Goal: Task Accomplishment & Management: Manage account settings

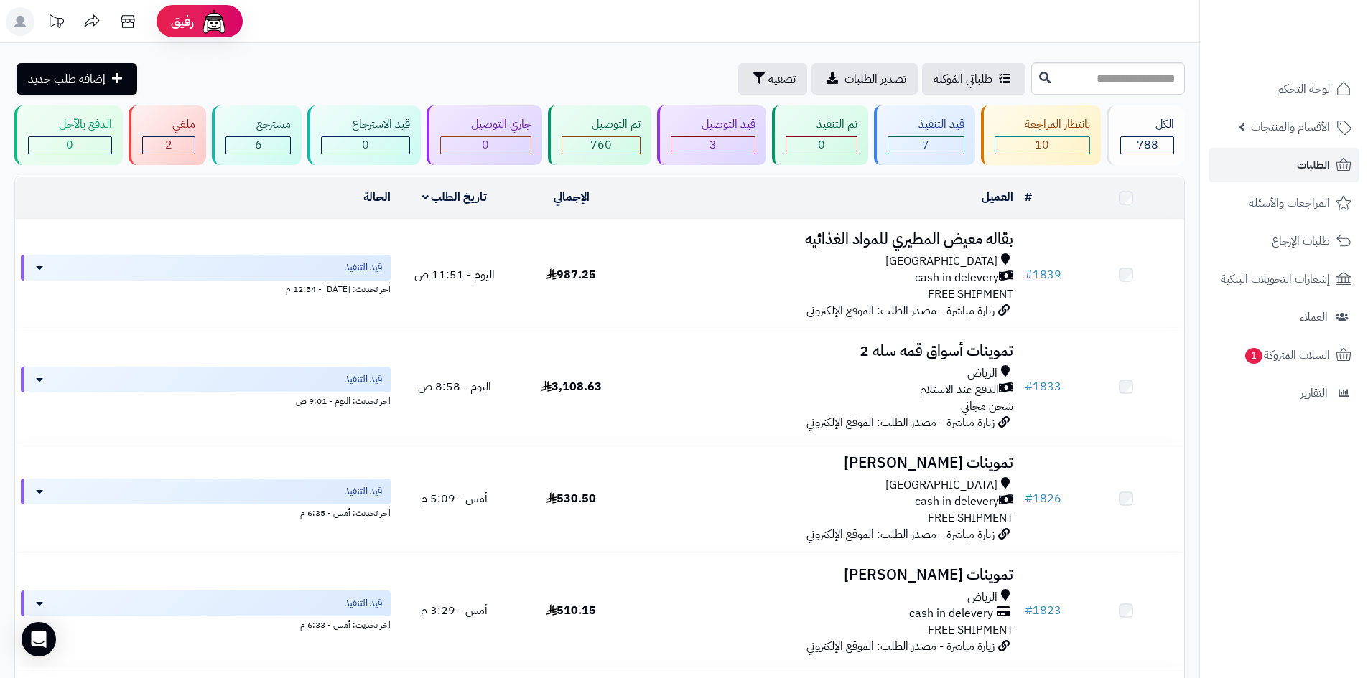
scroll to position [36, 0]
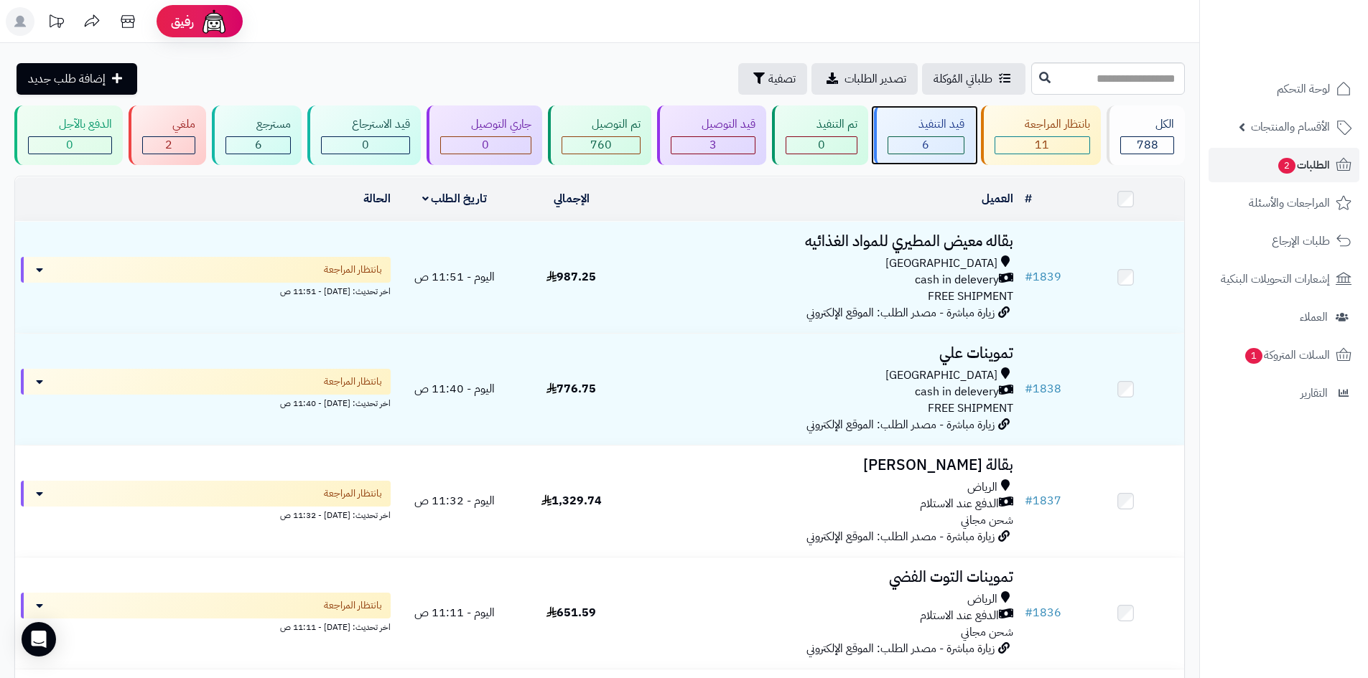
click at [950, 126] on div "قيد التنفيذ" at bounding box center [925, 124] width 77 height 17
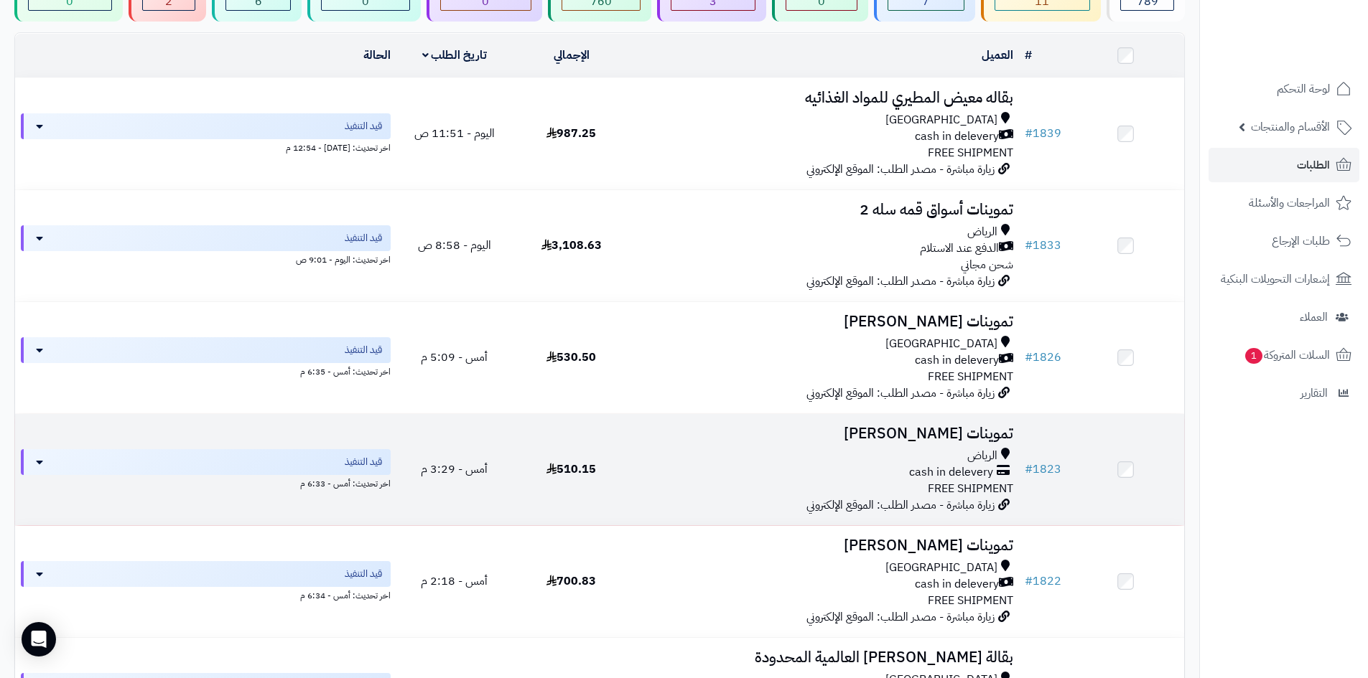
scroll to position [215, 0]
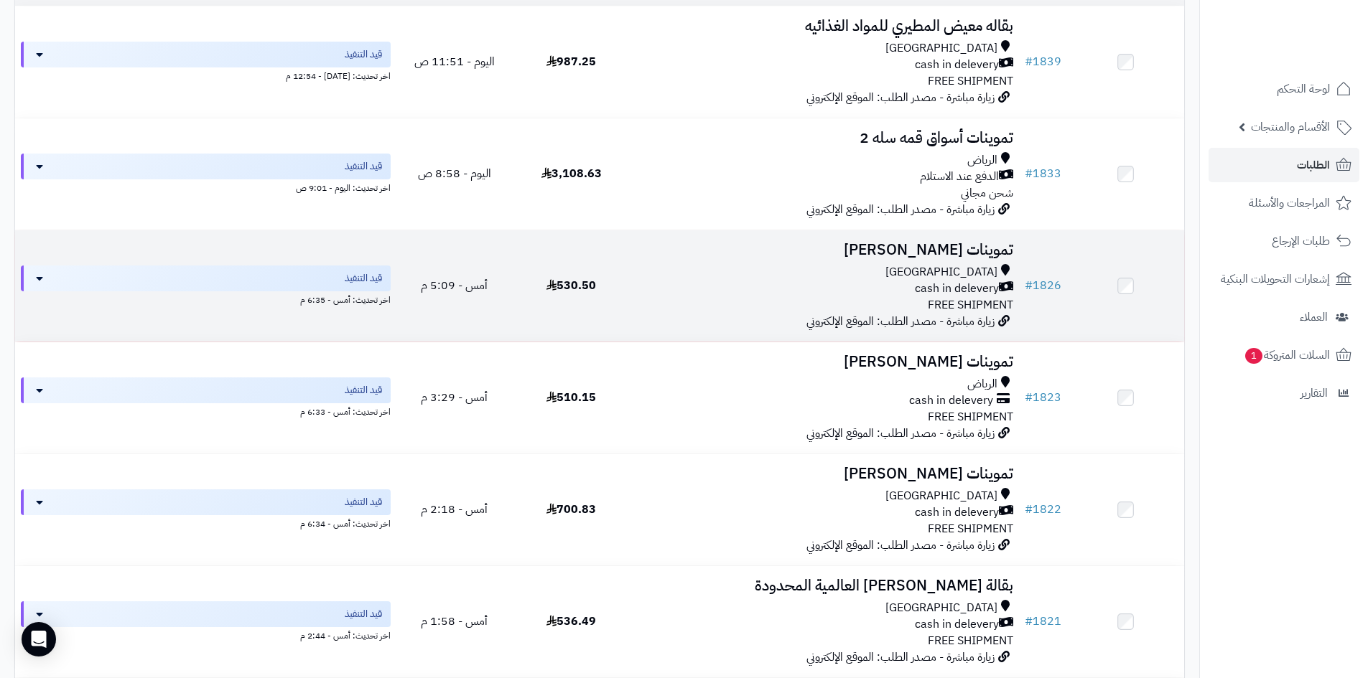
click at [919, 309] on div "Riyadh cash in delevery FREE SHIPMENT" at bounding box center [824, 289] width 378 height 50
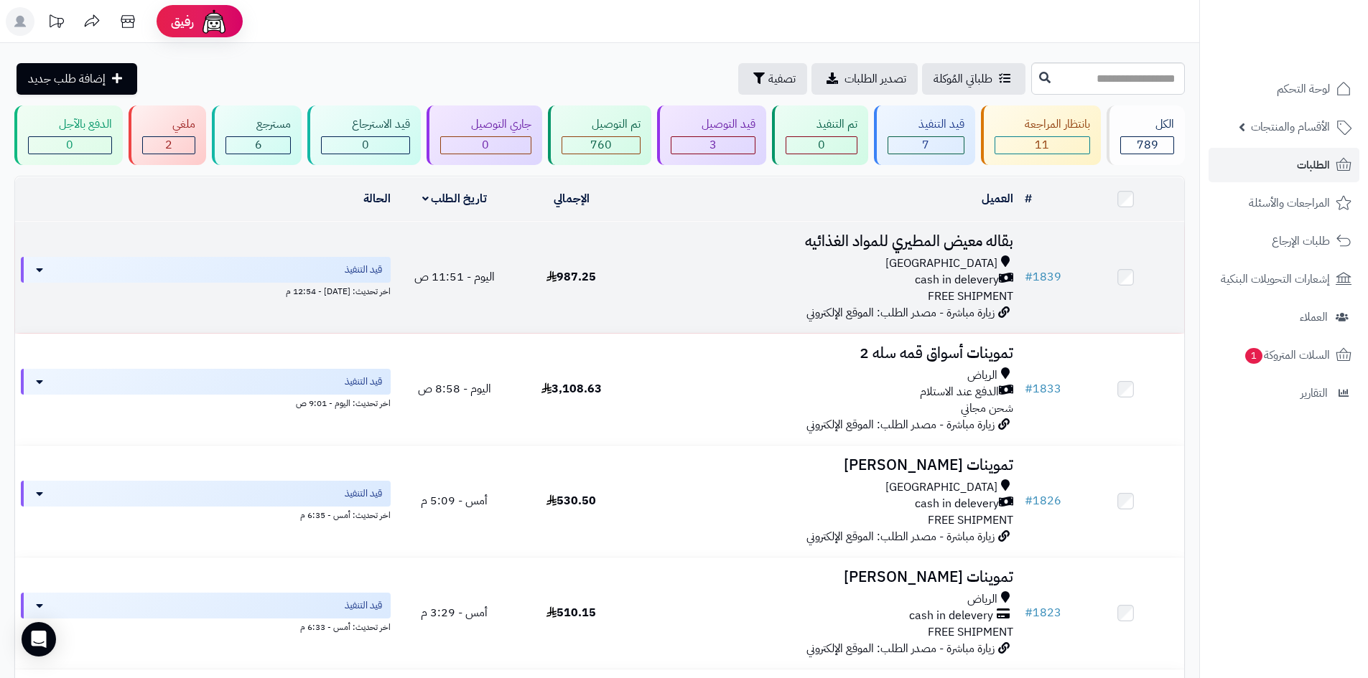
click at [869, 281] on div "cash in delevery" at bounding box center [824, 280] width 378 height 17
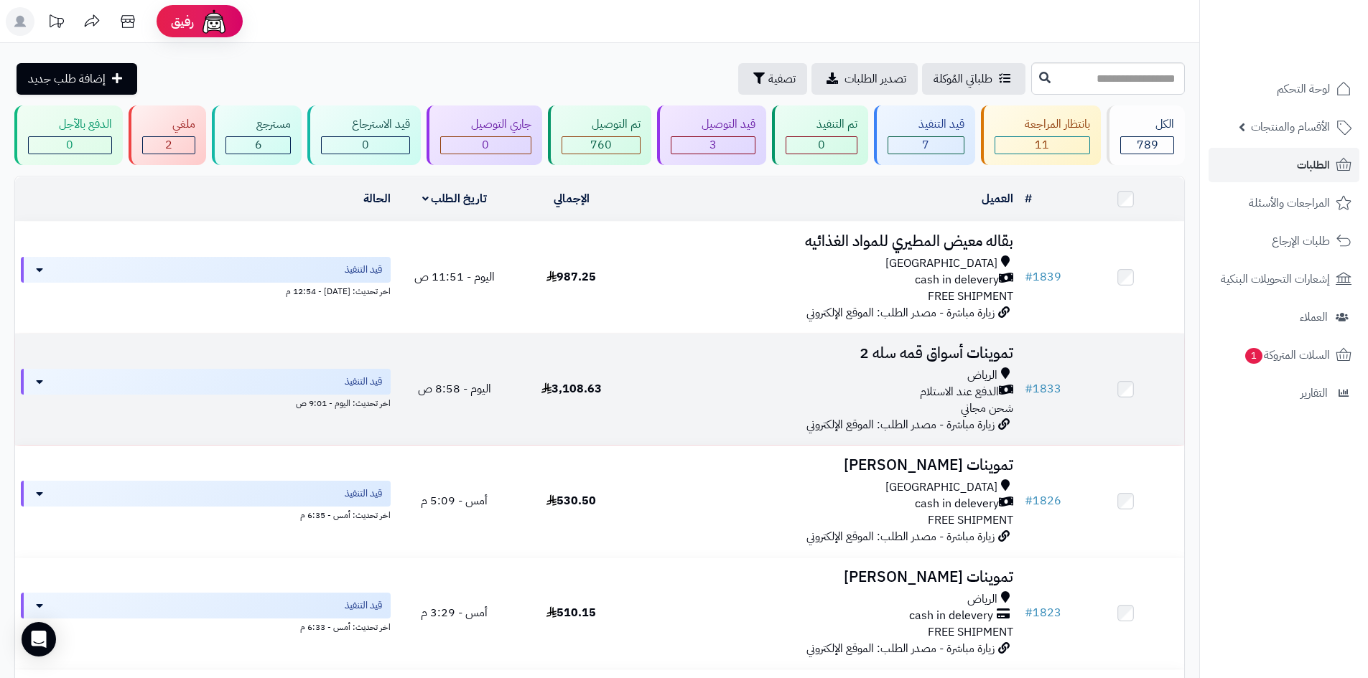
click at [961, 355] on h3 "تموينات أسواق قمه سله 2" at bounding box center [824, 353] width 378 height 17
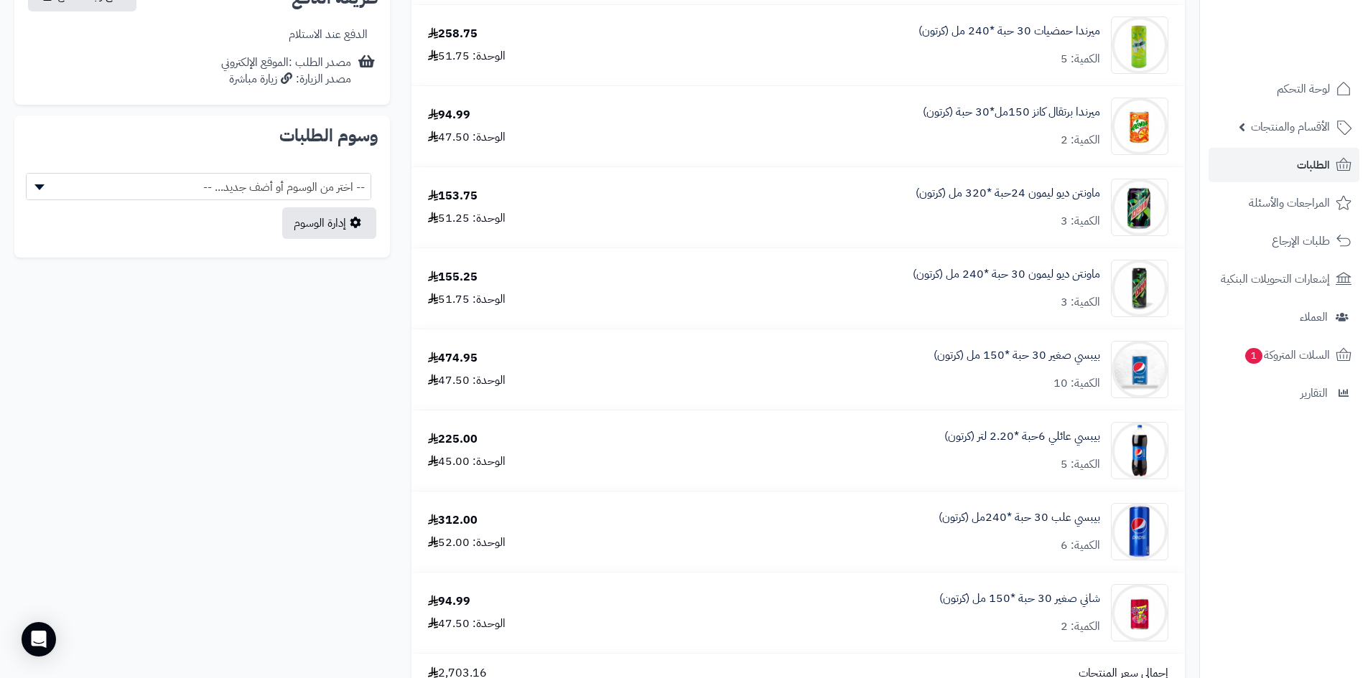
scroll to position [790, 0]
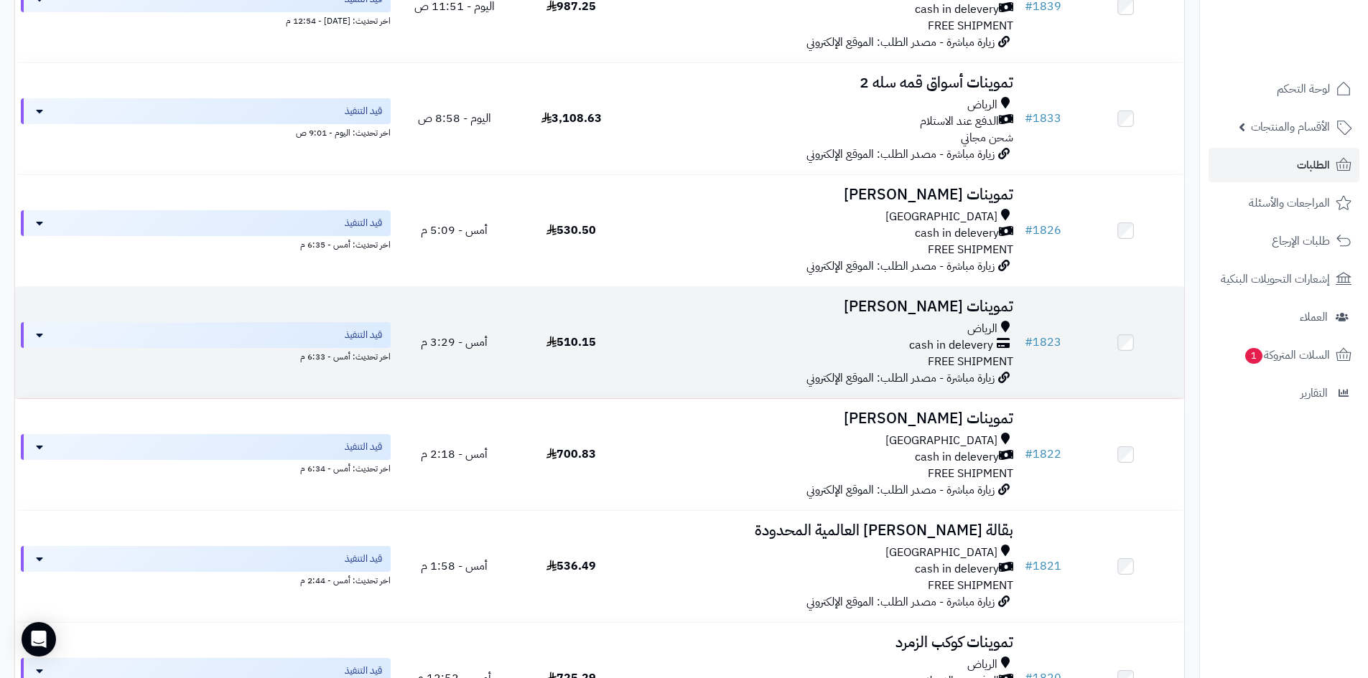
scroll to position [287, 0]
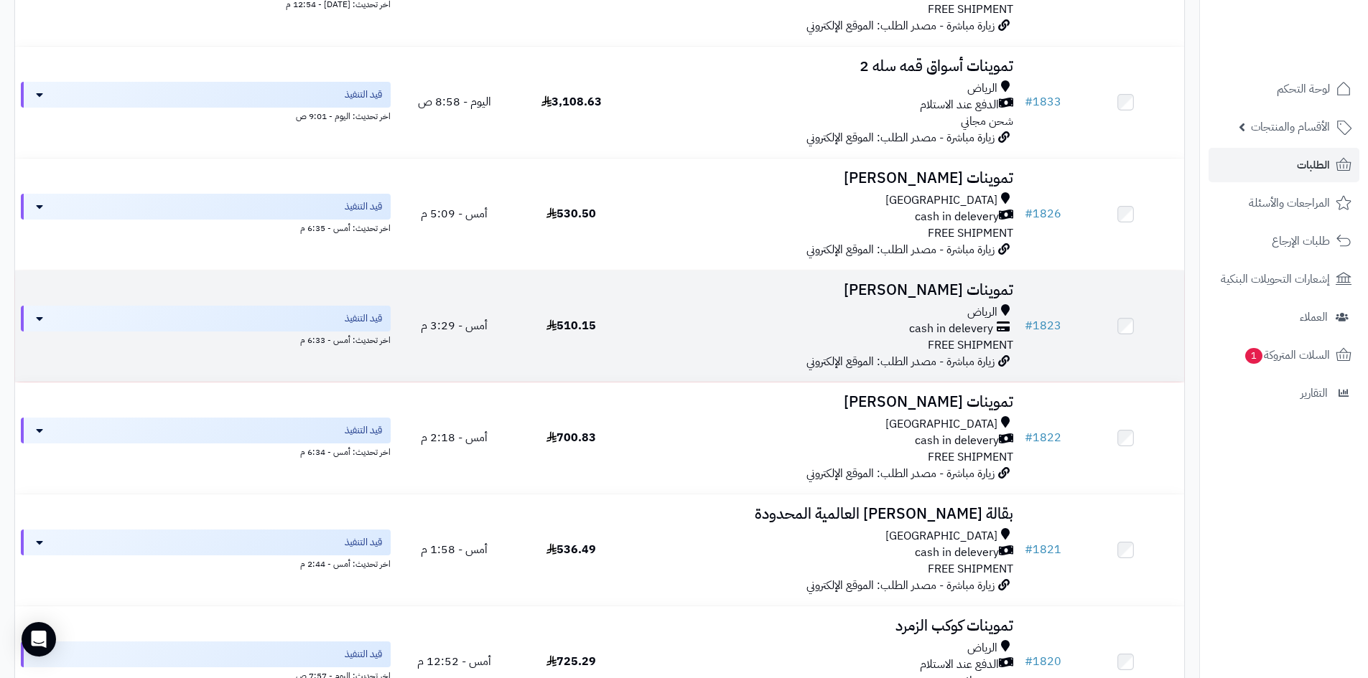
click at [937, 353] on span "زيارة مباشرة - مصدر الطلب: الموقع الإلكتروني" at bounding box center [900, 361] width 188 height 17
click at [947, 329] on span "cash in delevery" at bounding box center [951, 329] width 84 height 17
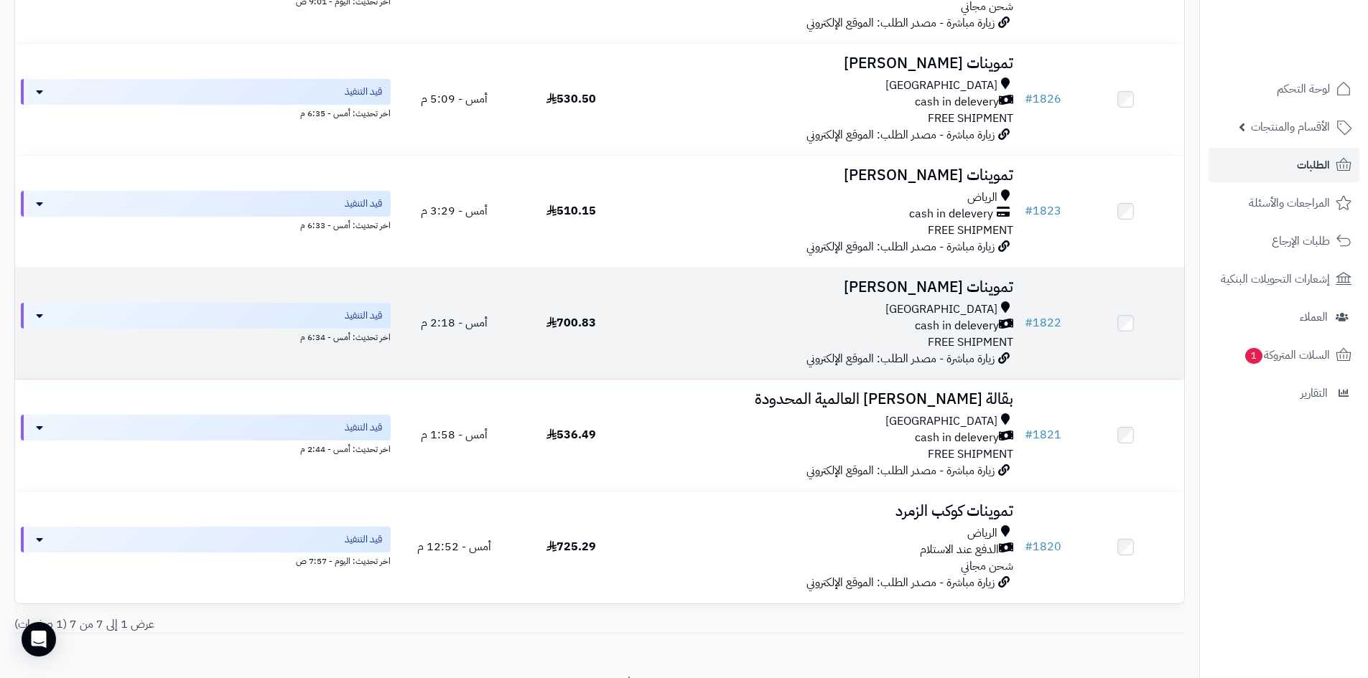
scroll to position [431, 0]
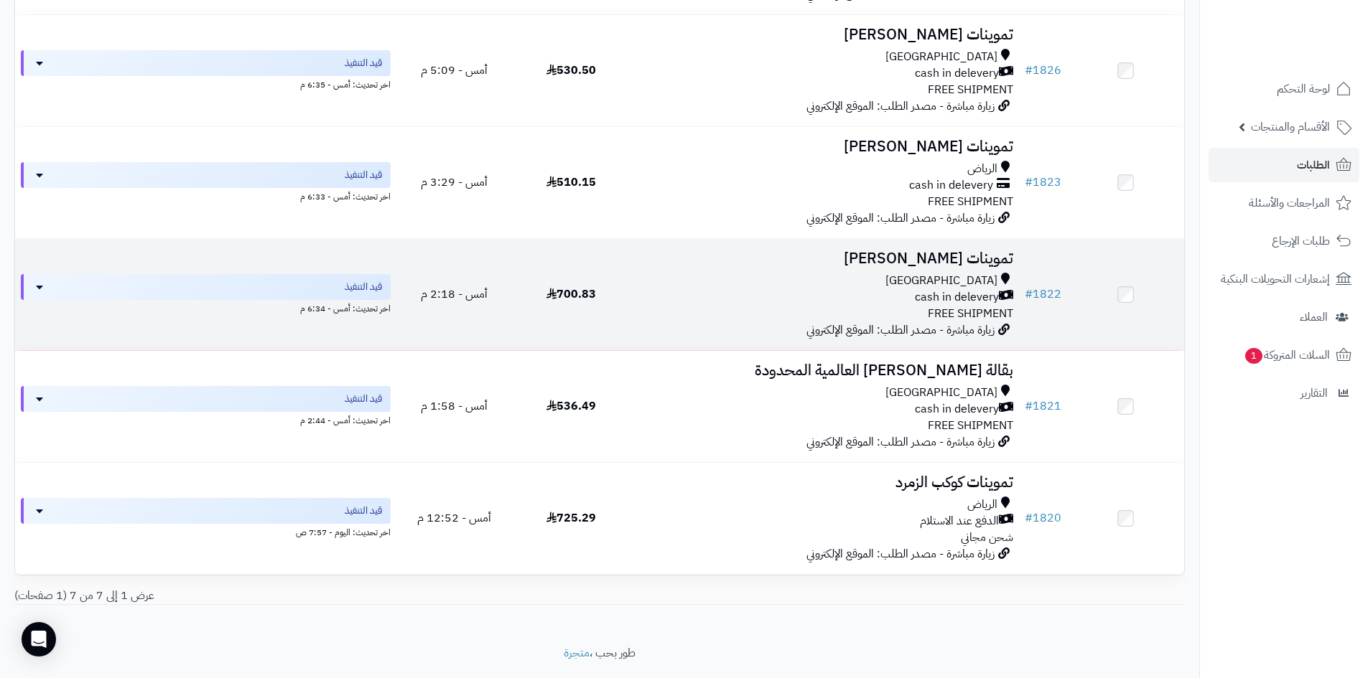
click at [963, 281] on span "[GEOGRAPHIC_DATA]" at bounding box center [941, 281] width 112 height 17
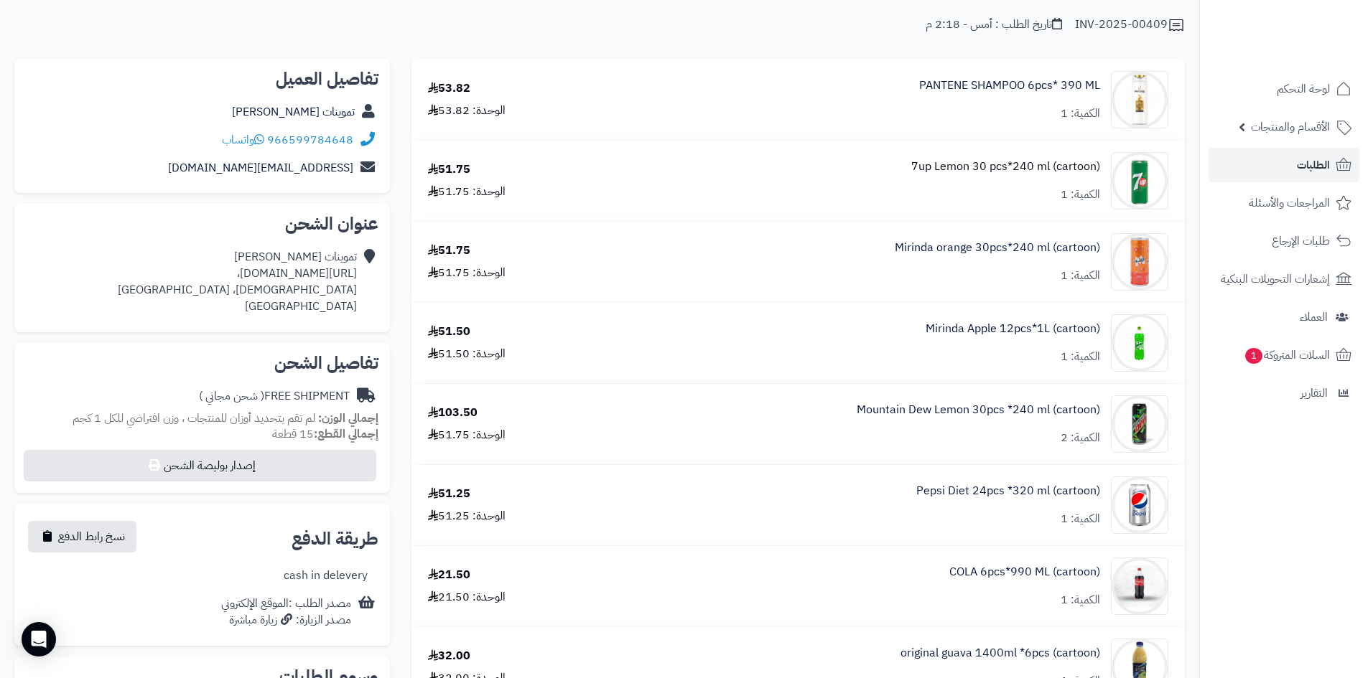
scroll to position [359, 0]
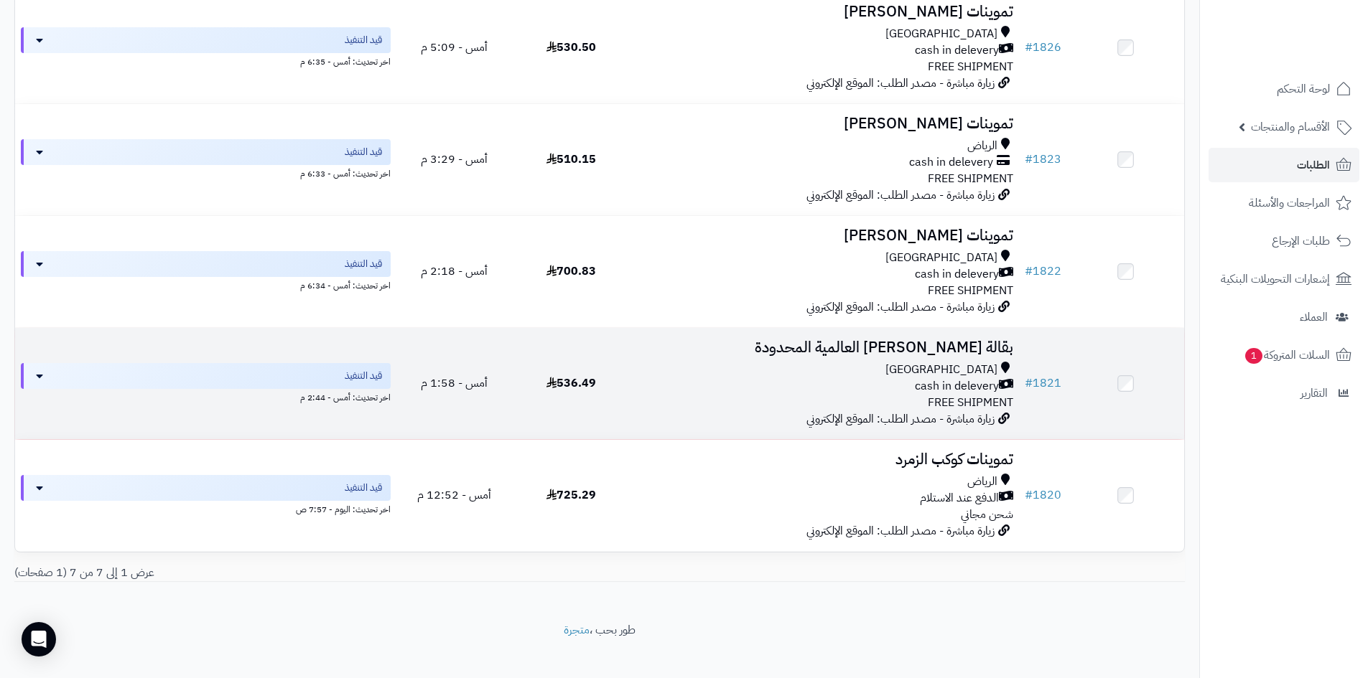
scroll to position [467, 0]
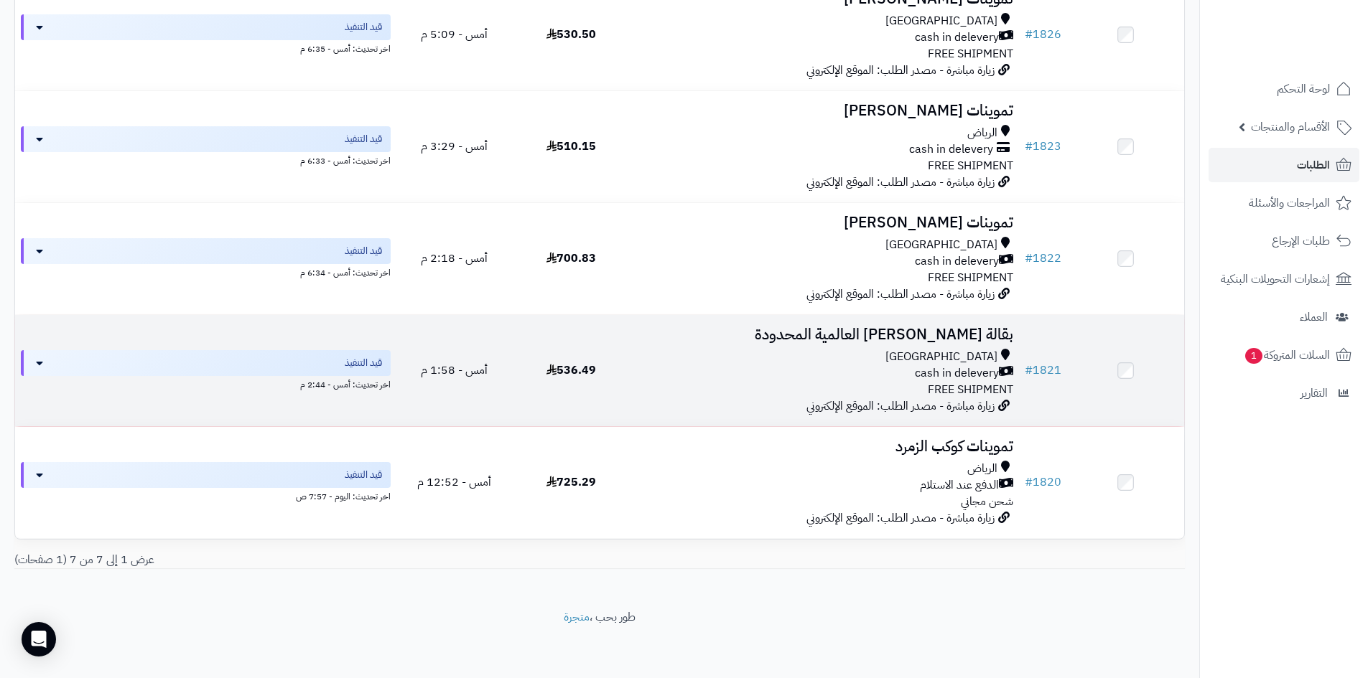
click at [923, 350] on div "Riyadh" at bounding box center [824, 357] width 378 height 17
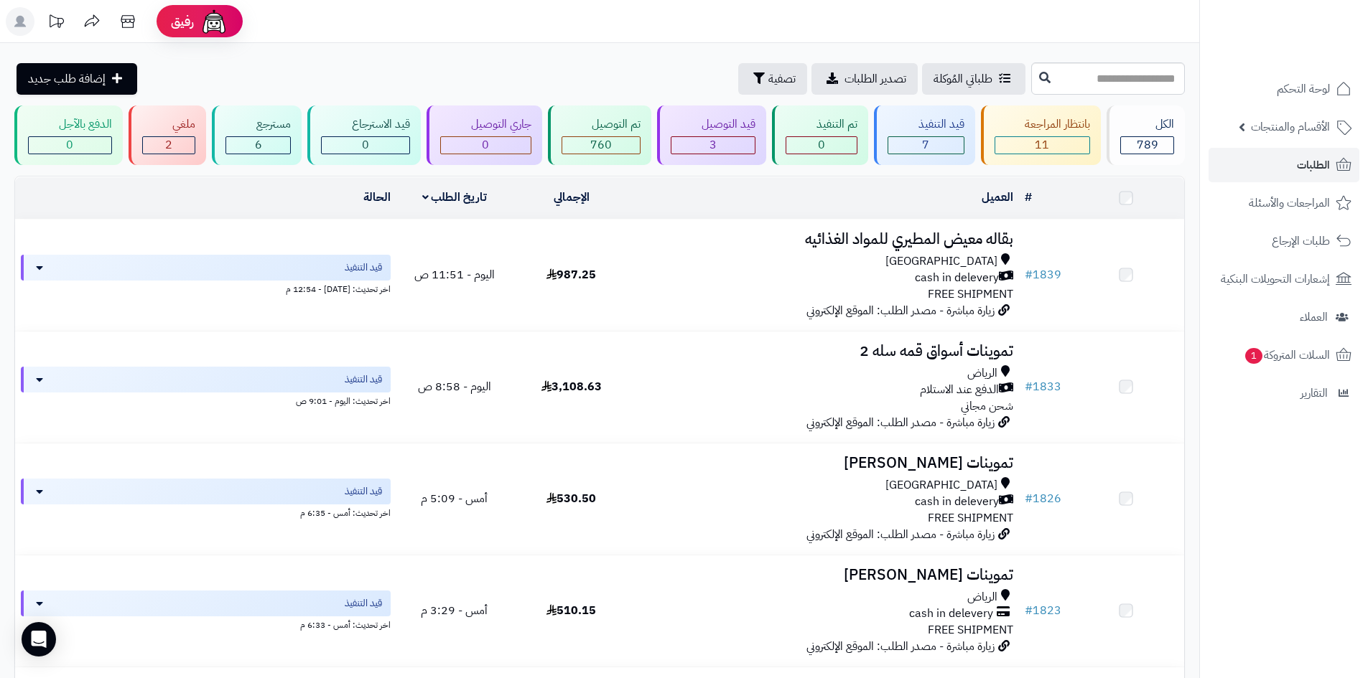
scroll to position [467, 0]
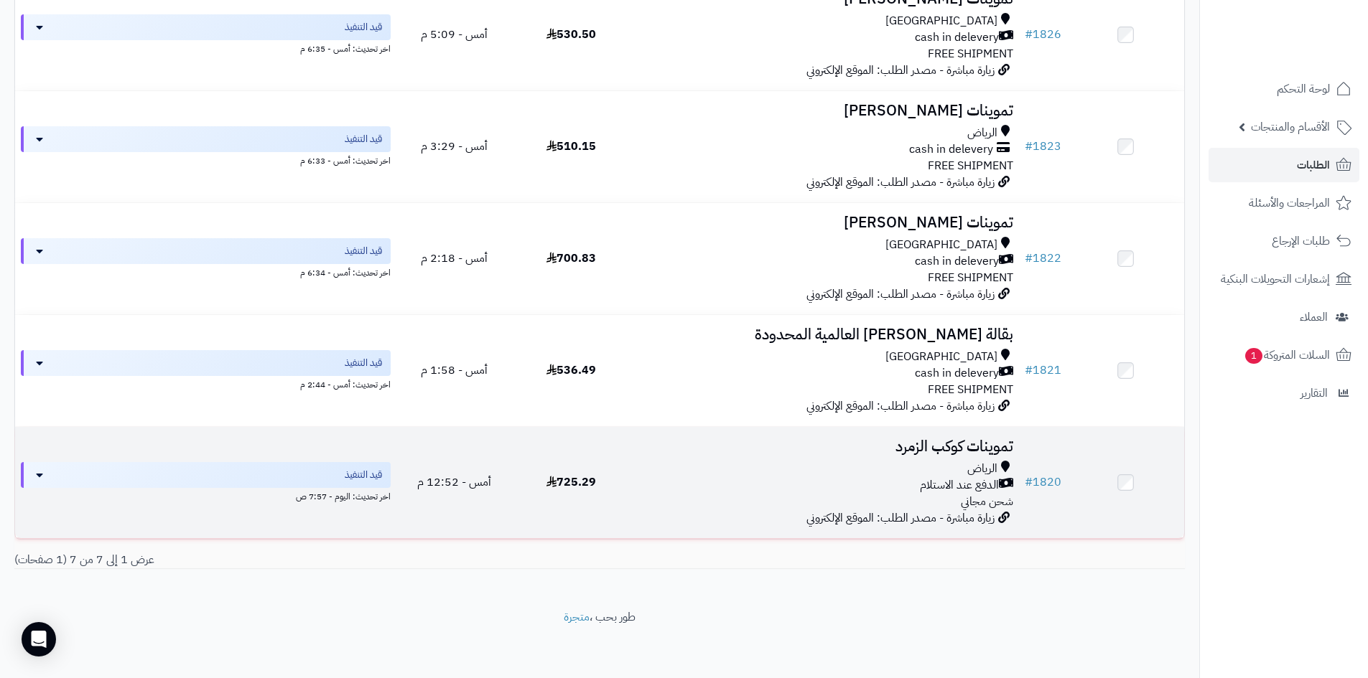
click at [981, 452] on h3 "تموينات كوكب الزمرد" at bounding box center [824, 447] width 378 height 17
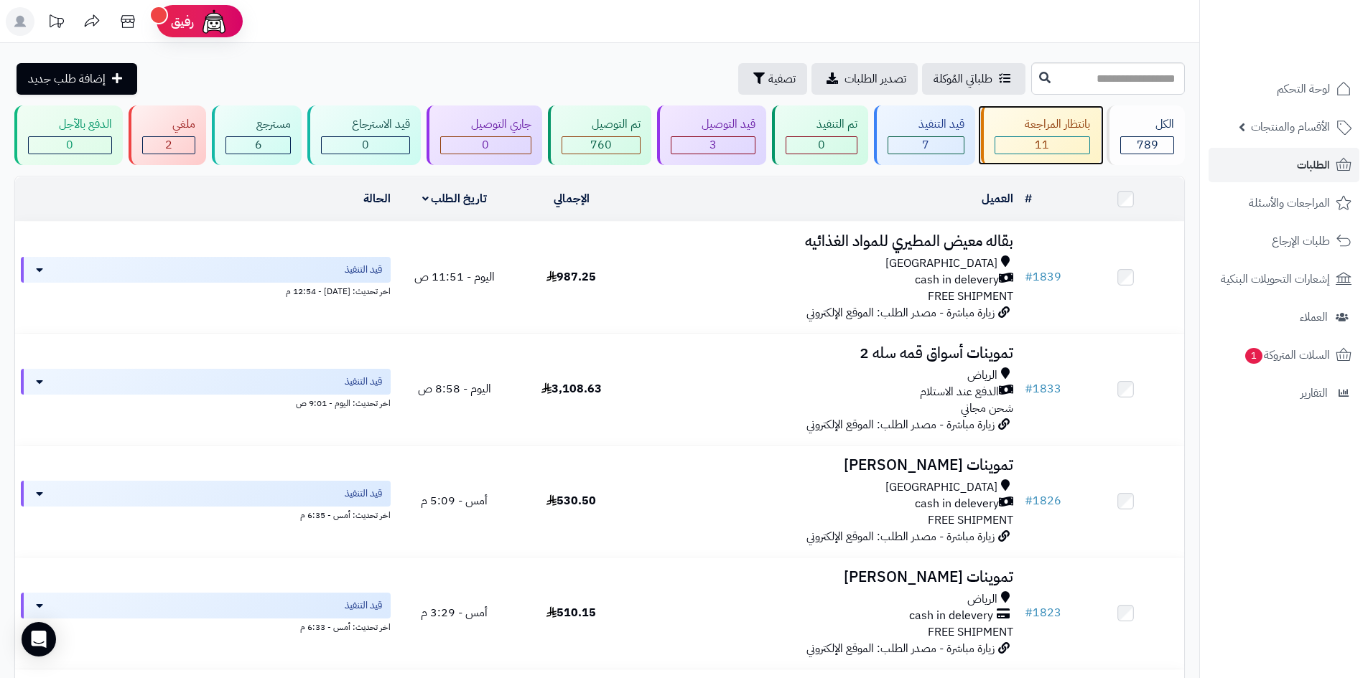
click at [1077, 140] on div "11" at bounding box center [1042, 145] width 95 height 17
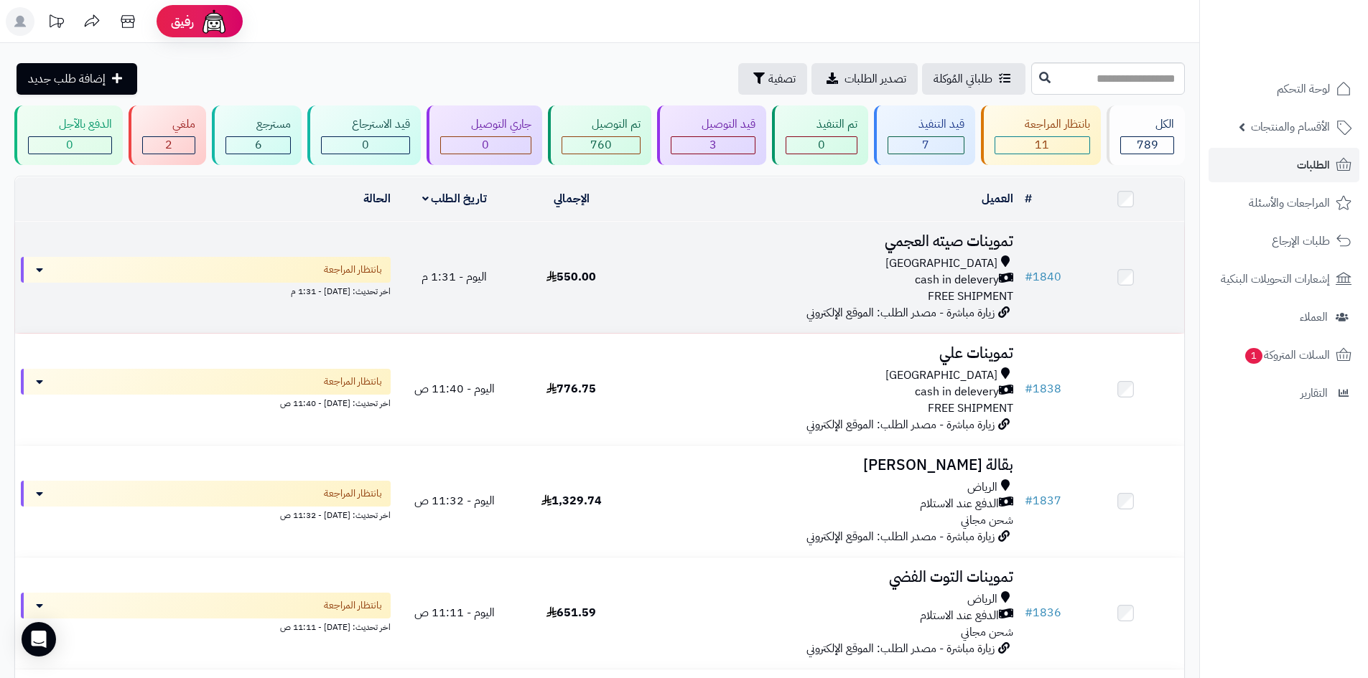
click at [840, 293] on div "Riyadh cash in delevery FREE SHIPMENT" at bounding box center [824, 281] width 378 height 50
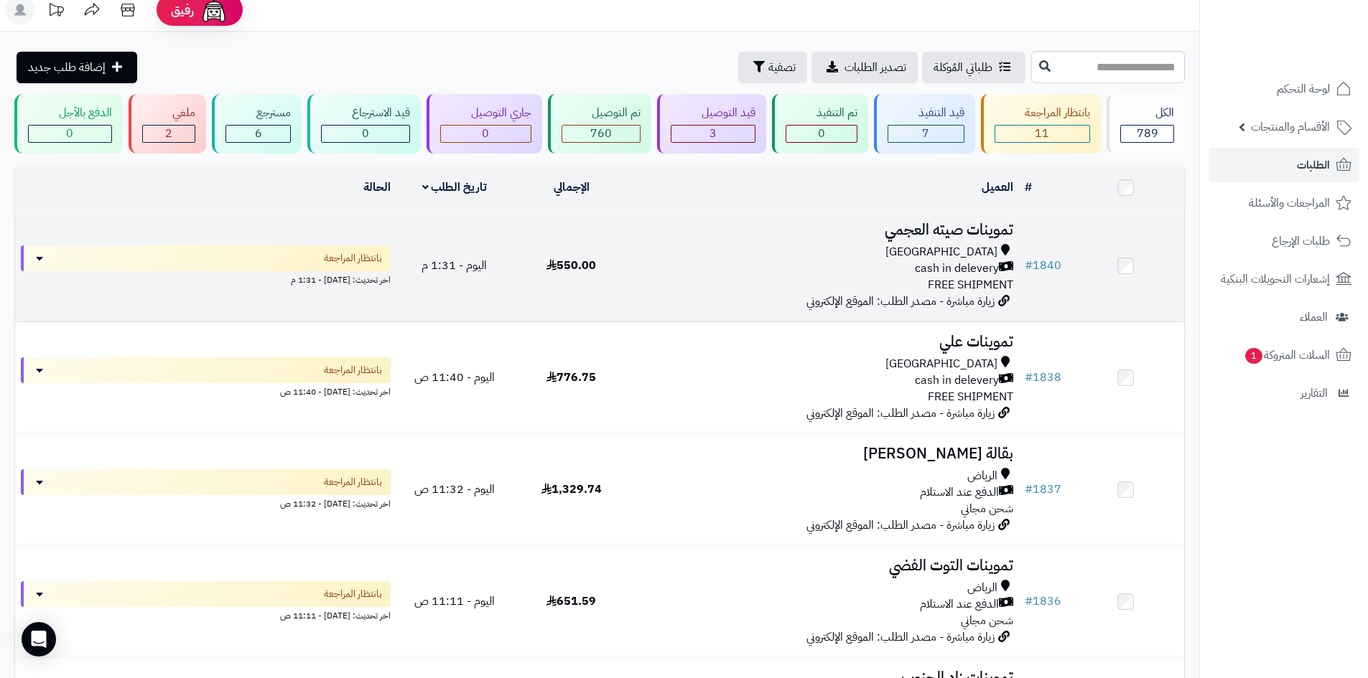
scroll to position [287, 0]
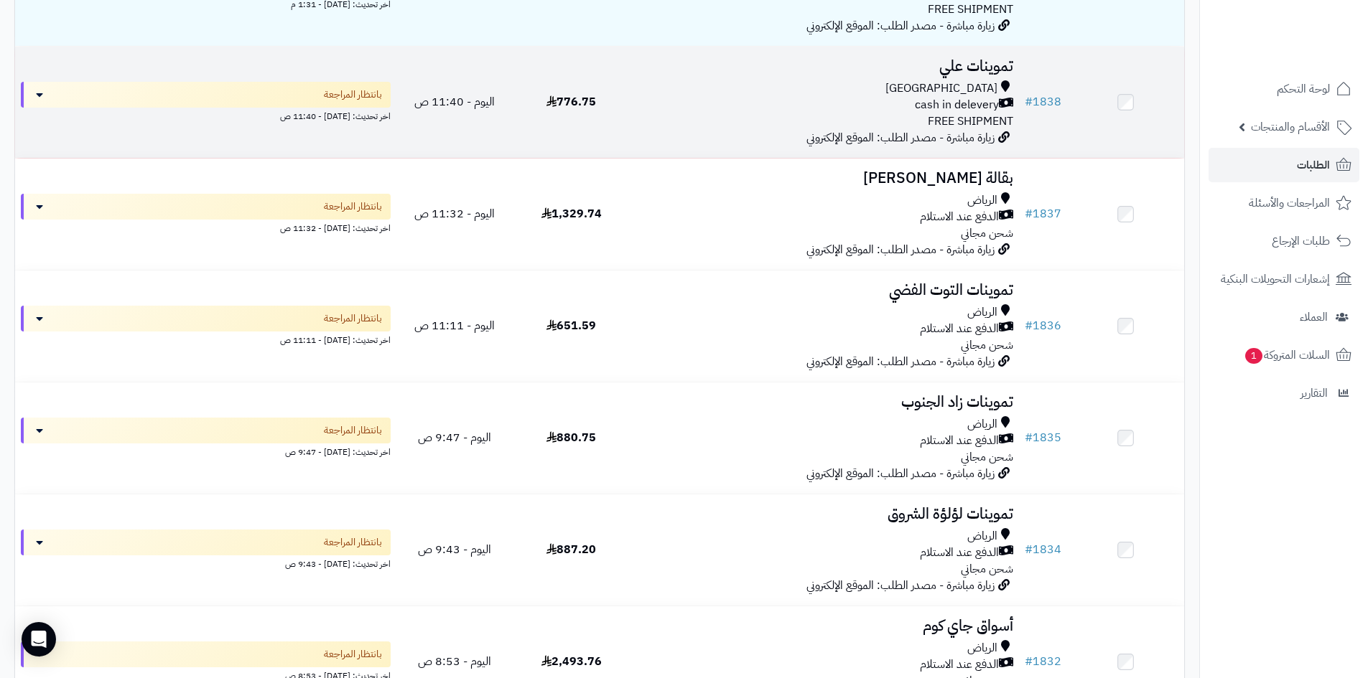
click at [914, 90] on div "Riyadh" at bounding box center [824, 88] width 378 height 17
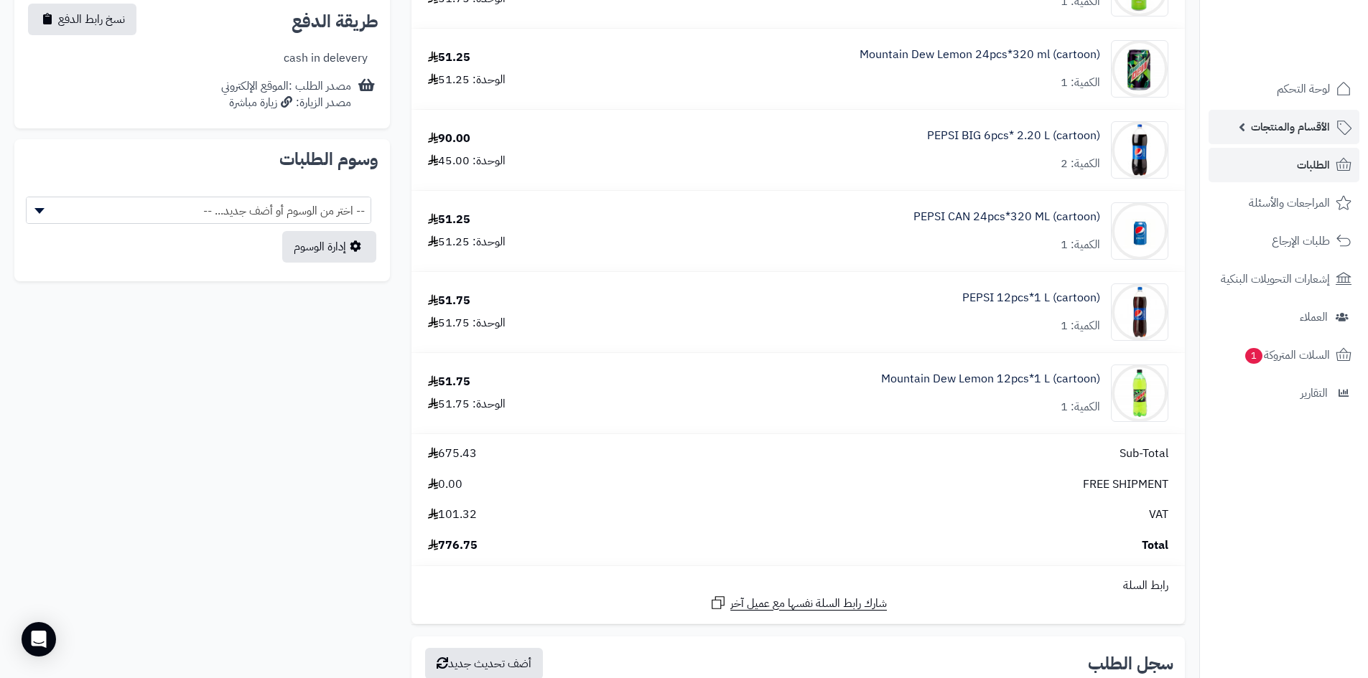
scroll to position [503, 0]
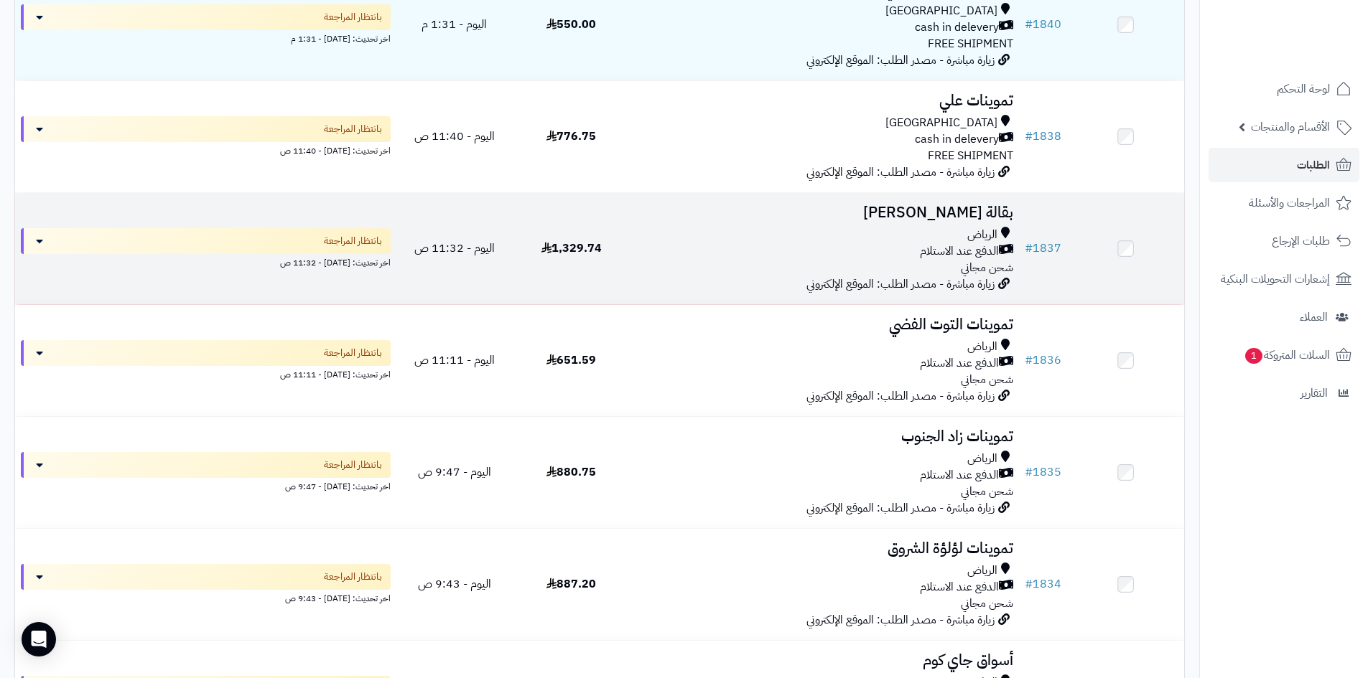
scroll to position [144, 0]
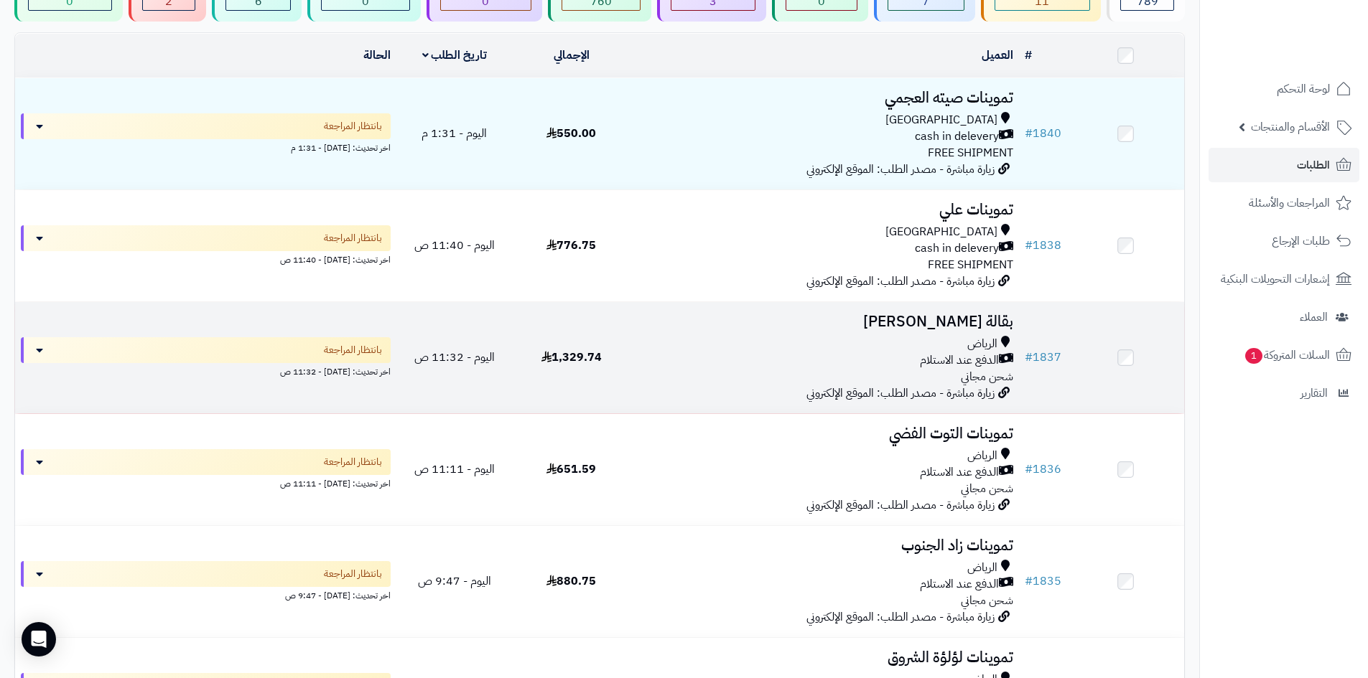
click at [896, 327] on h3 "بقالة [PERSON_NAME]" at bounding box center [824, 322] width 378 height 17
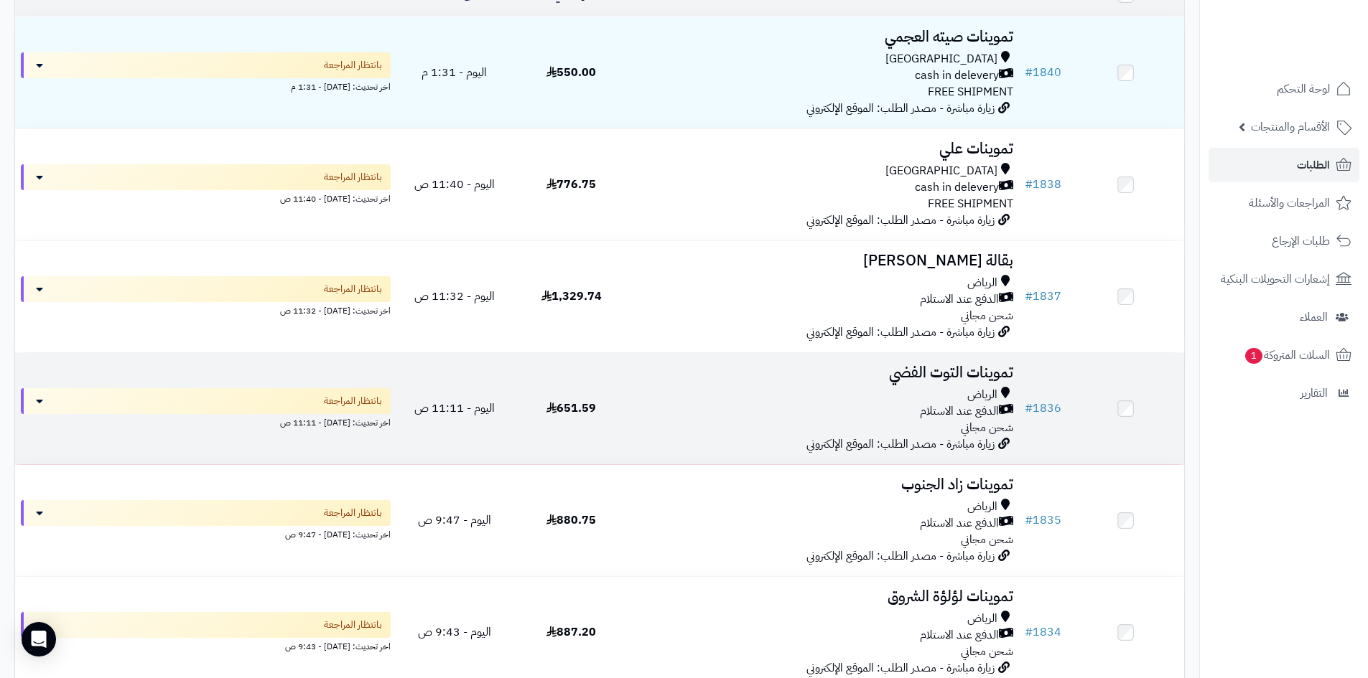
scroll to position [287, 0]
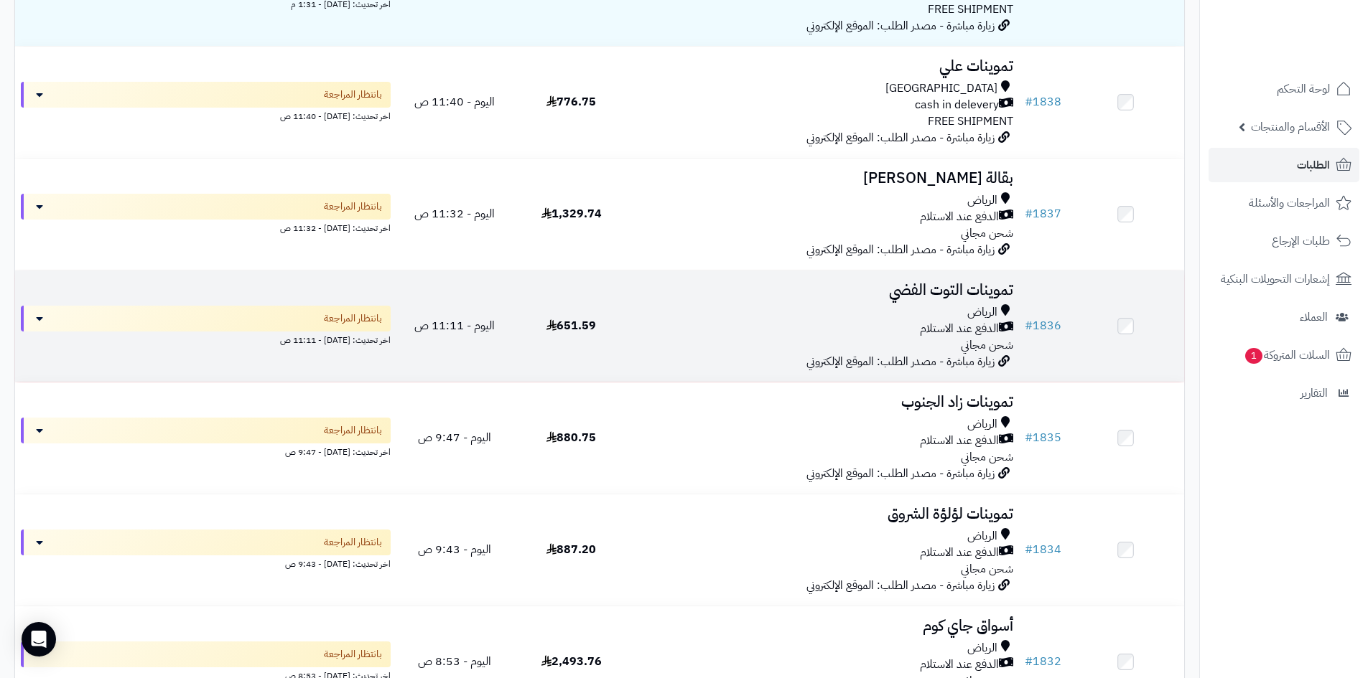
click at [915, 345] on div "الرياض الدفع عند الاستلام شحن مجاني" at bounding box center [824, 329] width 378 height 50
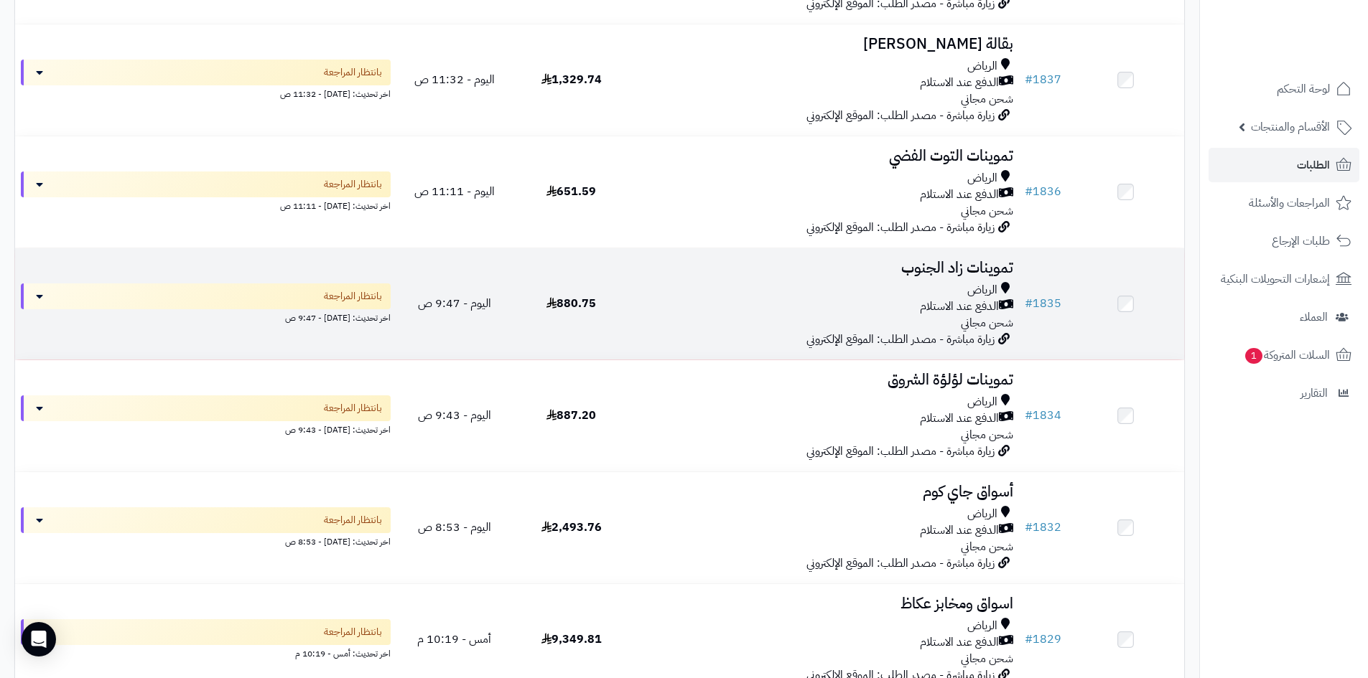
scroll to position [431, 0]
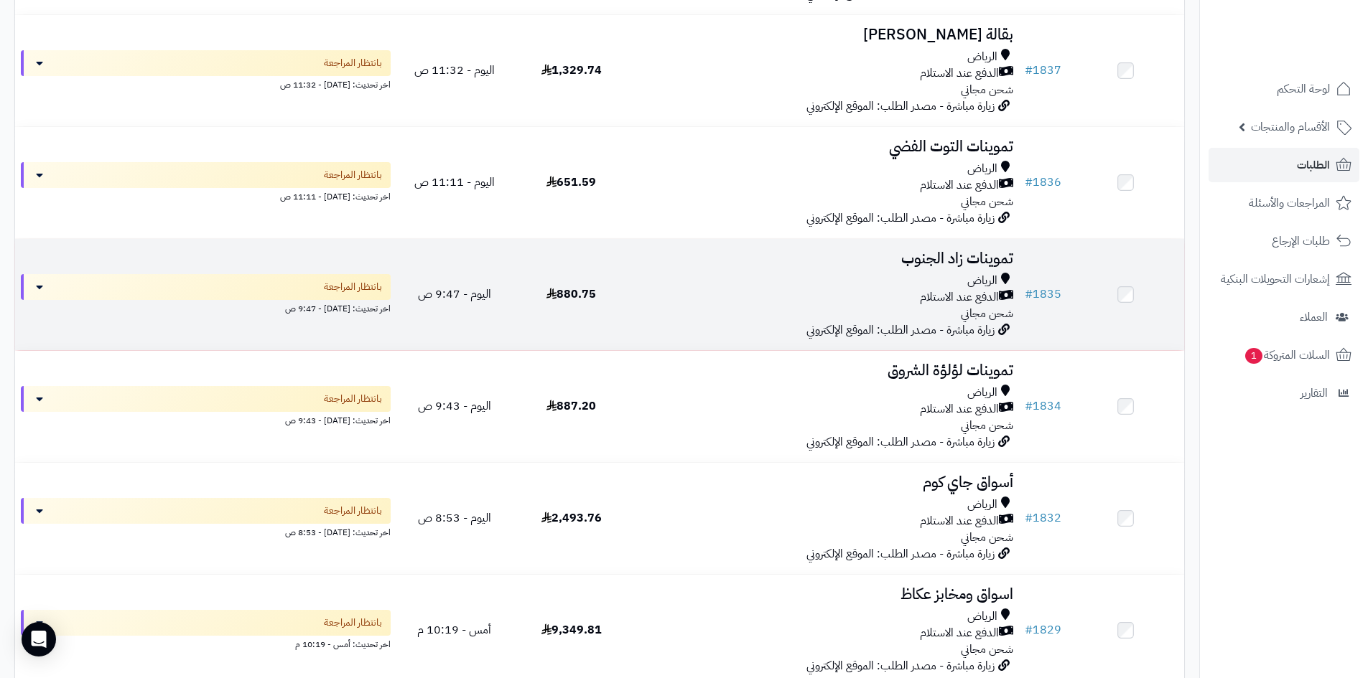
click at [903, 294] on div "الدفع عند الاستلام" at bounding box center [824, 297] width 378 height 17
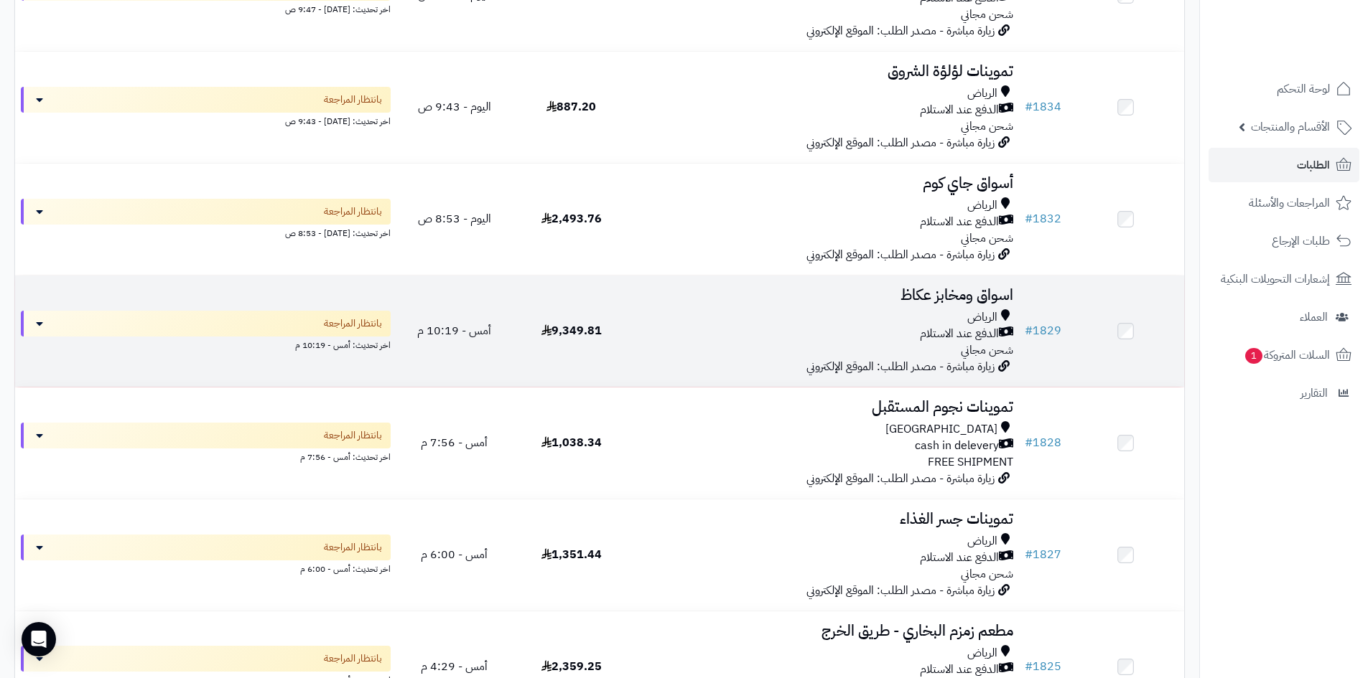
scroll to position [790, 0]
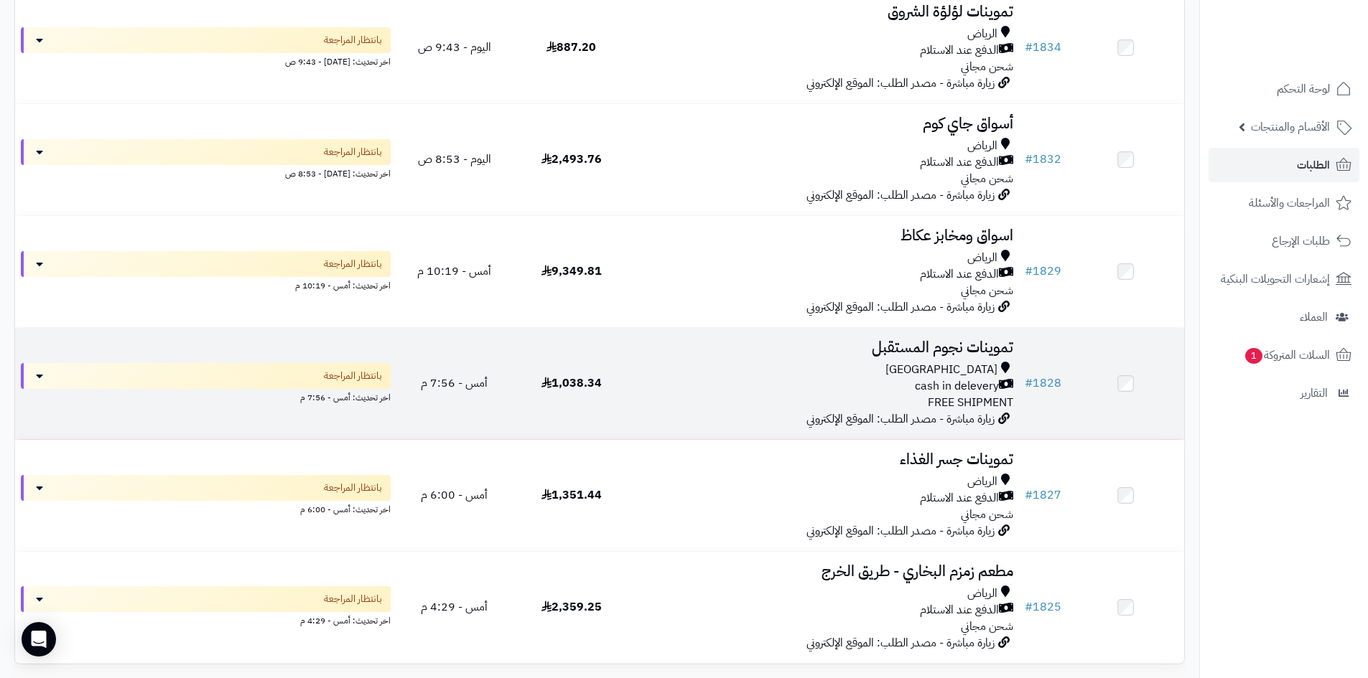
click at [971, 399] on span "FREE SHIPMENT" at bounding box center [970, 402] width 85 height 17
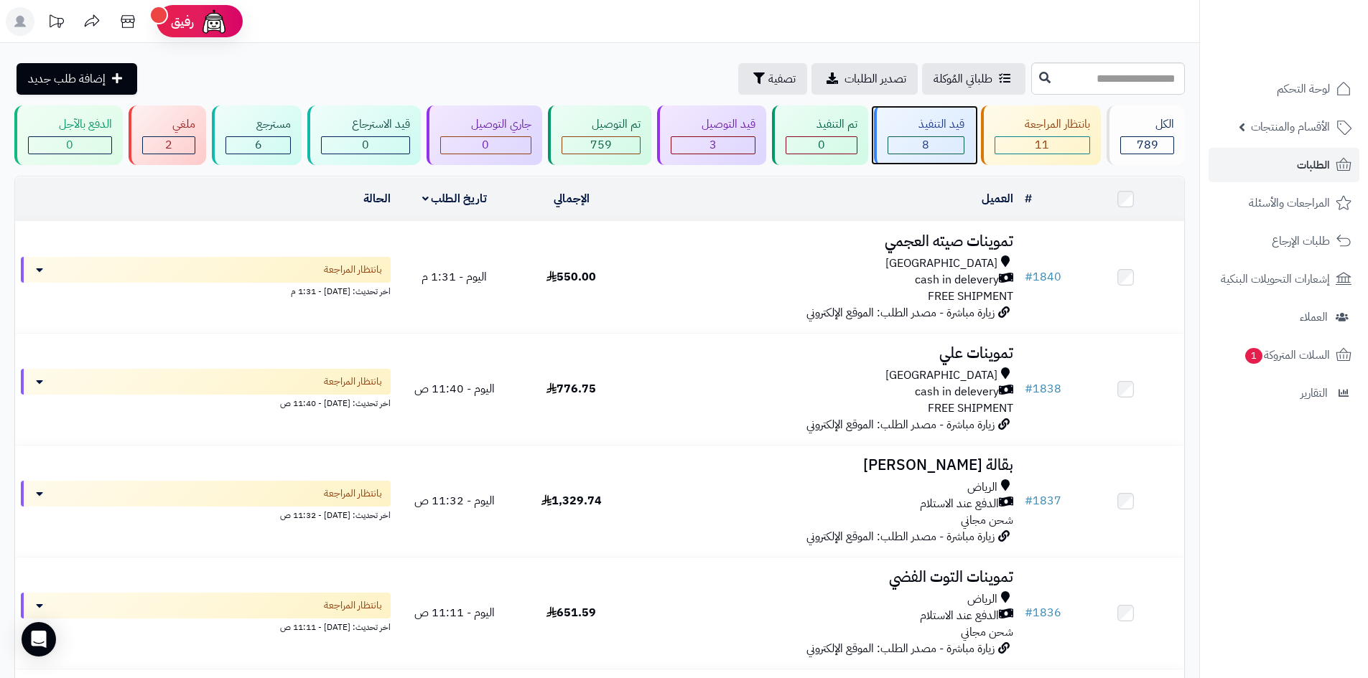
click at [935, 153] on div "8" at bounding box center [925, 145] width 75 height 17
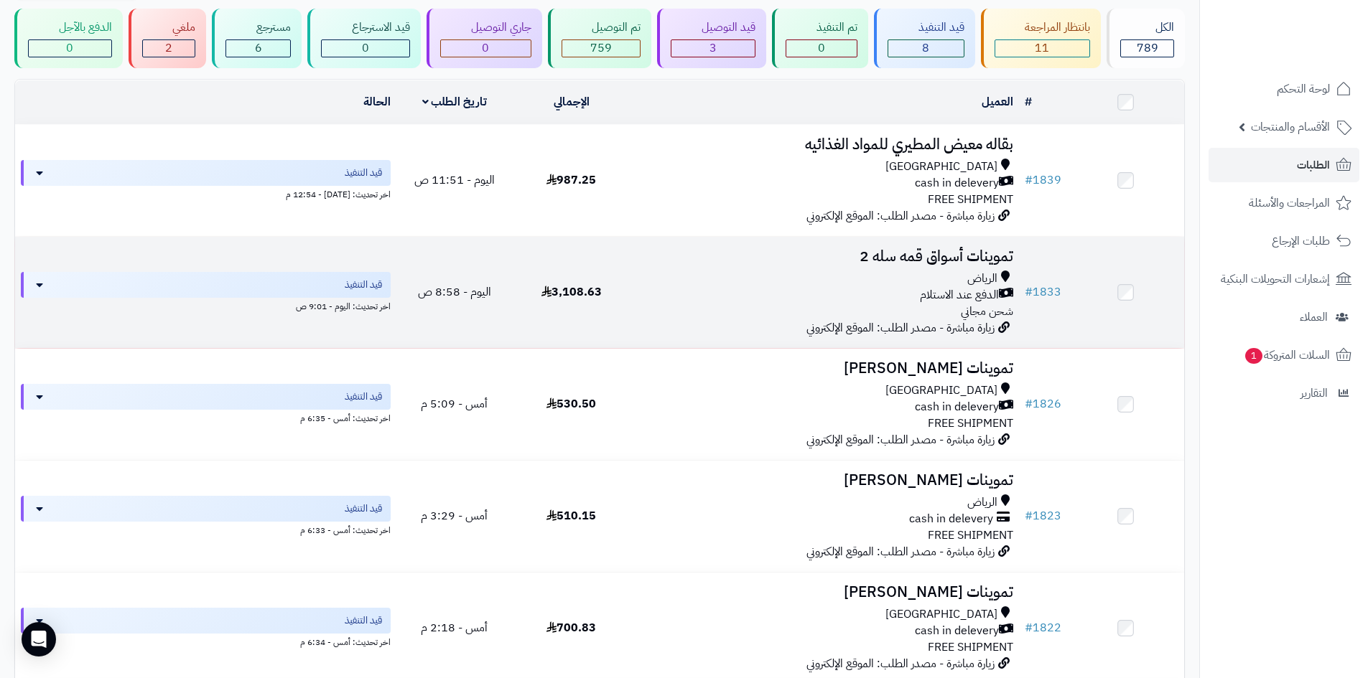
scroll to position [72, 0]
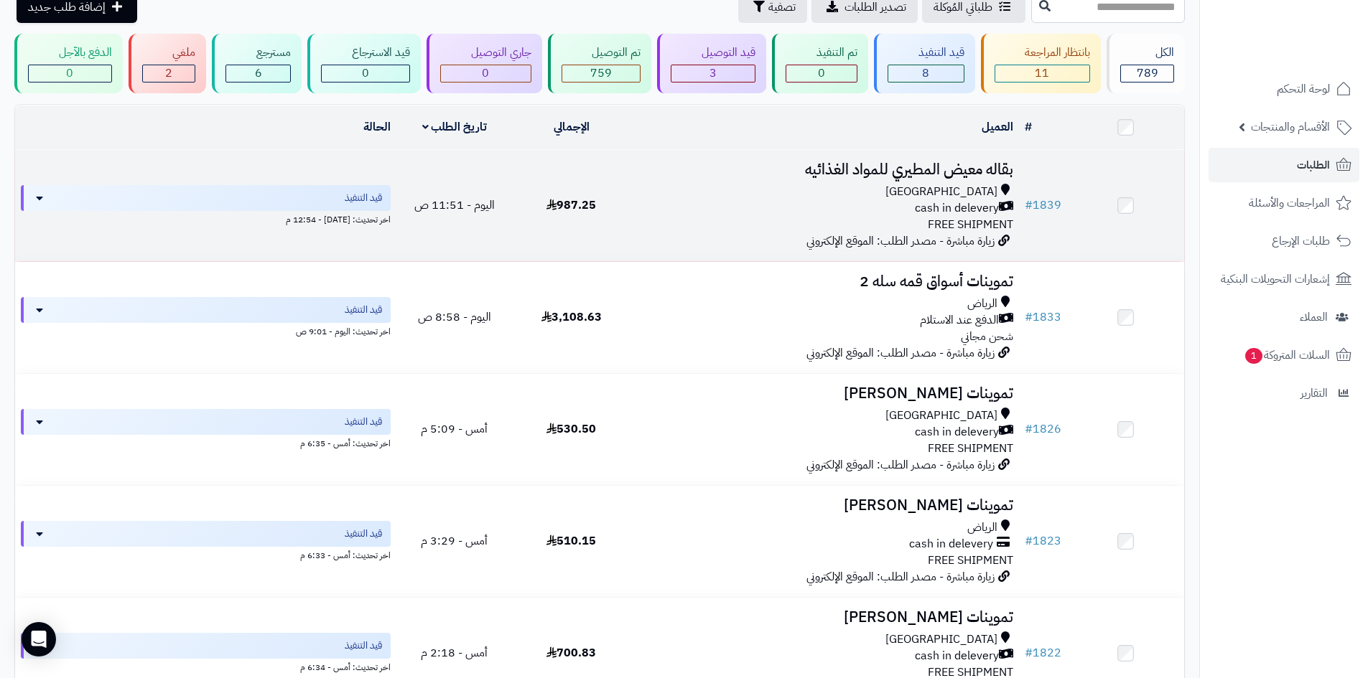
click at [849, 201] on div "cash in delevery" at bounding box center [824, 208] width 378 height 17
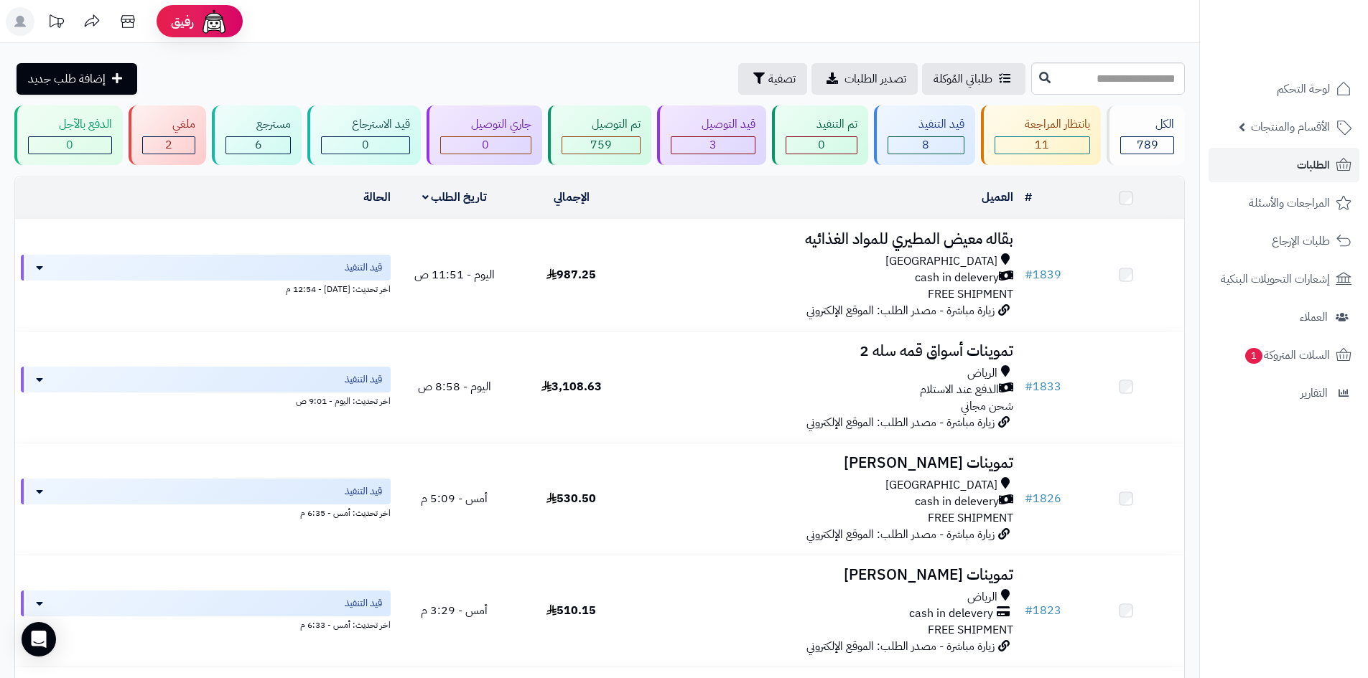
scroll to position [72, 0]
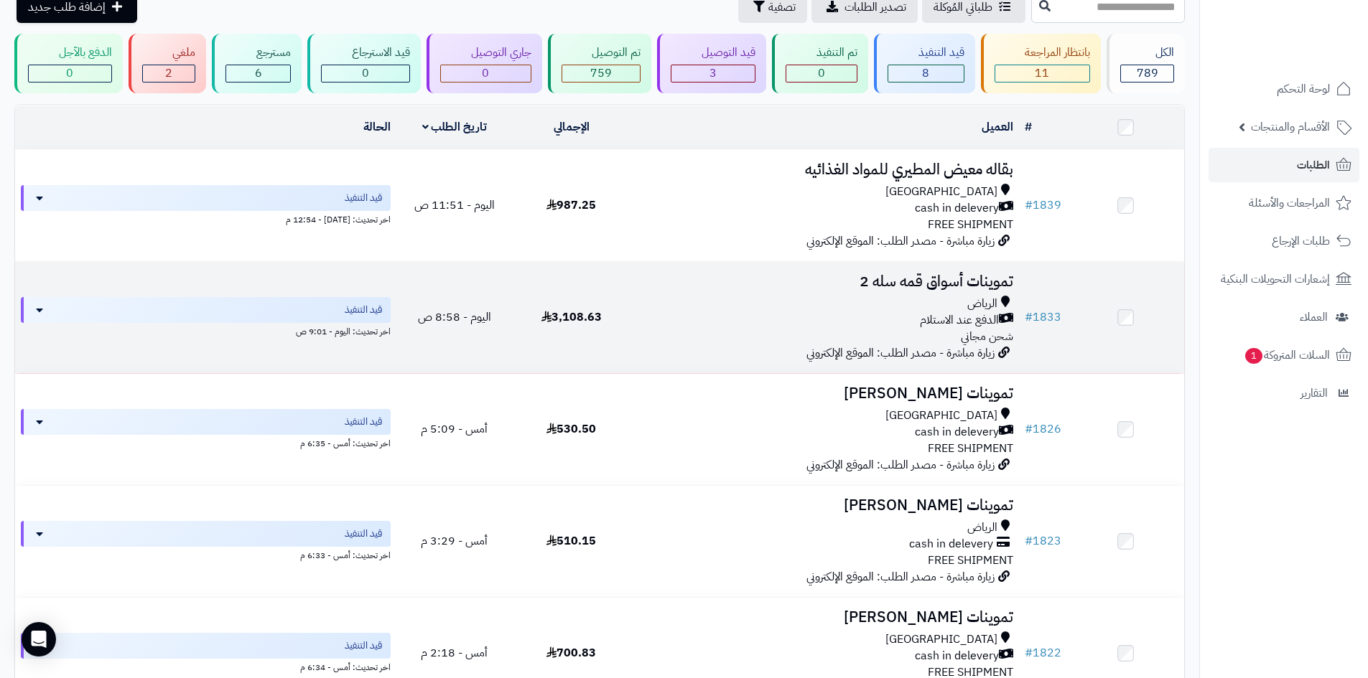
click at [812, 317] on div "الدفع عند الاستلام" at bounding box center [824, 320] width 378 height 17
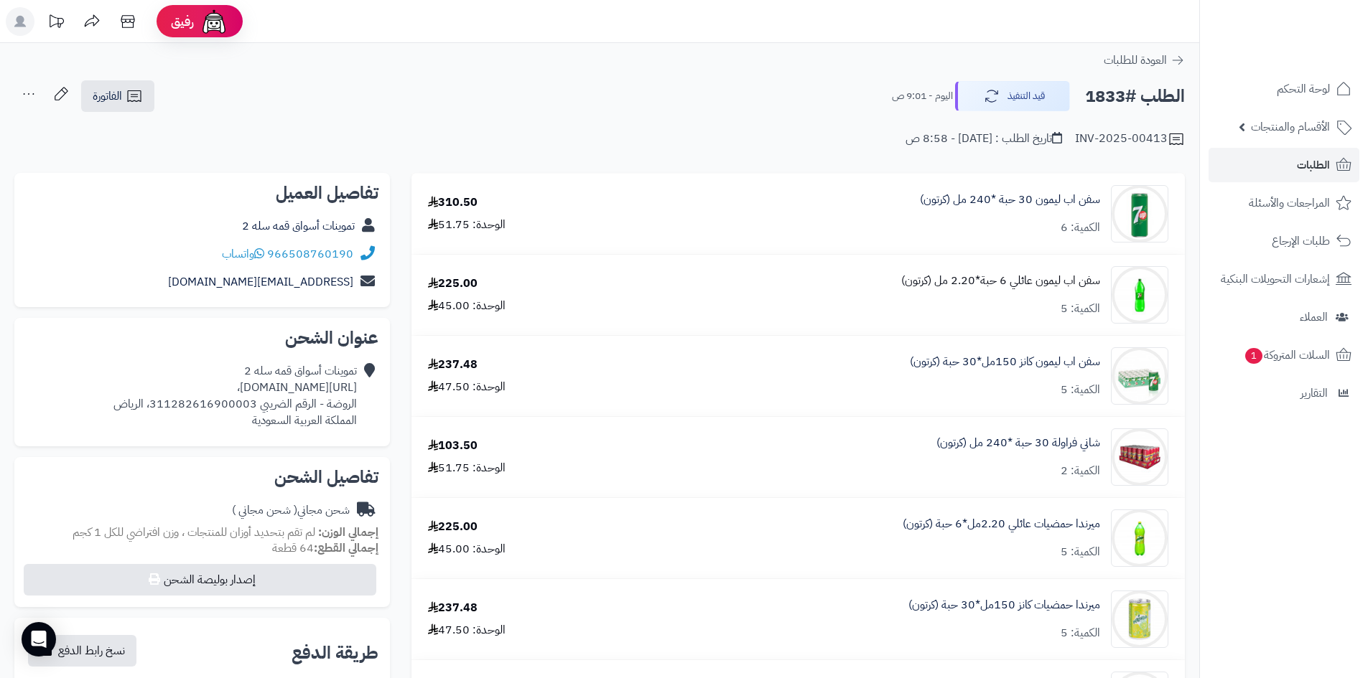
scroll to position [287, 0]
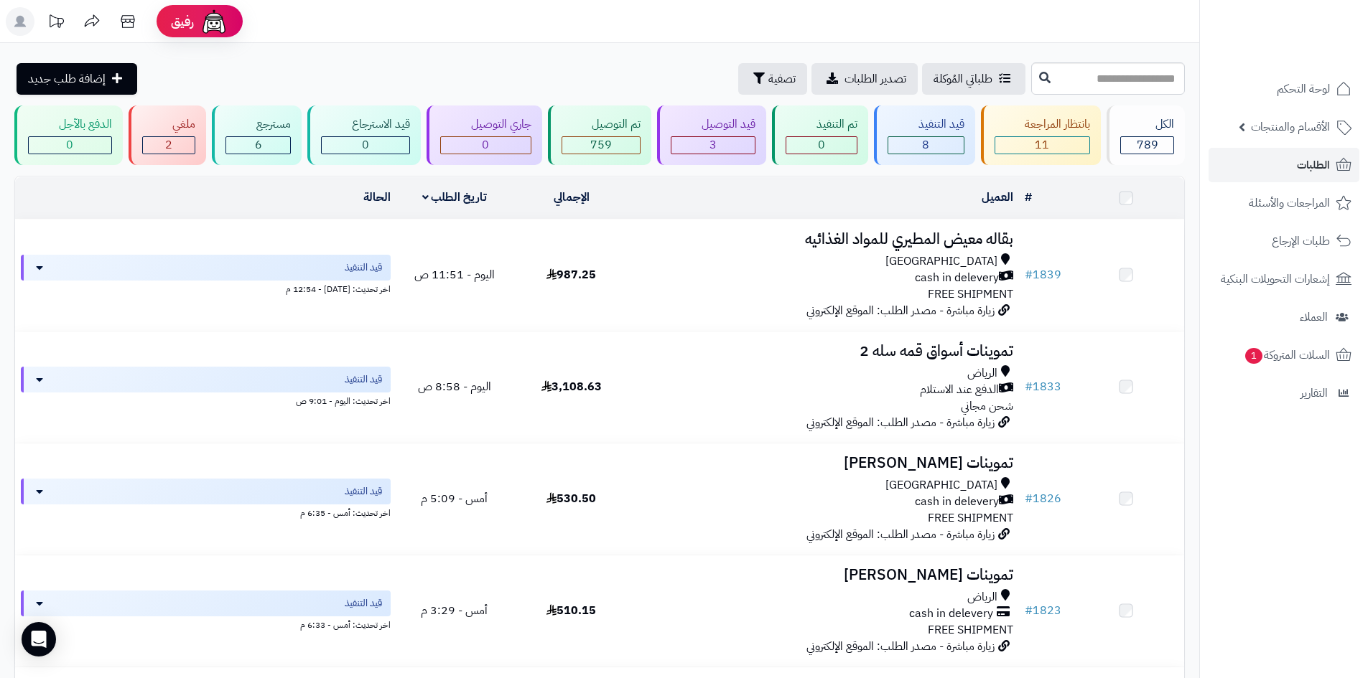
scroll to position [72, 0]
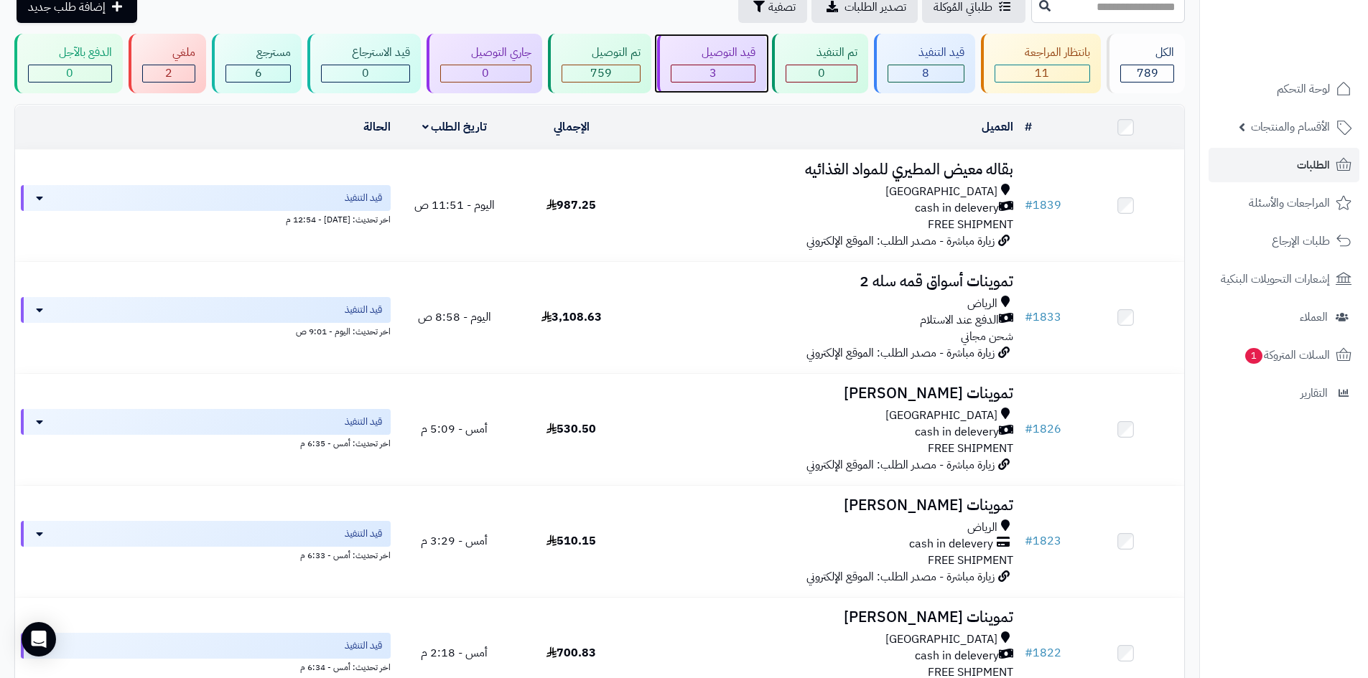
click at [742, 47] on div "قيد التوصيل" at bounding box center [713, 53] width 85 height 17
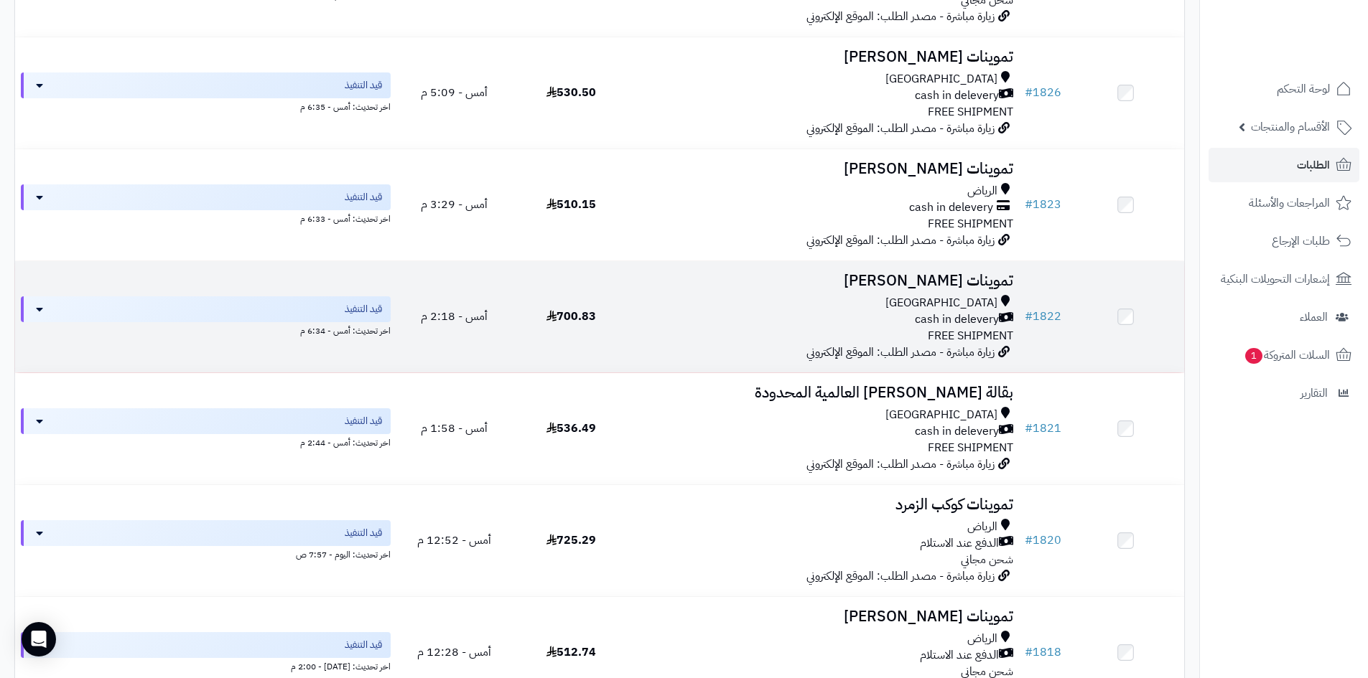
scroll to position [503, 0]
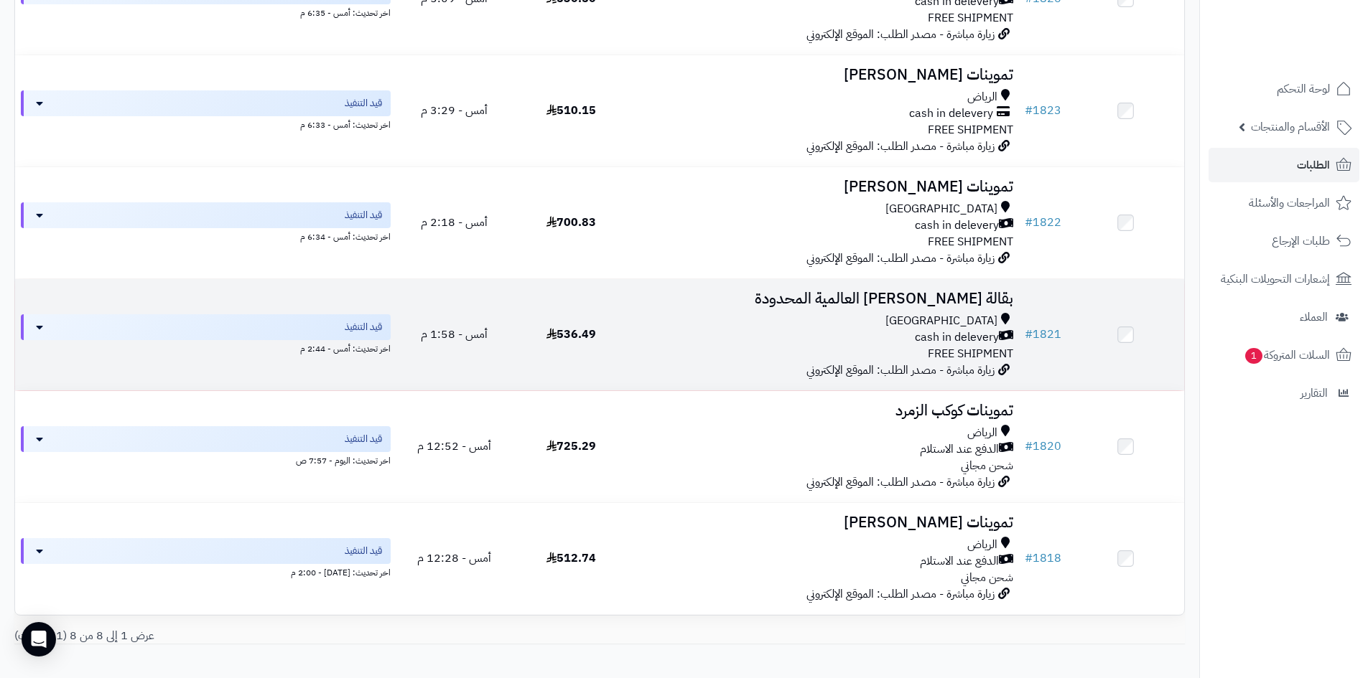
click at [894, 319] on div "[GEOGRAPHIC_DATA]" at bounding box center [824, 321] width 378 height 17
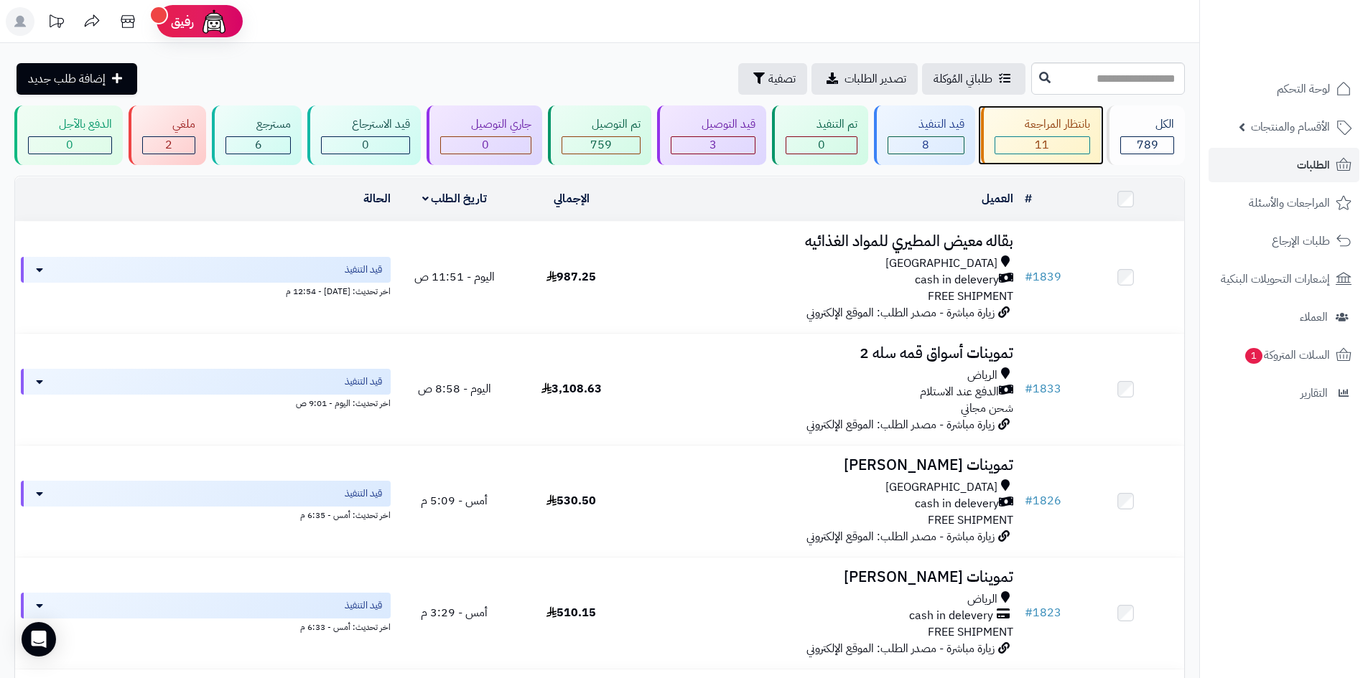
click at [1067, 133] on div "بانتظار المراجعة 11" at bounding box center [1041, 136] width 121 height 60
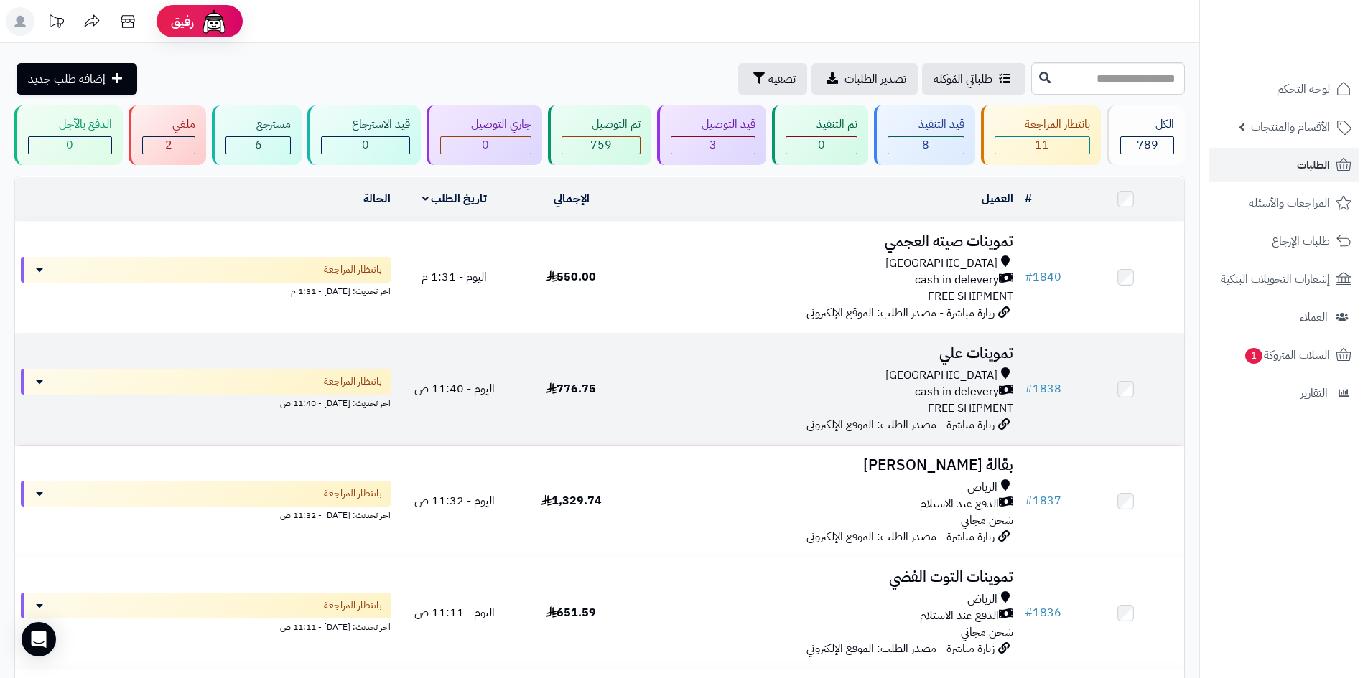
scroll to position [215, 0]
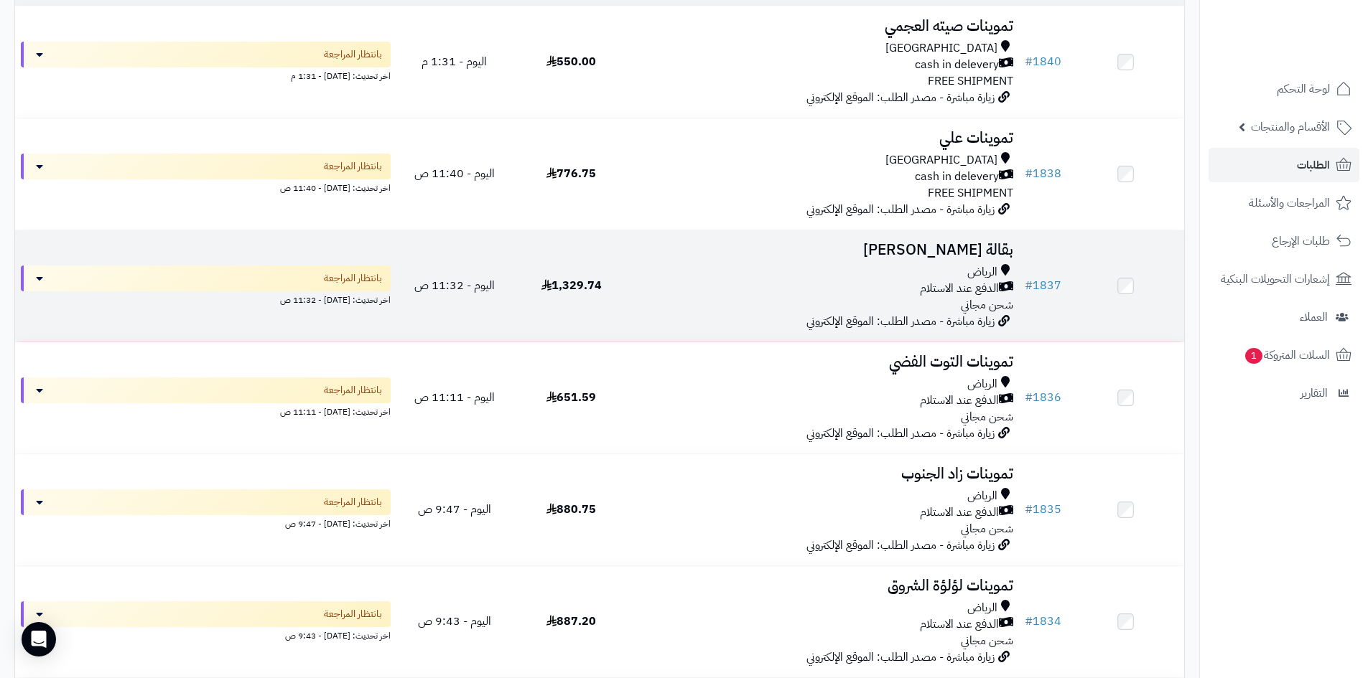
click at [890, 268] on div "الرياض" at bounding box center [824, 272] width 378 height 17
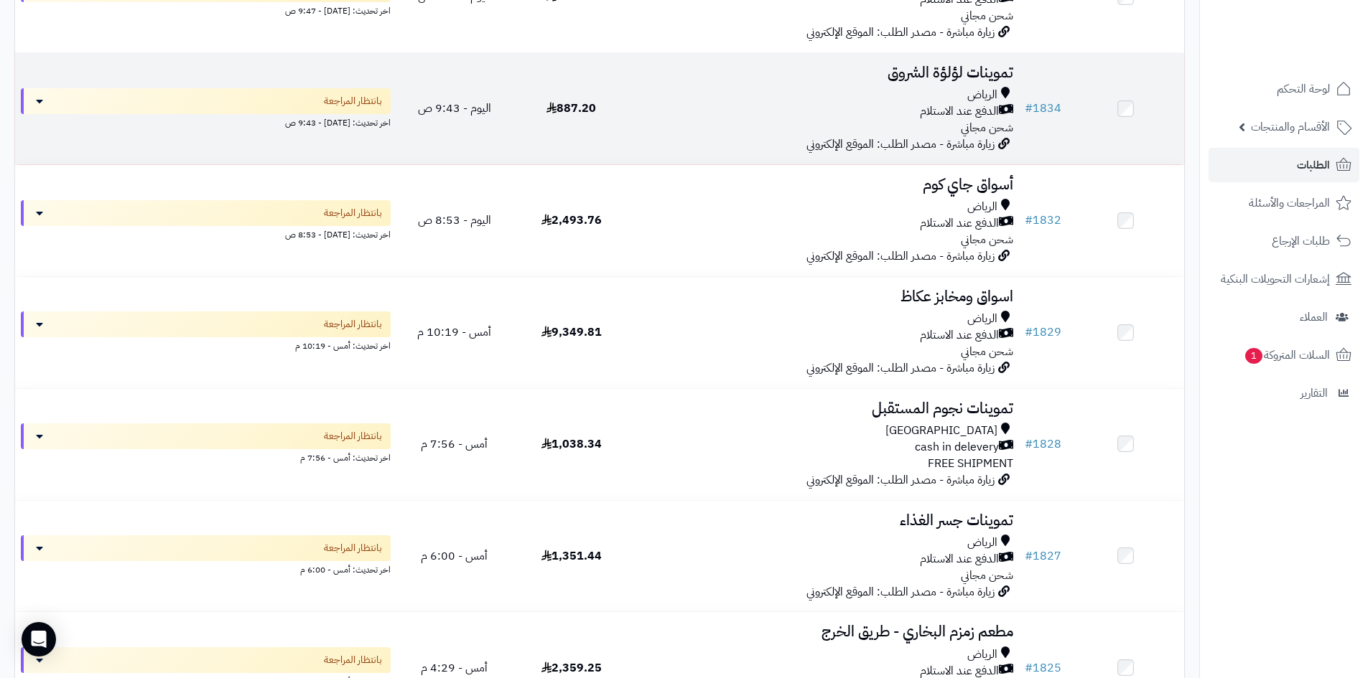
scroll to position [790, 0]
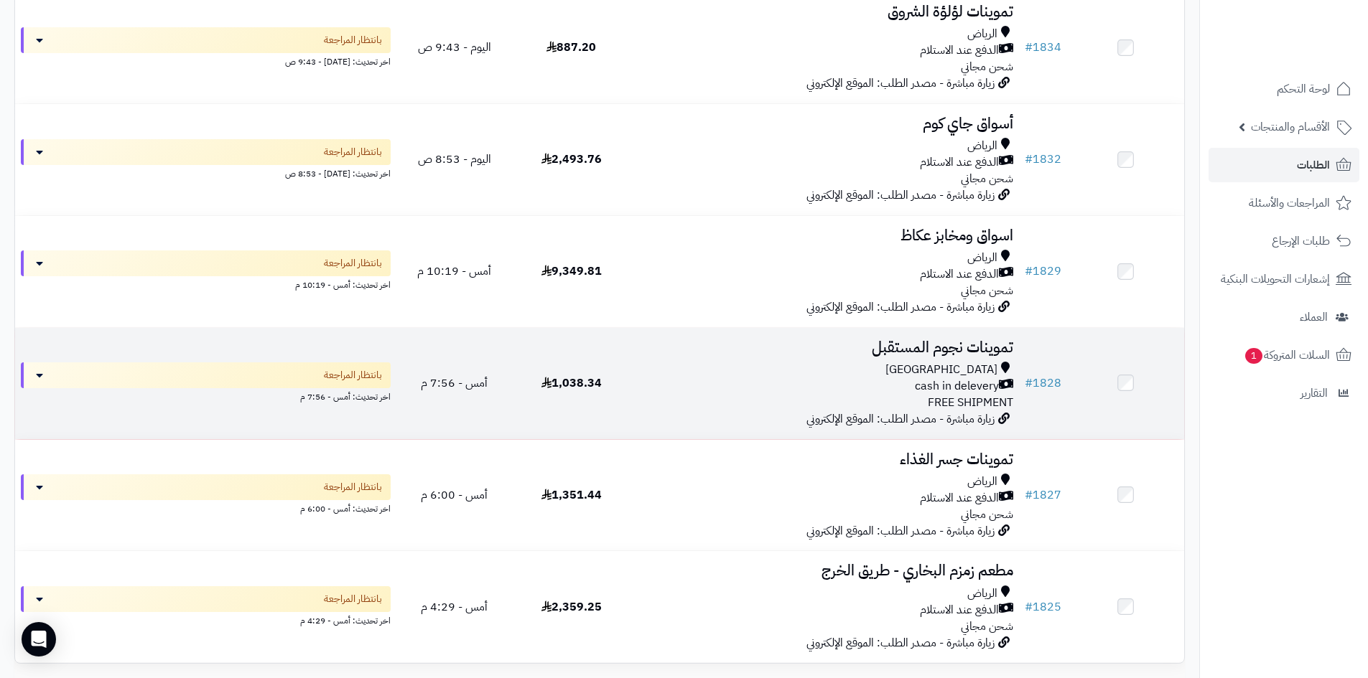
click at [884, 383] on div "cash in delevery" at bounding box center [824, 386] width 378 height 17
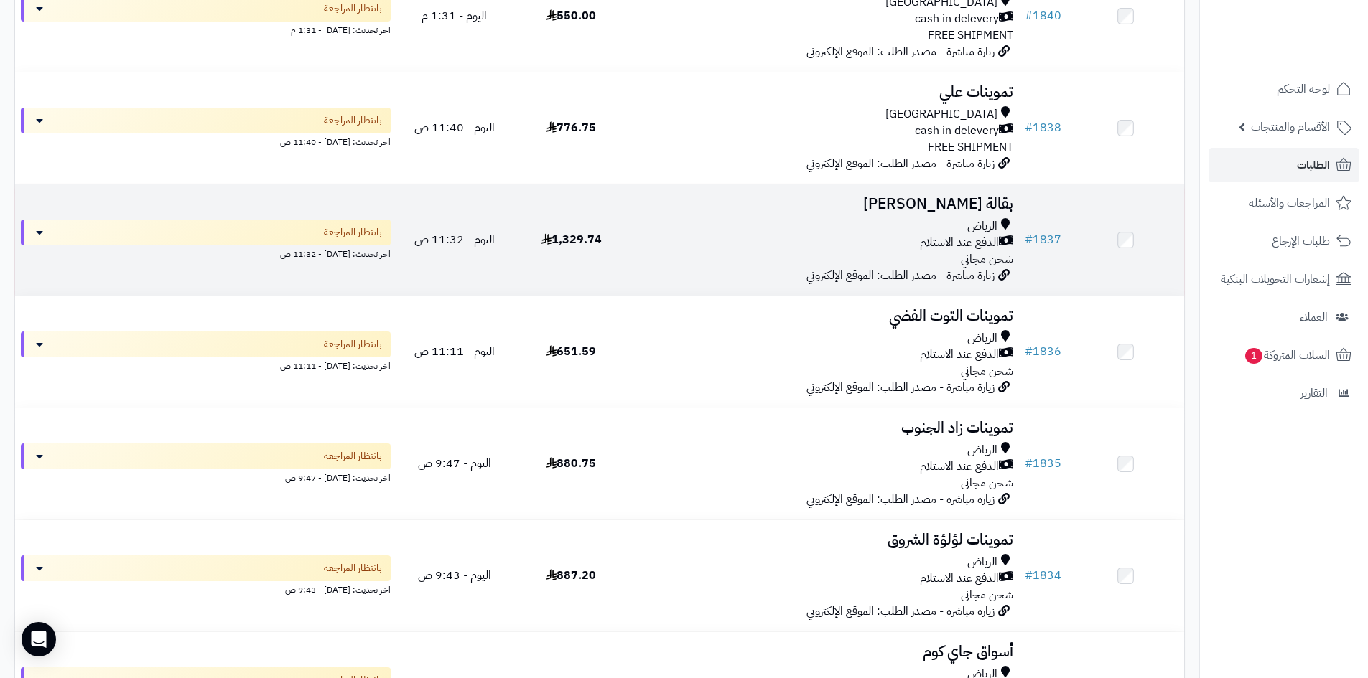
scroll to position [287, 0]
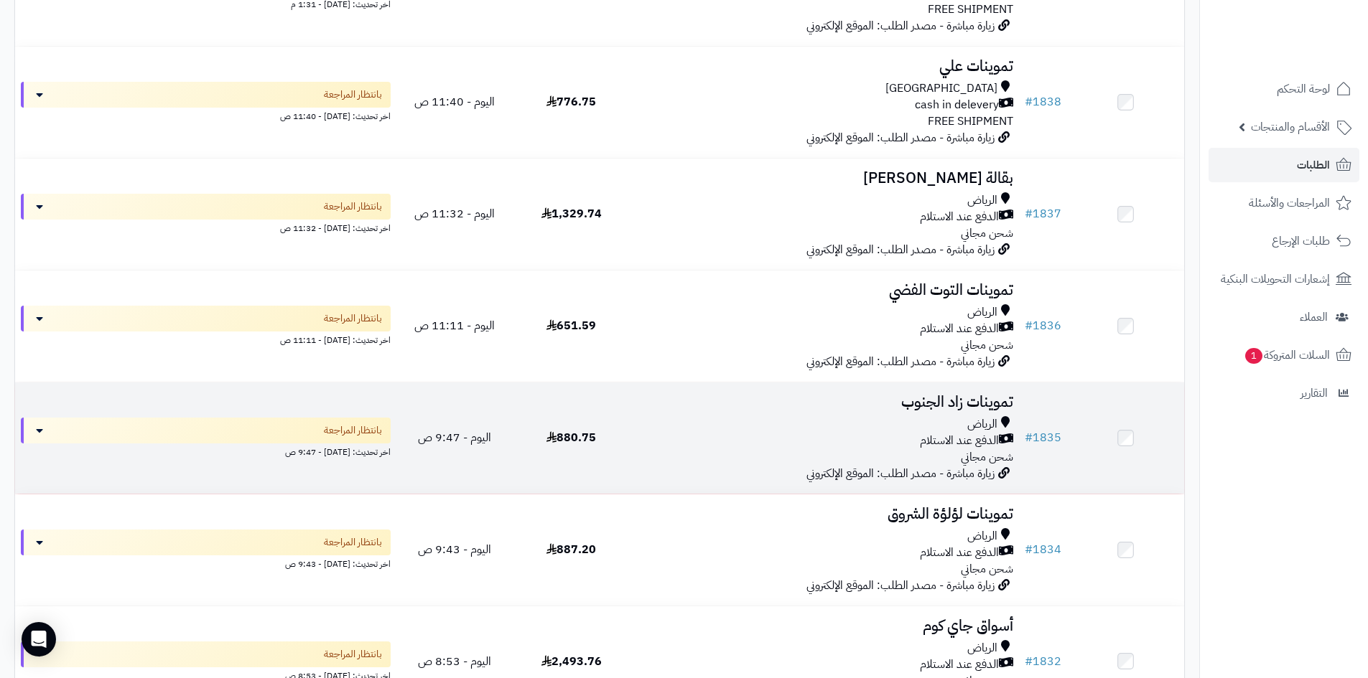
click at [910, 465] on span "زيارة مباشرة - مصدر الطلب: الموقع الإلكتروني" at bounding box center [900, 473] width 188 height 17
click at [896, 433] on div "الدفع عند الاستلام" at bounding box center [824, 441] width 378 height 17
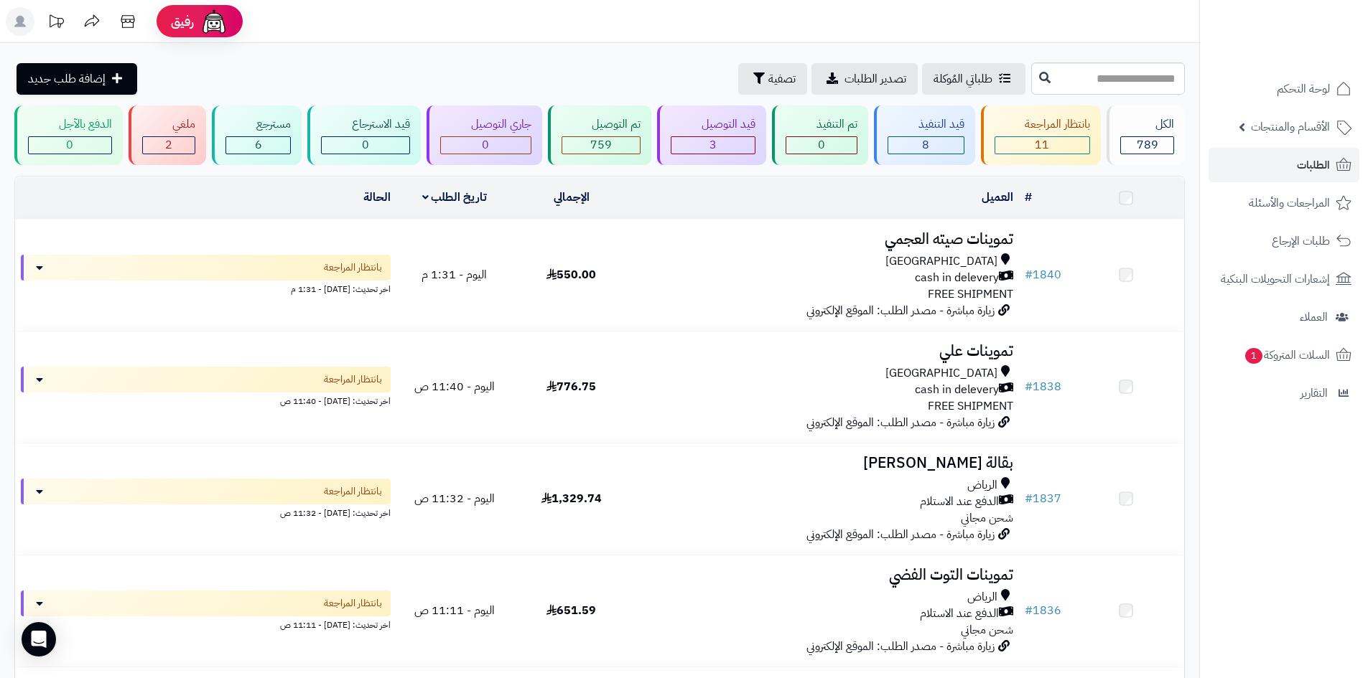
scroll to position [287, 0]
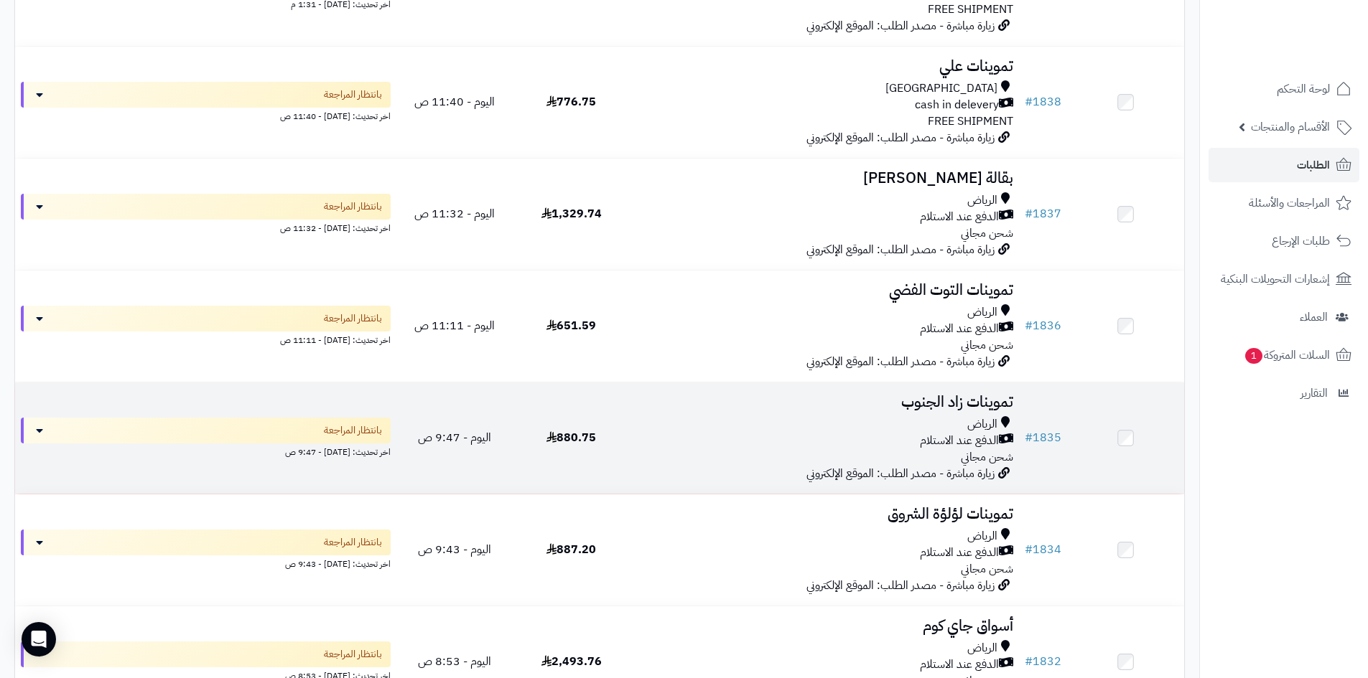
click at [940, 435] on span "الدفع عند الاستلام" at bounding box center [959, 441] width 79 height 17
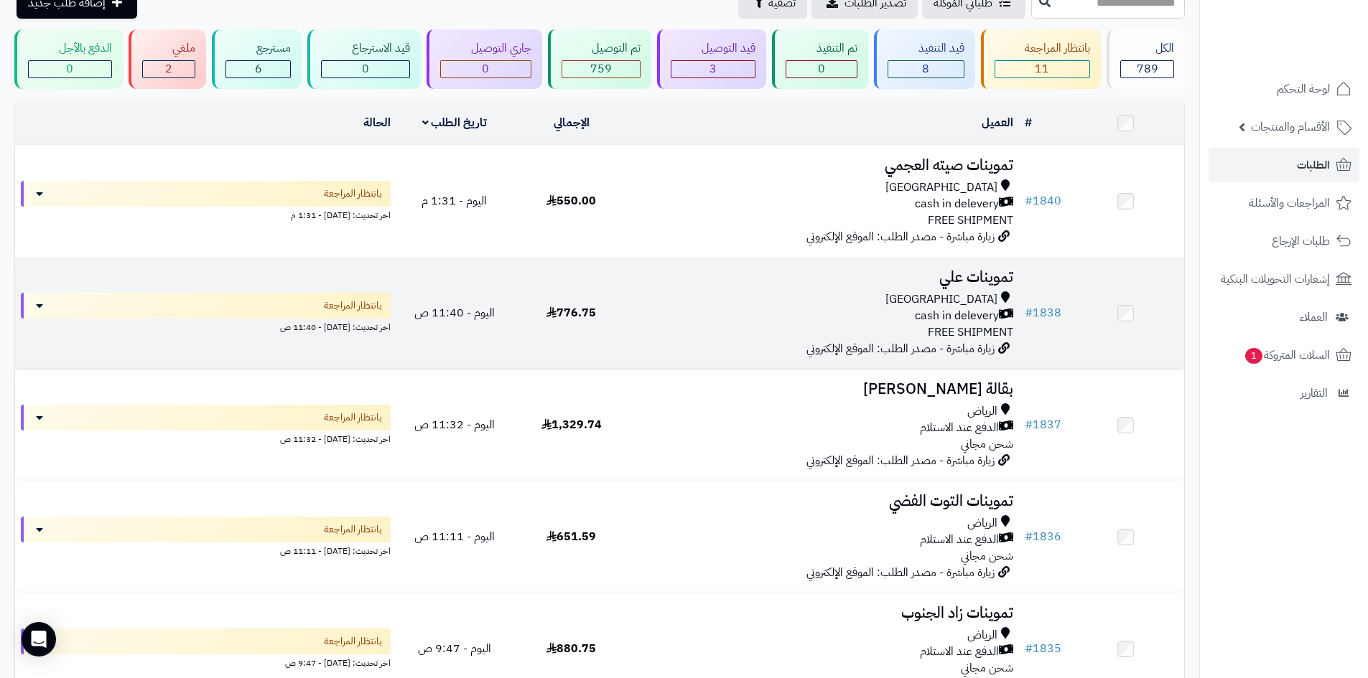
scroll to position [72, 0]
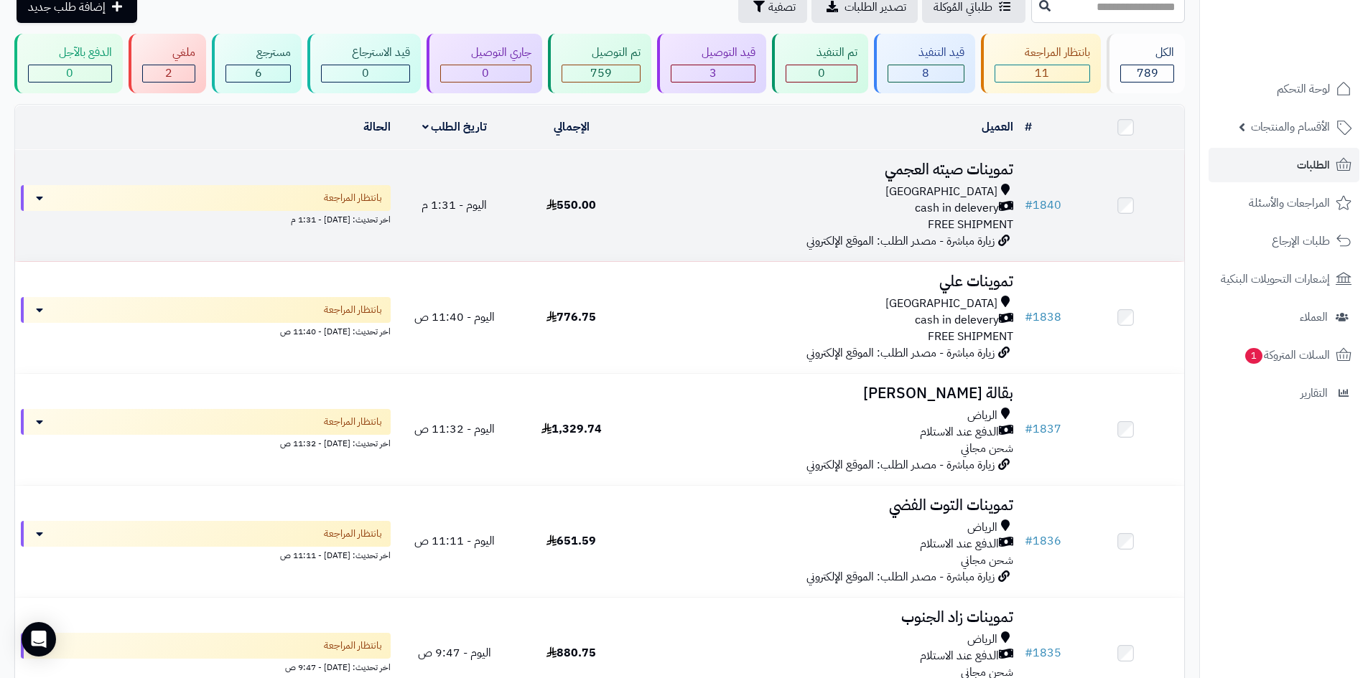
click at [903, 212] on div "cash in delevery" at bounding box center [824, 208] width 378 height 17
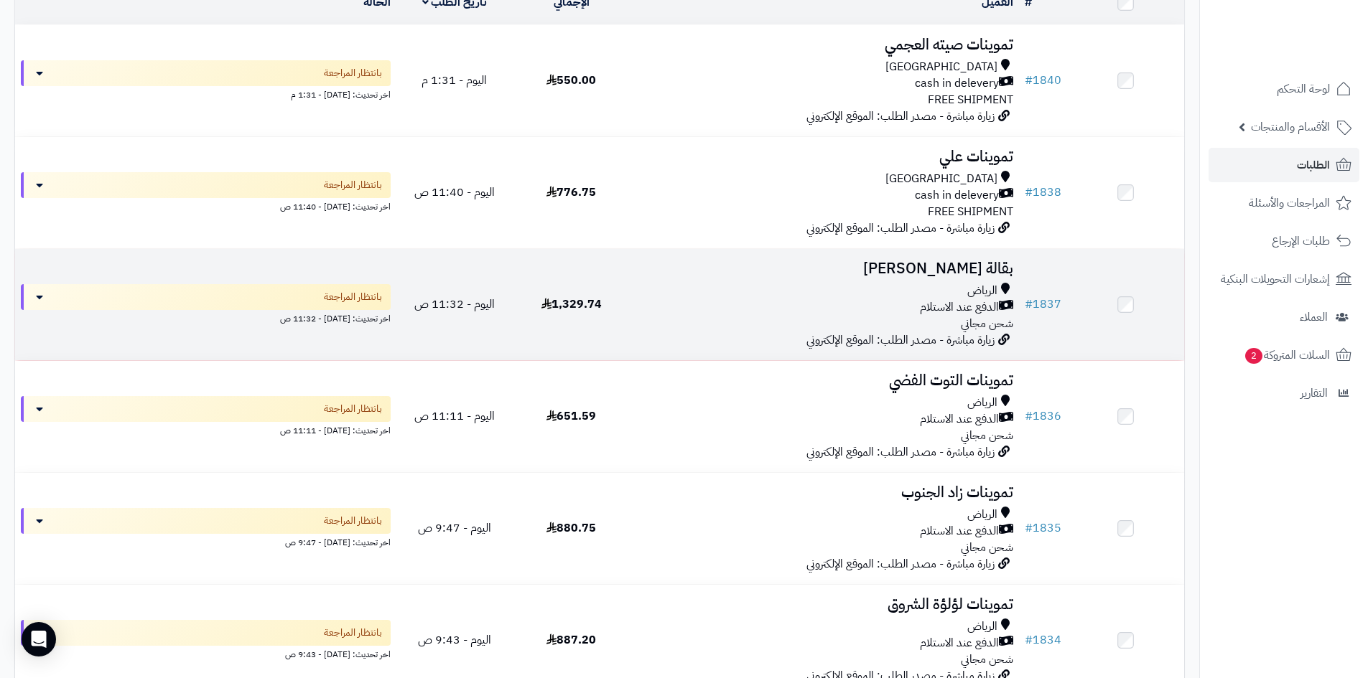
scroll to position [215, 0]
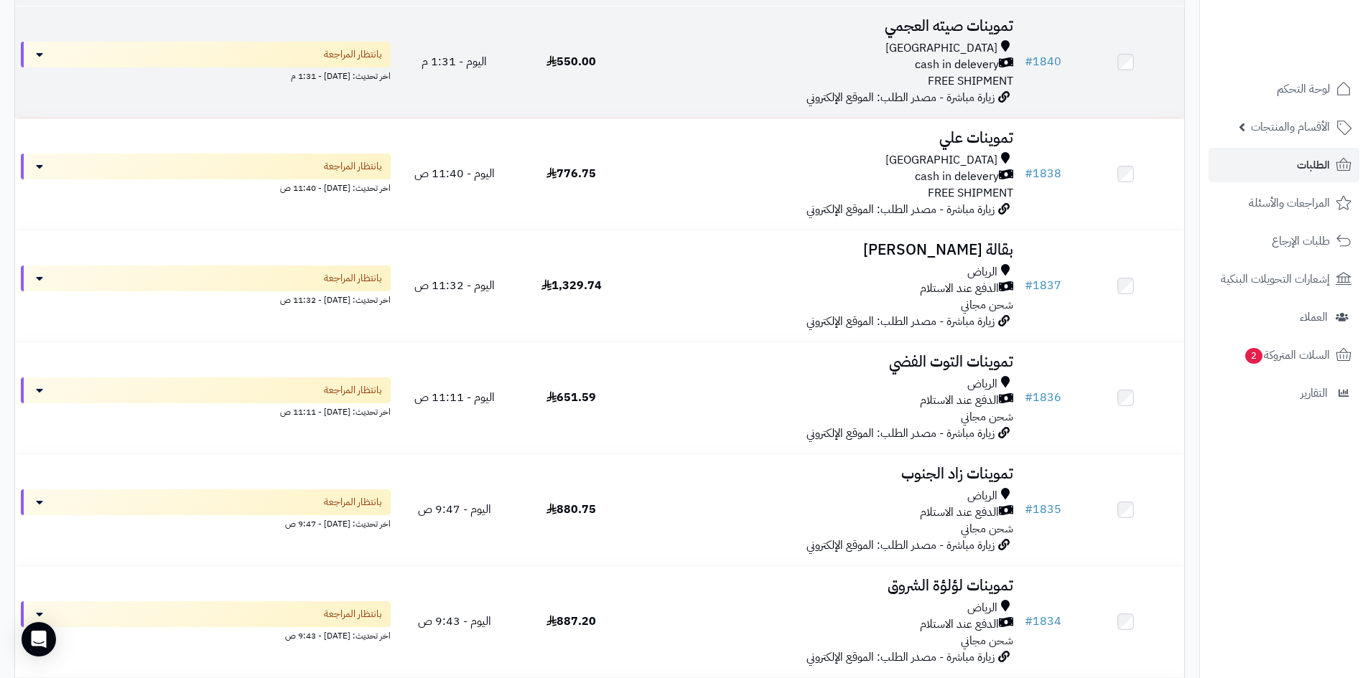
click at [880, 51] on div "[GEOGRAPHIC_DATA]" at bounding box center [824, 48] width 378 height 17
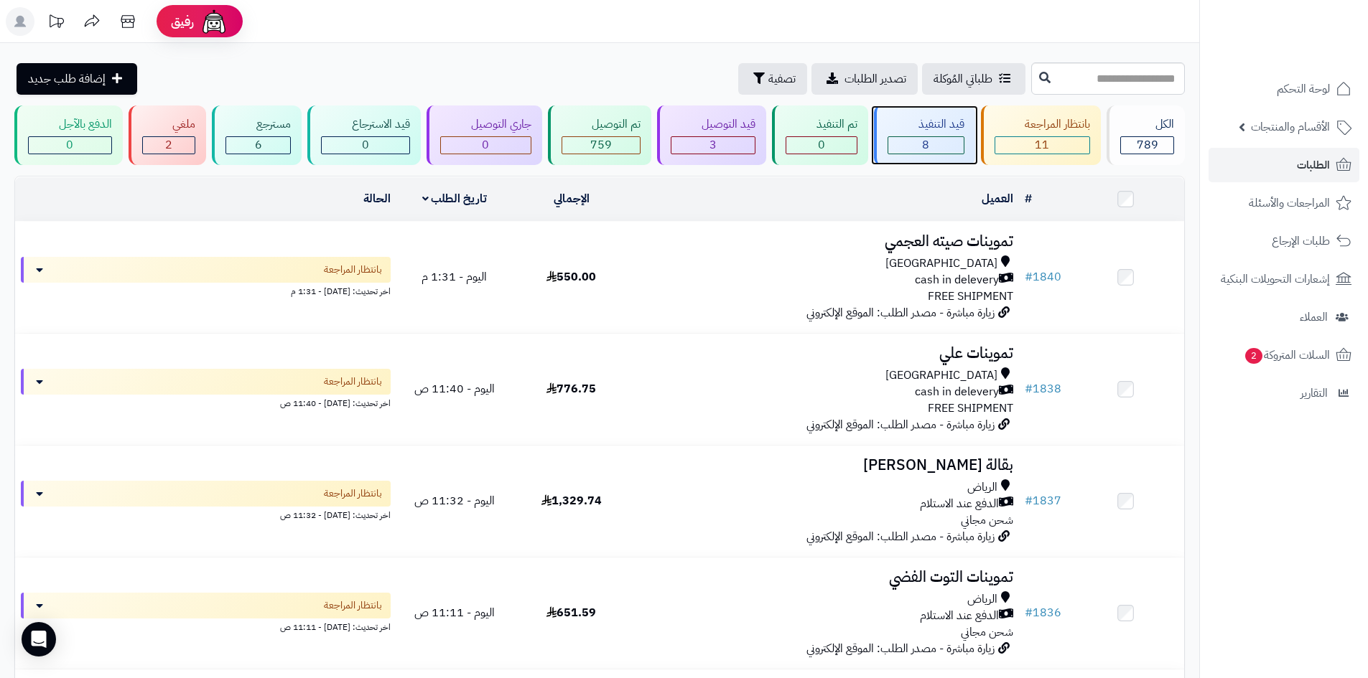
click at [910, 148] on div "8" at bounding box center [925, 145] width 75 height 17
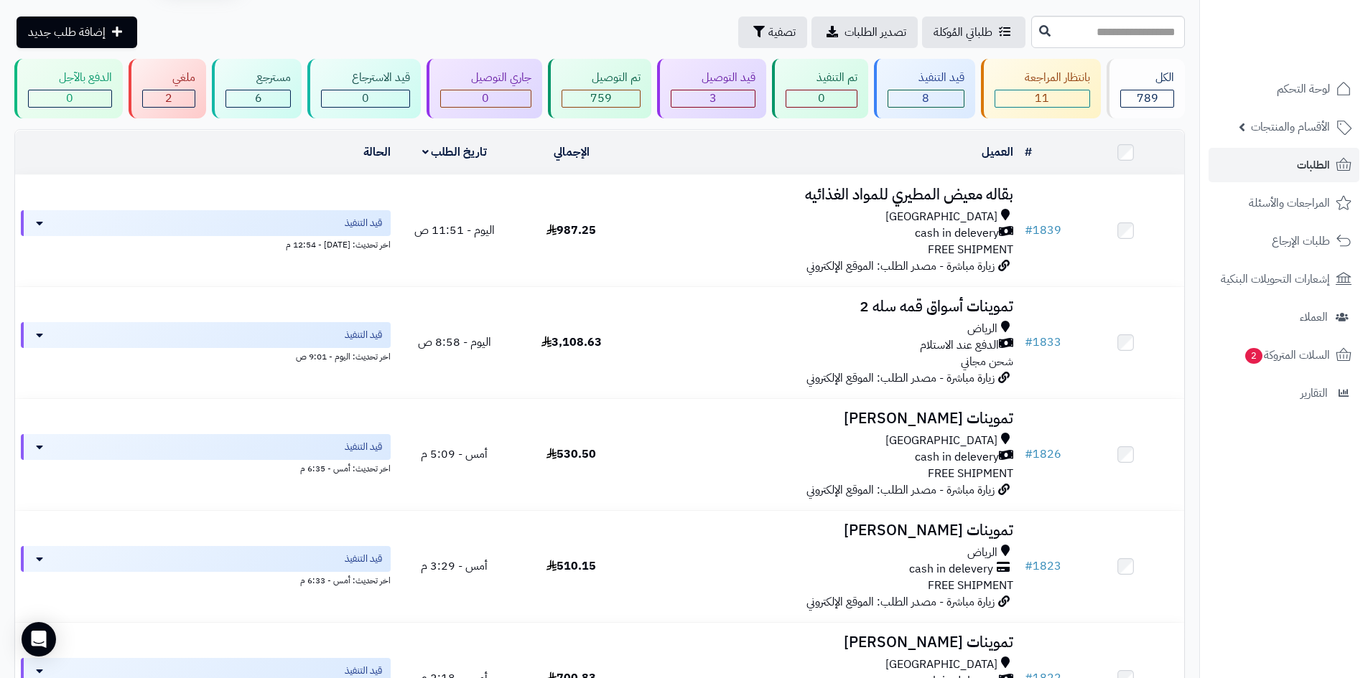
scroll to position [72, 0]
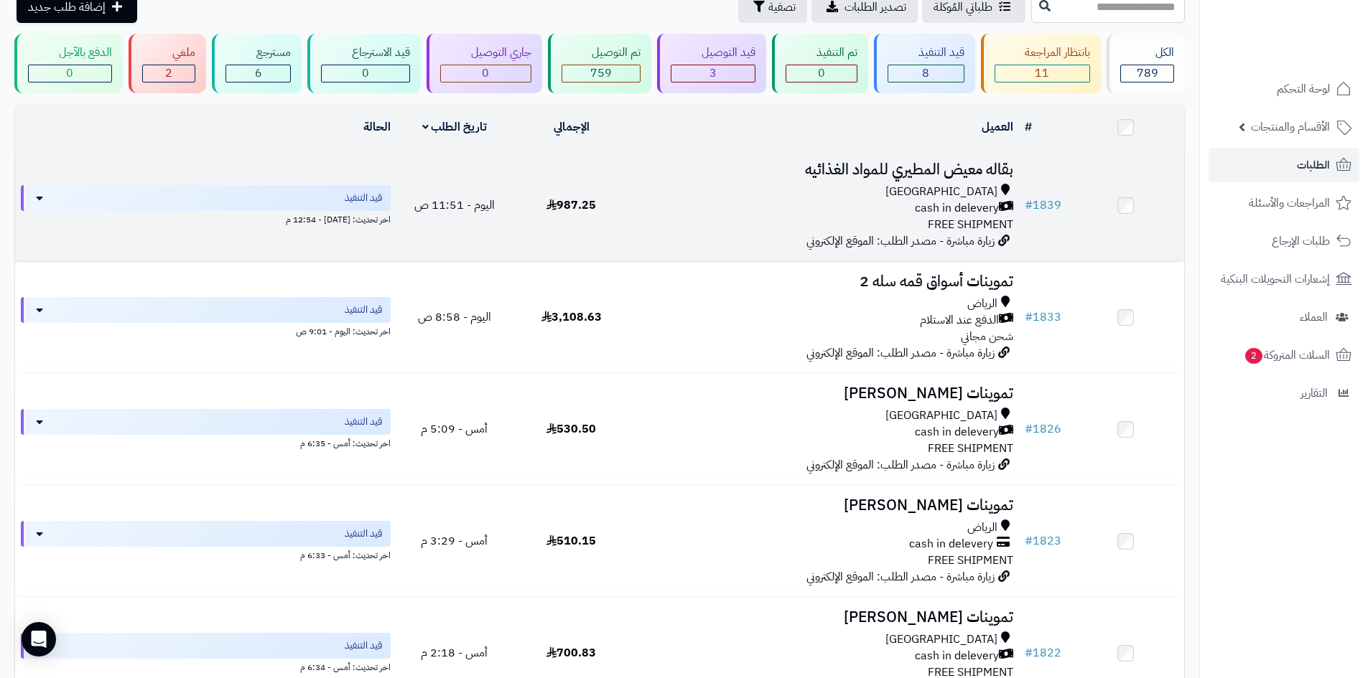
click at [901, 212] on div "cash in delevery" at bounding box center [824, 208] width 378 height 17
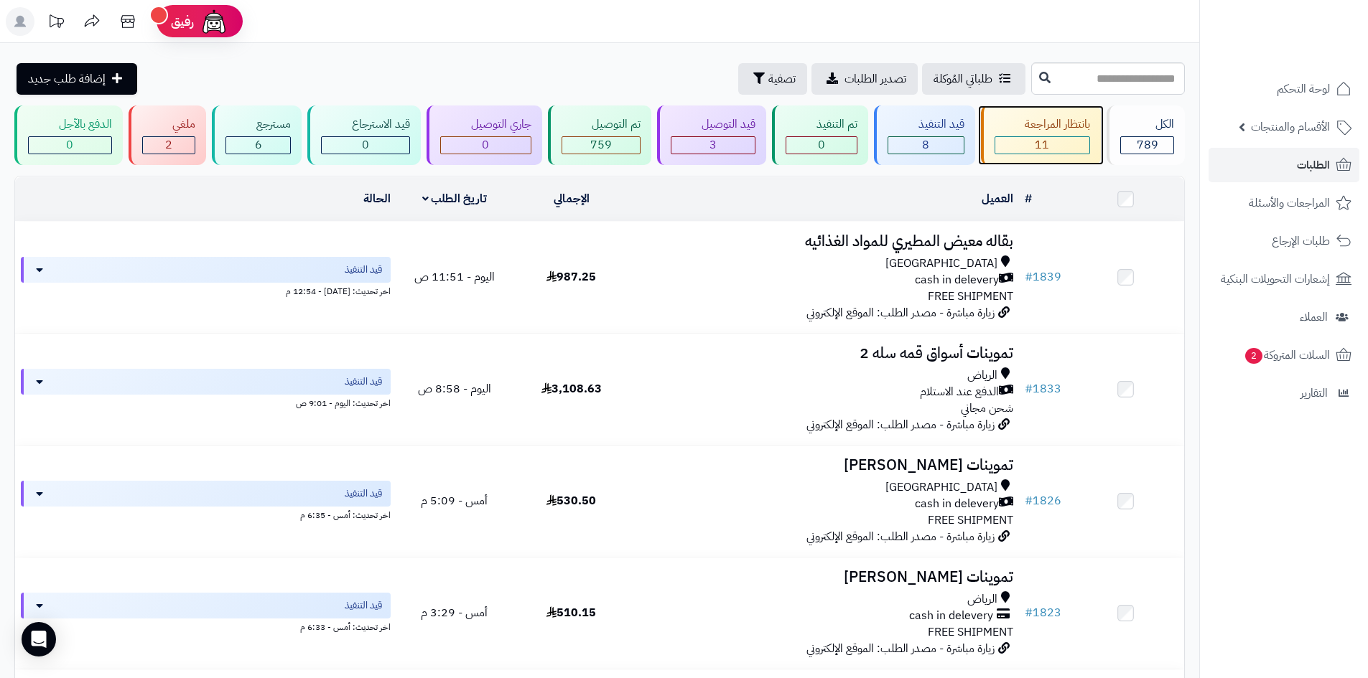
click at [1084, 137] on div "11" at bounding box center [1042, 145] width 95 height 17
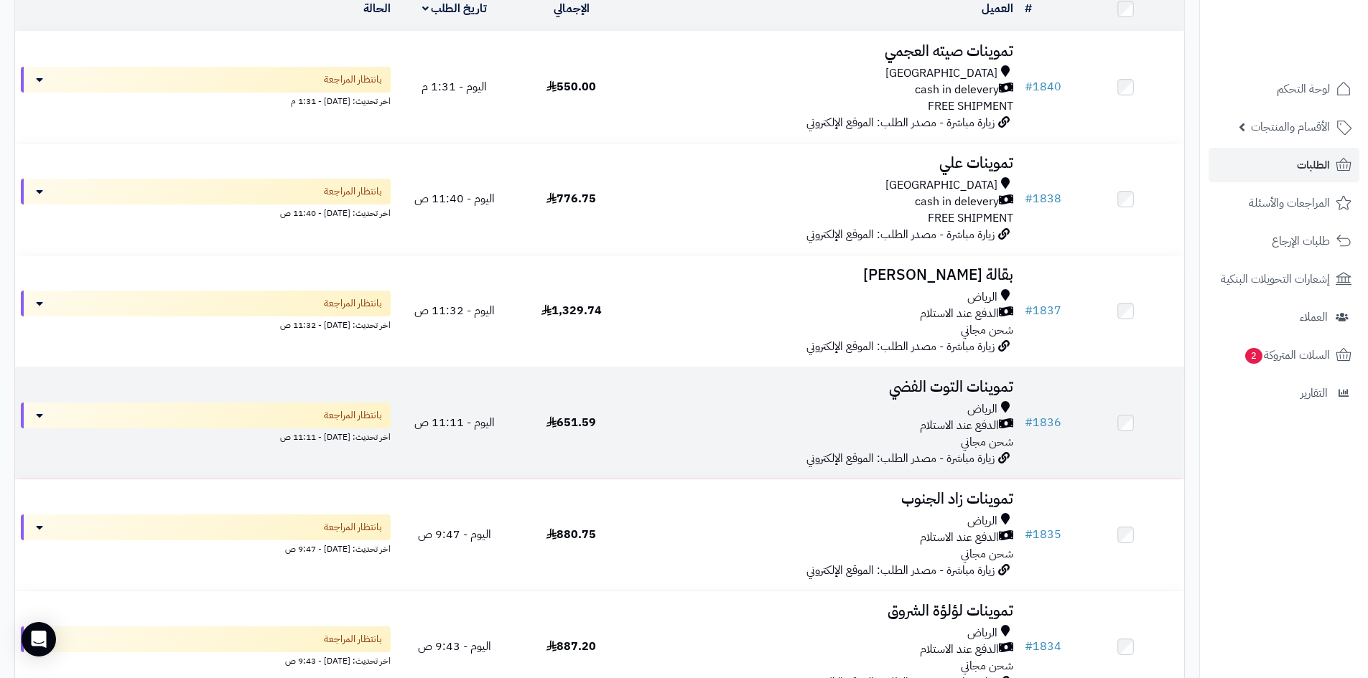
scroll to position [215, 0]
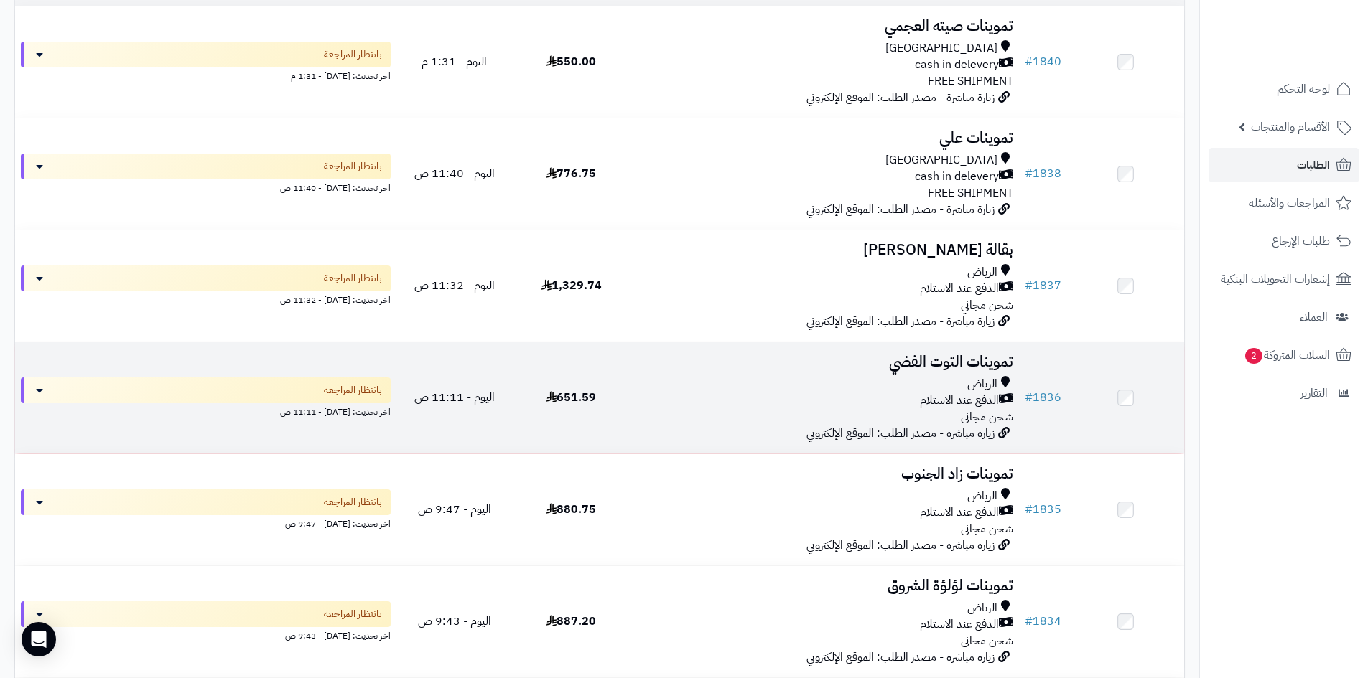
click at [948, 396] on span "الدفع عند الاستلام" at bounding box center [959, 401] width 79 height 17
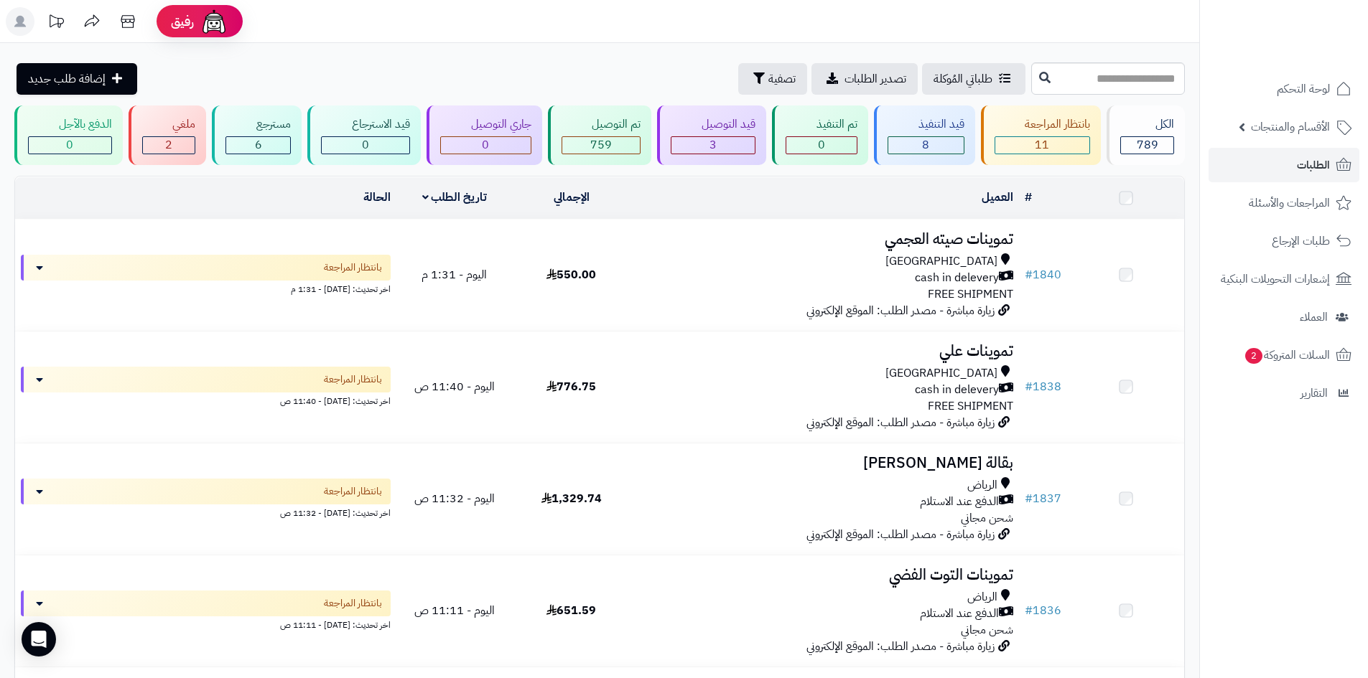
scroll to position [215, 0]
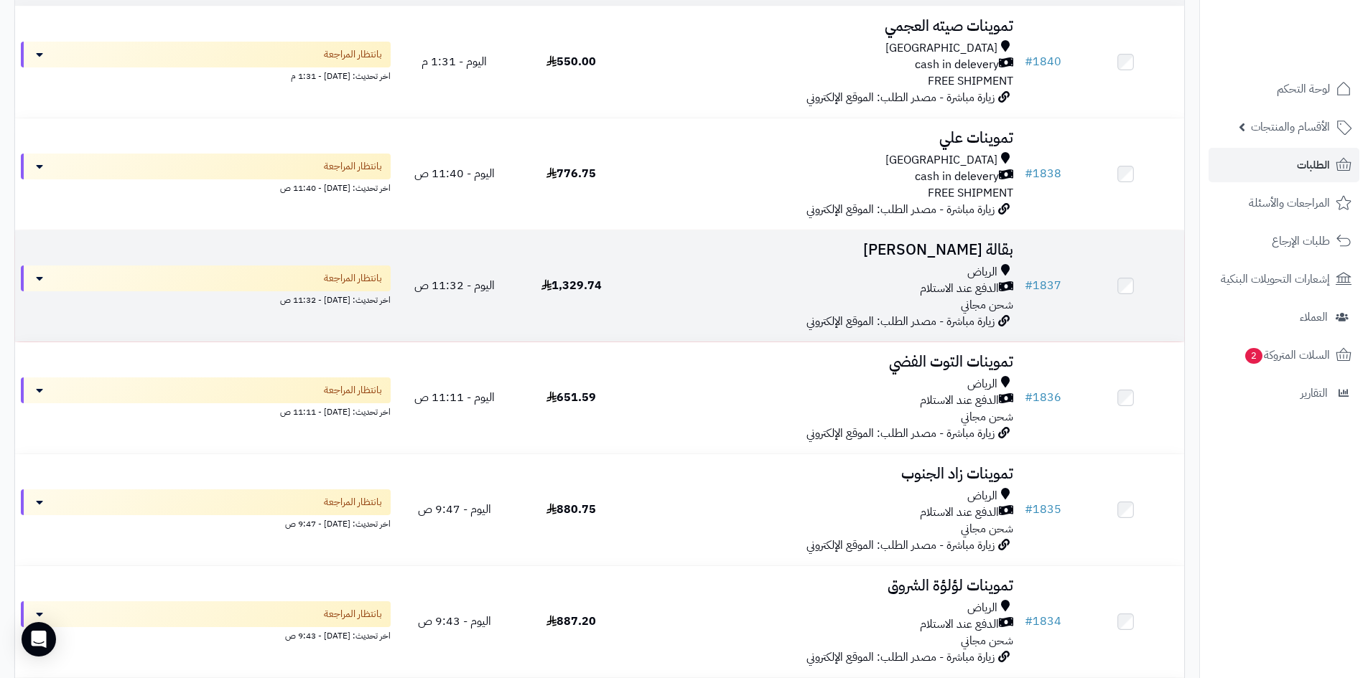
click at [842, 270] on div "الرياض" at bounding box center [824, 272] width 378 height 17
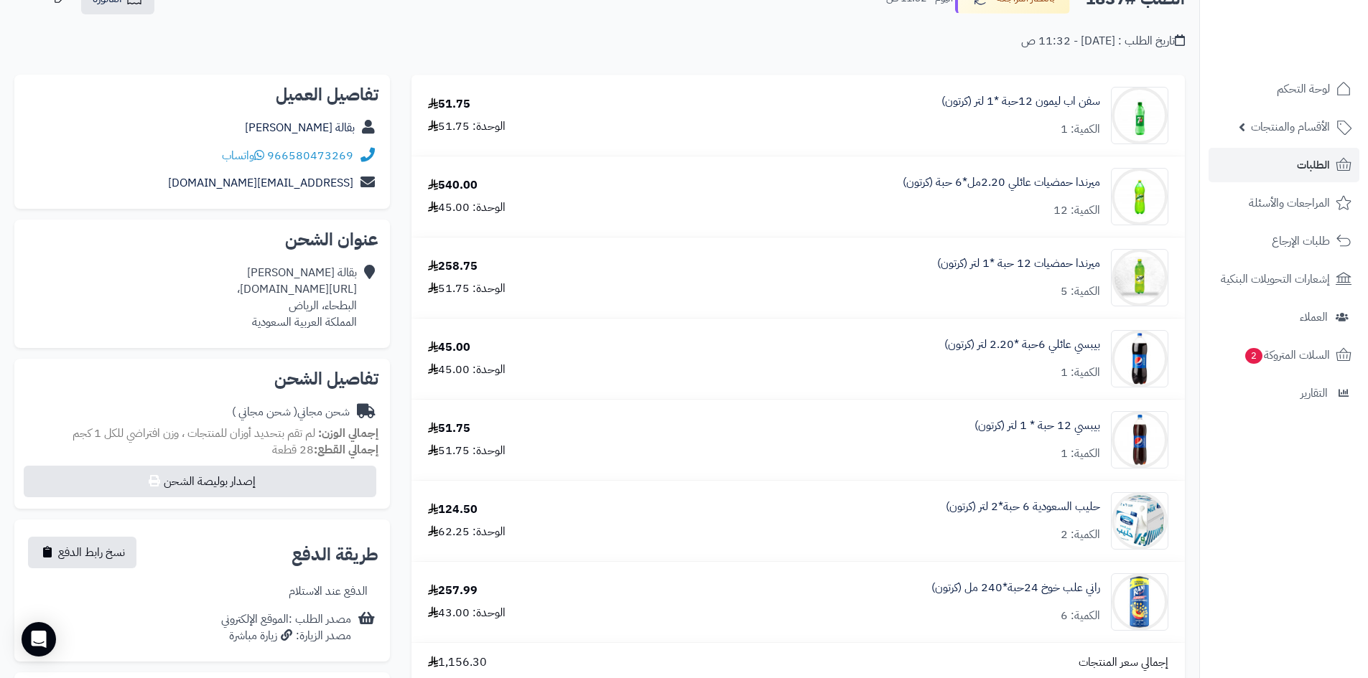
scroll to position [72, 0]
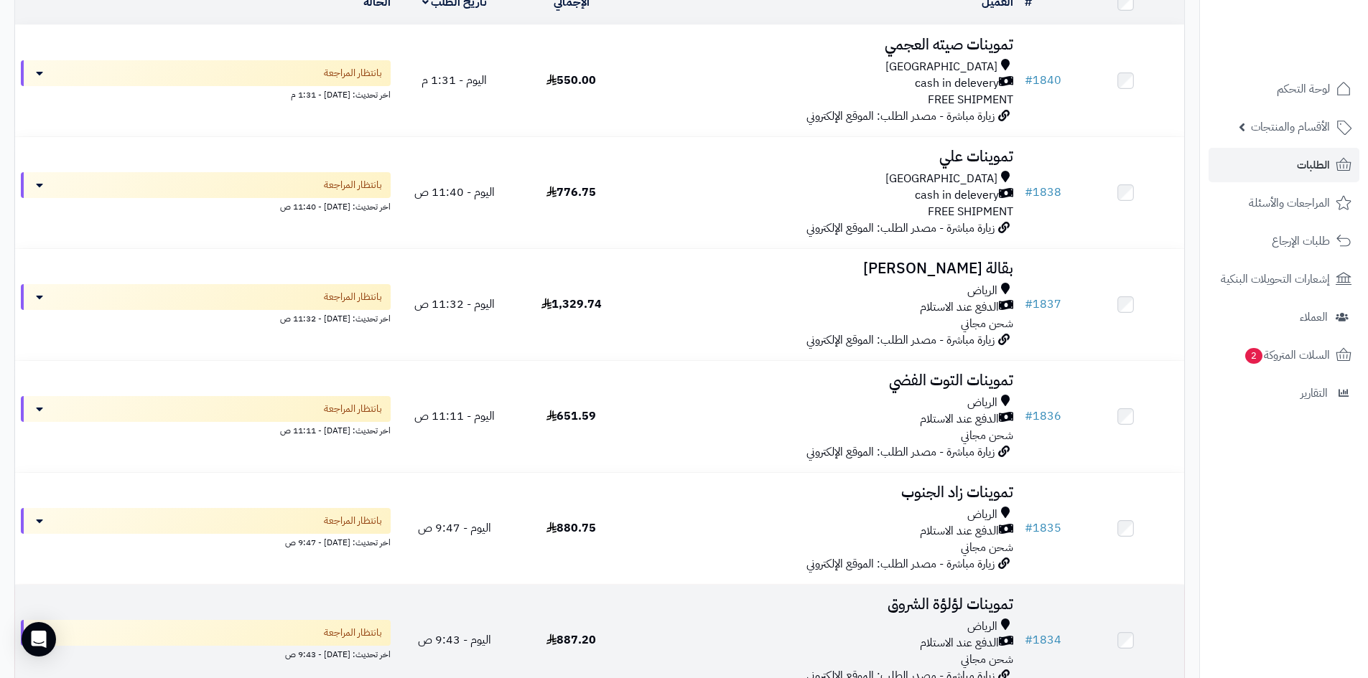
scroll to position [72, 0]
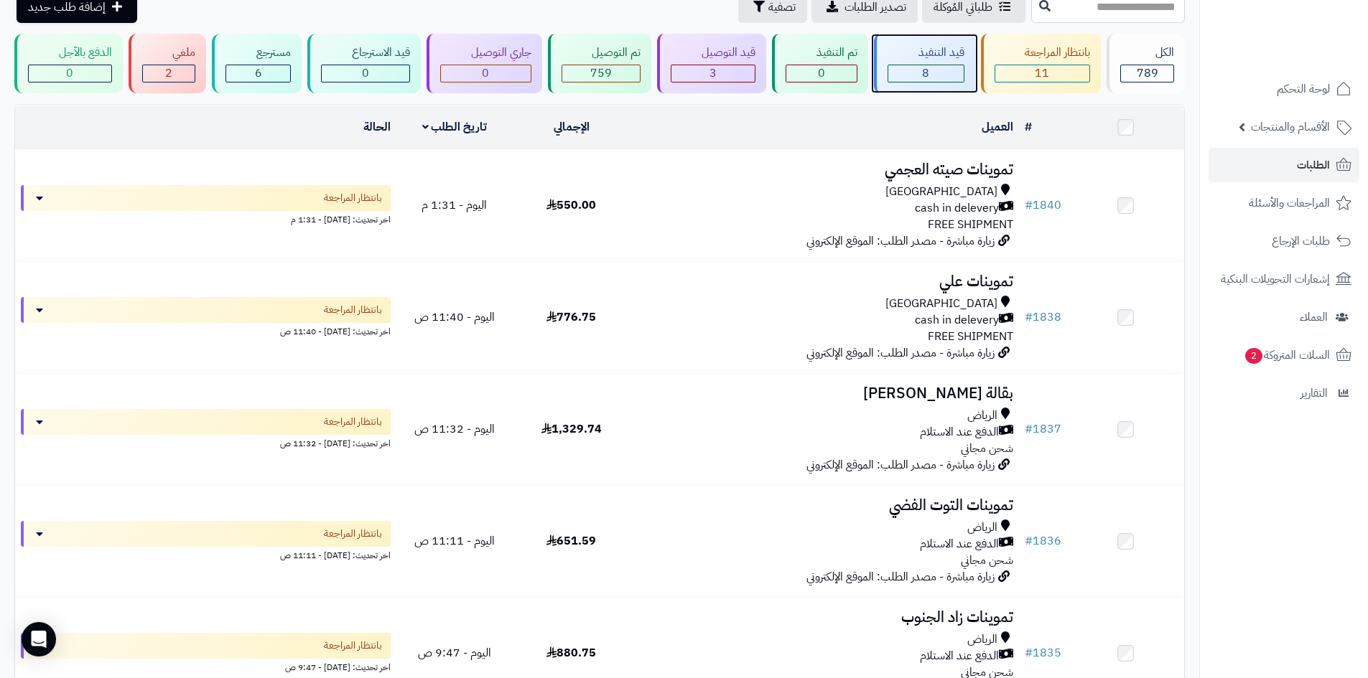
click at [936, 66] on div "8" at bounding box center [925, 73] width 75 height 17
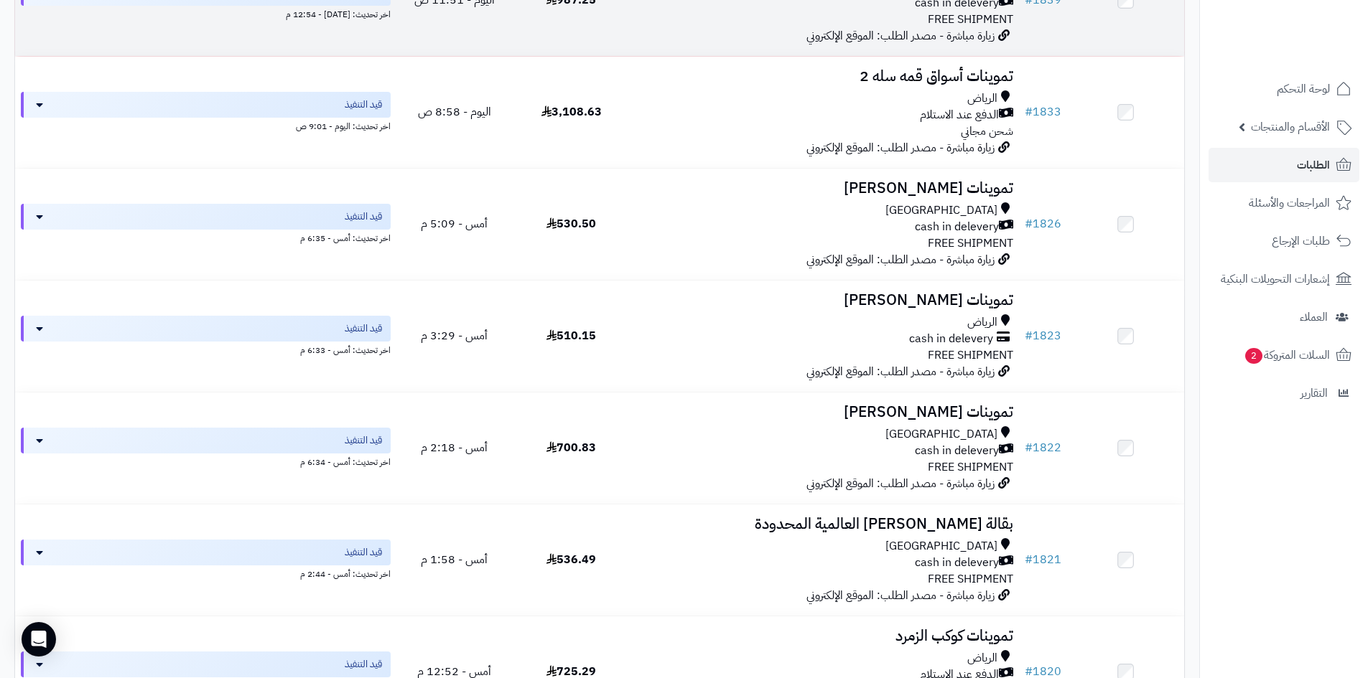
scroll to position [76, 0]
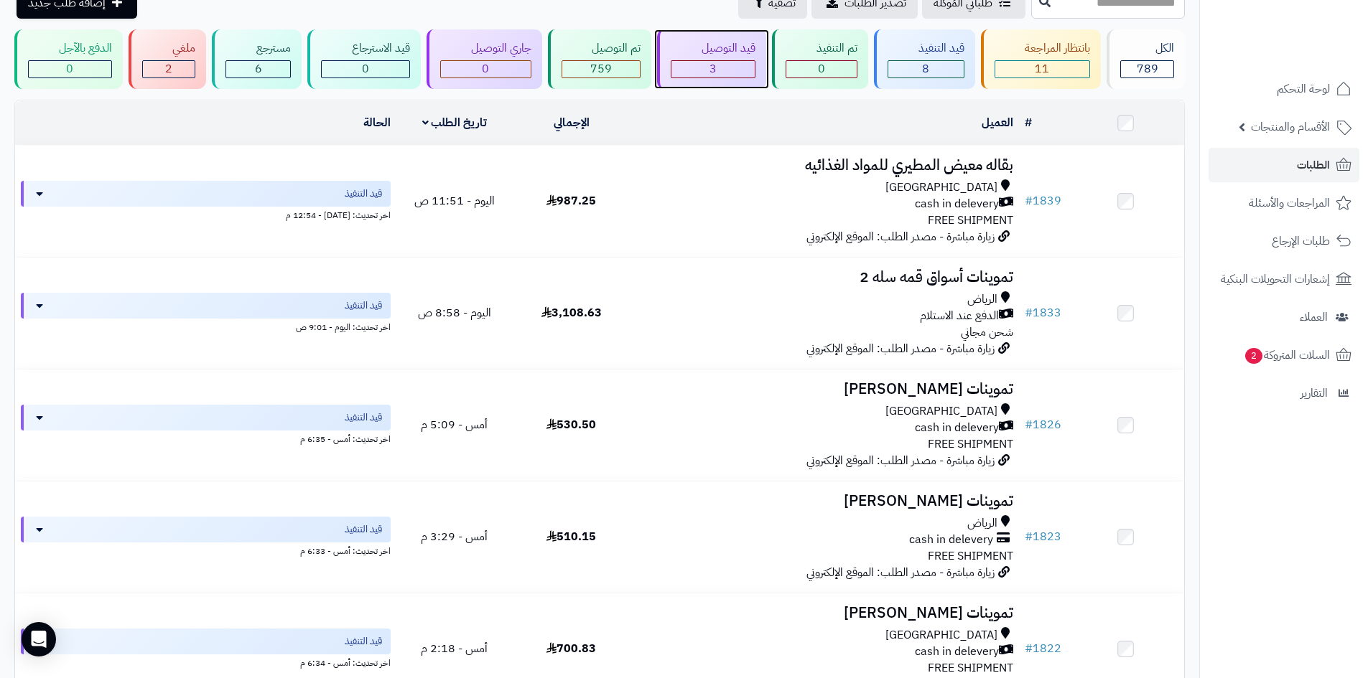
click at [732, 66] on div "3" at bounding box center [712, 69] width 83 height 17
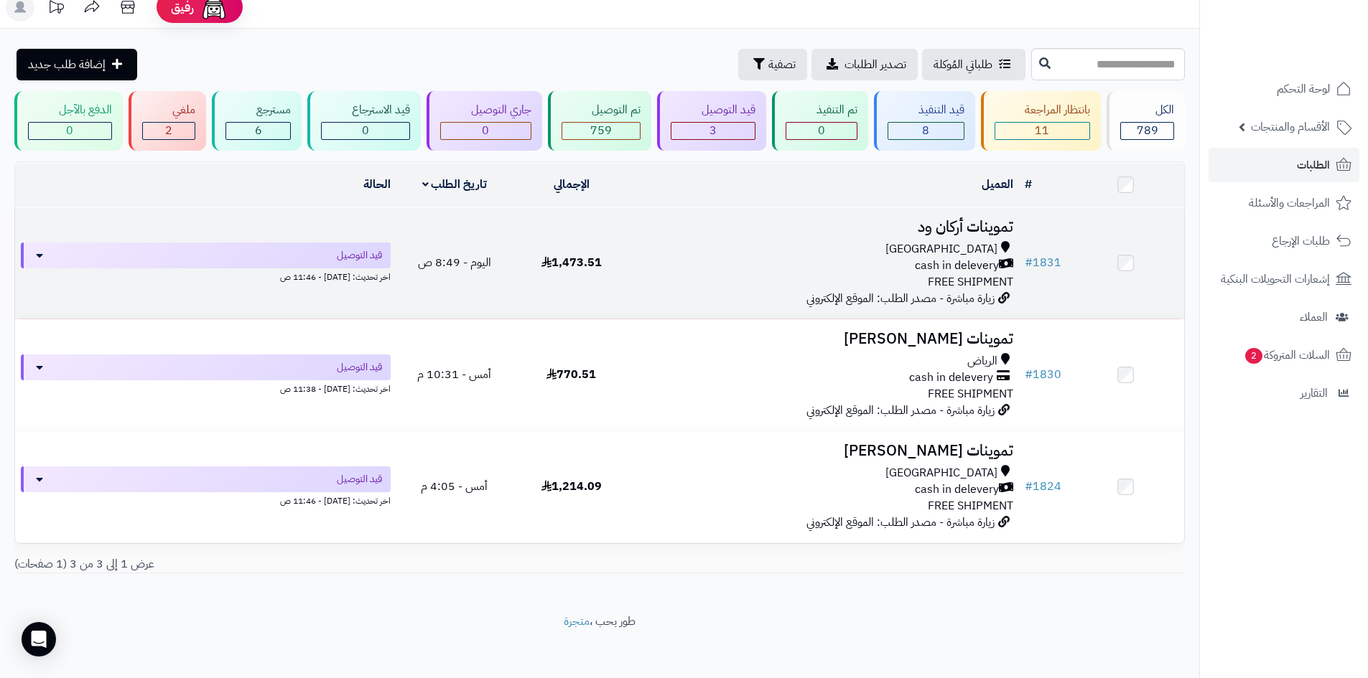
scroll to position [19, 0]
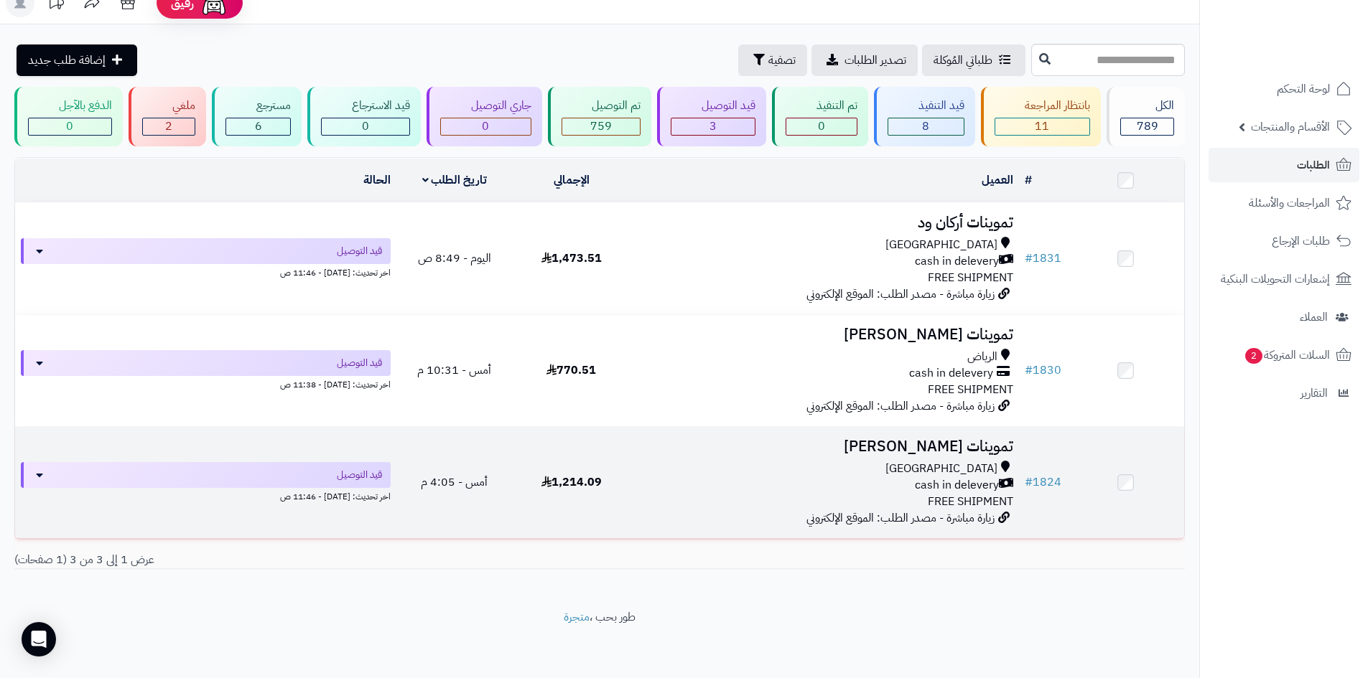
click at [769, 464] on div "[GEOGRAPHIC_DATA]" at bounding box center [824, 469] width 378 height 17
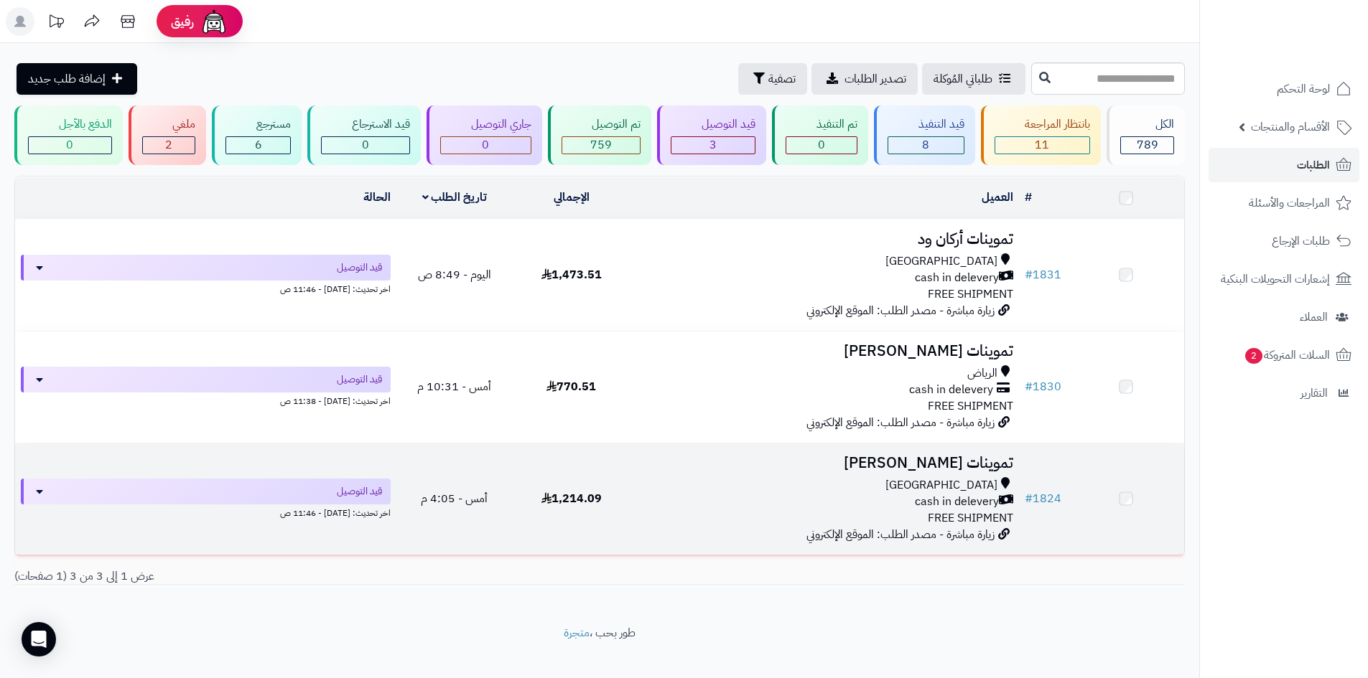
scroll to position [19, 0]
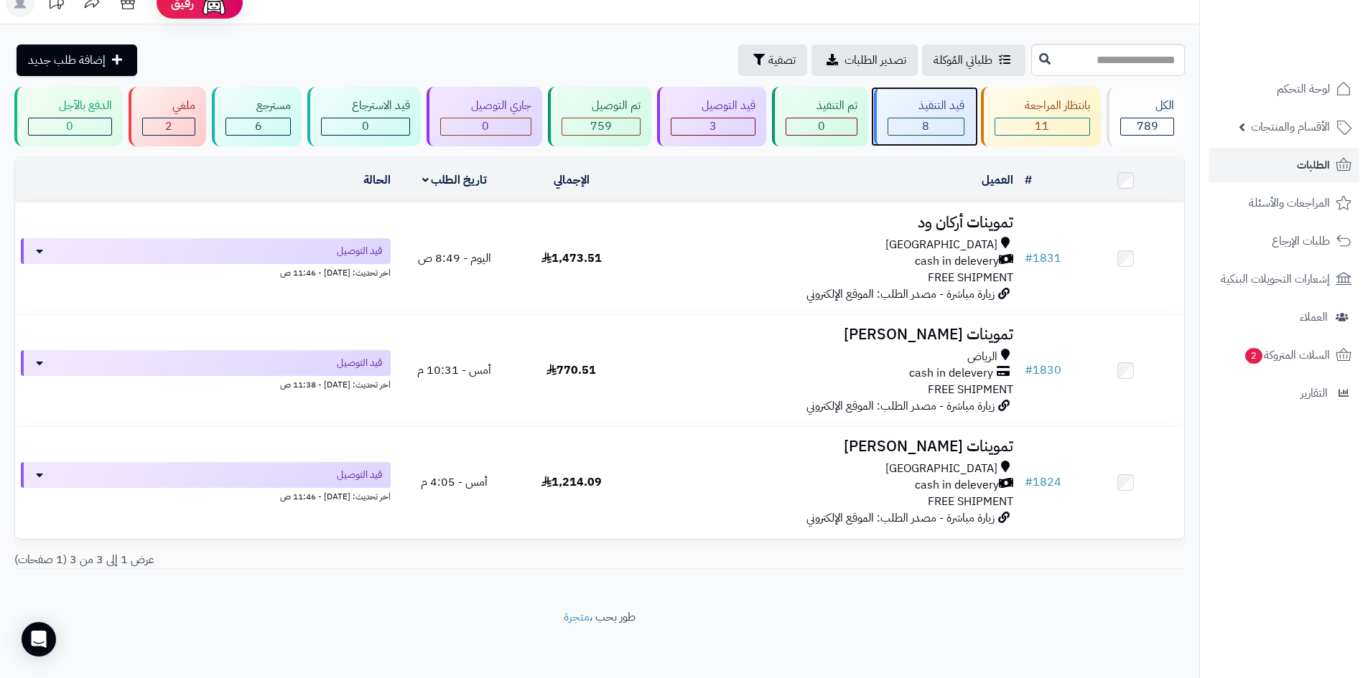
click at [948, 120] on div "8" at bounding box center [925, 126] width 75 height 17
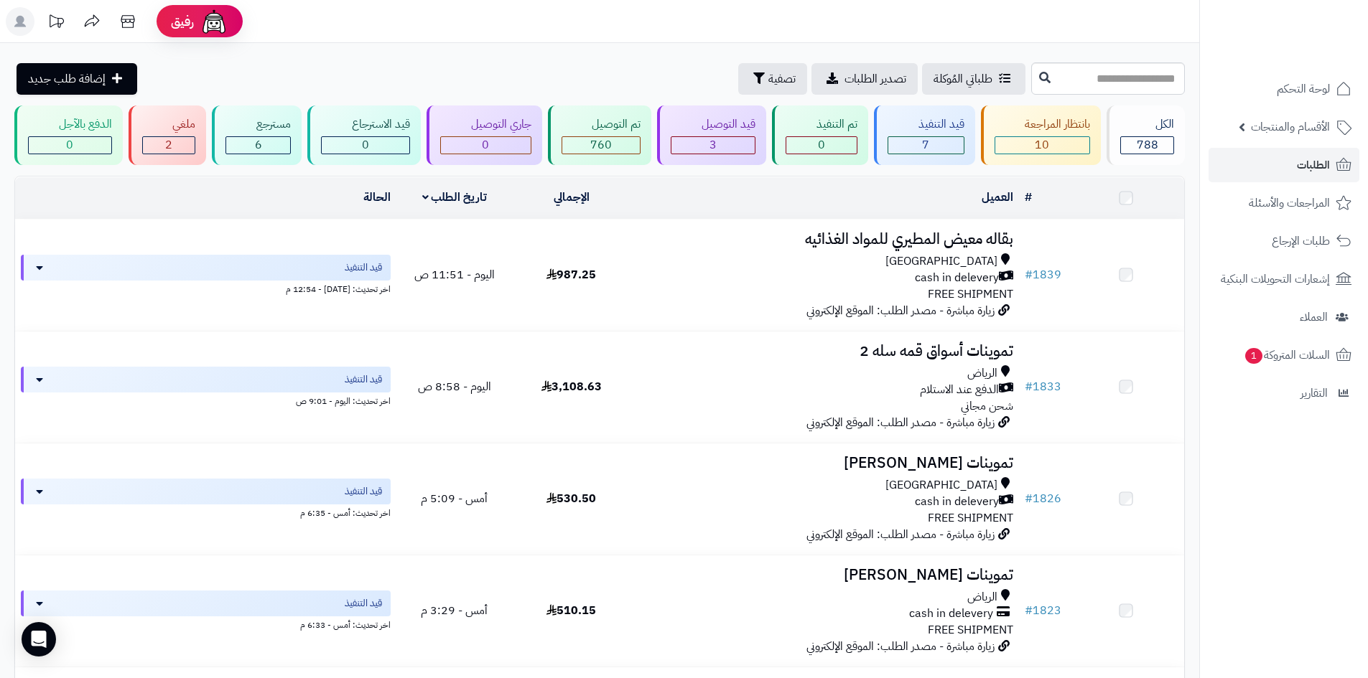
scroll to position [36, 0]
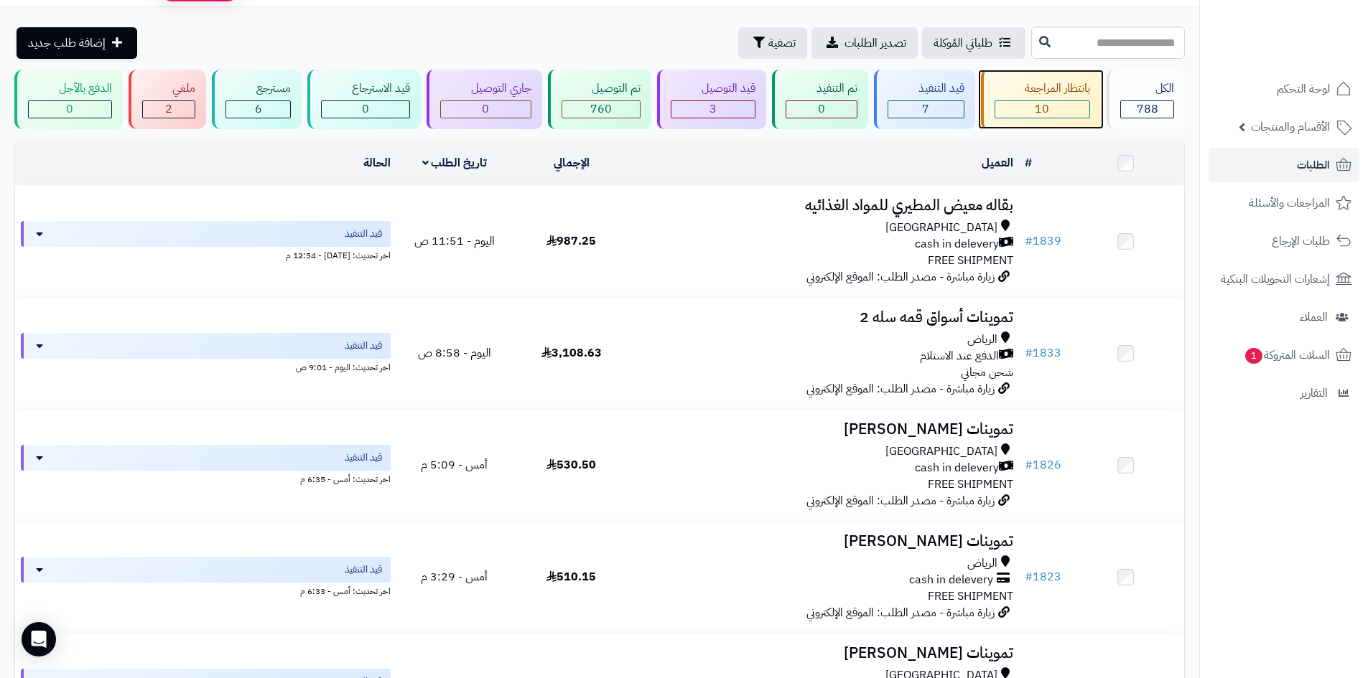
click at [1056, 87] on div "بانتظار المراجعة" at bounding box center [1042, 88] width 96 height 17
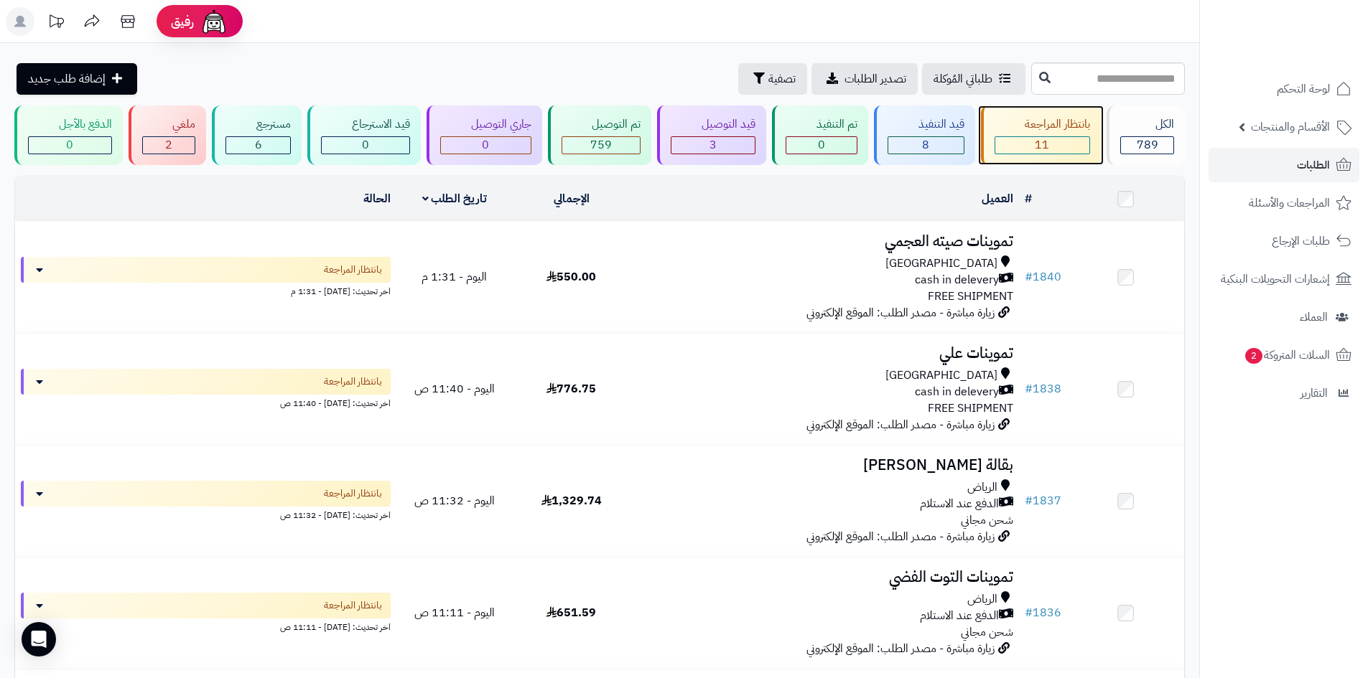
click at [1024, 144] on div "11" at bounding box center [1042, 145] width 95 height 17
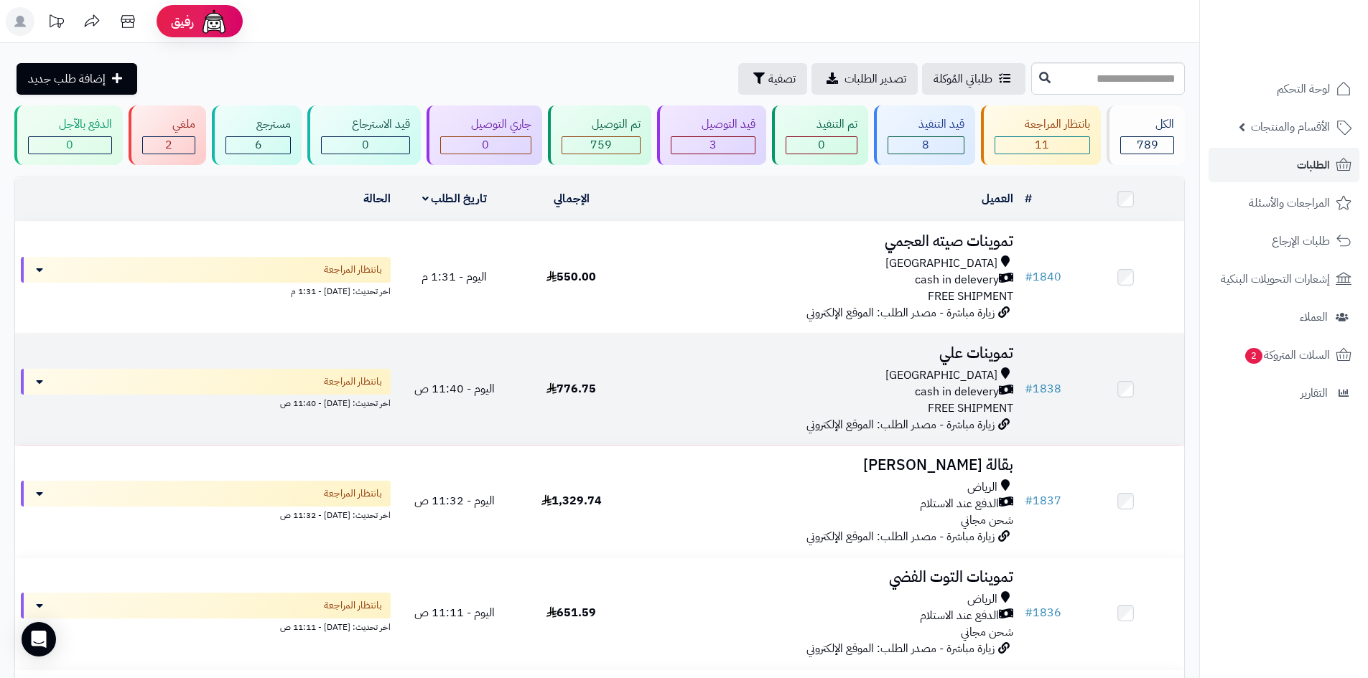
scroll to position [72, 0]
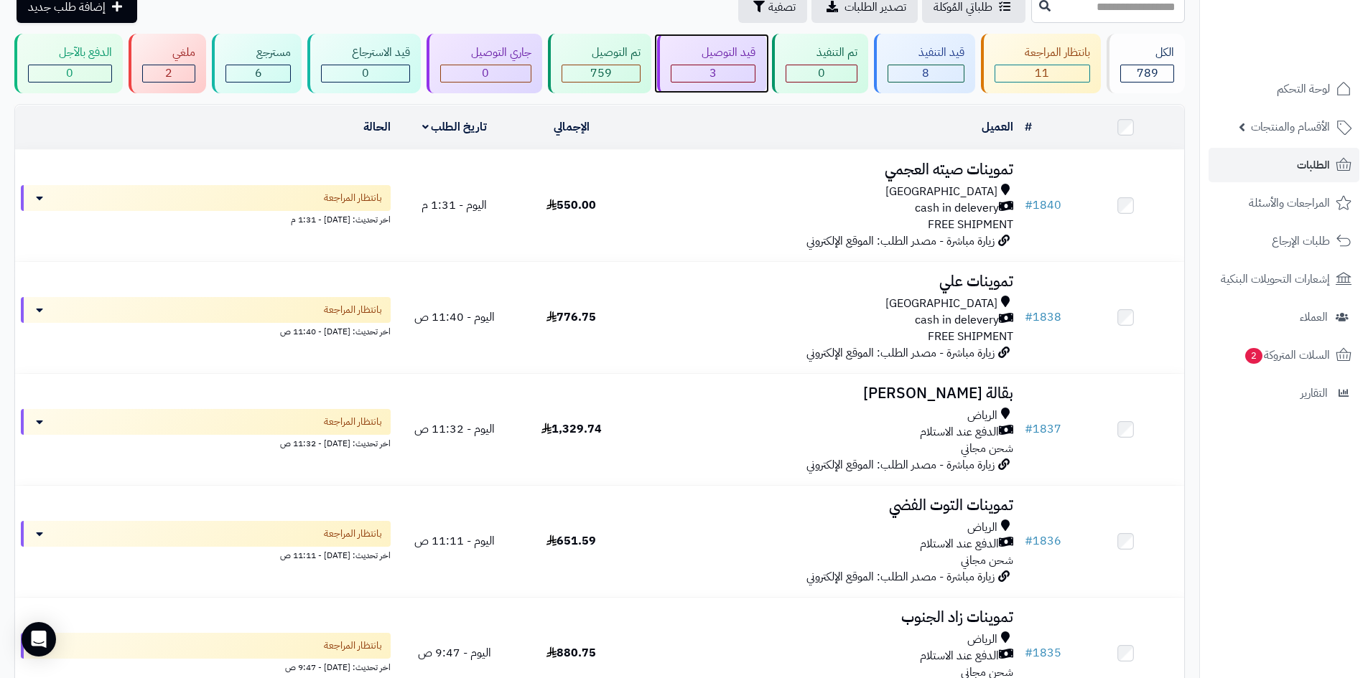
click at [748, 55] on div "قيد التوصيل" at bounding box center [713, 53] width 85 height 17
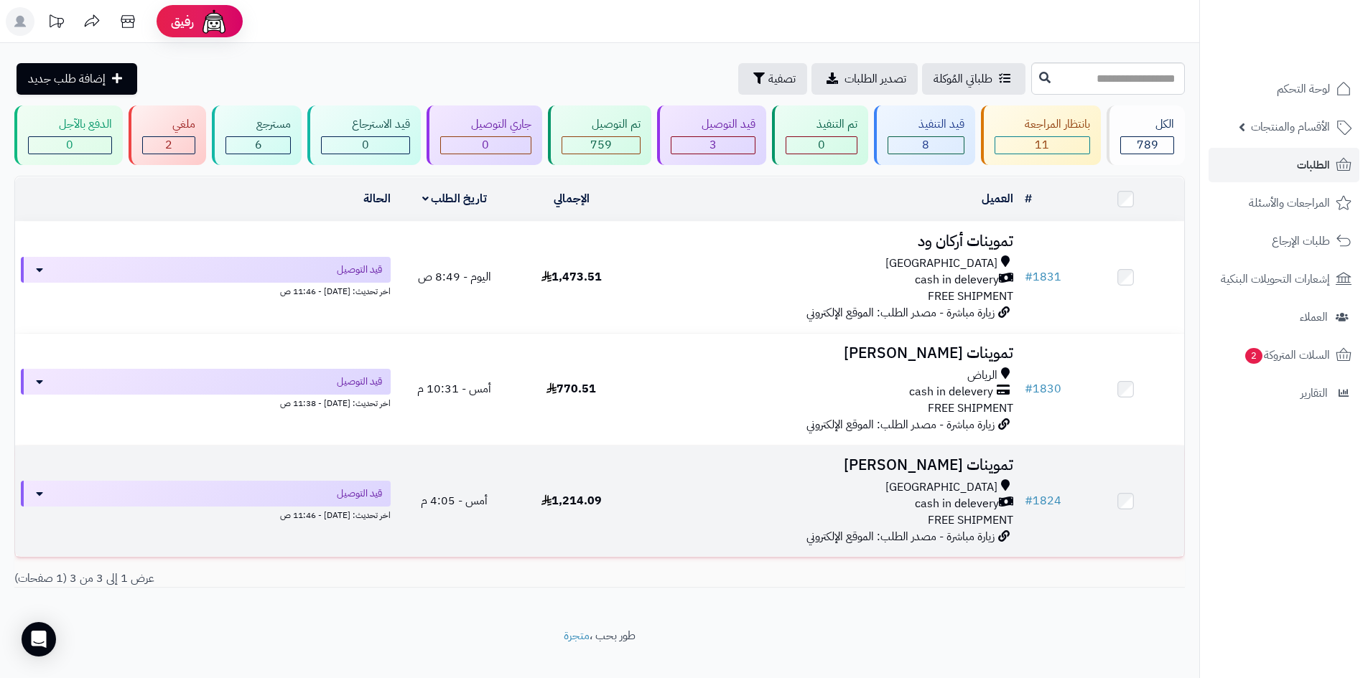
click at [861, 469] on h3 "تموينات [PERSON_NAME]" at bounding box center [824, 465] width 378 height 17
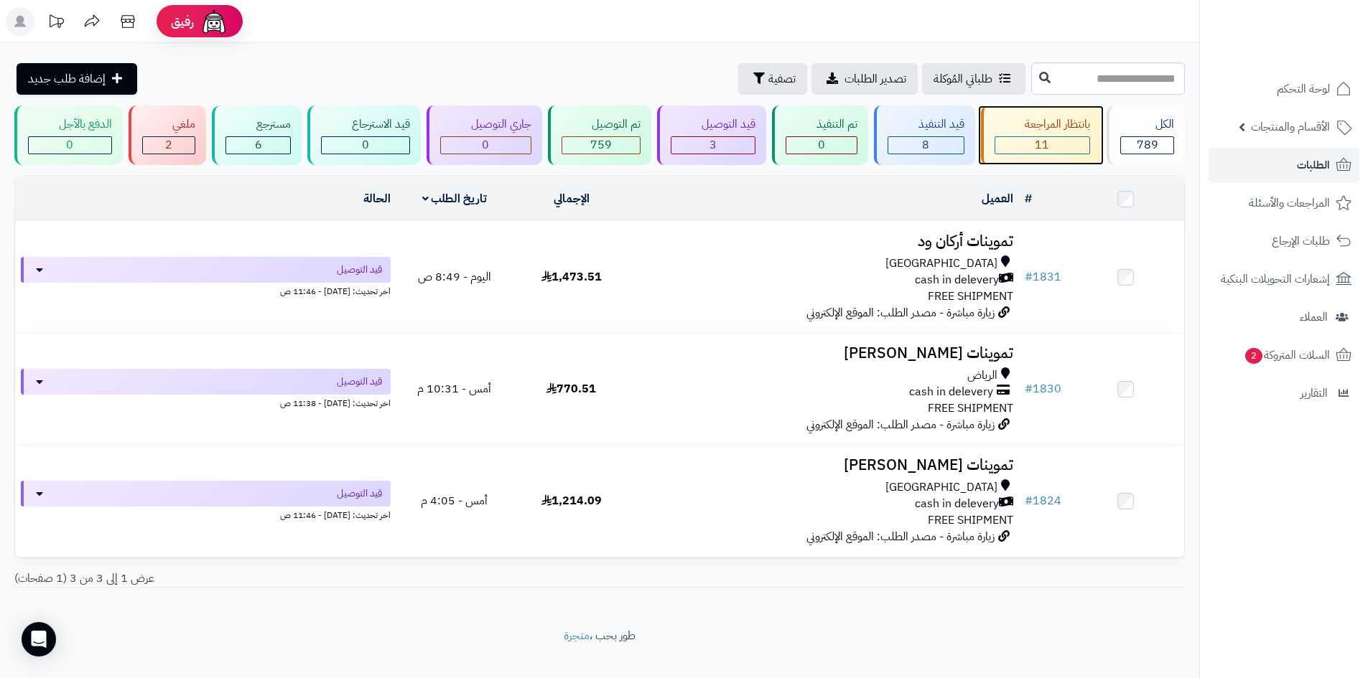
click at [1022, 142] on div "11" at bounding box center [1042, 145] width 95 height 17
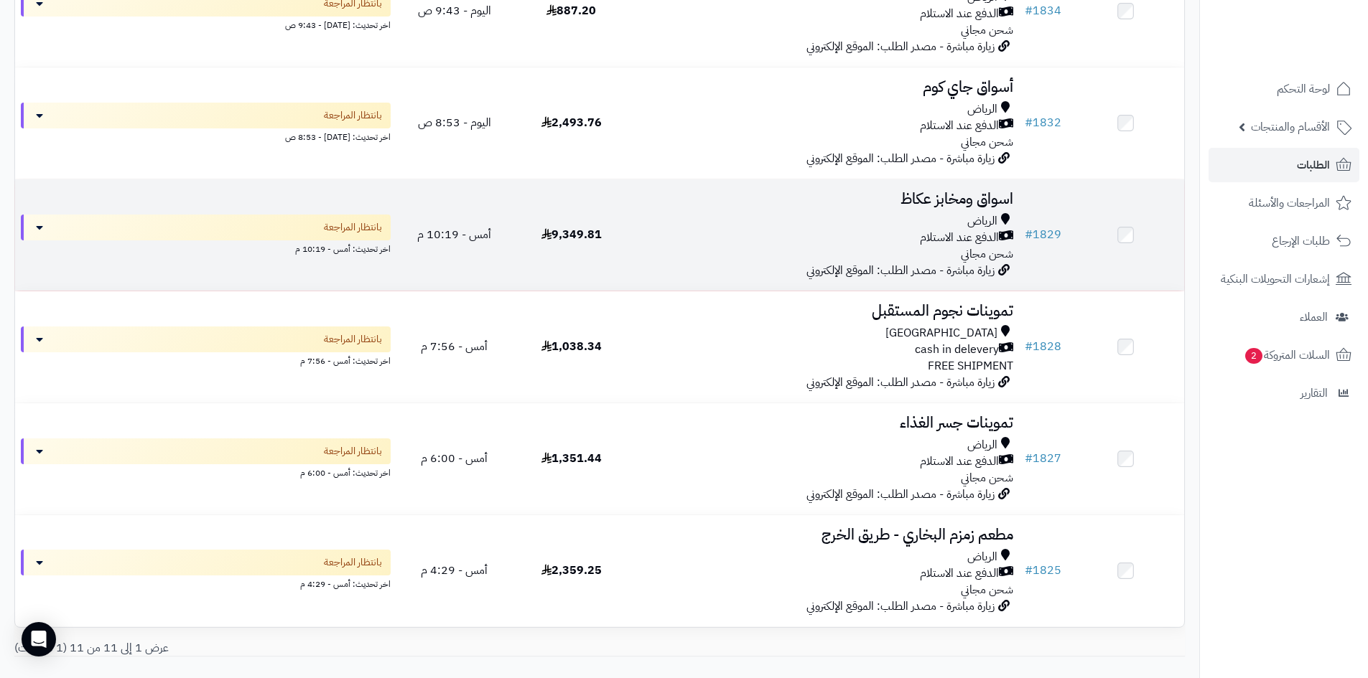
scroll to position [861, 0]
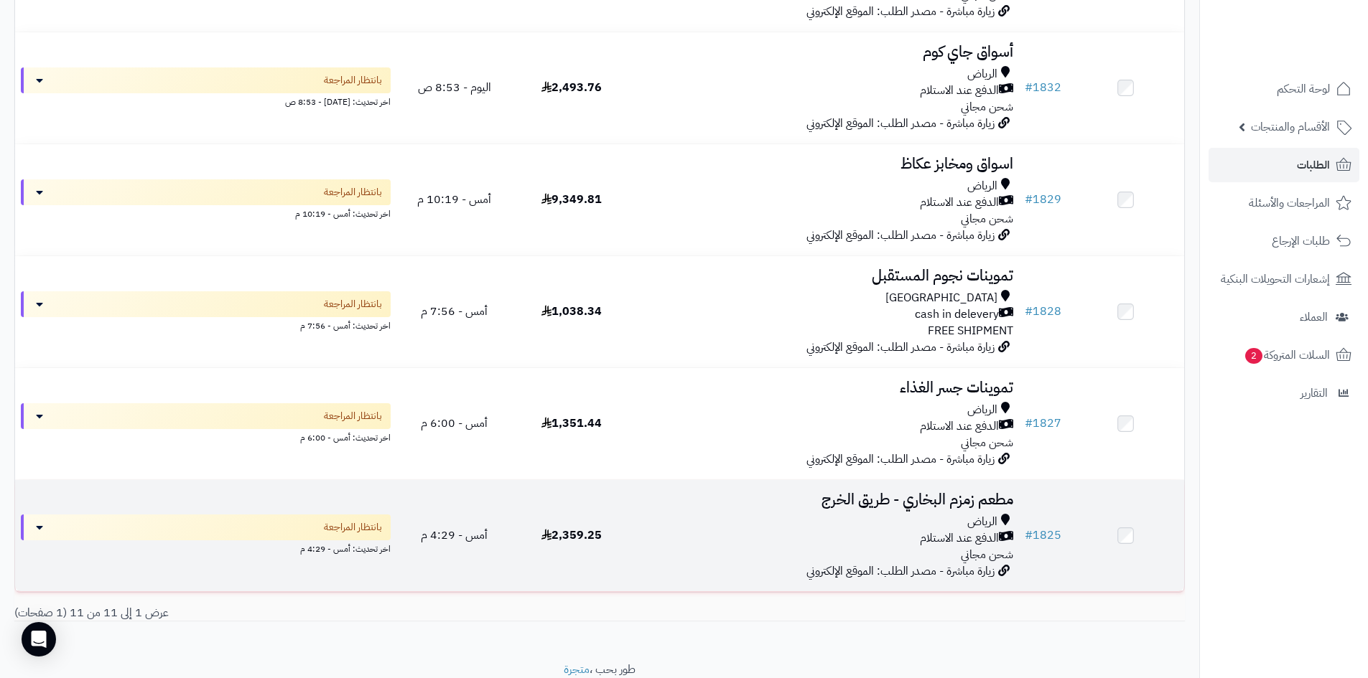
click at [896, 524] on div "الرياض" at bounding box center [824, 522] width 378 height 17
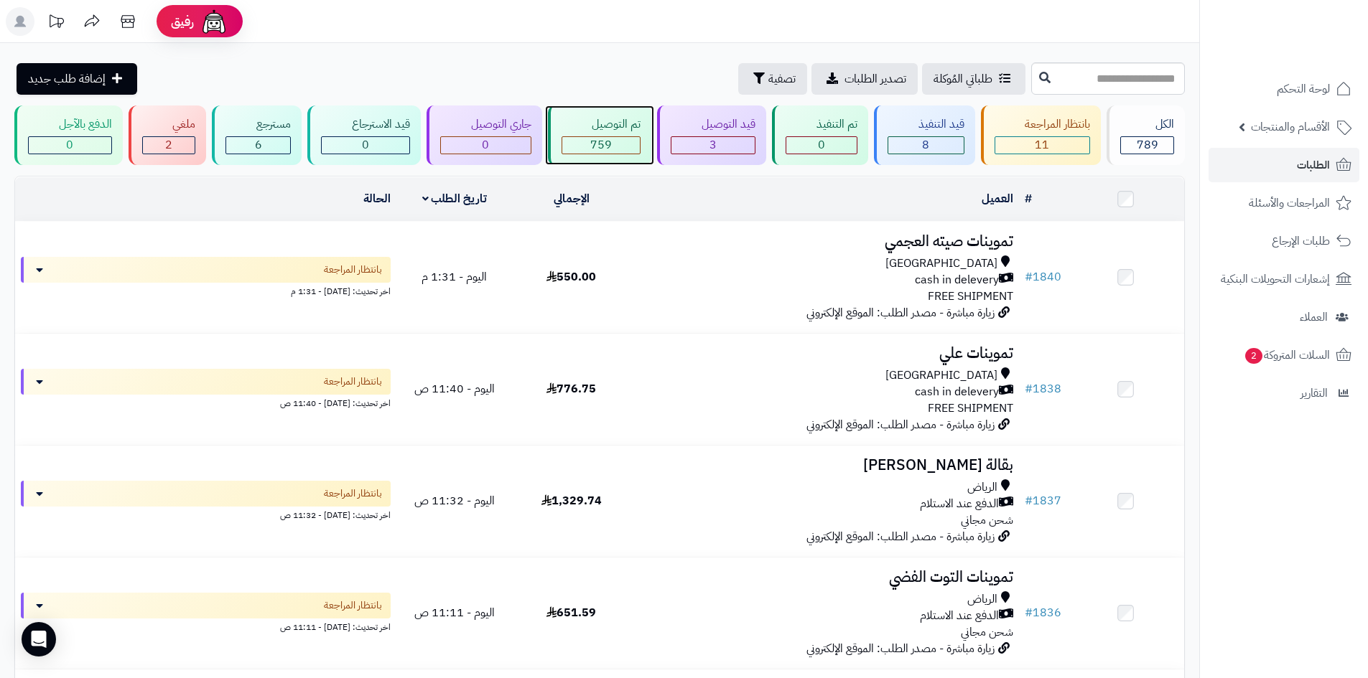
click at [640, 131] on div "تم التوصيل" at bounding box center [601, 124] width 80 height 17
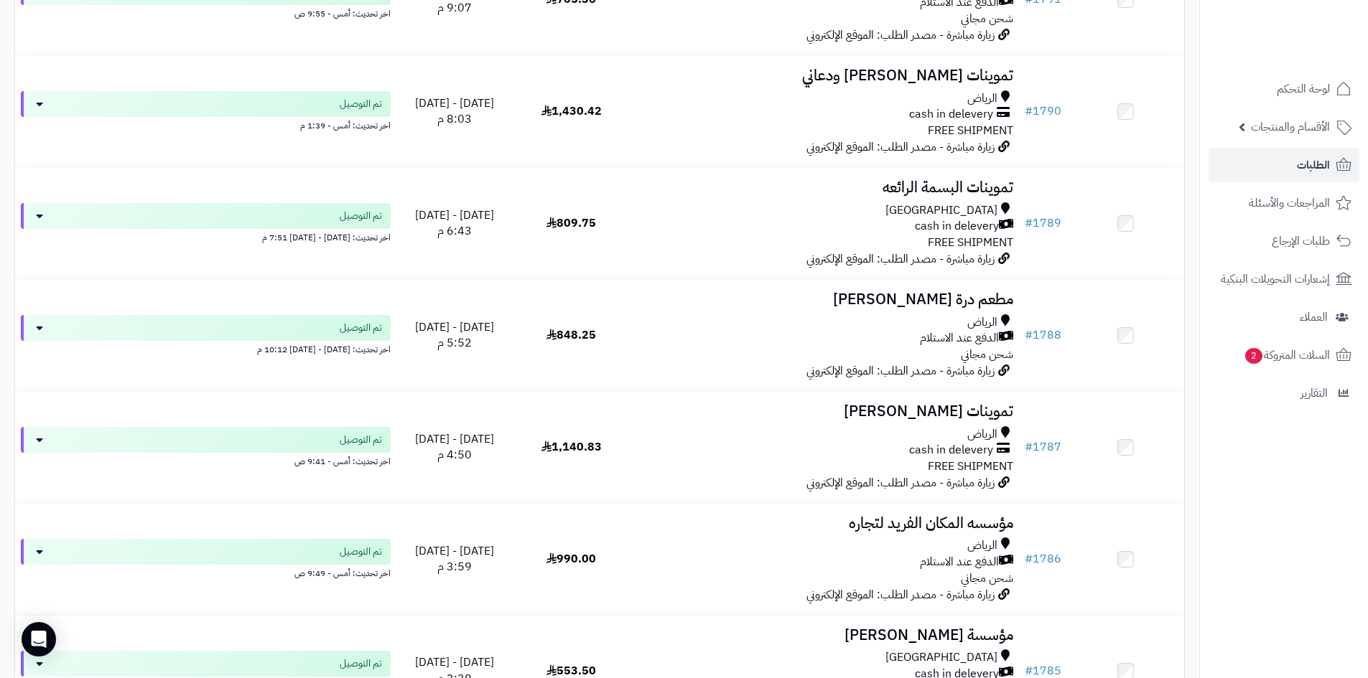
scroll to position [3302, 0]
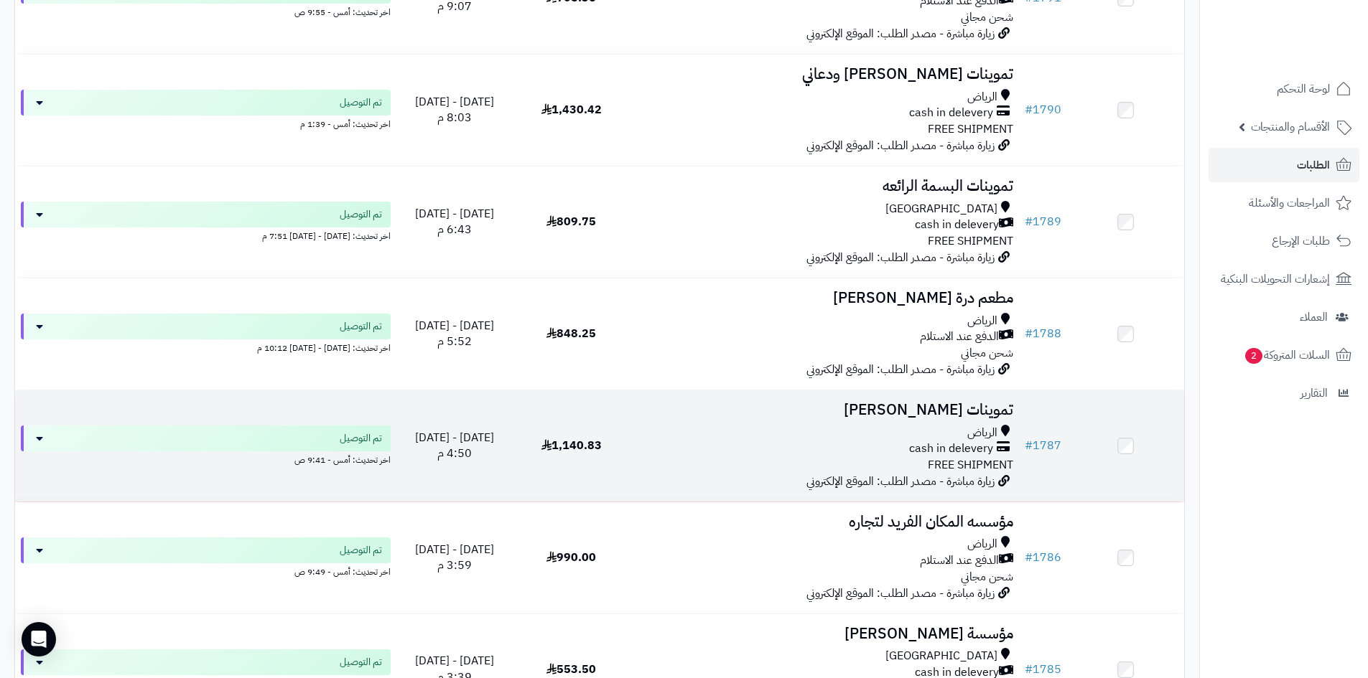
click at [788, 413] on h3 "تموينات [PERSON_NAME]" at bounding box center [824, 410] width 378 height 17
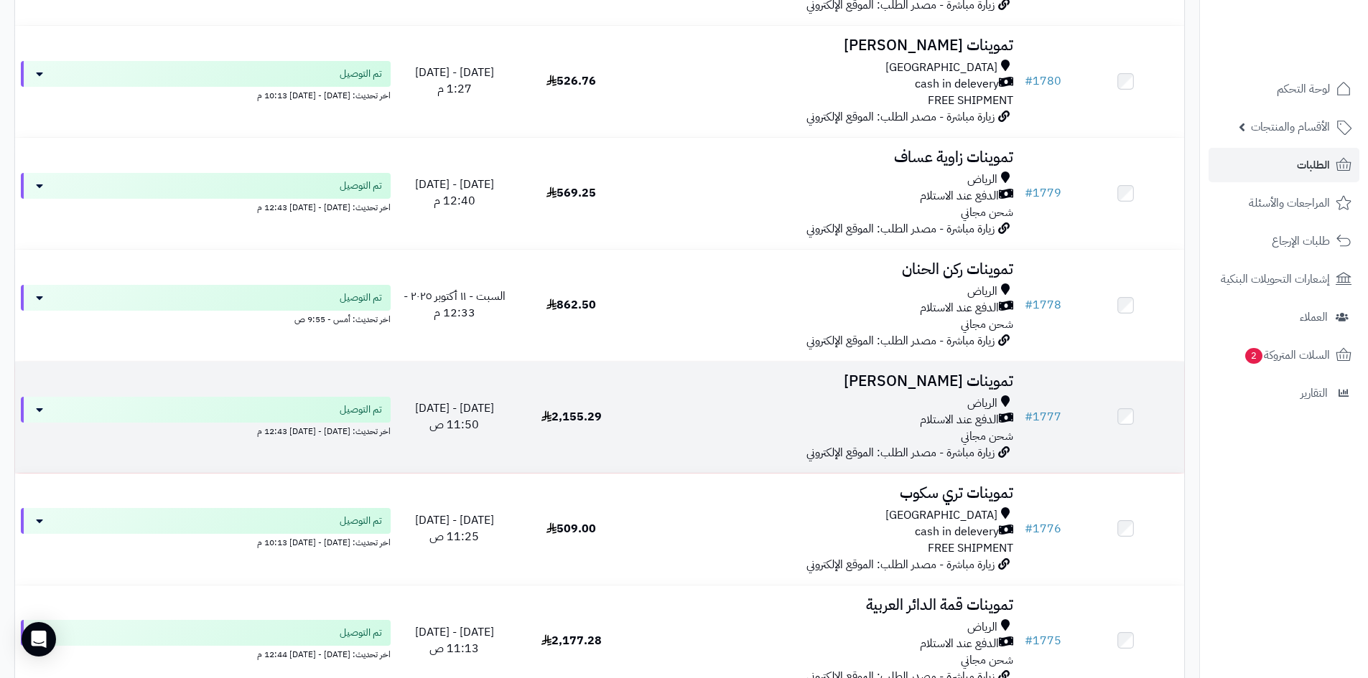
scroll to position [4523, 0]
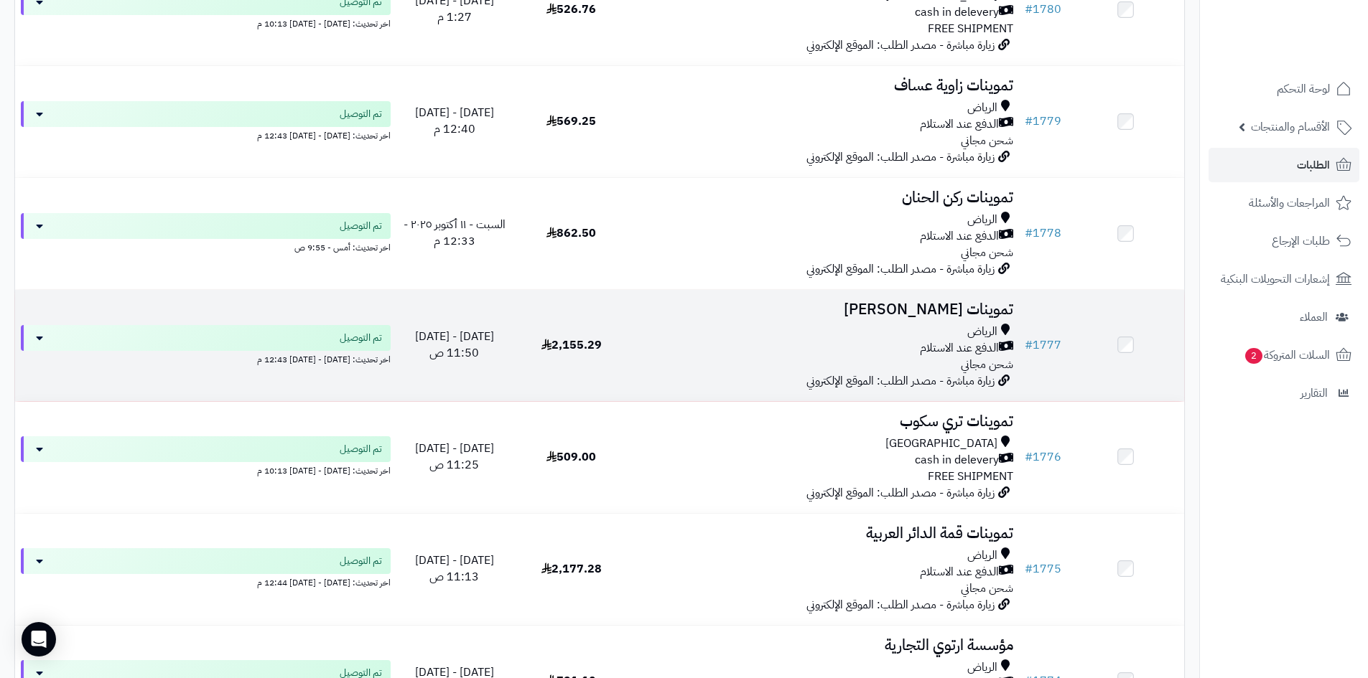
click at [902, 344] on div "الدفع عند الاستلام" at bounding box center [824, 348] width 378 height 17
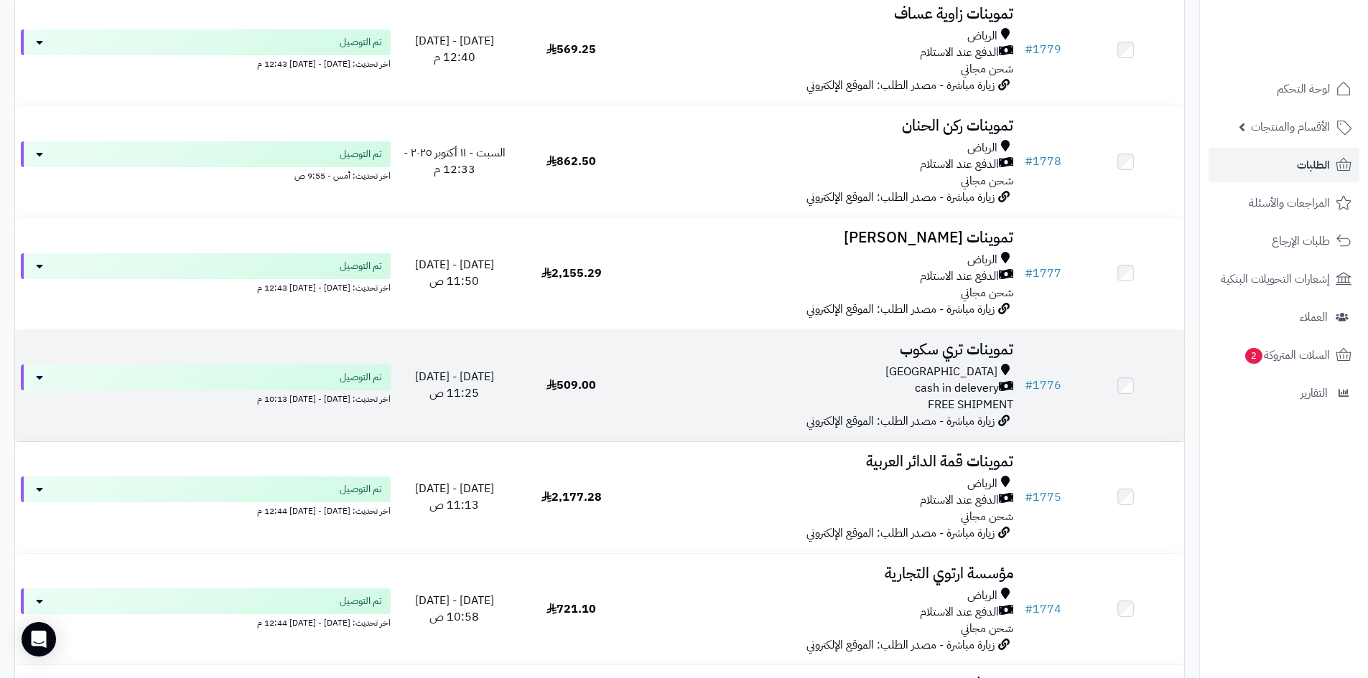
click at [967, 396] on span "FREE SHIPMENT" at bounding box center [970, 404] width 85 height 17
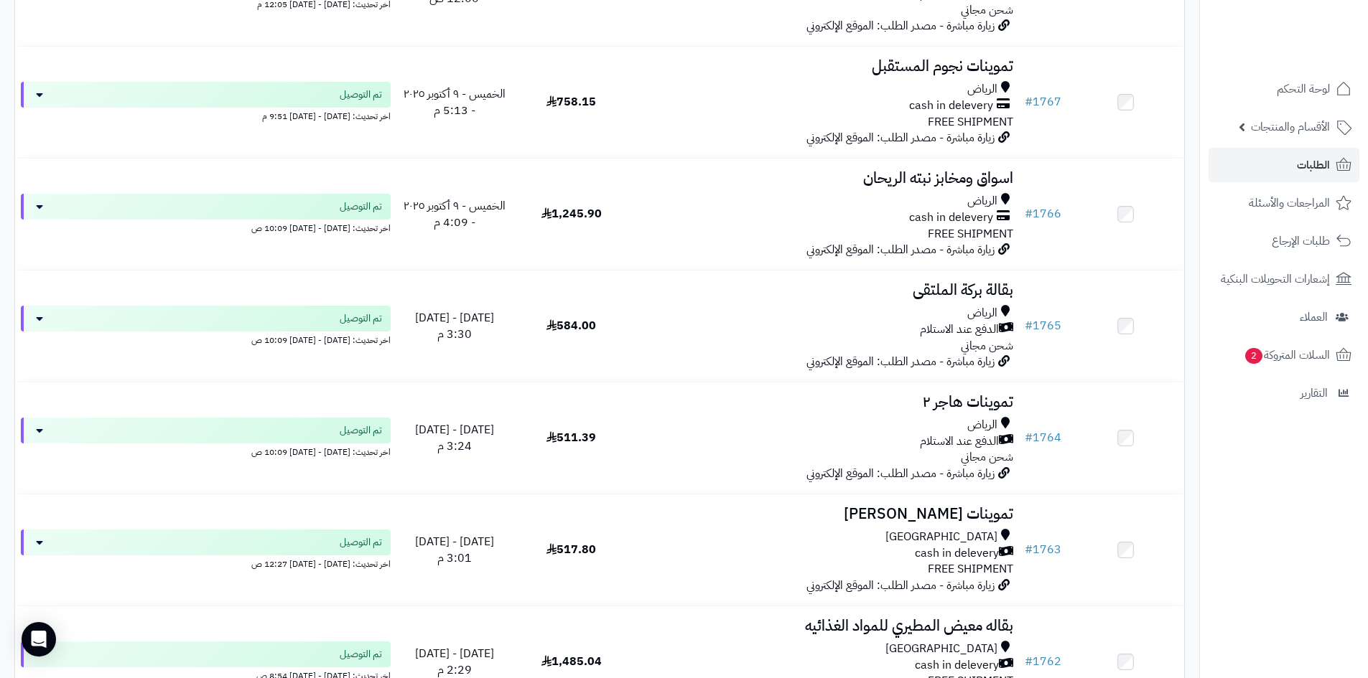
scroll to position [5887, 0]
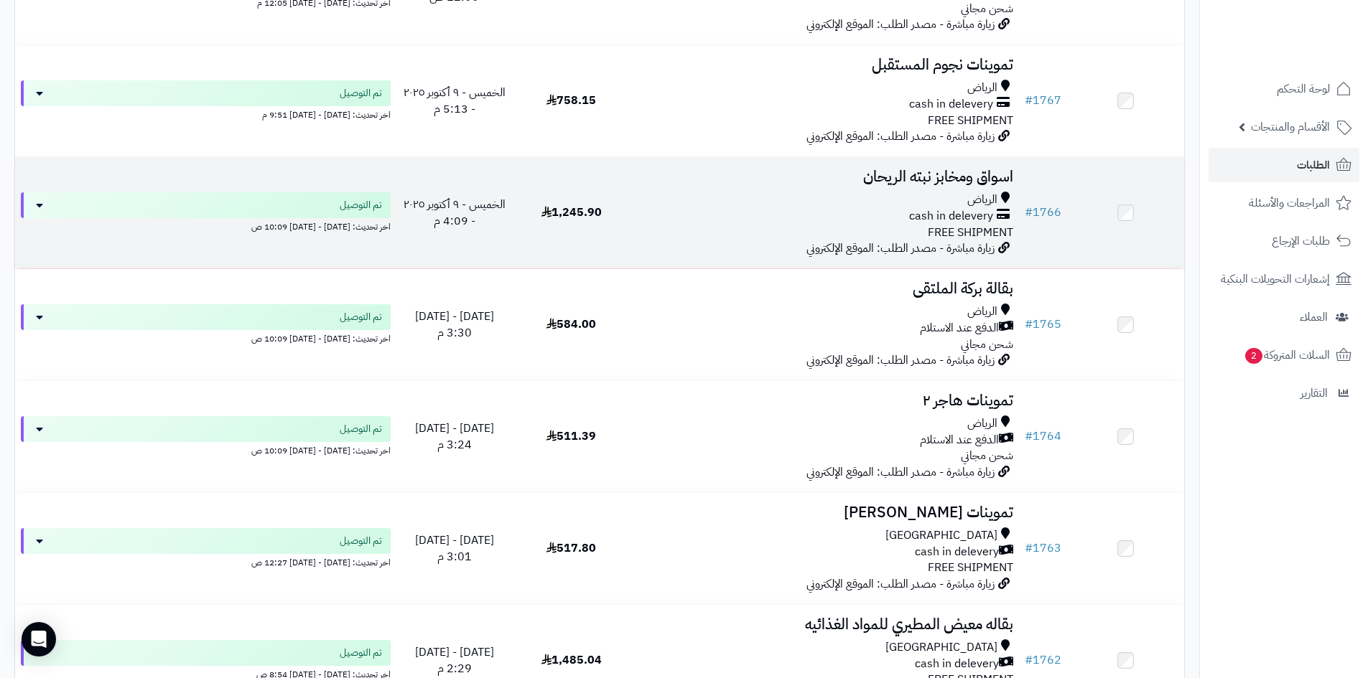
click at [898, 214] on div "cash in delevery" at bounding box center [824, 216] width 378 height 17
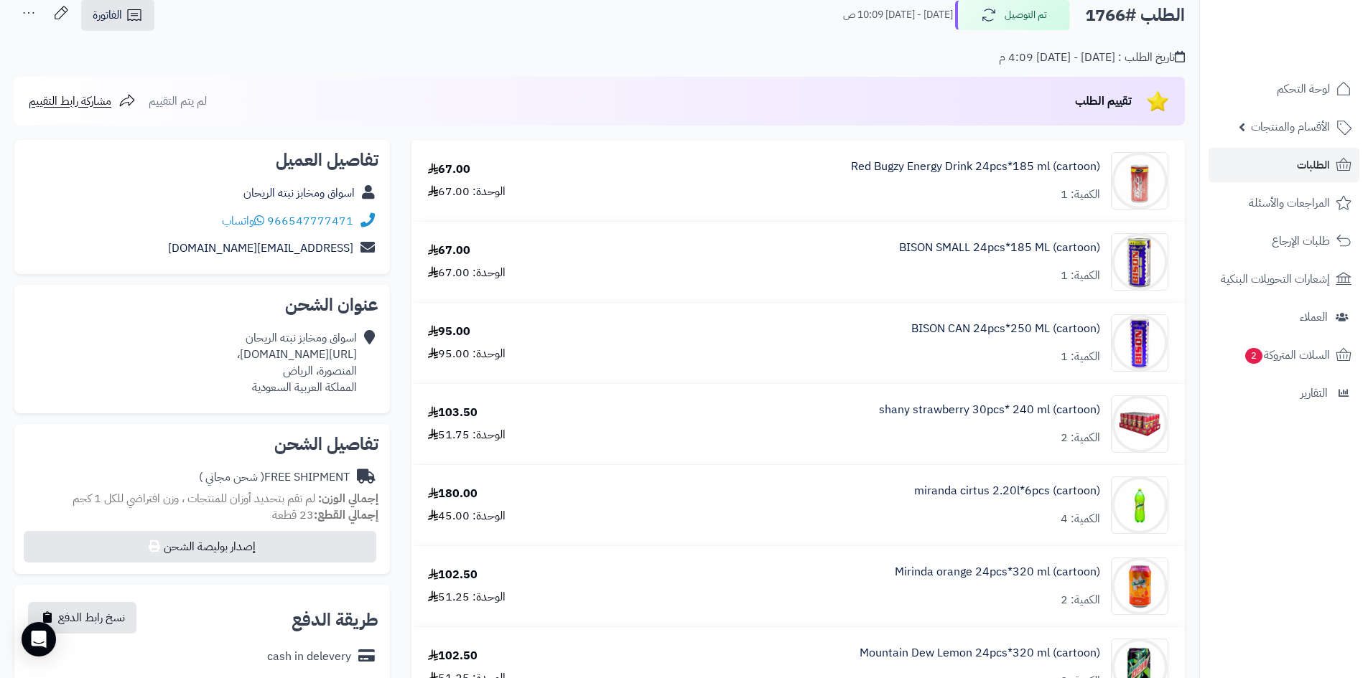
scroll to position [144, 0]
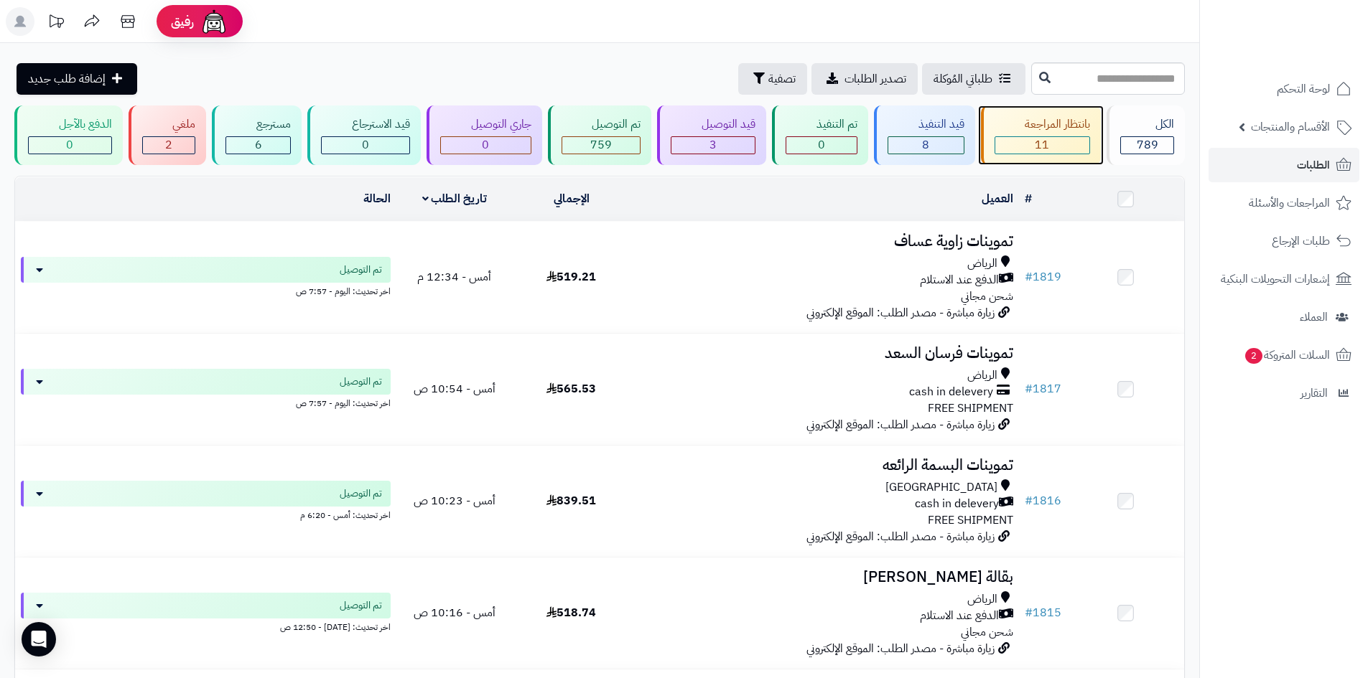
click at [1065, 129] on div "بانتظار المراجعة" at bounding box center [1042, 124] width 96 height 17
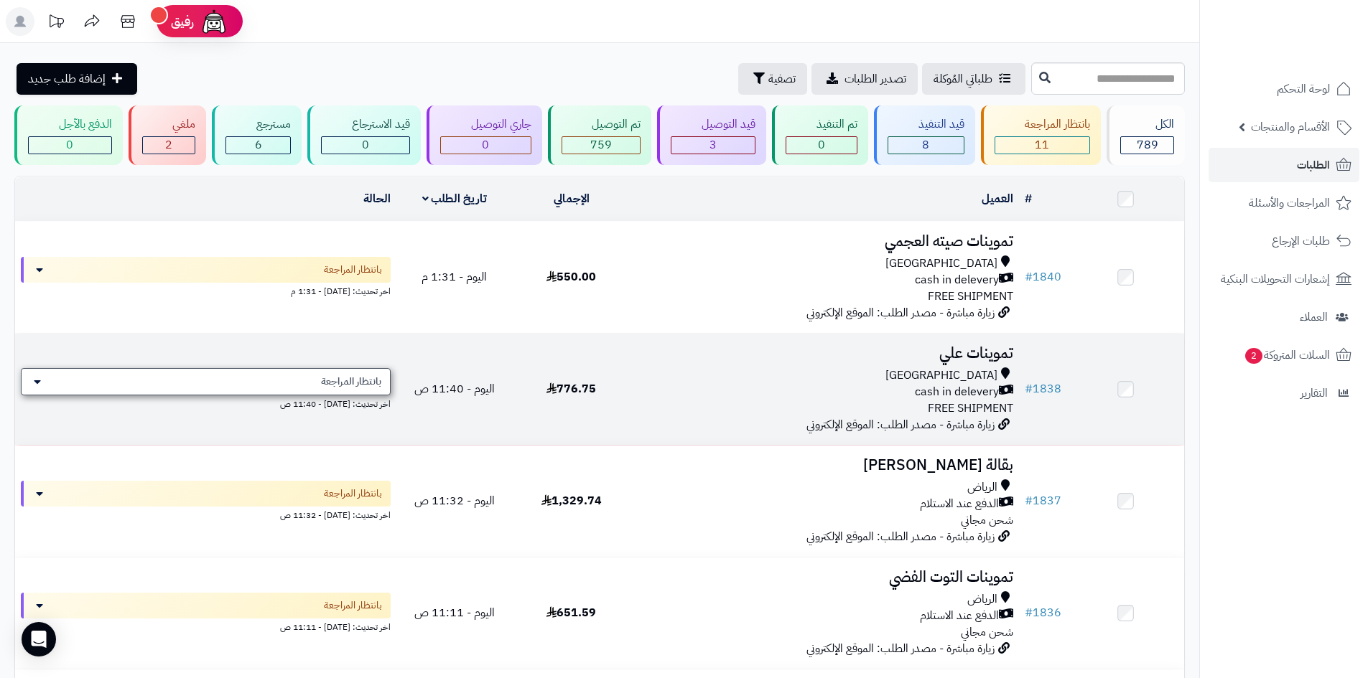
click at [352, 386] on span "بانتظار المراجعة" at bounding box center [351, 382] width 60 height 14
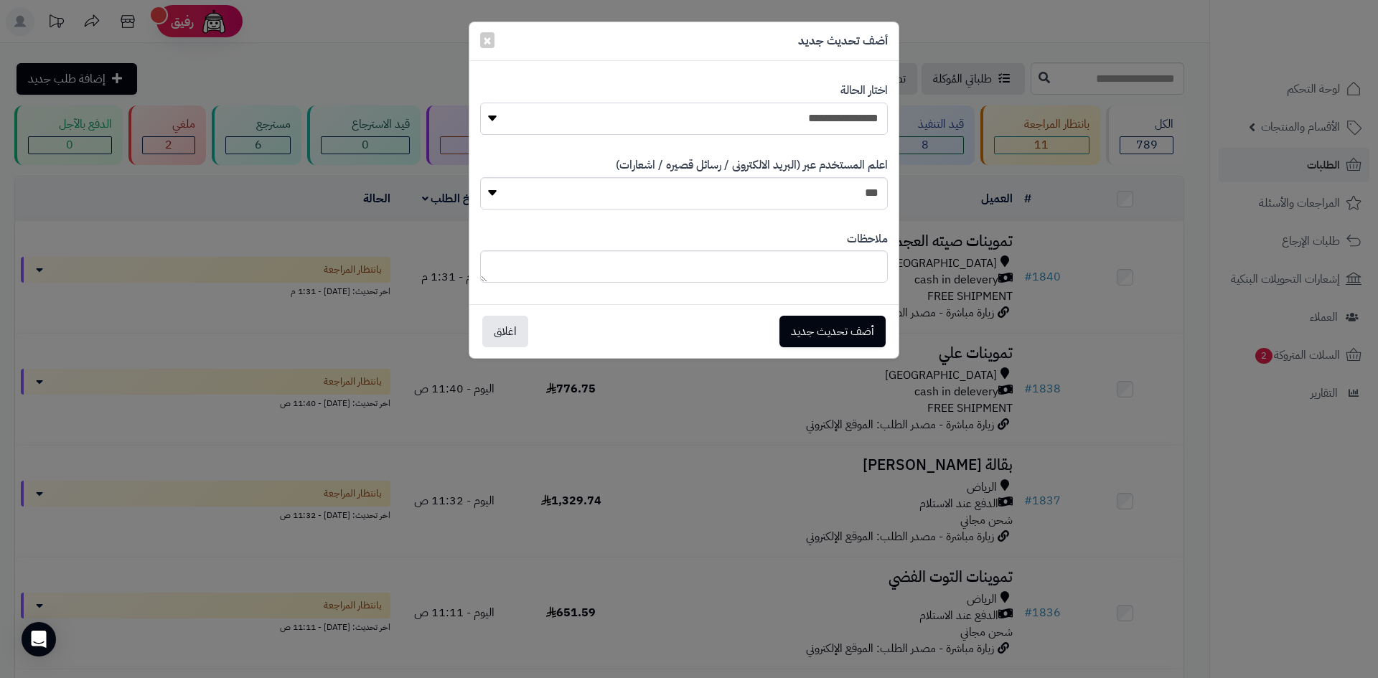
click at [772, 123] on select "**********" at bounding box center [684, 119] width 408 height 32
select select "*"
click at [480, 103] on select "**********" at bounding box center [684, 119] width 408 height 32
click at [839, 336] on button "أضف تحديث جديد" at bounding box center [833, 331] width 106 height 32
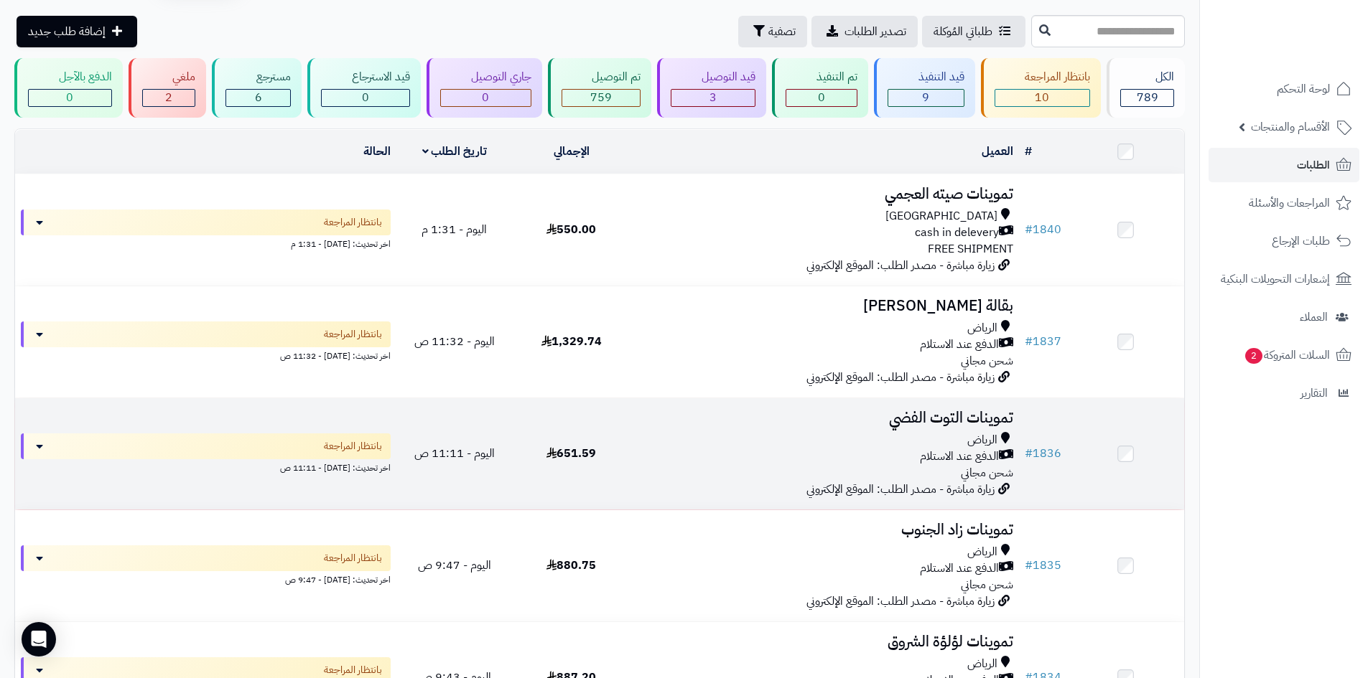
scroll to position [144, 0]
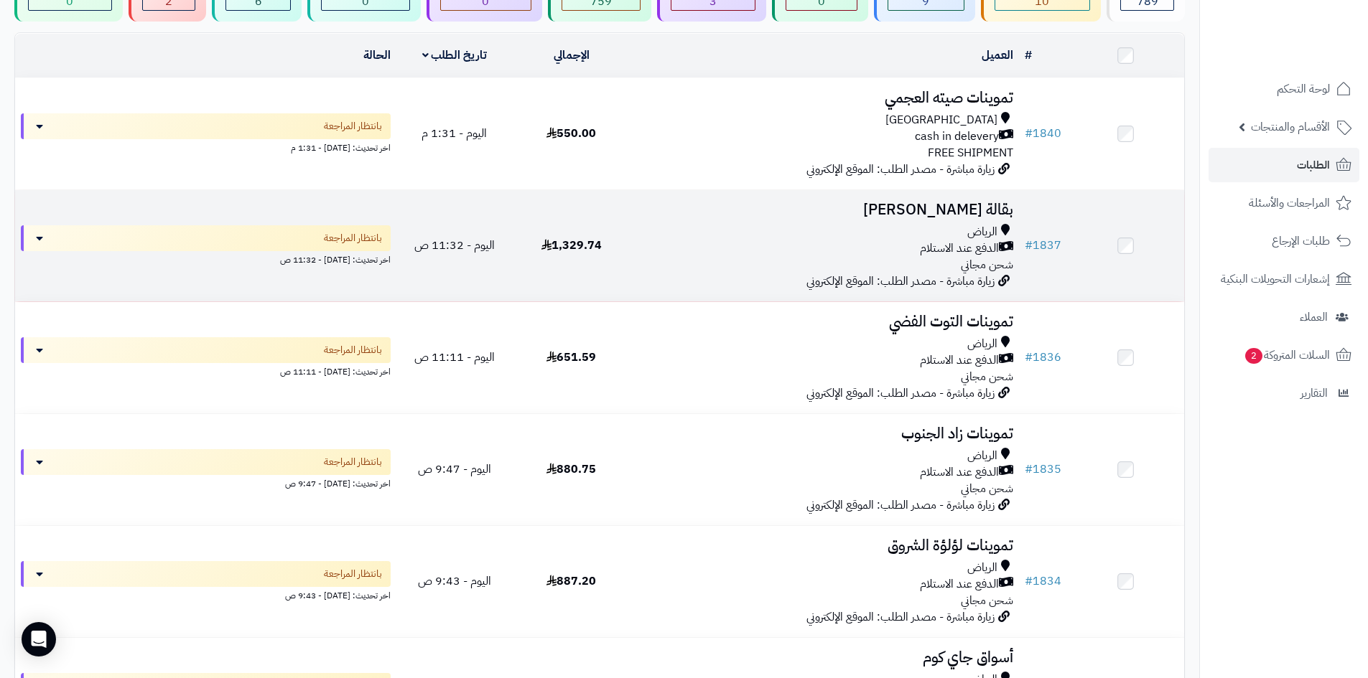
click at [529, 240] on td "1,329.74" at bounding box center [571, 245] width 117 height 111
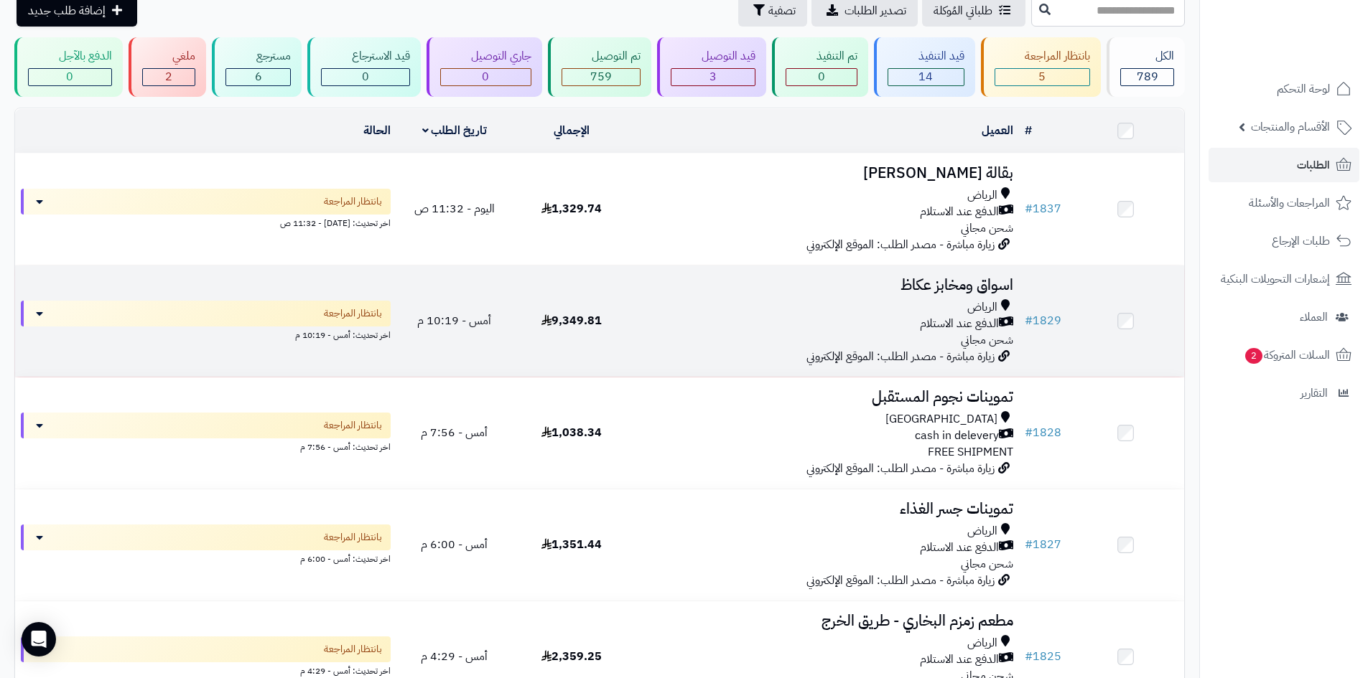
scroll to position [72, 0]
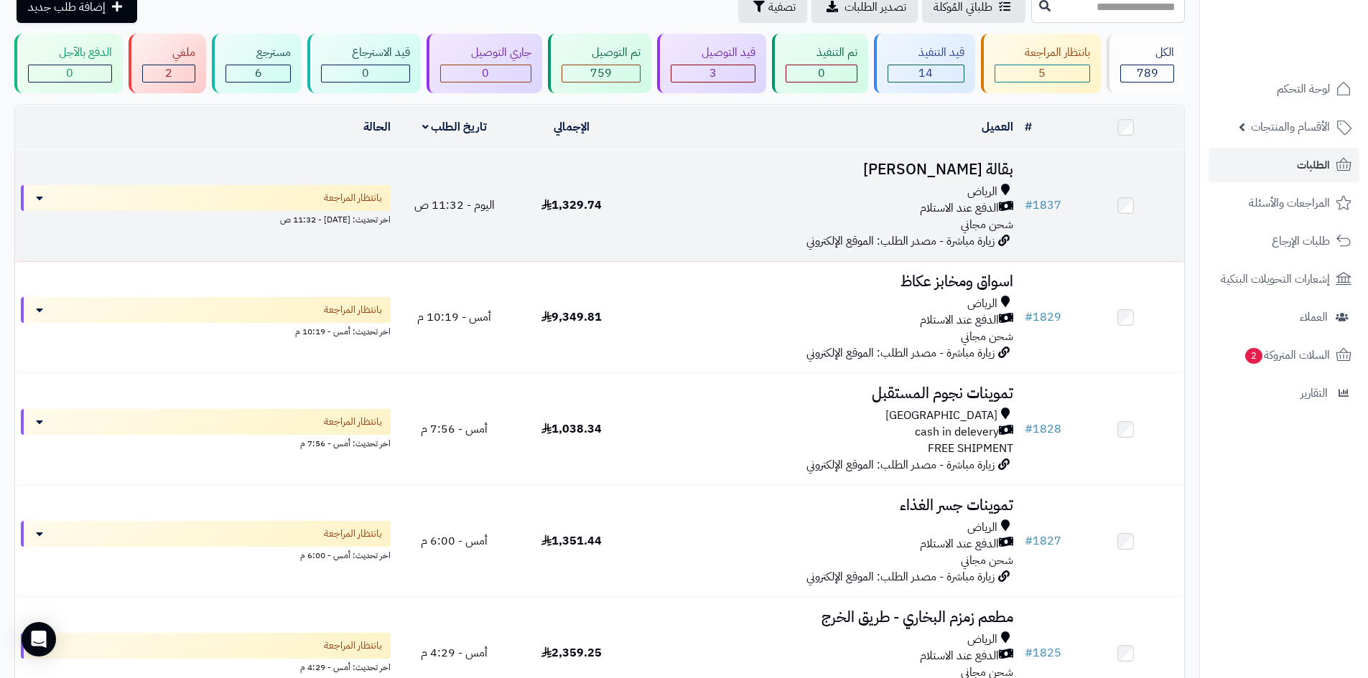
click at [906, 210] on div "الدفع عند الاستلام" at bounding box center [824, 208] width 378 height 17
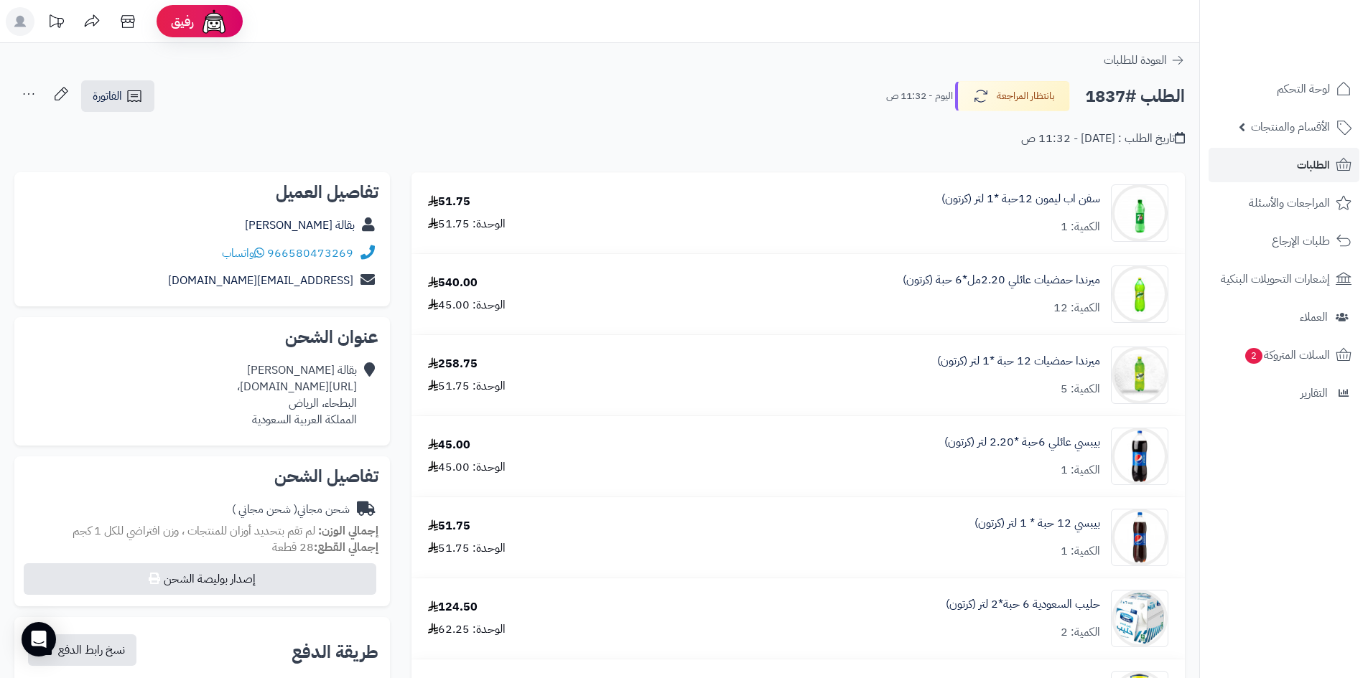
scroll to position [359, 0]
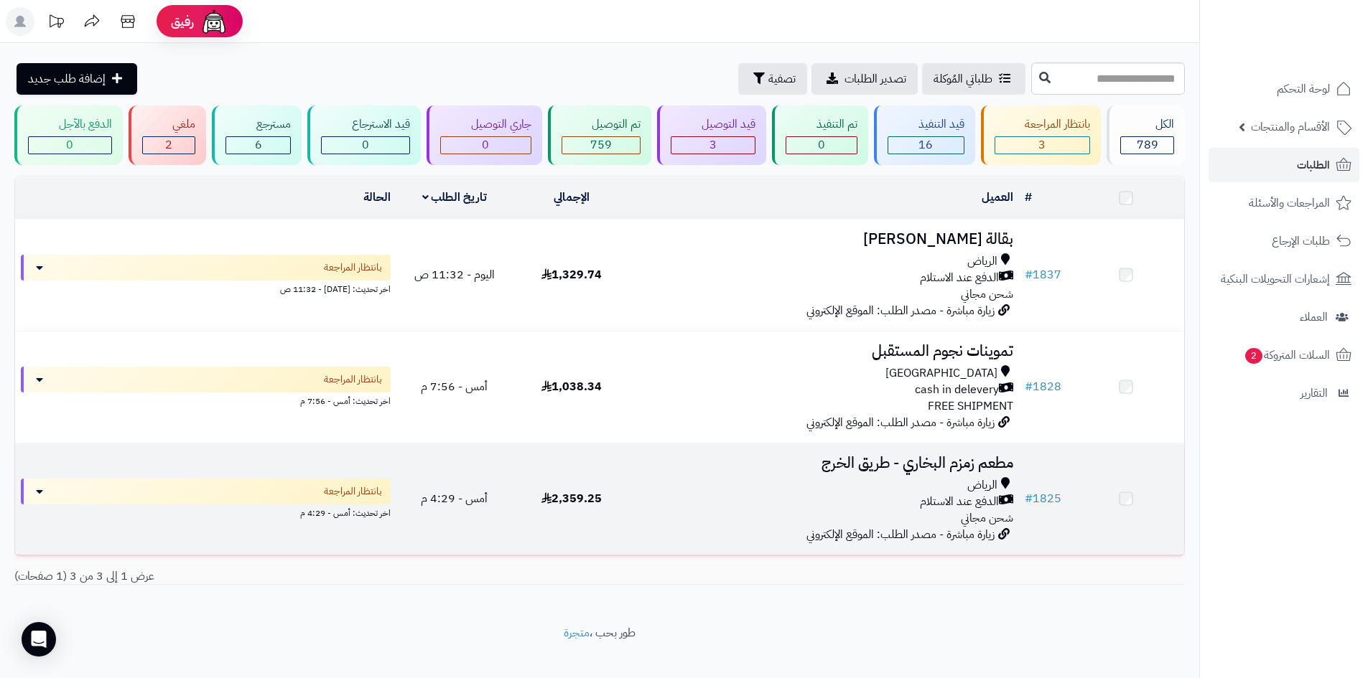
scroll to position [19, 0]
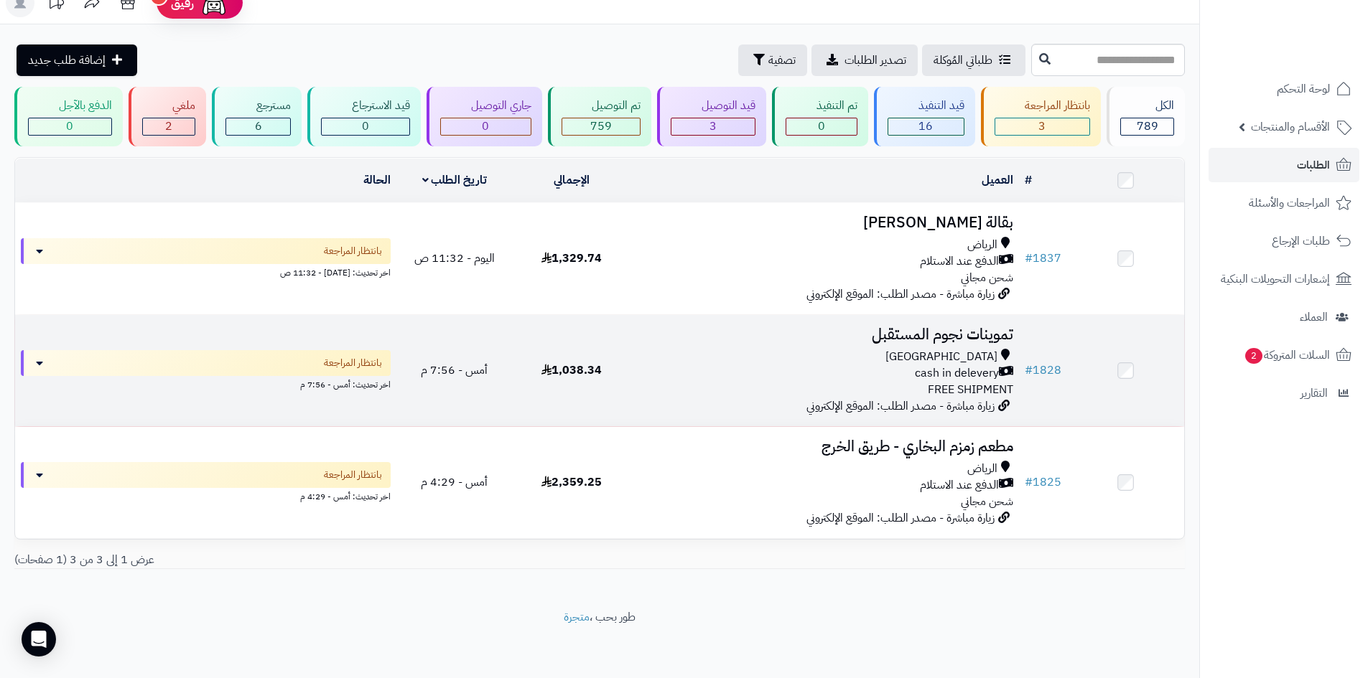
click at [902, 384] on div "Riyadh cash in delevery FREE SHIPMENT" at bounding box center [824, 374] width 378 height 50
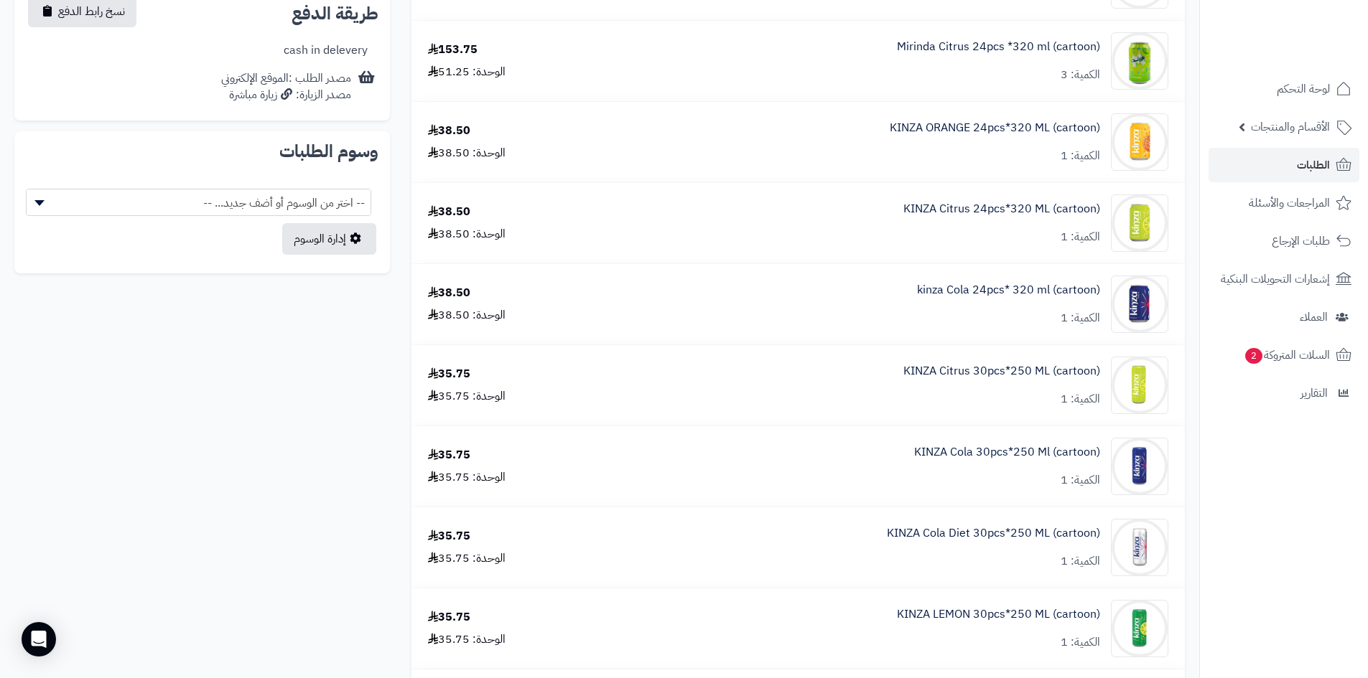
scroll to position [790, 0]
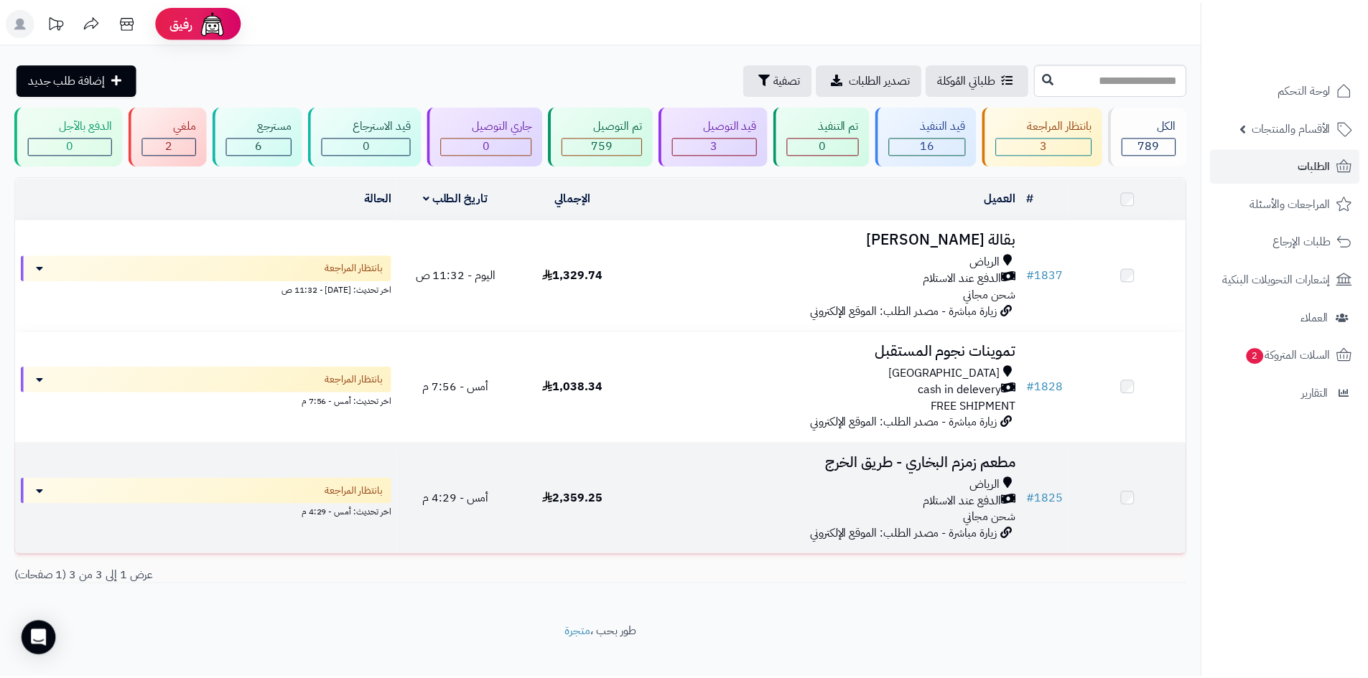
scroll to position [19, 0]
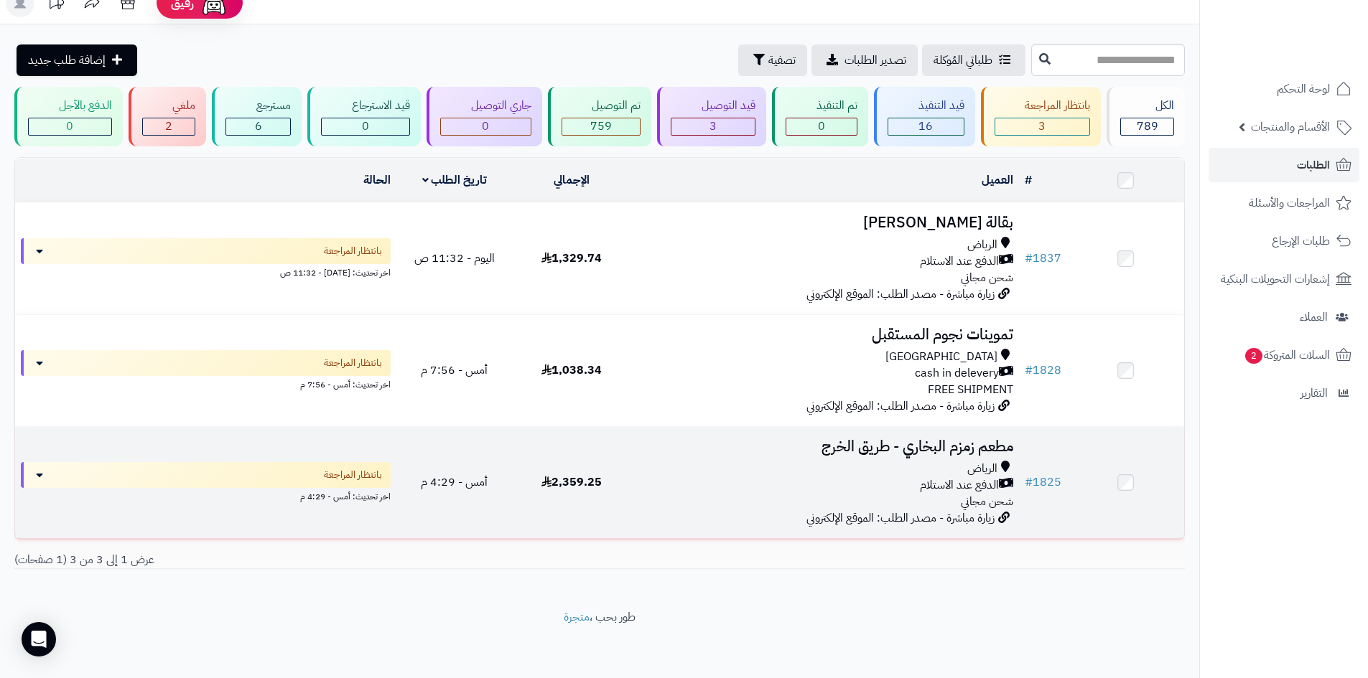
click at [954, 461] on div "الرياض" at bounding box center [824, 469] width 378 height 17
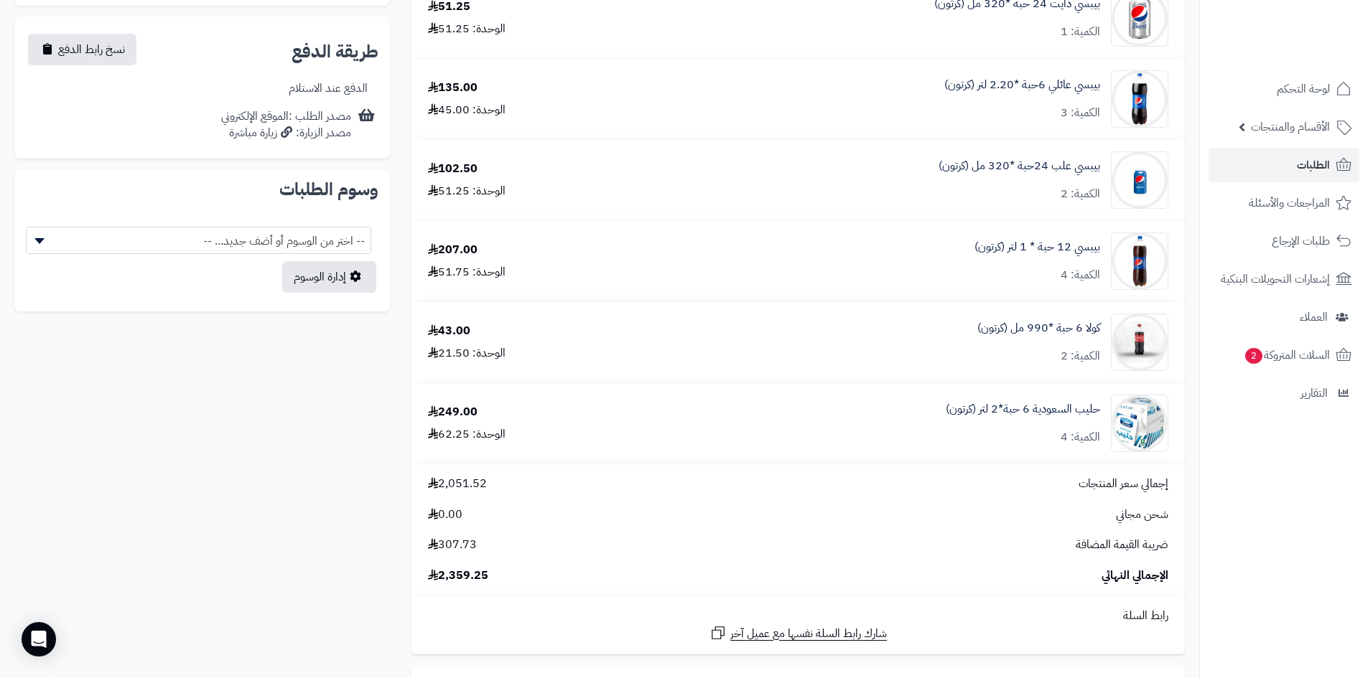
scroll to position [718, 0]
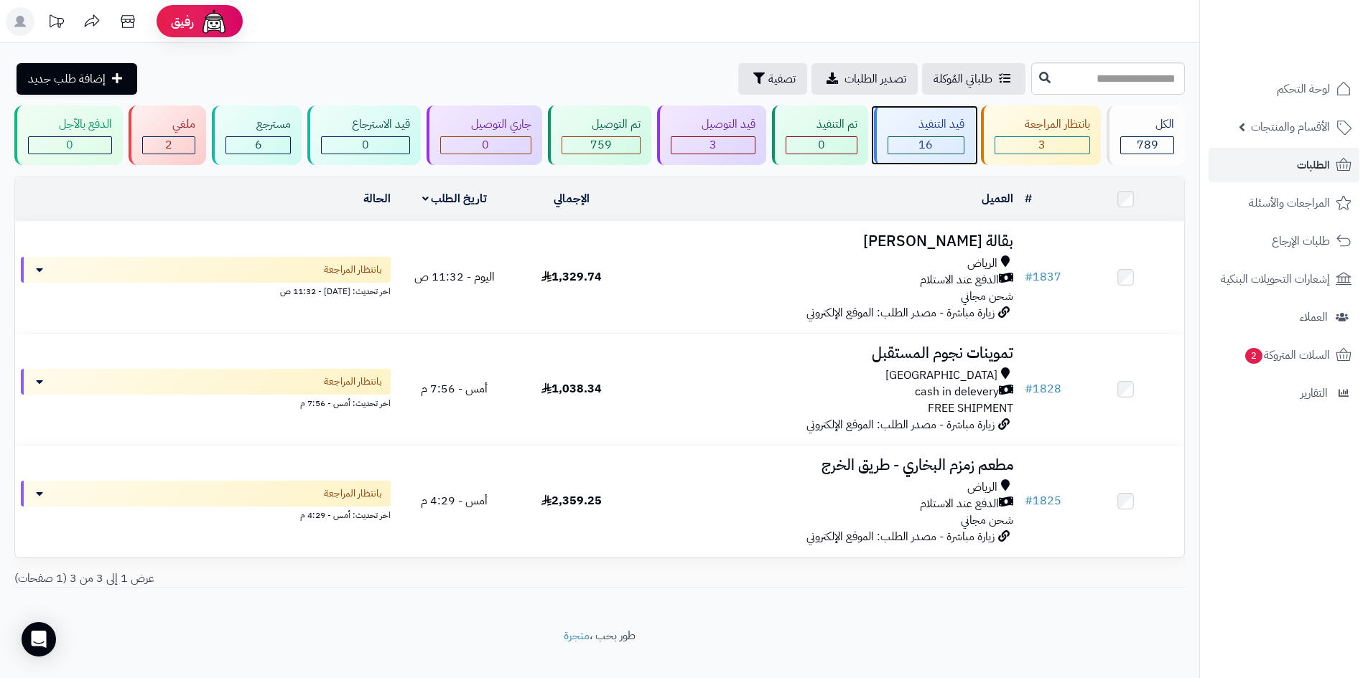
click at [934, 141] on div "16" at bounding box center [925, 145] width 75 height 17
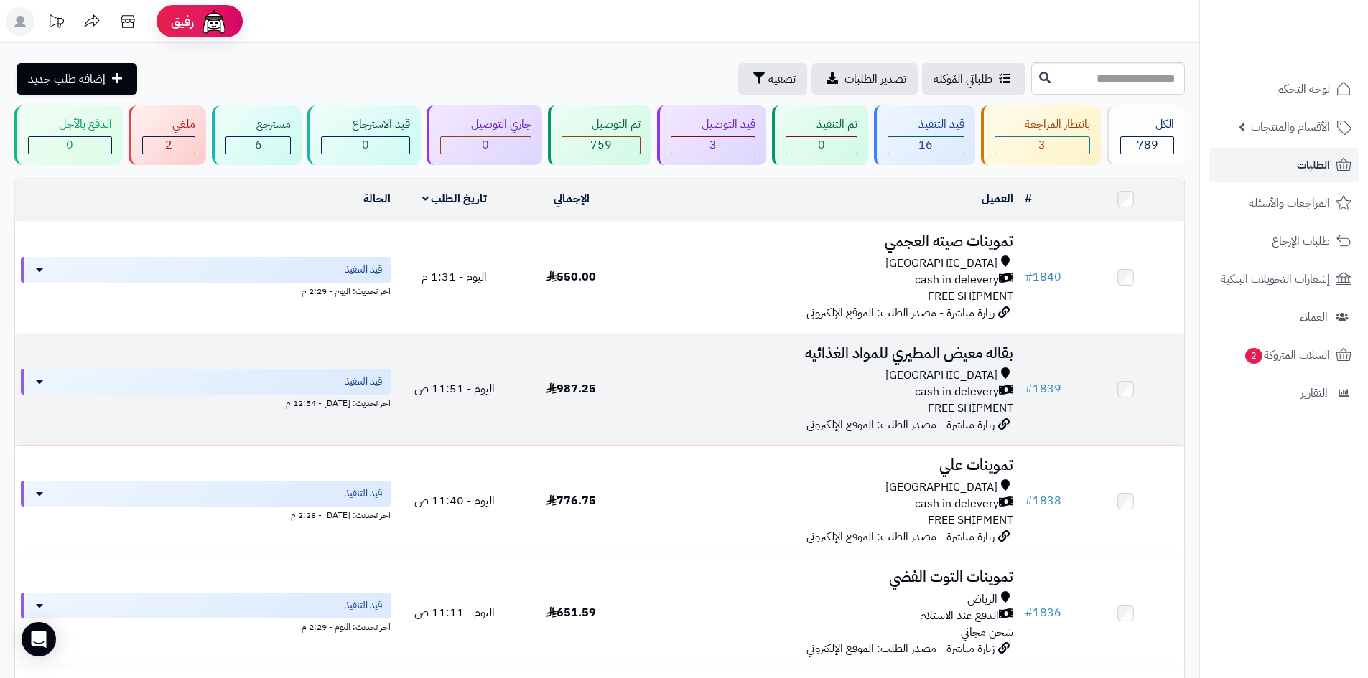
click at [874, 350] on h3 "بقاله معيض المطيري للمواد الغذائيه" at bounding box center [824, 353] width 378 height 17
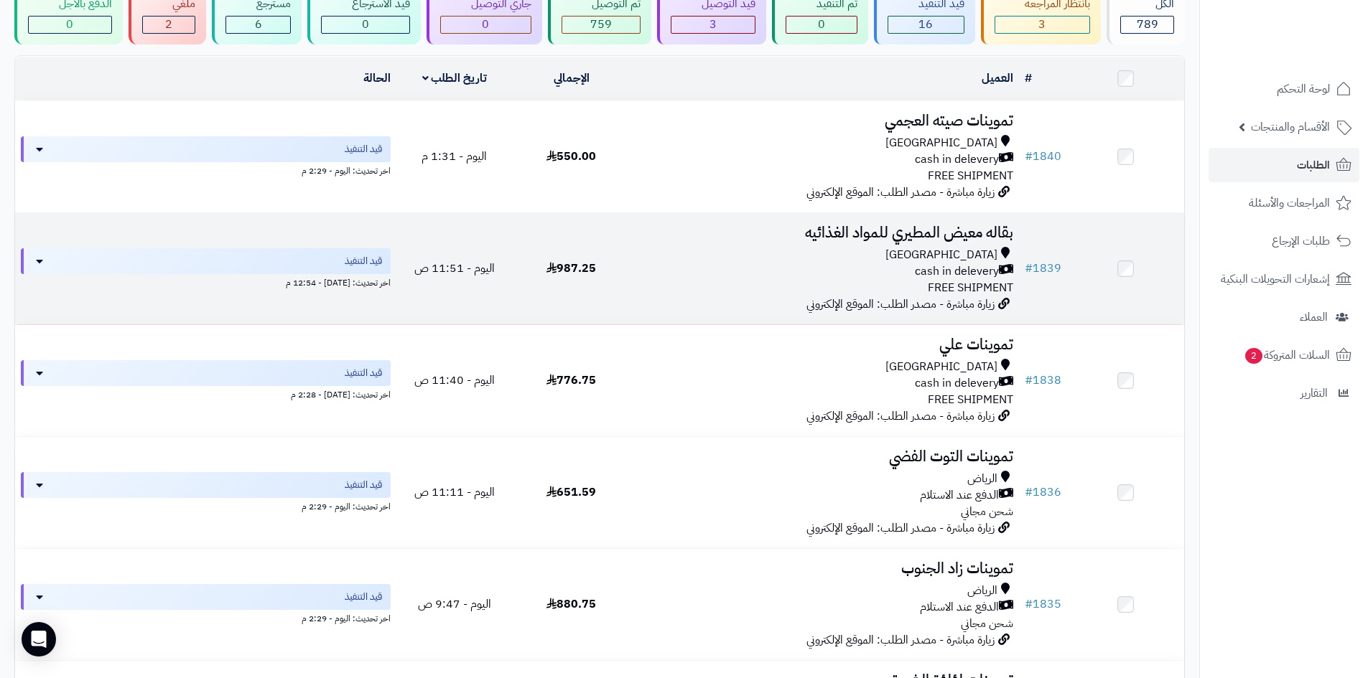
scroll to position [215, 0]
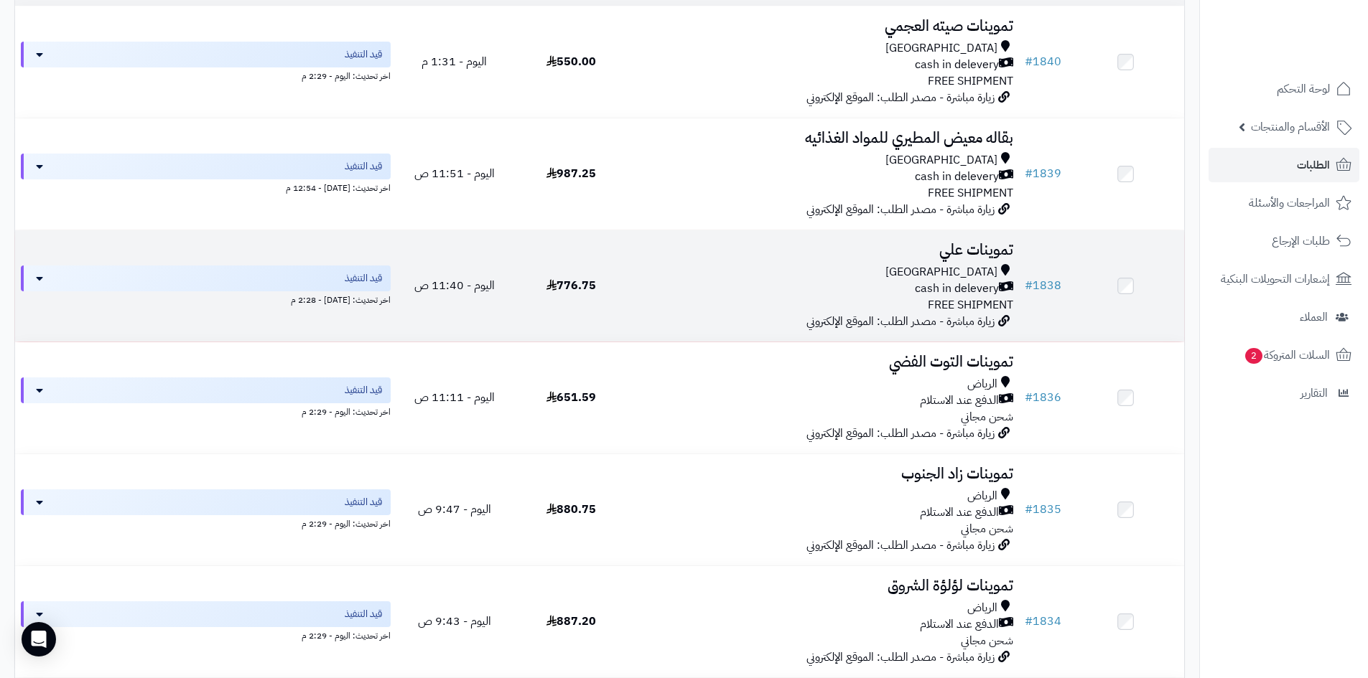
click at [934, 269] on div "[GEOGRAPHIC_DATA]" at bounding box center [824, 272] width 378 height 17
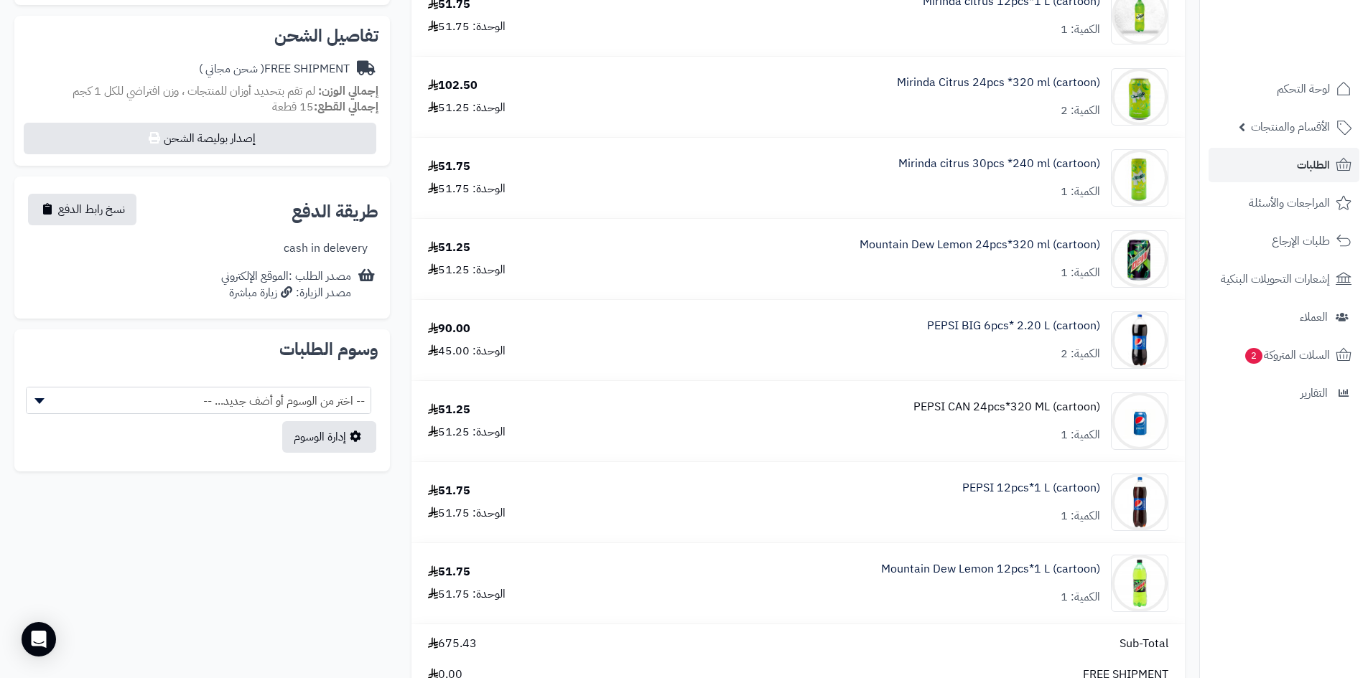
scroll to position [574, 0]
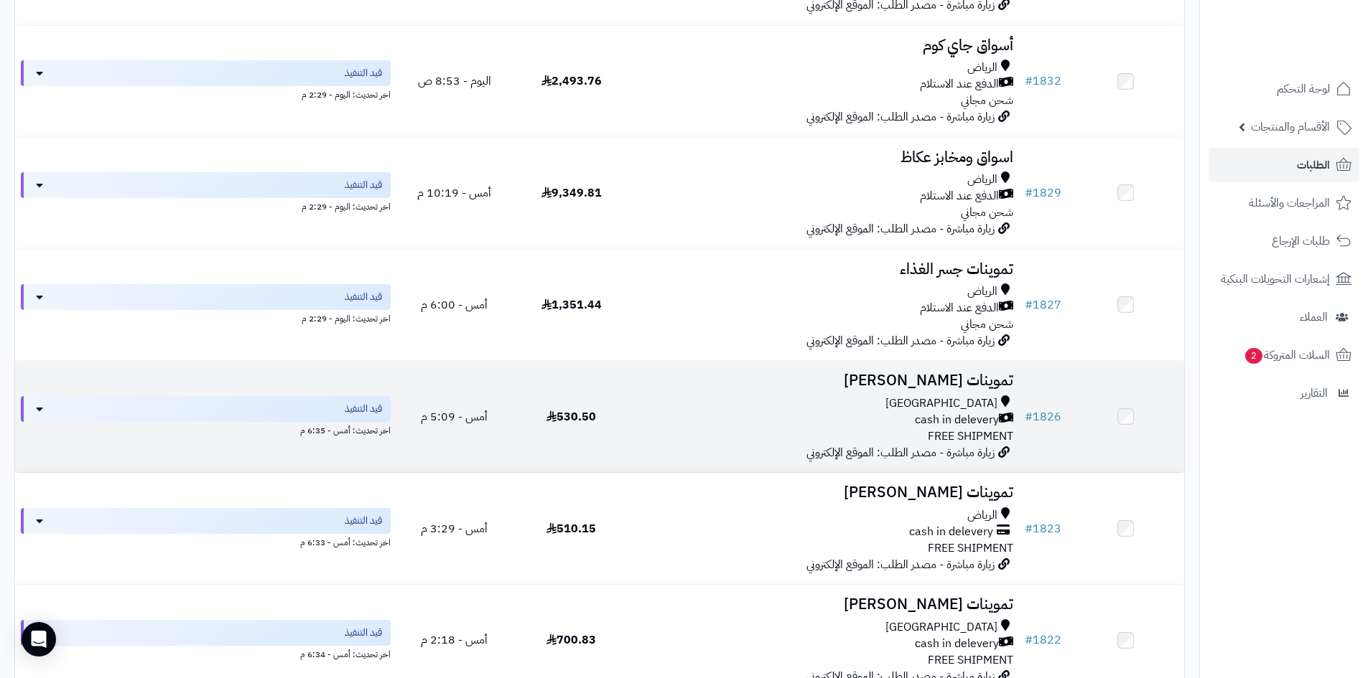
scroll to position [1005, 0]
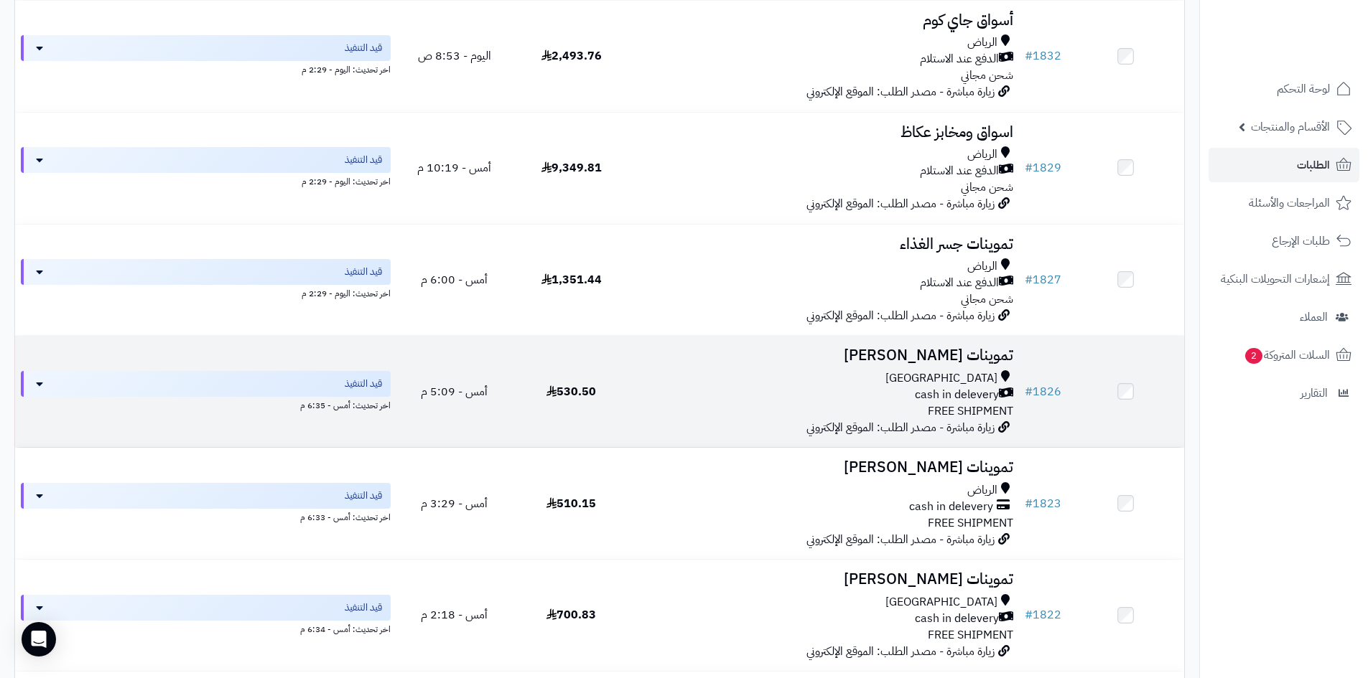
click at [928, 376] on div "Riyadh" at bounding box center [824, 378] width 378 height 17
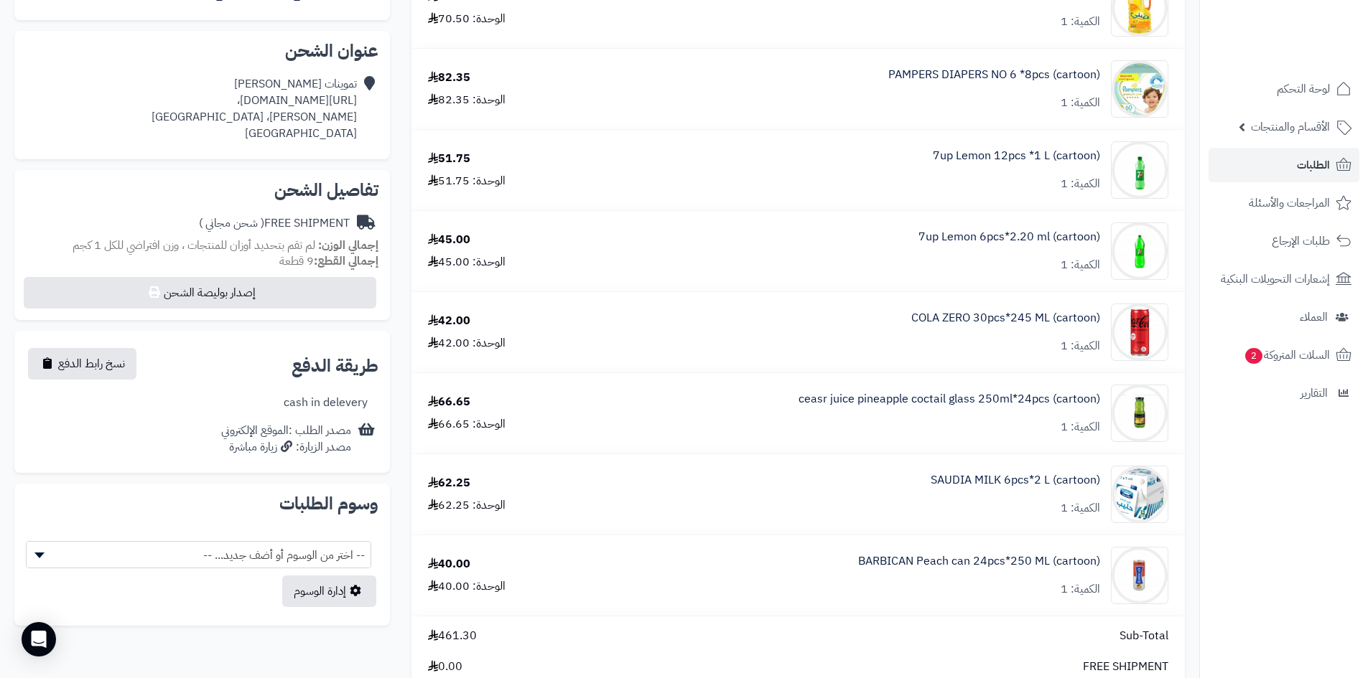
scroll to position [144, 0]
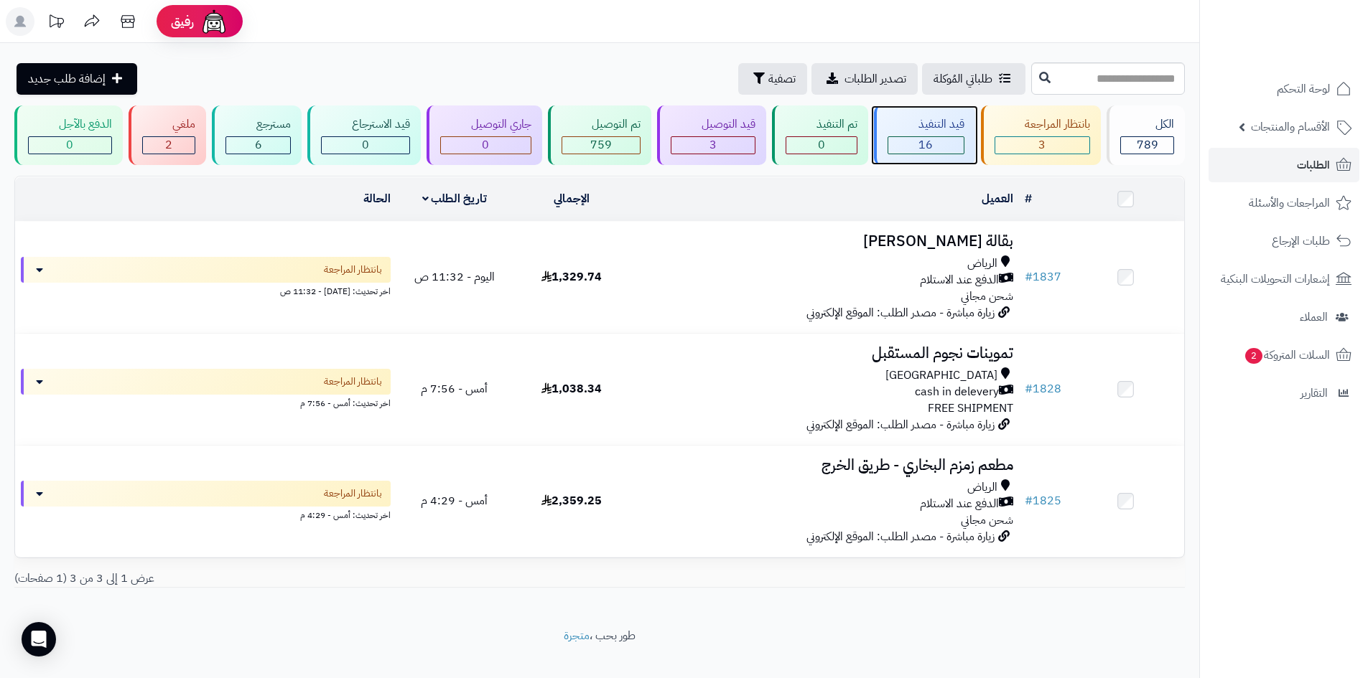
click at [902, 123] on div "قيد التنفيذ" at bounding box center [925, 124] width 77 height 17
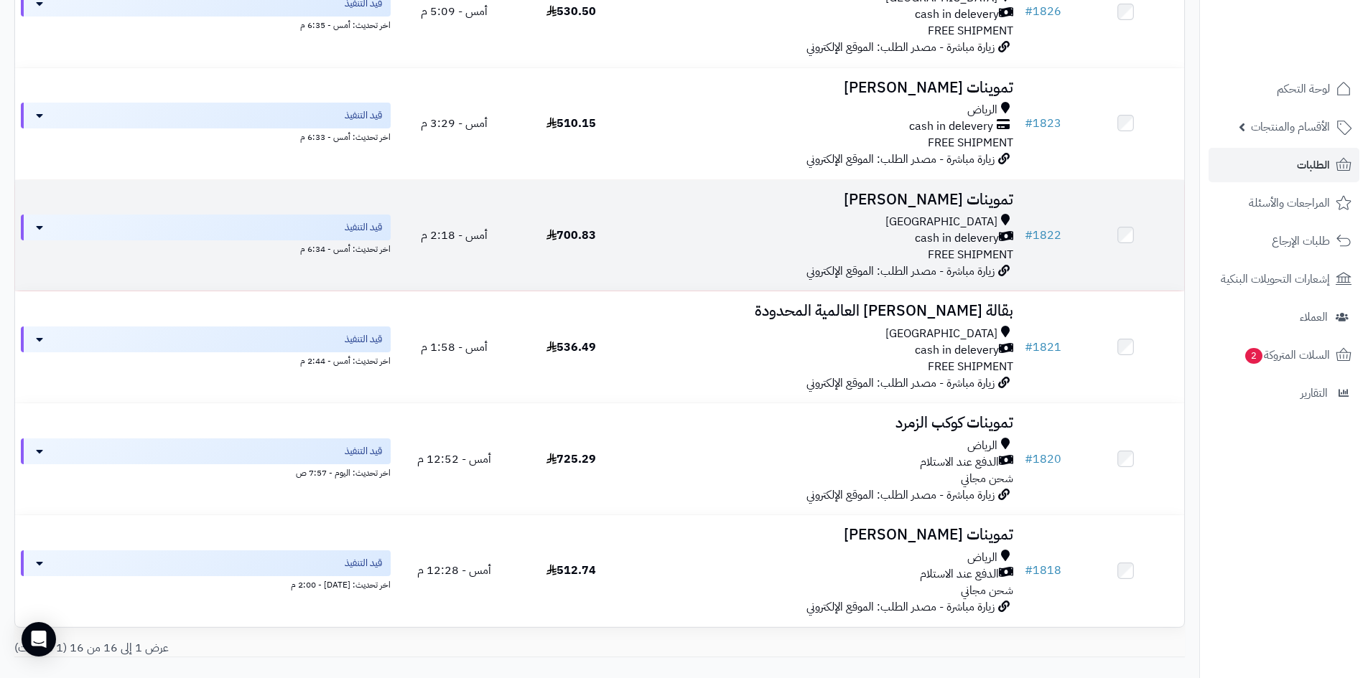
scroll to position [1475, 0]
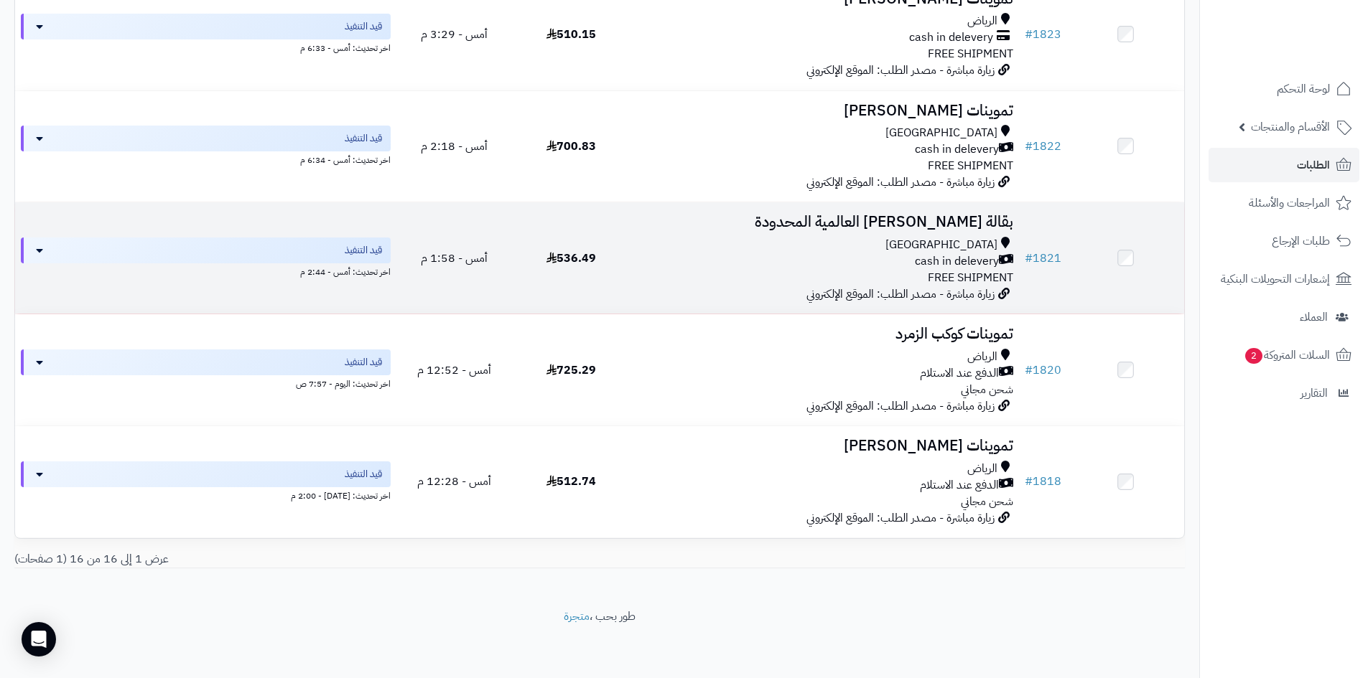
click at [936, 239] on div "Riyadh" at bounding box center [824, 245] width 378 height 17
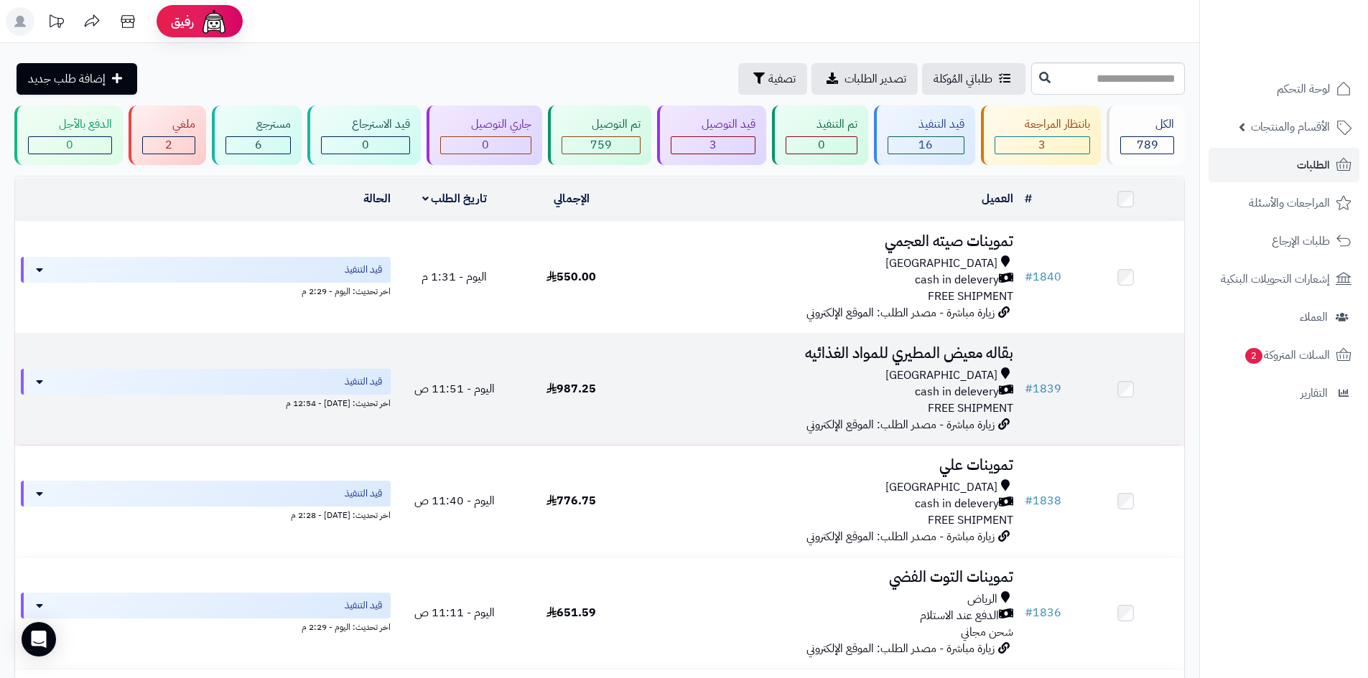
click at [895, 355] on h3 "بقاله معيض المطيري للمواد الغذائيه" at bounding box center [824, 353] width 378 height 17
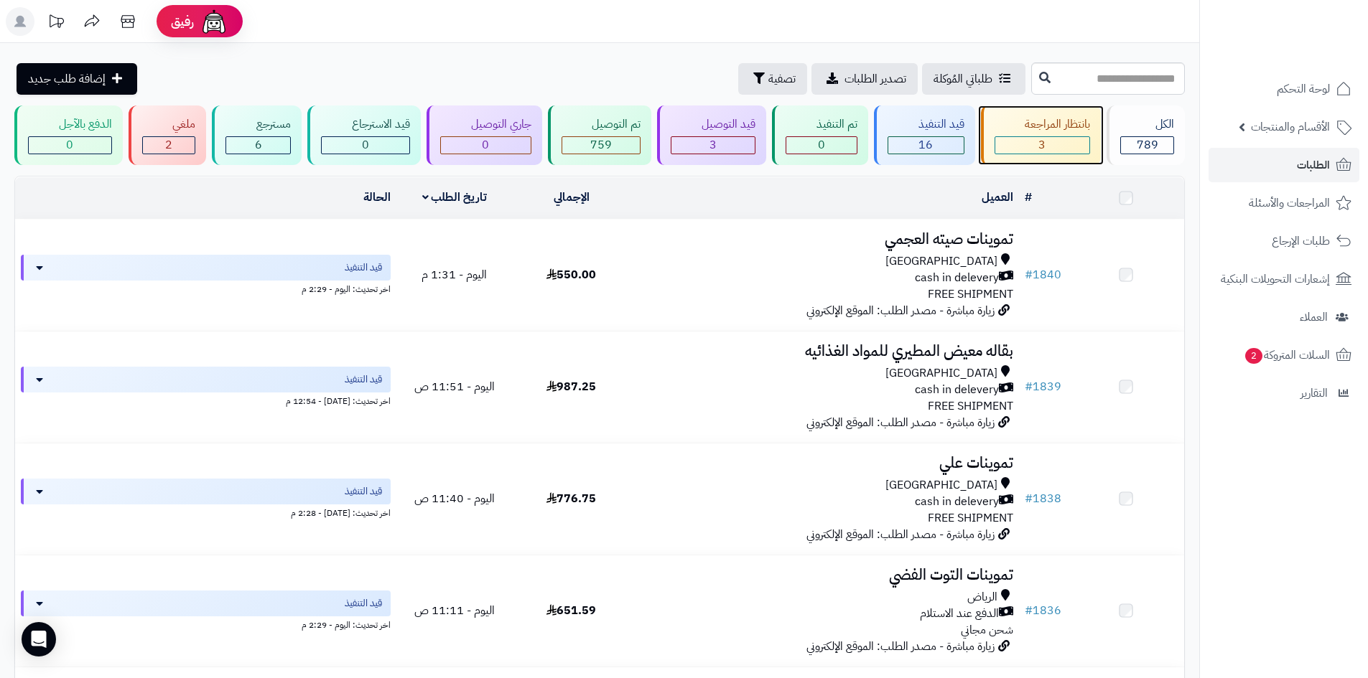
click at [1057, 135] on div "بانتظار المراجعة 3" at bounding box center [1041, 136] width 121 height 60
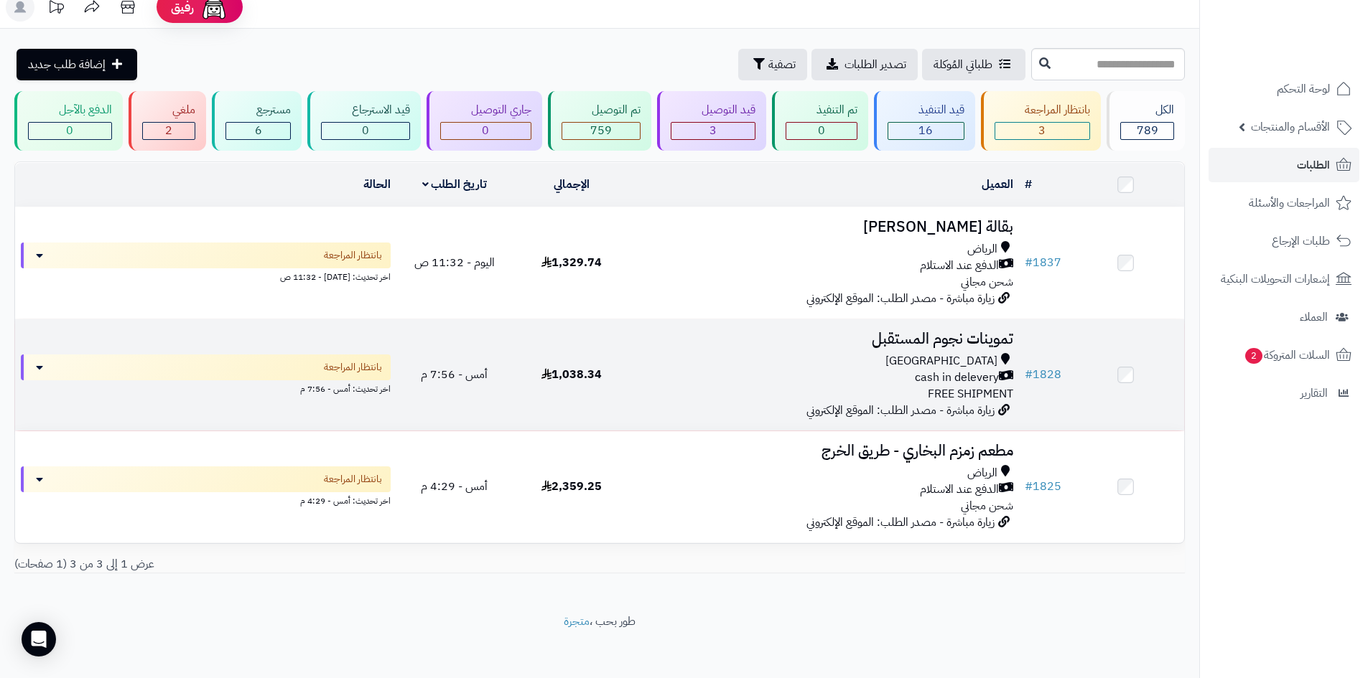
scroll to position [19, 0]
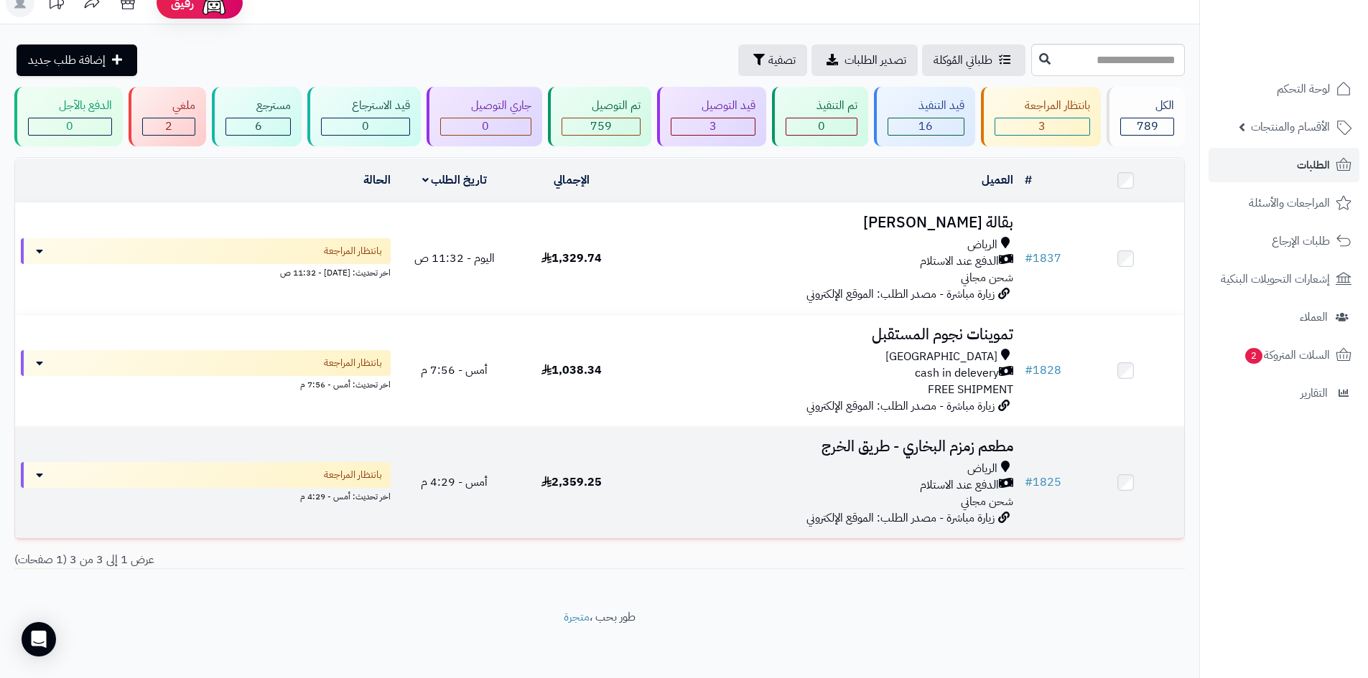
click at [931, 447] on h3 "مطعم زمزم البخاري - طريق الخرج" at bounding box center [824, 447] width 378 height 17
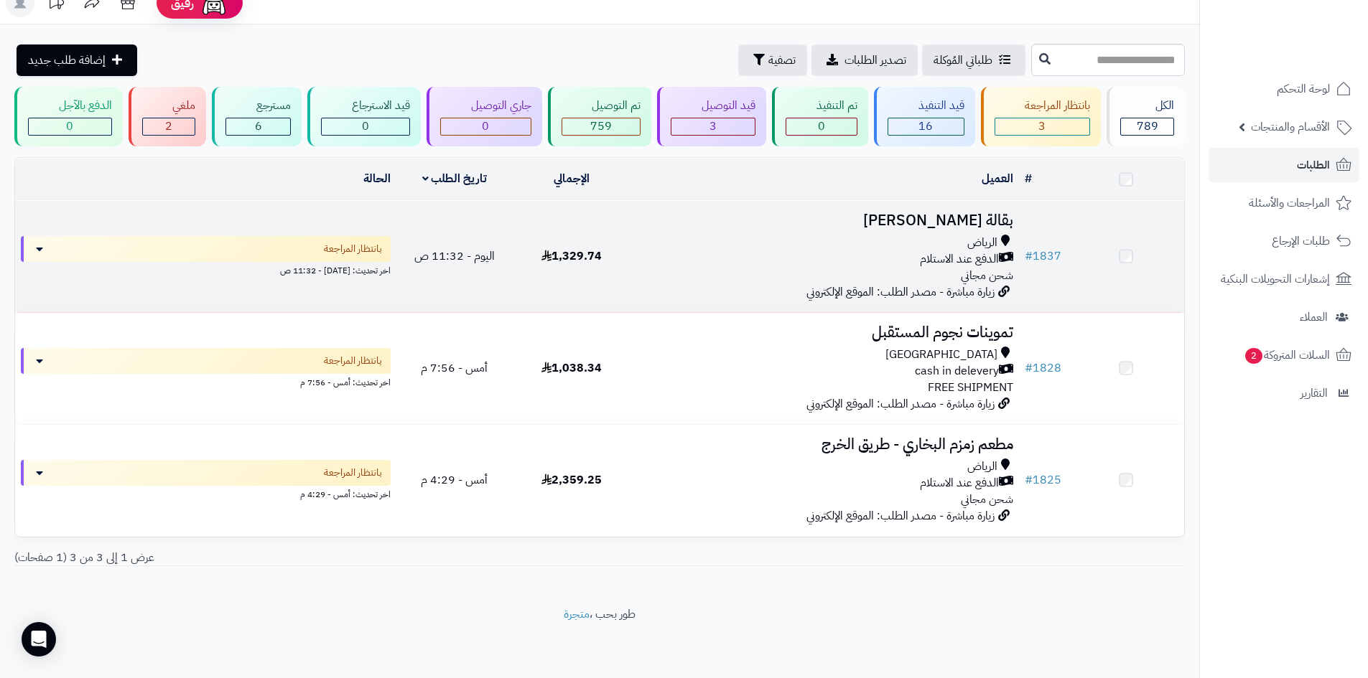
scroll to position [19, 0]
click at [994, 253] on span "الدفع عند الاستلام" at bounding box center [959, 261] width 79 height 17
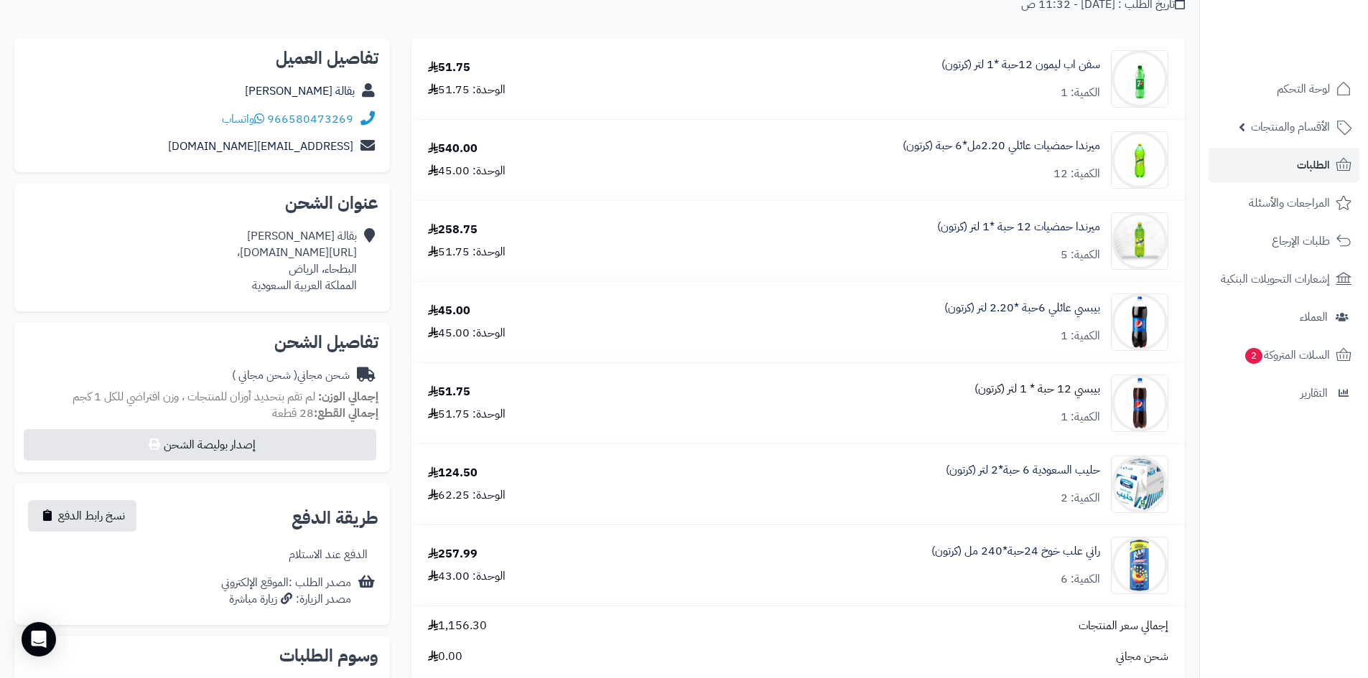
scroll to position [72, 0]
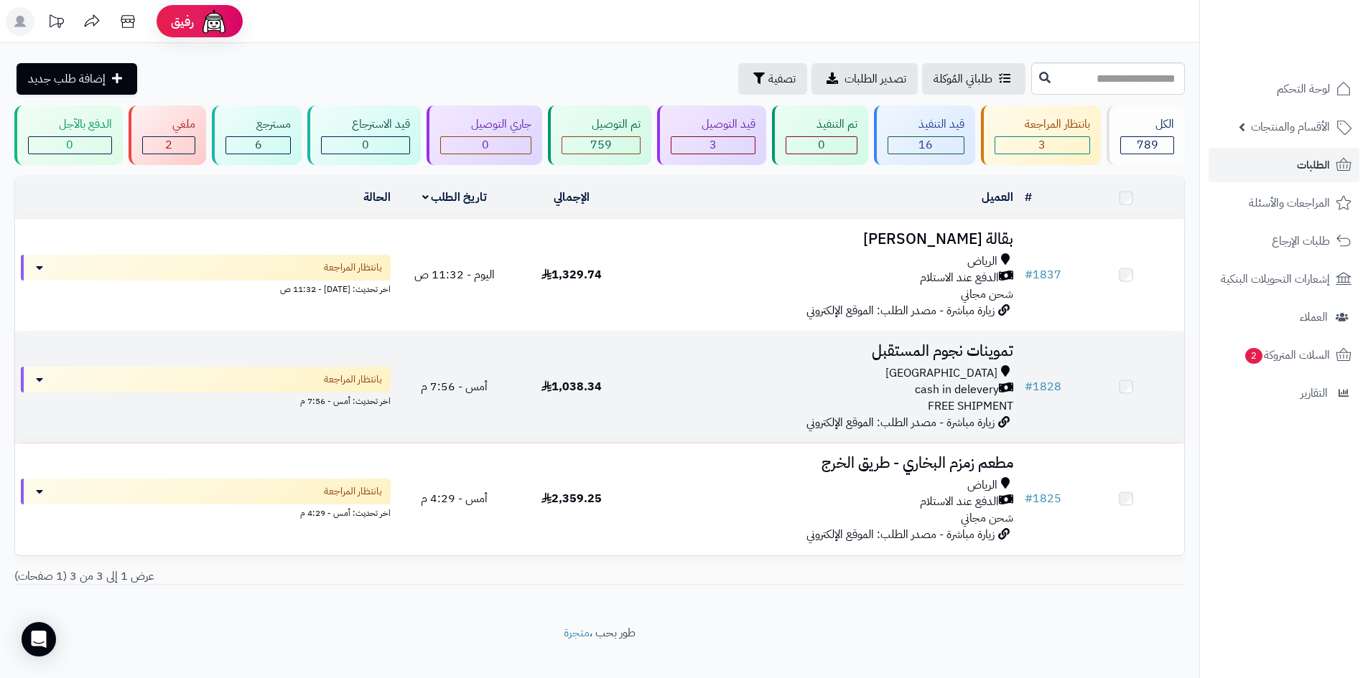
scroll to position [19, 0]
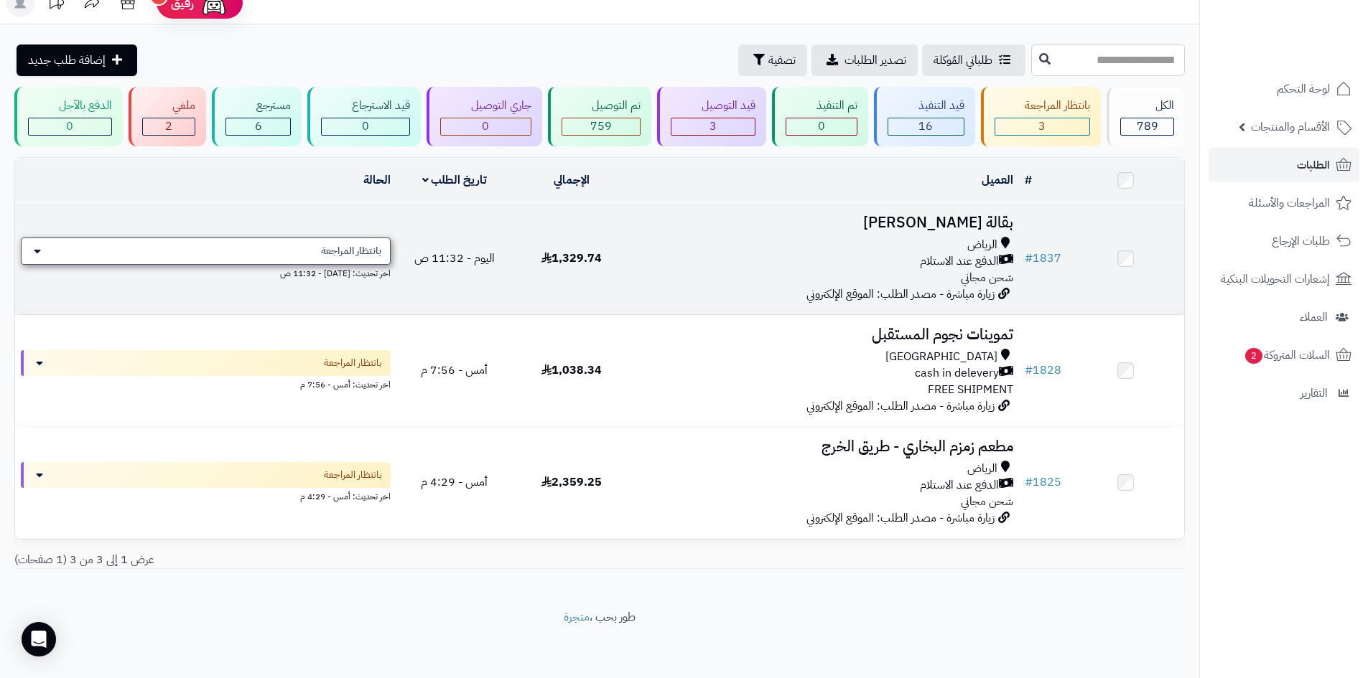
click at [347, 244] on span "بانتظار المراجعة" at bounding box center [351, 251] width 60 height 14
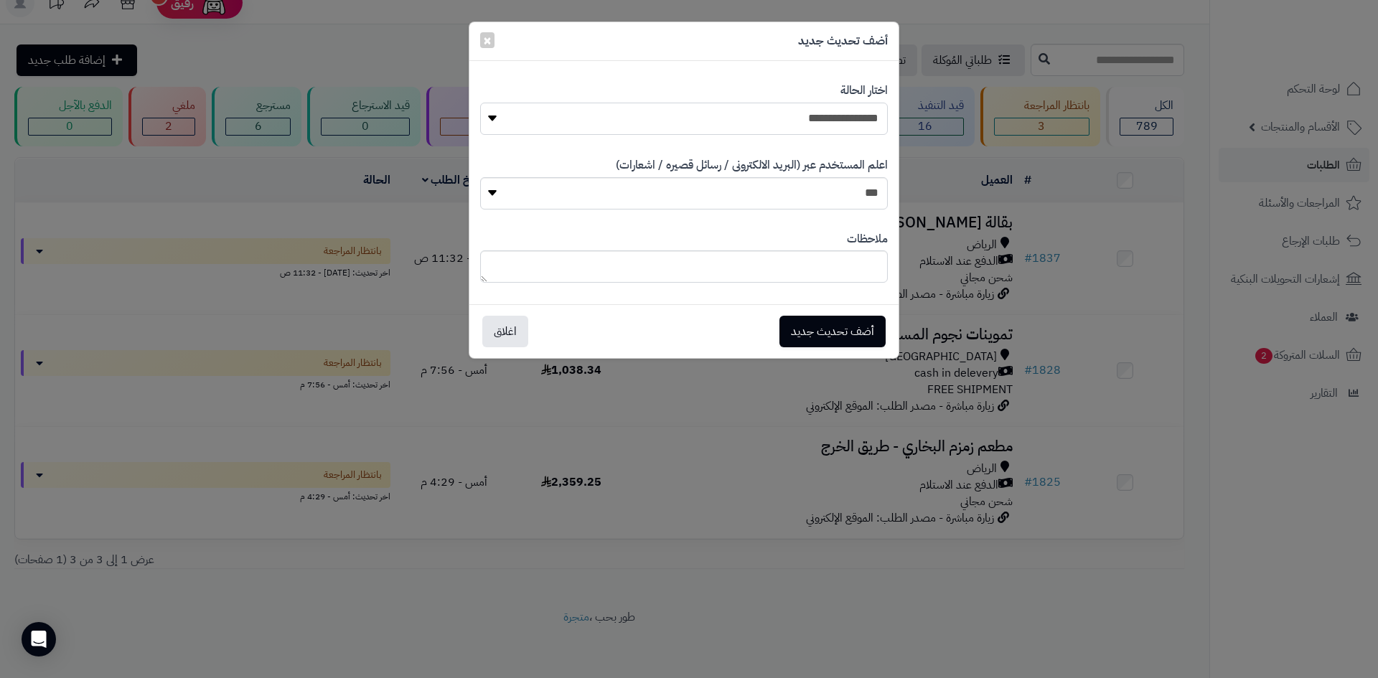
click at [810, 106] on select "**********" at bounding box center [684, 119] width 408 height 32
select select "*"
click at [480, 103] on select "**********" at bounding box center [684, 119] width 408 height 32
click at [845, 331] on button "أضف تحديث جديد" at bounding box center [833, 331] width 106 height 32
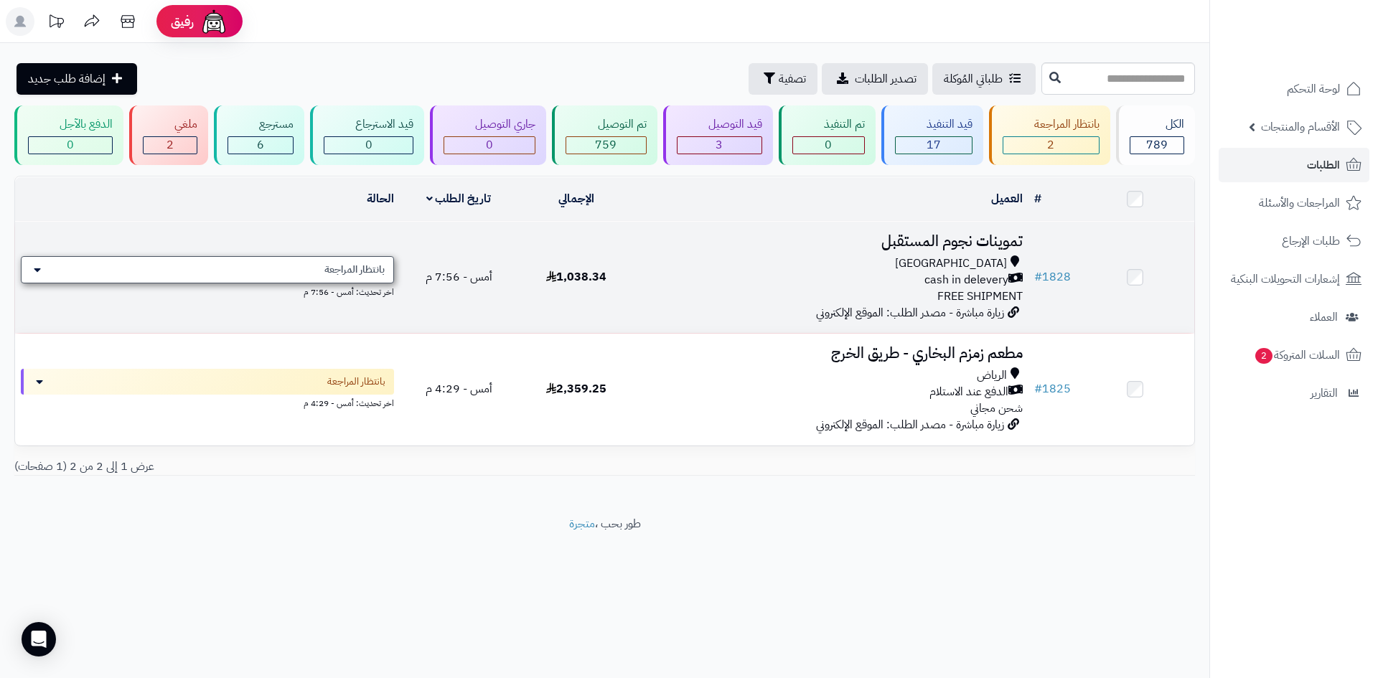
click at [388, 271] on div "بانتظار المراجعة" at bounding box center [207, 269] width 373 height 27
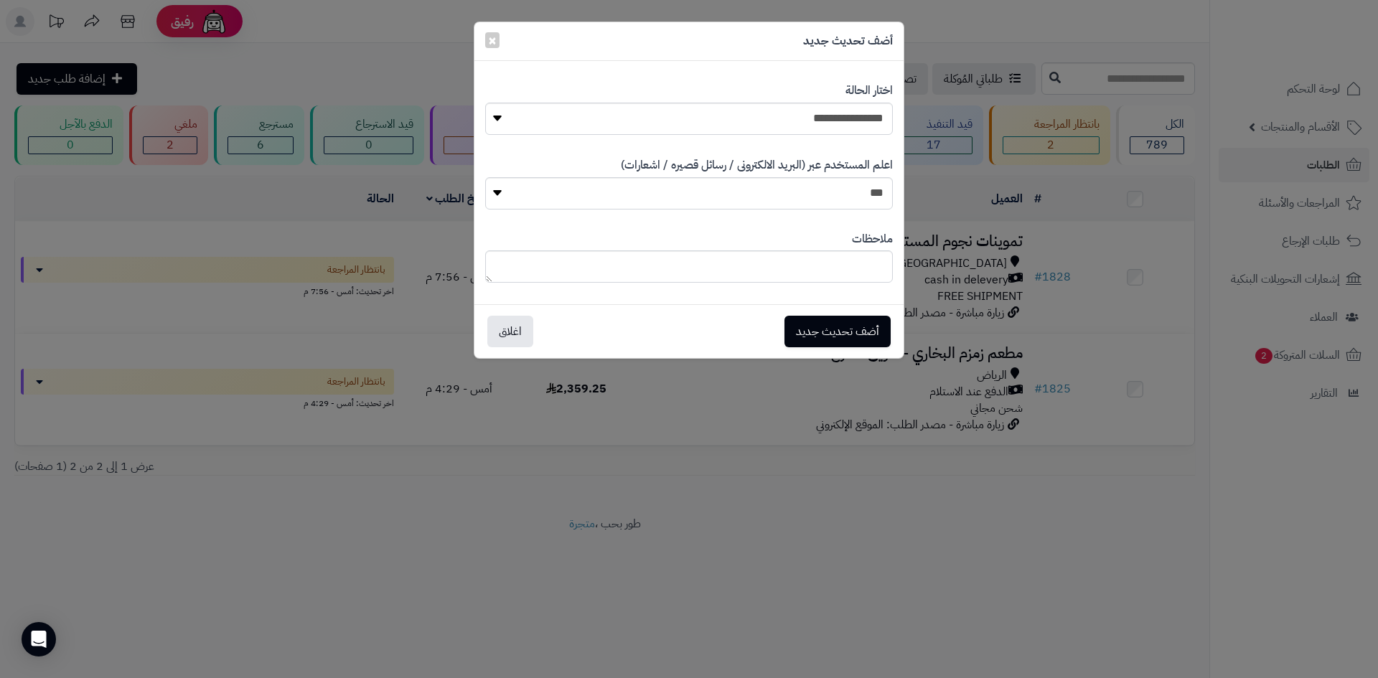
click at [1033, 235] on div "**********" at bounding box center [689, 339] width 1378 height 678
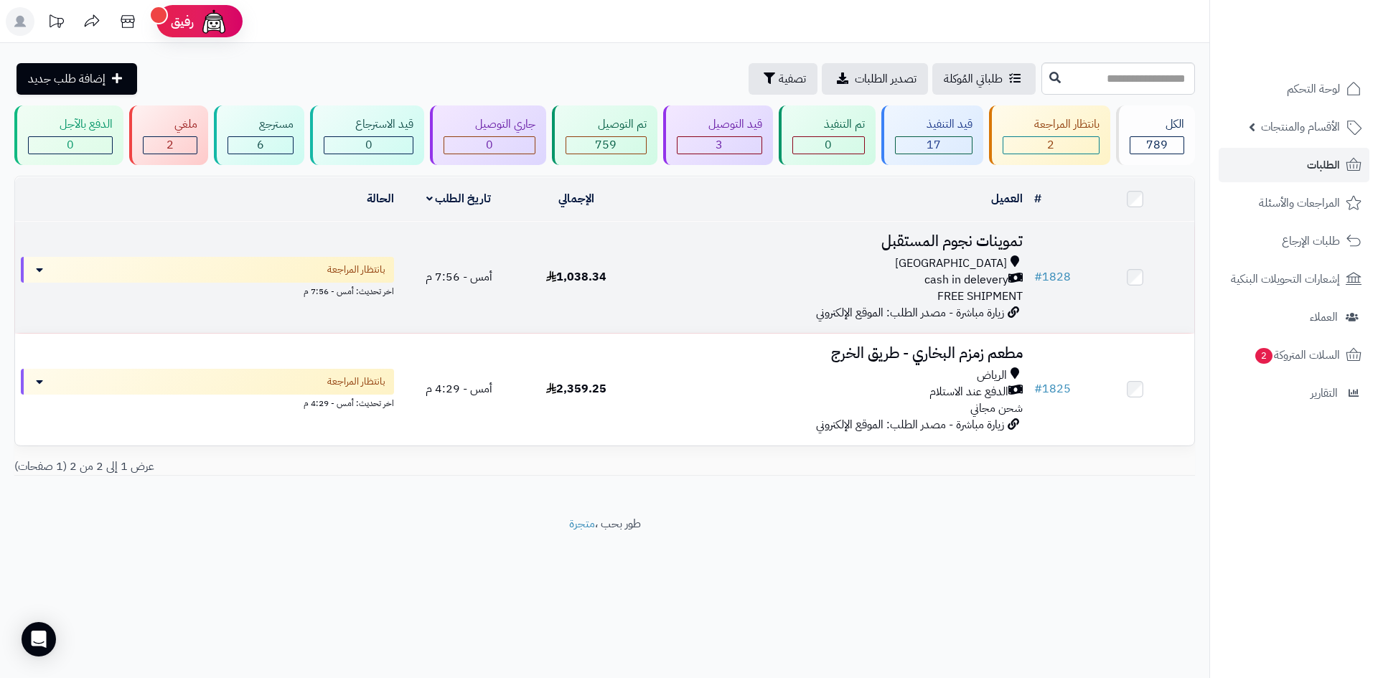
click at [900, 261] on div "Riyadh" at bounding box center [832, 264] width 381 height 17
click at [883, 262] on div "Riyadh" at bounding box center [832, 264] width 381 height 17
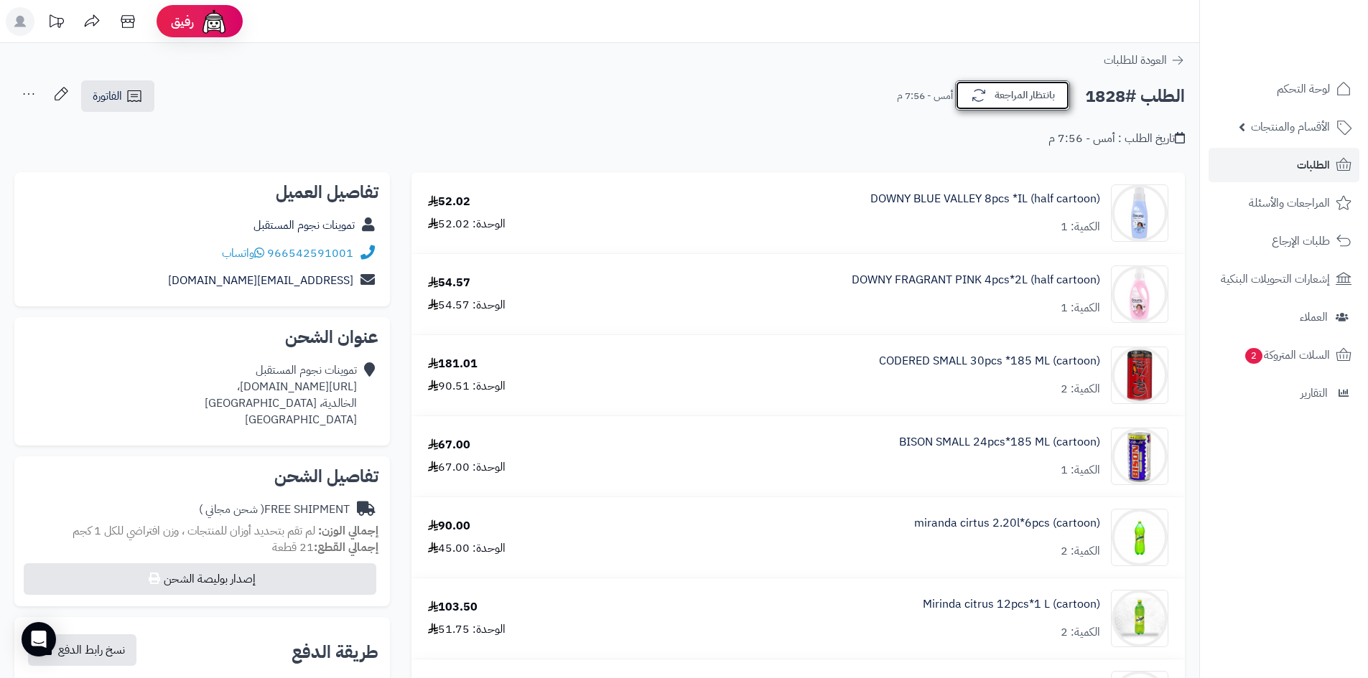
click at [1023, 101] on button "بانتظار المراجعة" at bounding box center [1012, 95] width 115 height 30
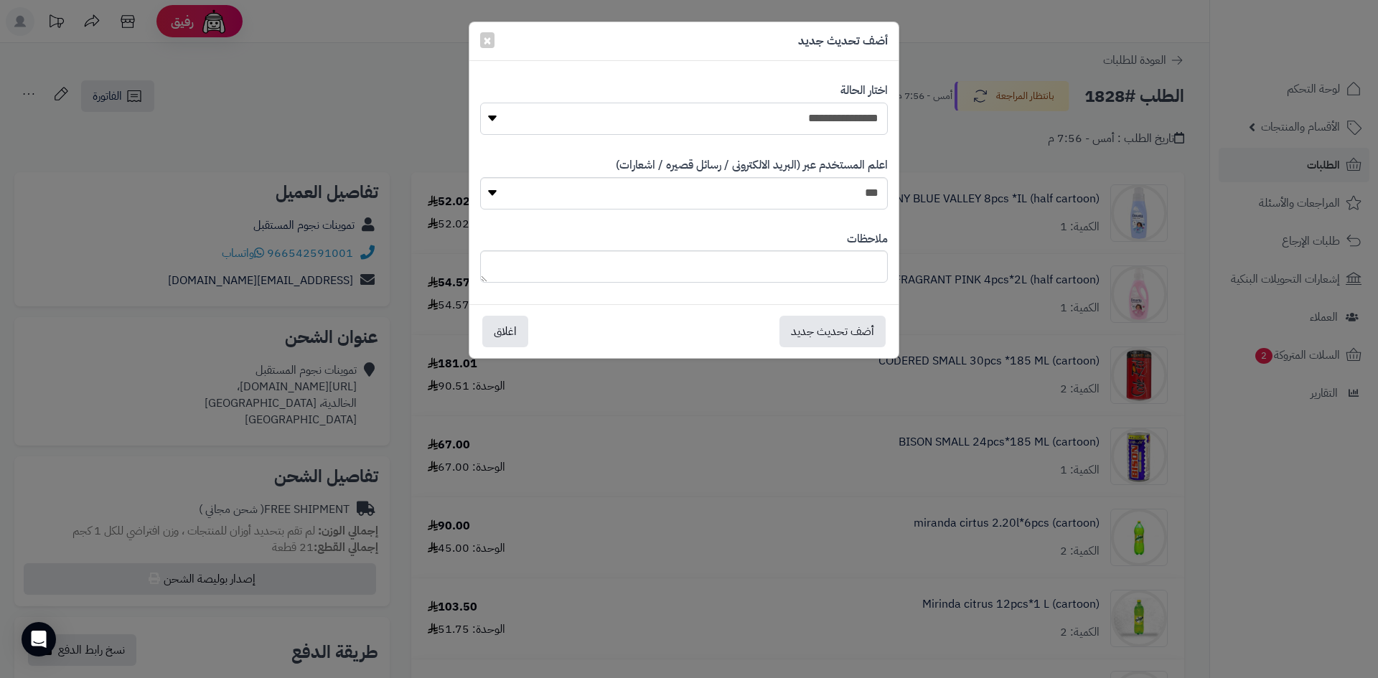
click at [845, 129] on select "**********" at bounding box center [684, 119] width 408 height 32
select select "*"
click at [480, 103] on select "**********" at bounding box center [684, 119] width 408 height 32
click at [859, 325] on button "أضف تحديث جديد" at bounding box center [833, 331] width 106 height 32
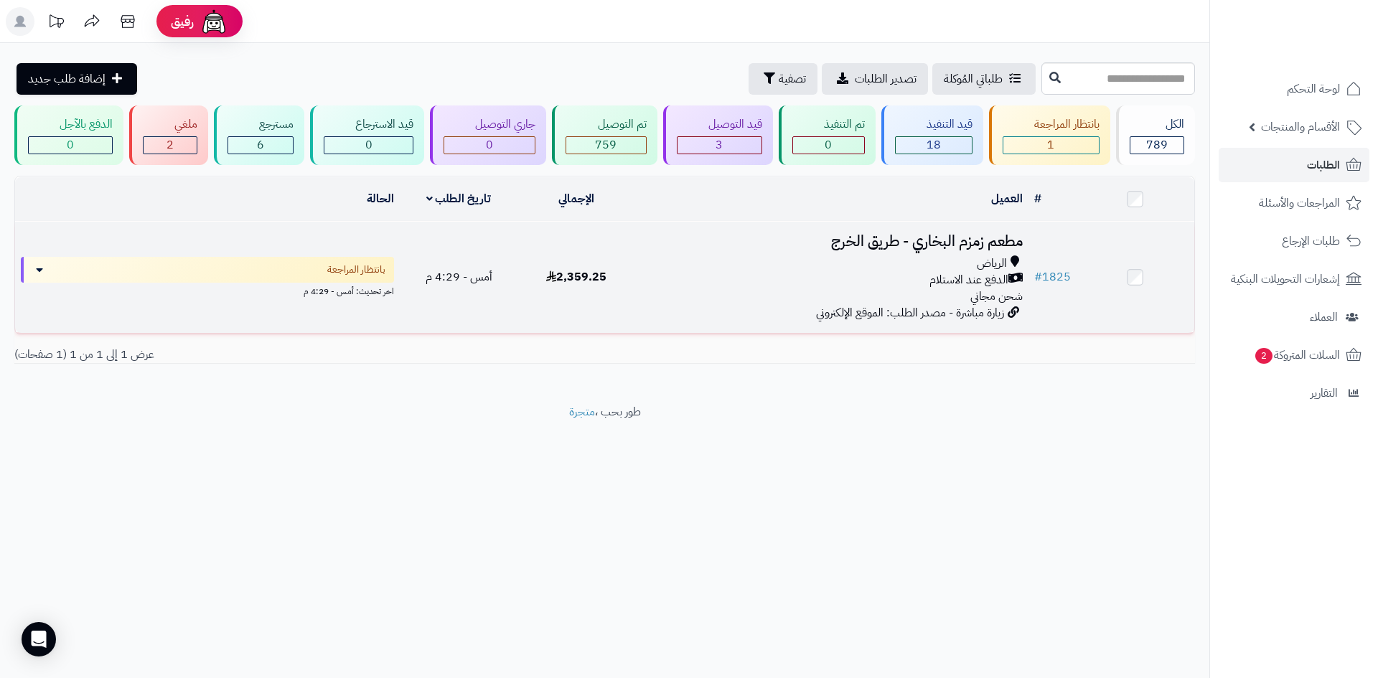
click at [923, 282] on div "الدفع عند الاستلام" at bounding box center [832, 280] width 381 height 17
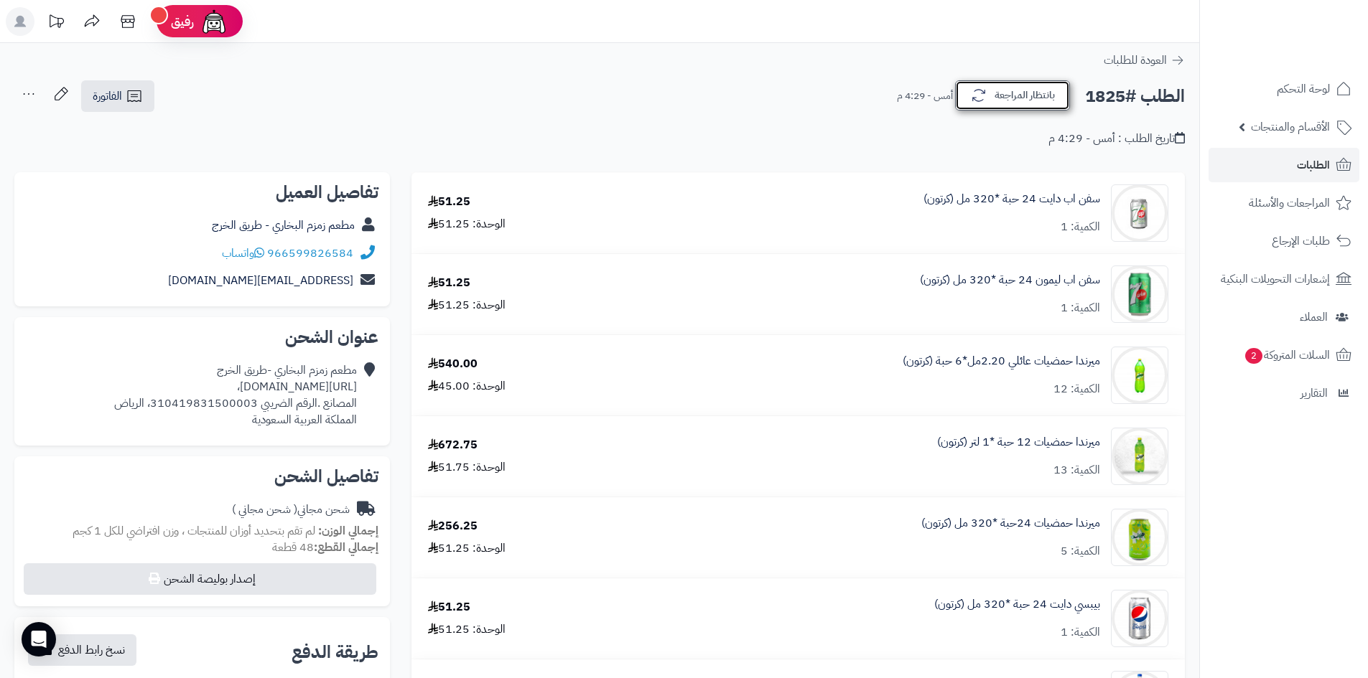
click at [1009, 104] on button "بانتظار المراجعة" at bounding box center [1012, 95] width 115 height 30
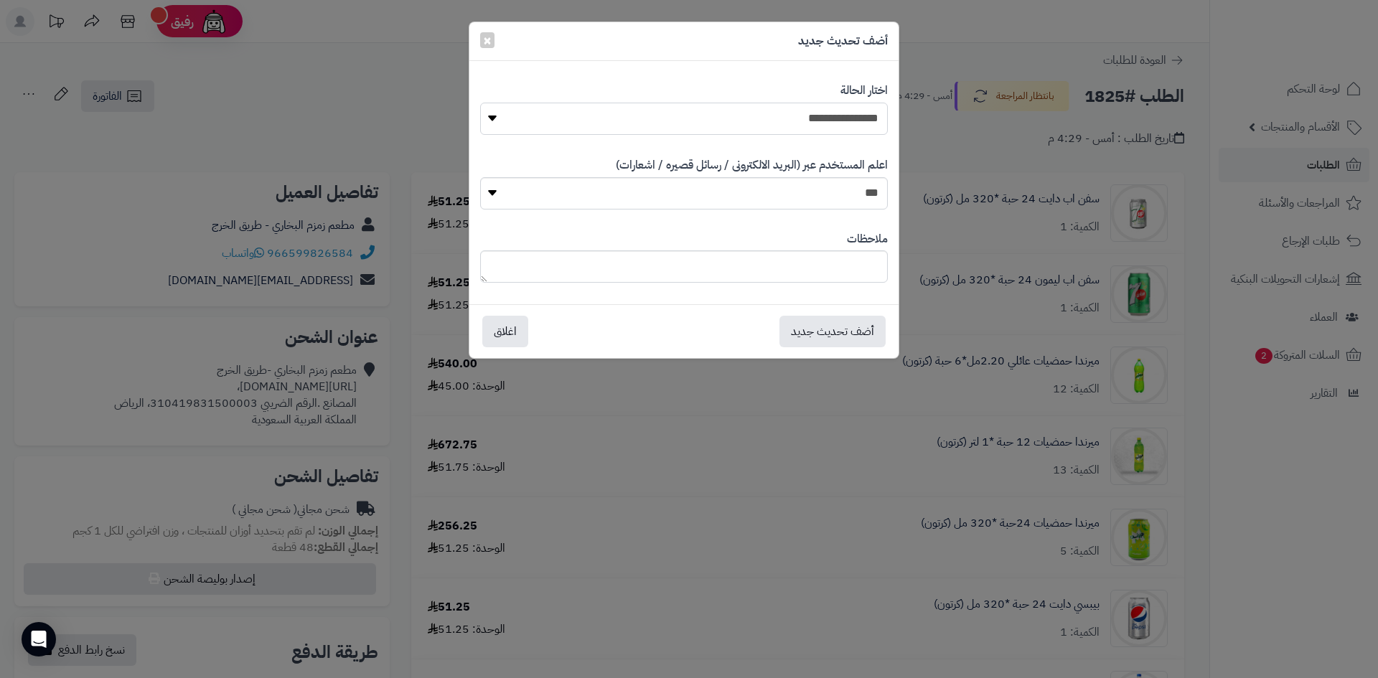
click at [850, 127] on select "**********" at bounding box center [684, 119] width 408 height 32
select select "*"
click at [480, 103] on select "**********" at bounding box center [684, 119] width 408 height 32
click at [859, 330] on button "أضف تحديث جديد" at bounding box center [833, 331] width 106 height 32
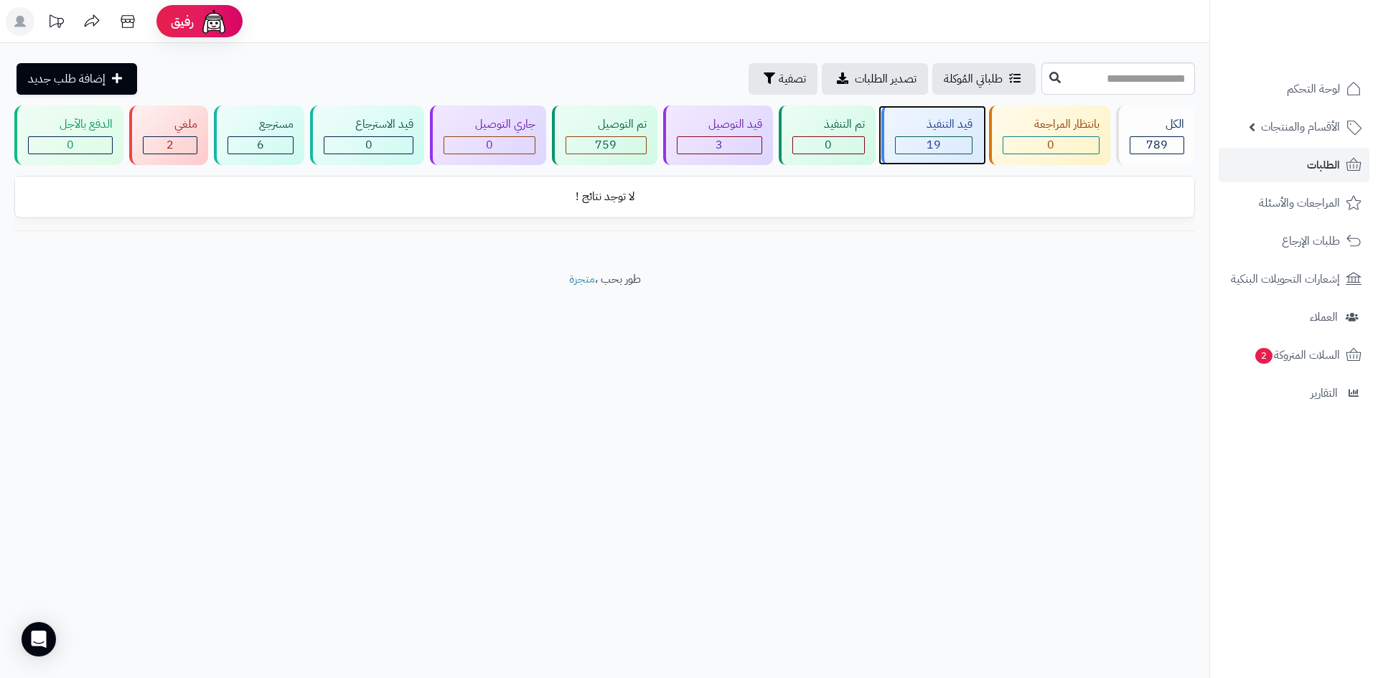
click at [922, 137] on div "19" at bounding box center [934, 145] width 76 height 17
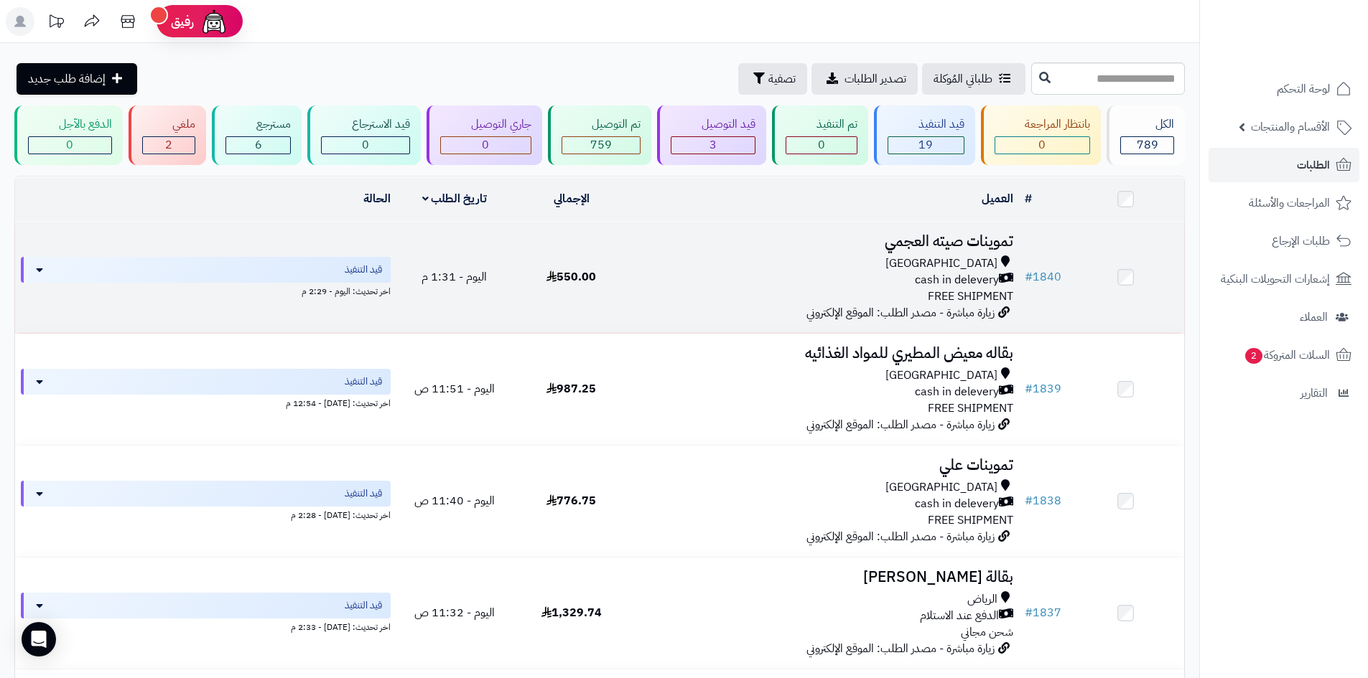
click at [793, 267] on div "[GEOGRAPHIC_DATA]" at bounding box center [824, 264] width 378 height 17
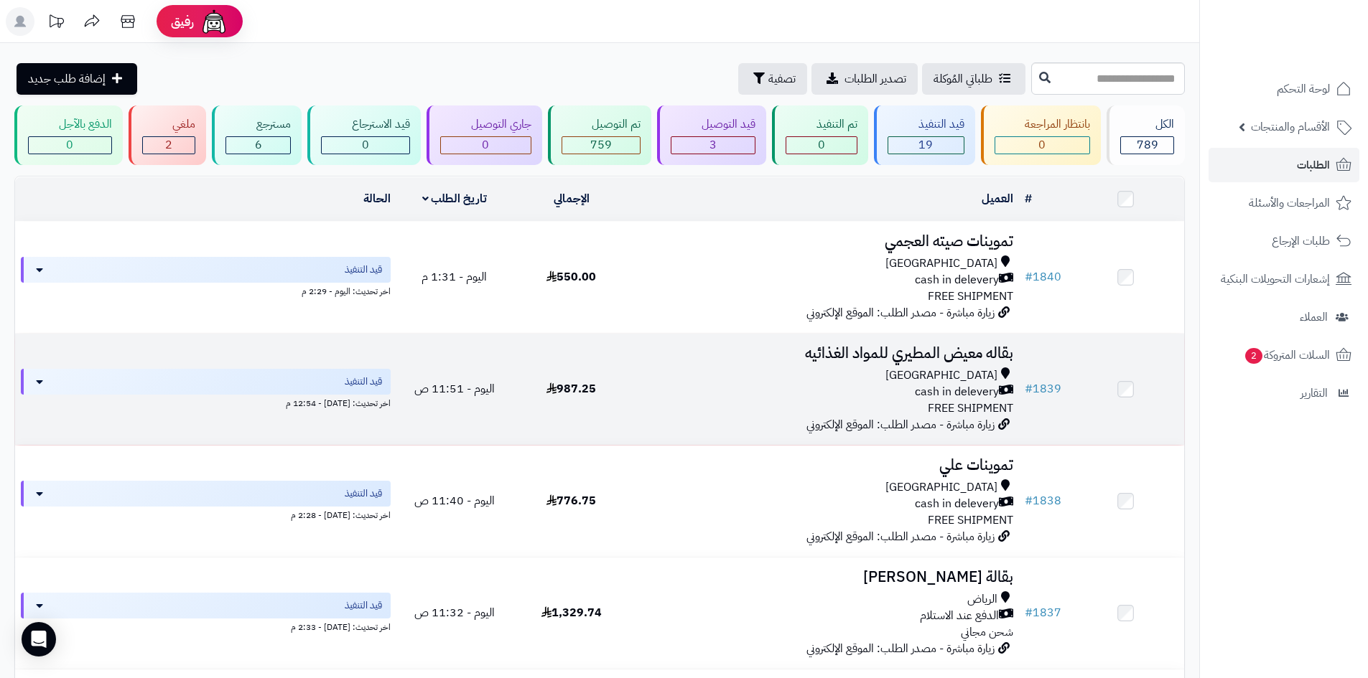
click at [914, 348] on h3 "بقاله معيض المطيري للمواد الغذائيه" at bounding box center [824, 353] width 378 height 17
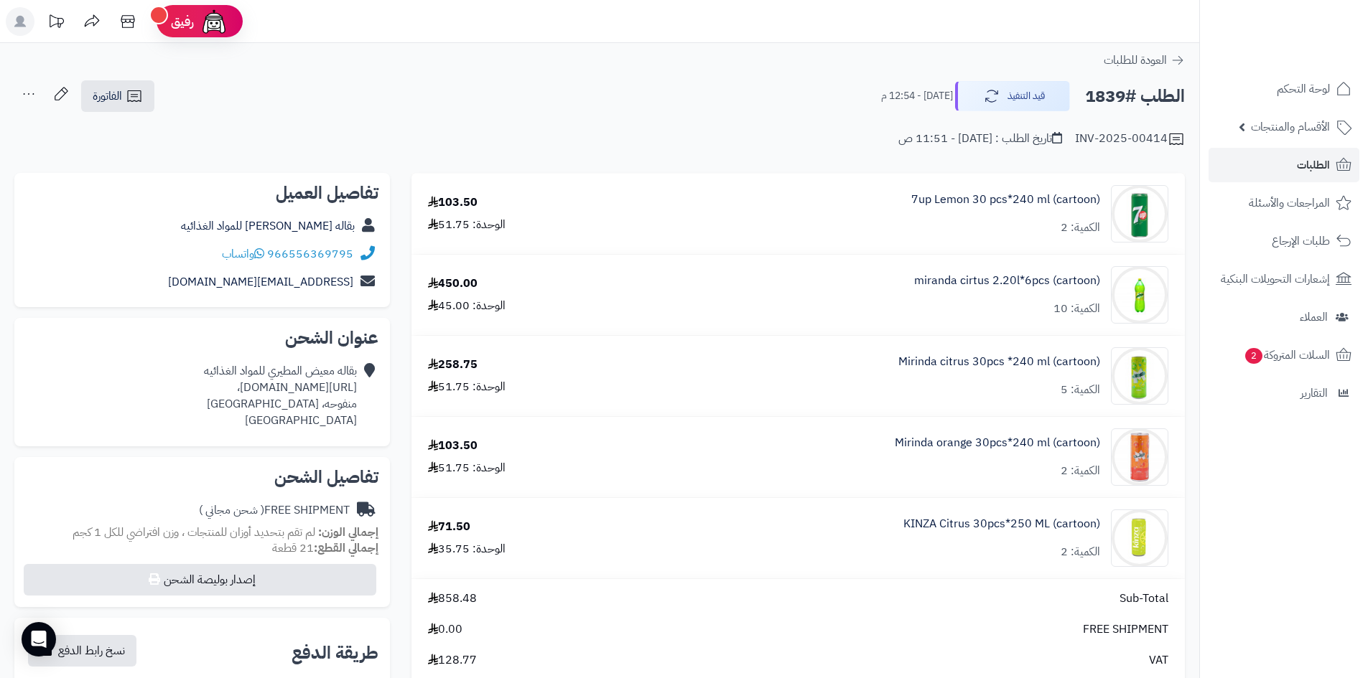
click at [158, 106] on div "الطلب #1839 قيد التنفيذ [DATE] - 12:54 م الفاتورة طباعة الفاتورة إرسال الفاتورة…" at bounding box center [599, 97] width 1170 height 34
click at [150, 101] on link "الفاتورة" at bounding box center [117, 96] width 73 height 32
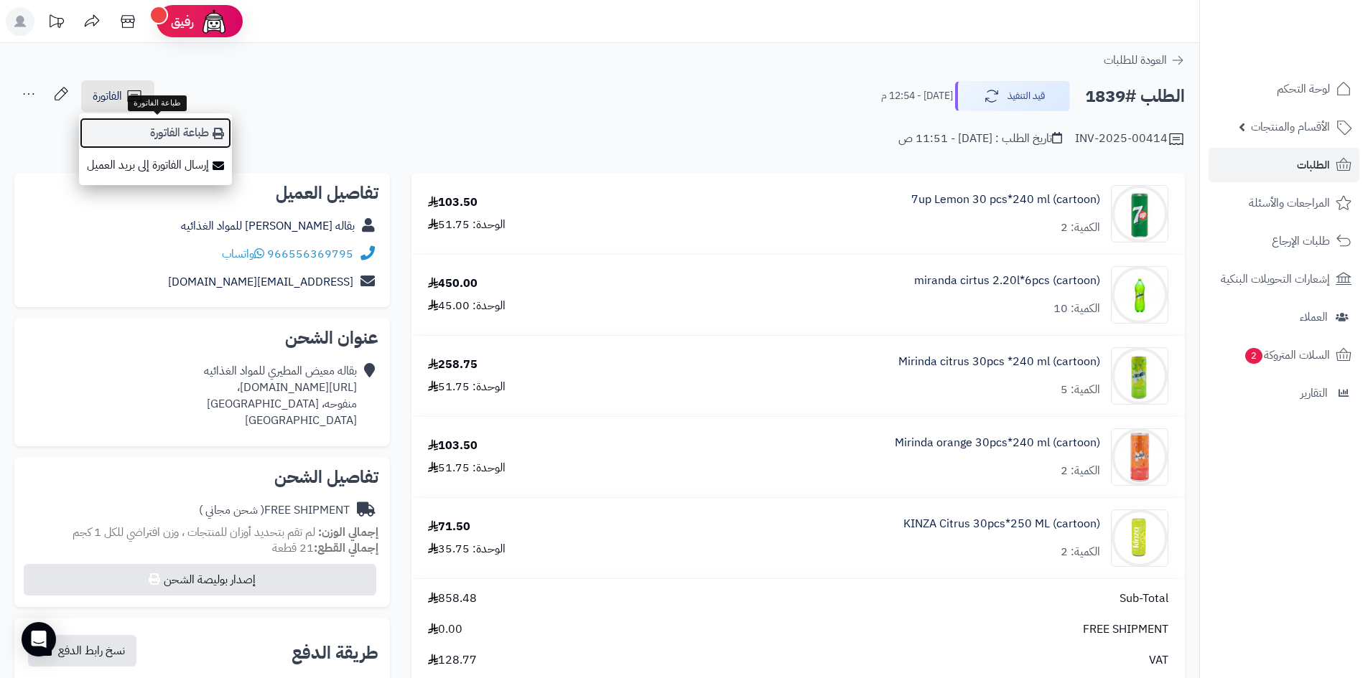
click at [210, 126] on link "طباعة الفاتورة" at bounding box center [155, 133] width 153 height 32
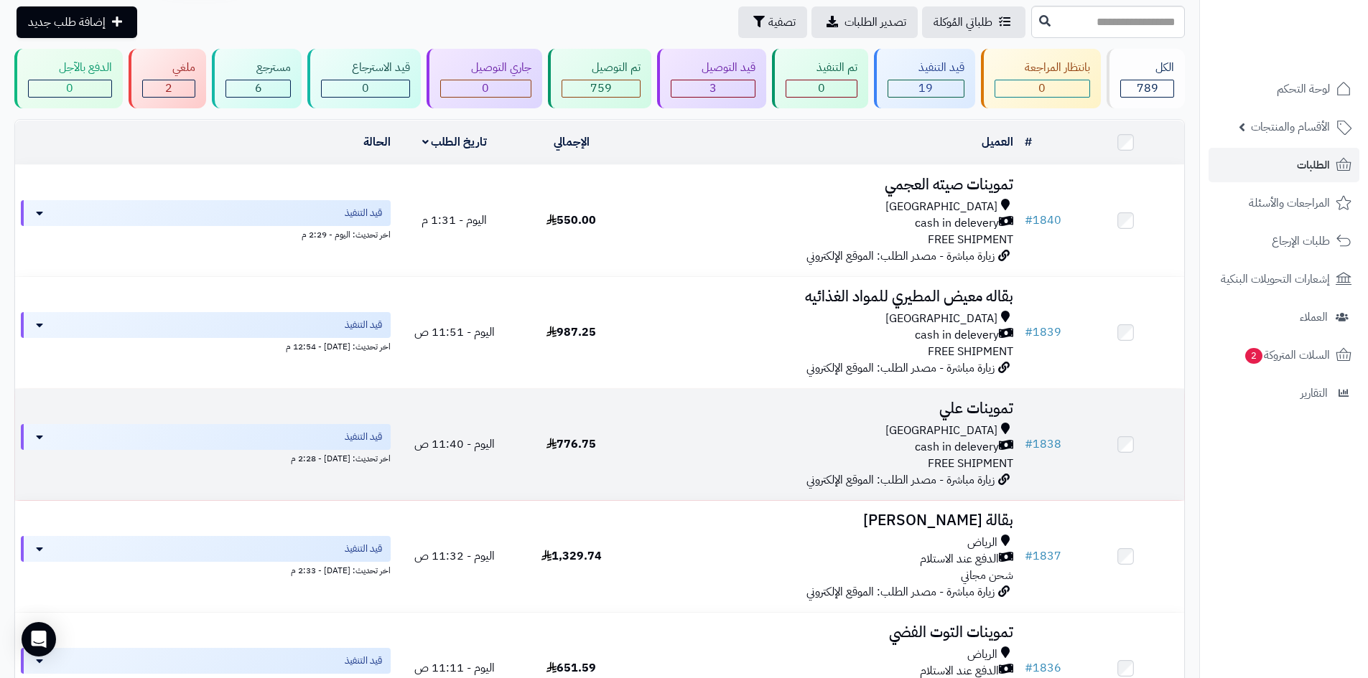
scroll to position [144, 0]
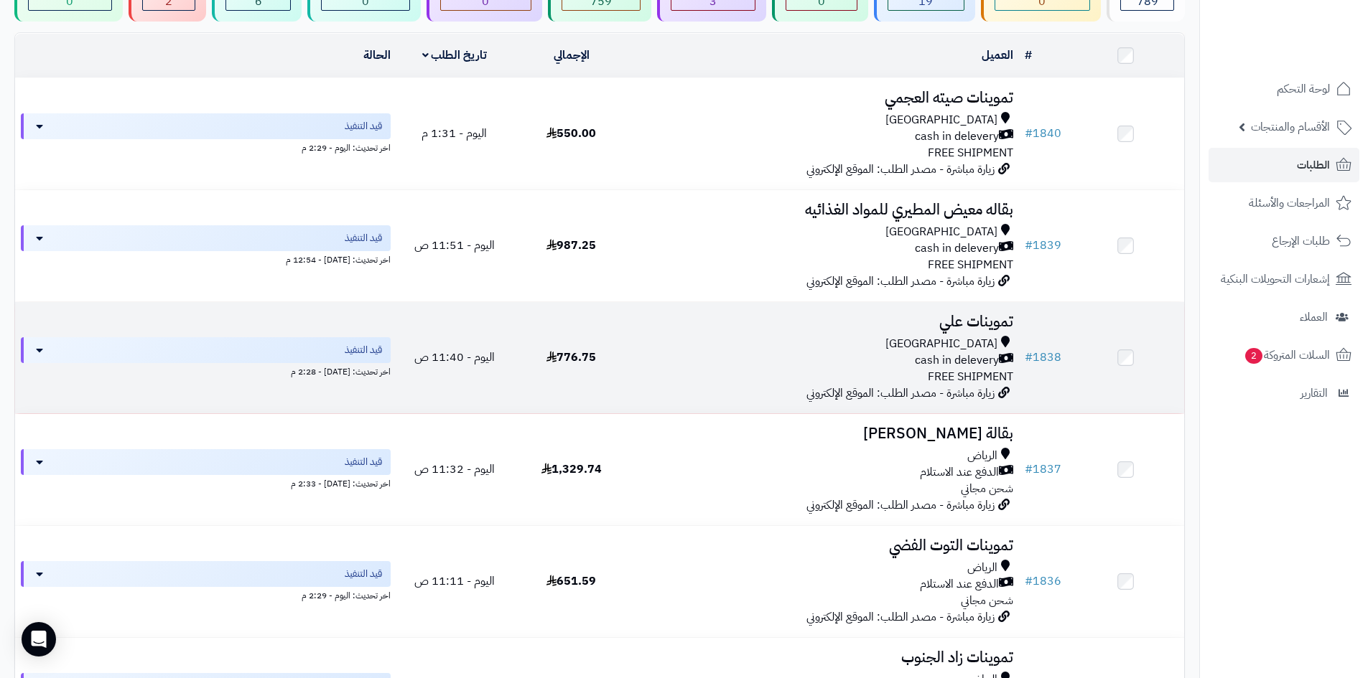
click at [822, 346] on div "Riyadh" at bounding box center [824, 344] width 378 height 17
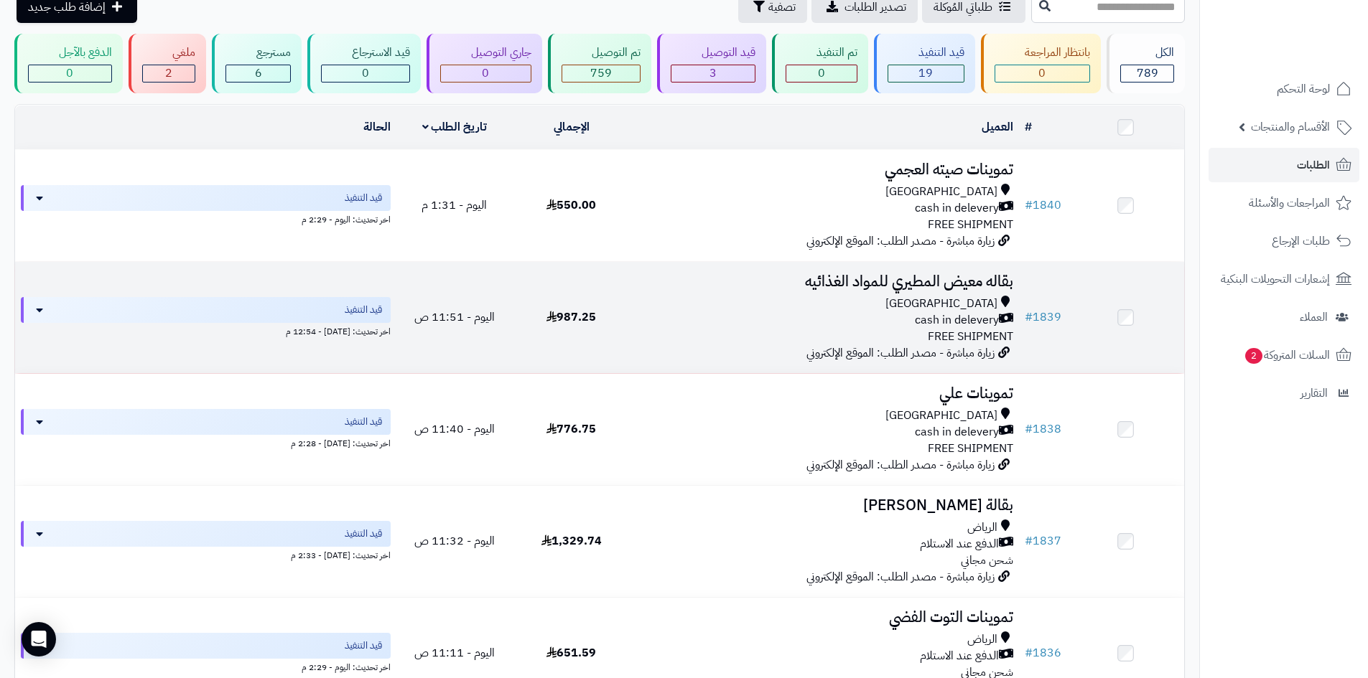
scroll to position [144, 0]
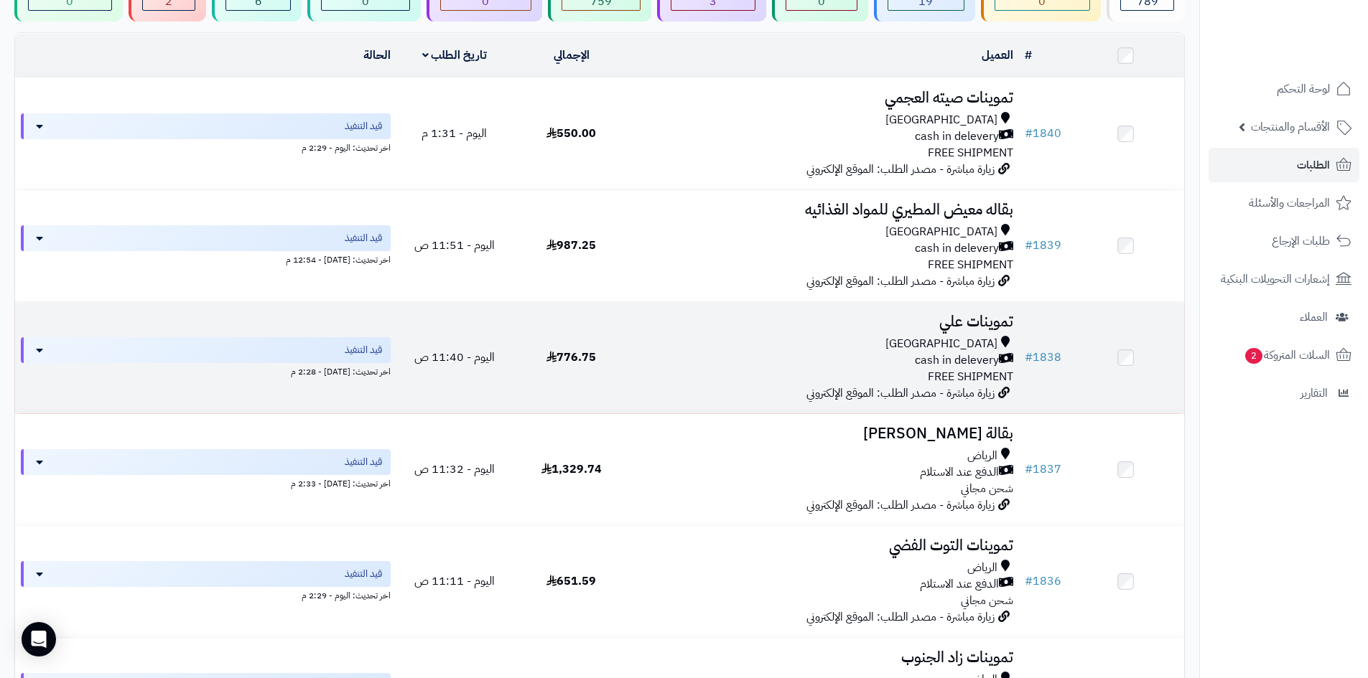
click at [903, 340] on div "Riyadh" at bounding box center [824, 344] width 378 height 17
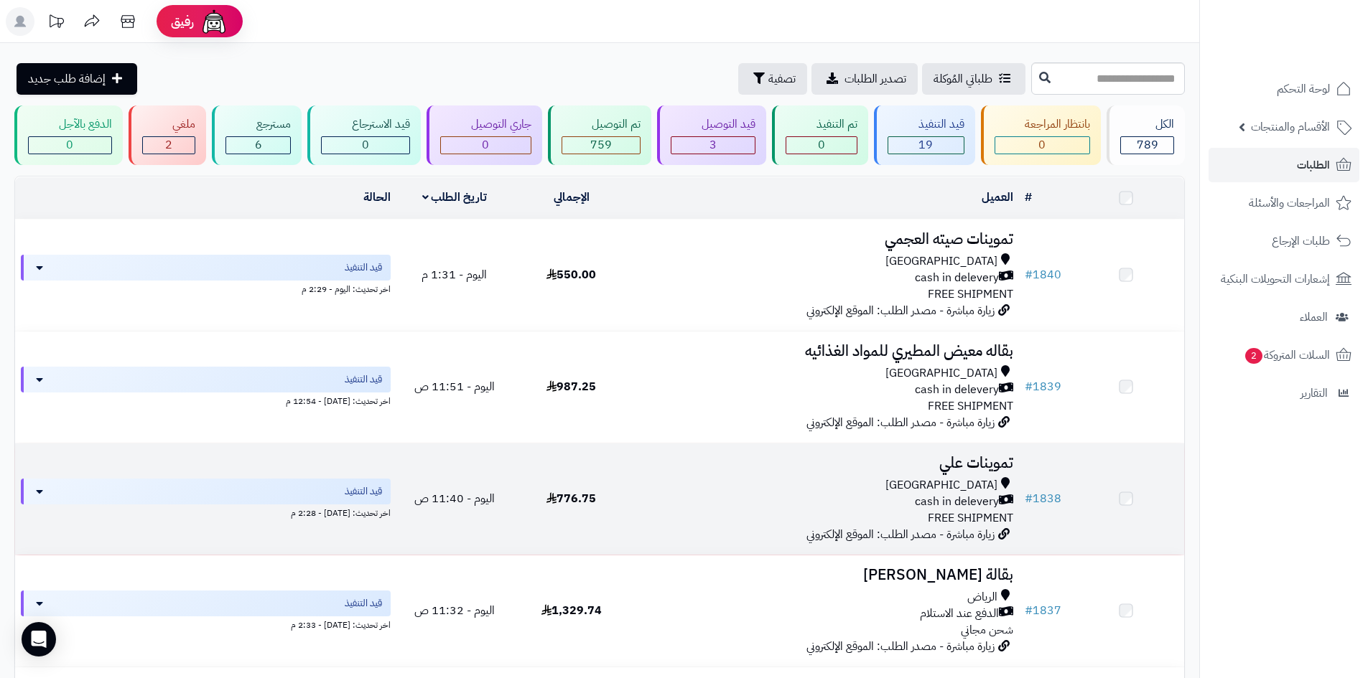
scroll to position [144, 0]
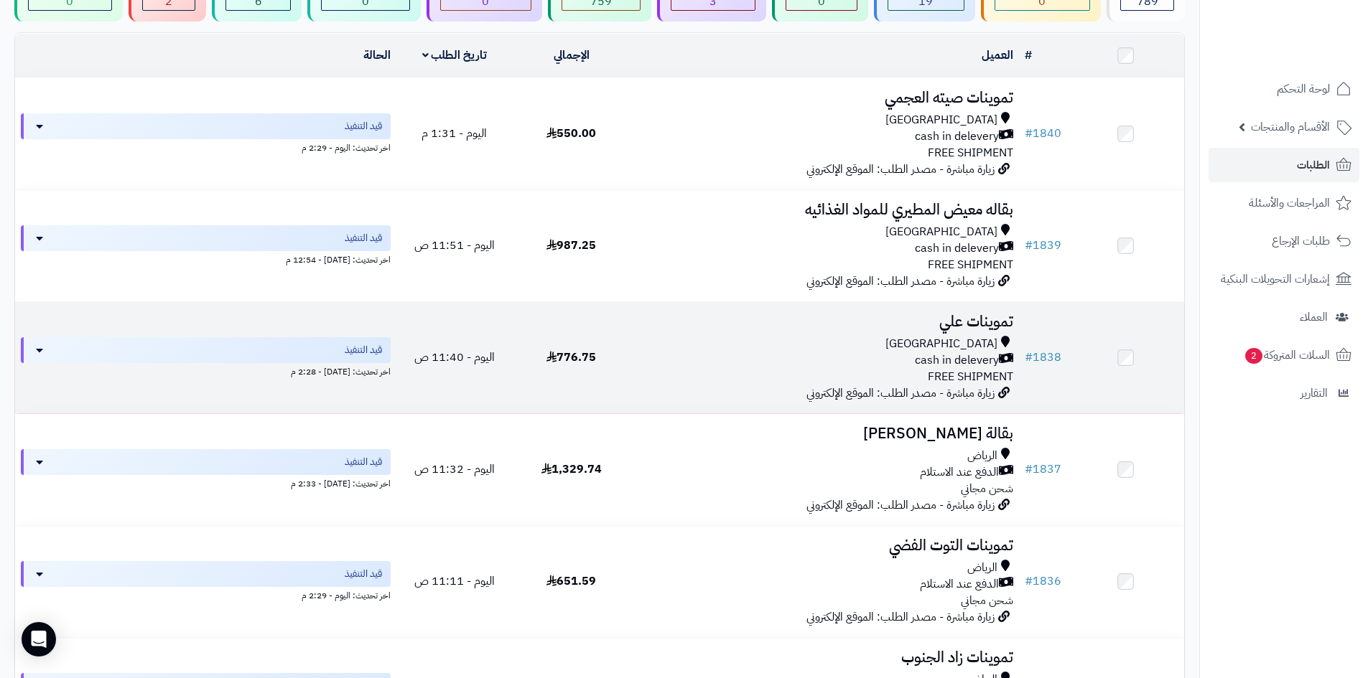
click at [828, 354] on div "cash in delevery" at bounding box center [824, 360] width 378 height 17
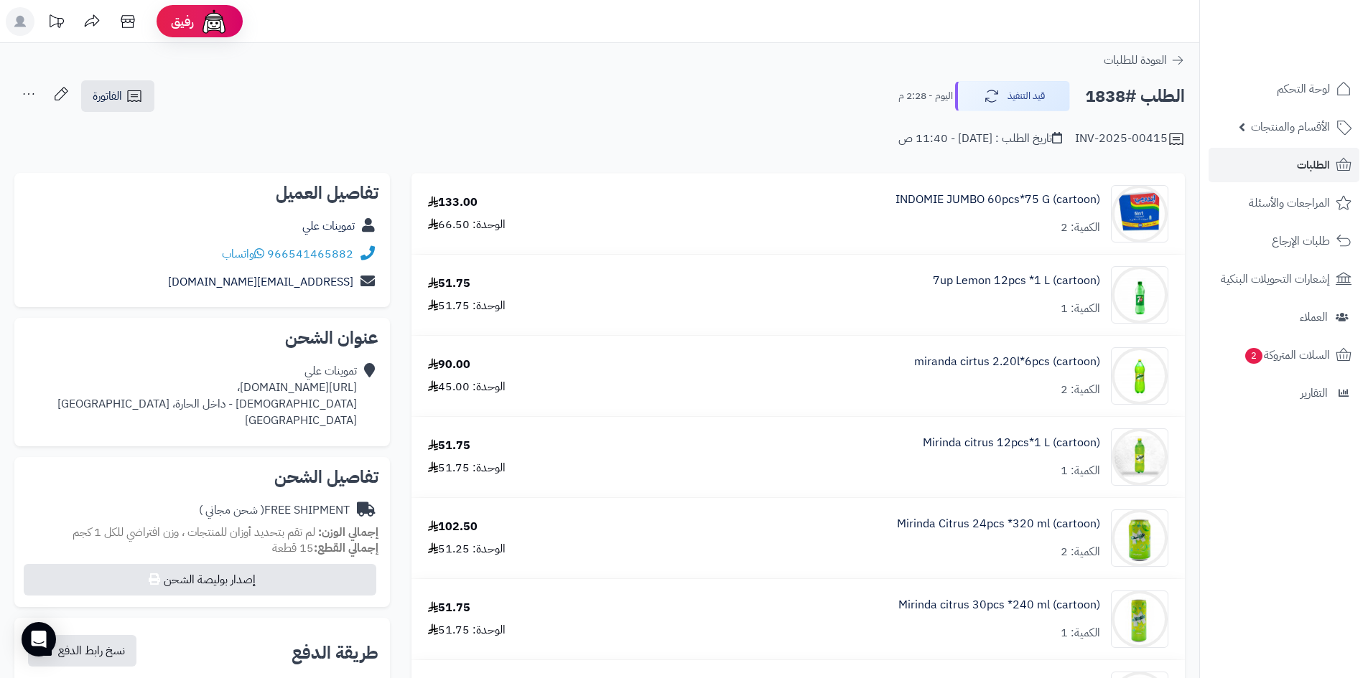
click at [159, 88] on div "الطلب #1838 قيد التنفيذ اليوم - 2:28 م الفاتورة طباعة الفاتورة إرسال الفاتورة إ…" at bounding box center [599, 97] width 1170 height 34
click at [136, 96] on icon at bounding box center [134, 96] width 17 height 17
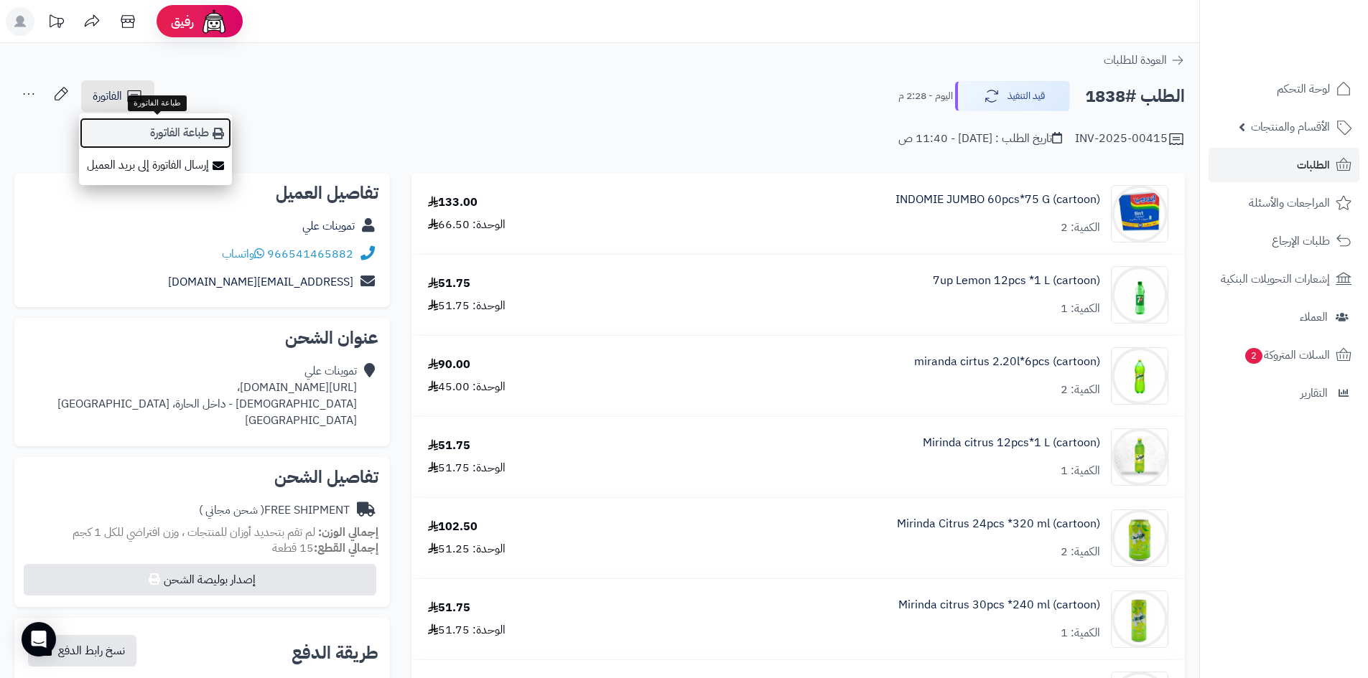
click at [220, 124] on link "طباعة الفاتورة" at bounding box center [155, 133] width 153 height 32
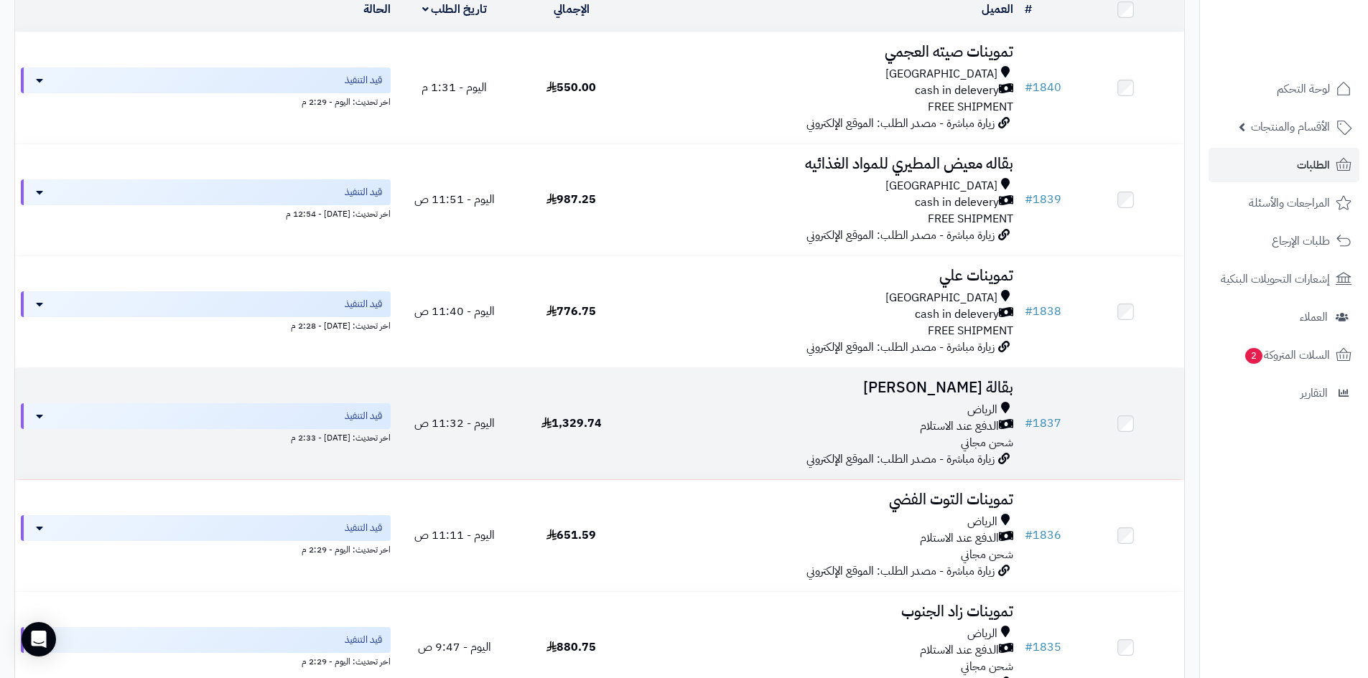
scroll to position [215, 0]
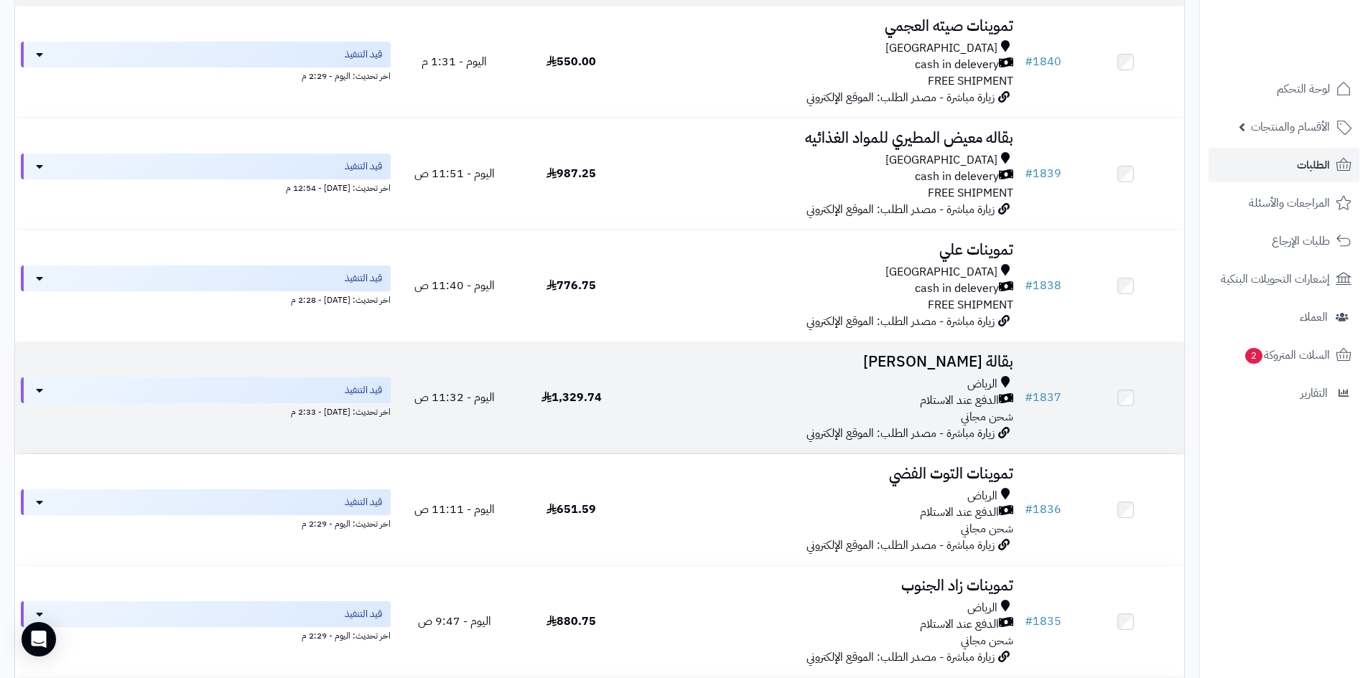
click at [803, 396] on div "الدفع عند الاستلام" at bounding box center [824, 401] width 378 height 17
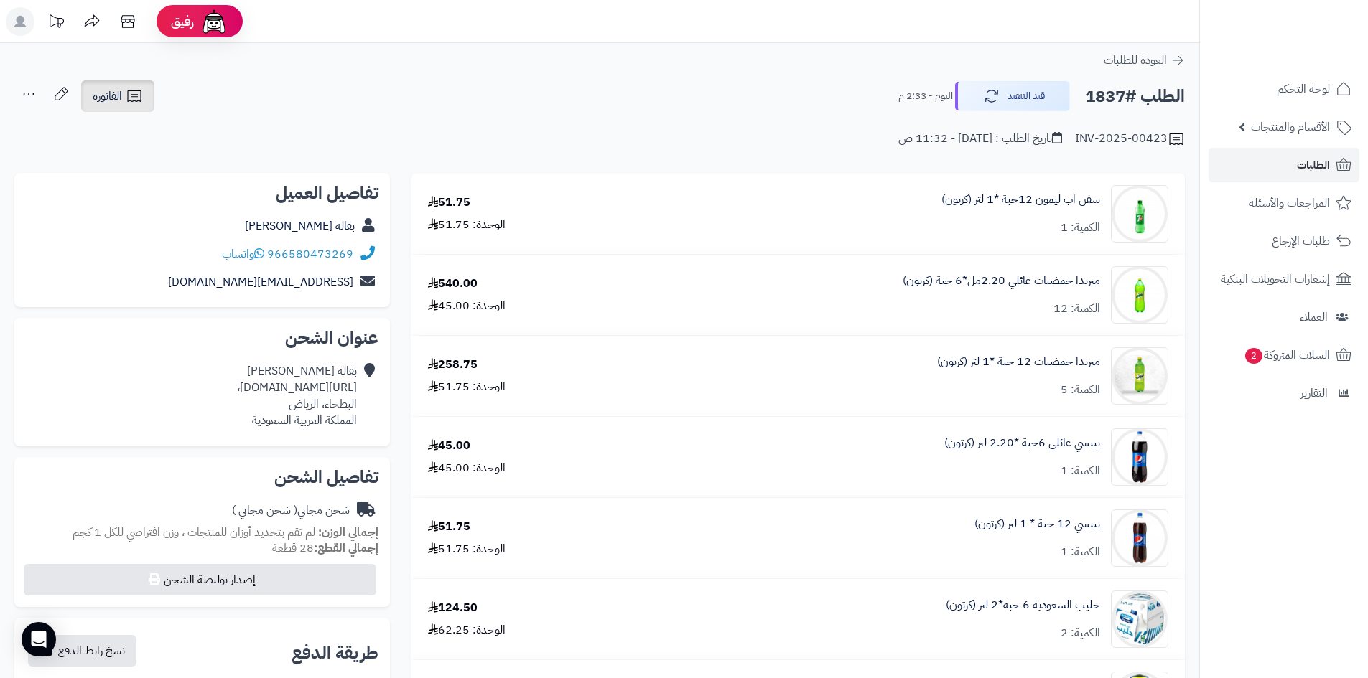
click at [98, 96] on span "الفاتورة" at bounding box center [107, 96] width 29 height 17
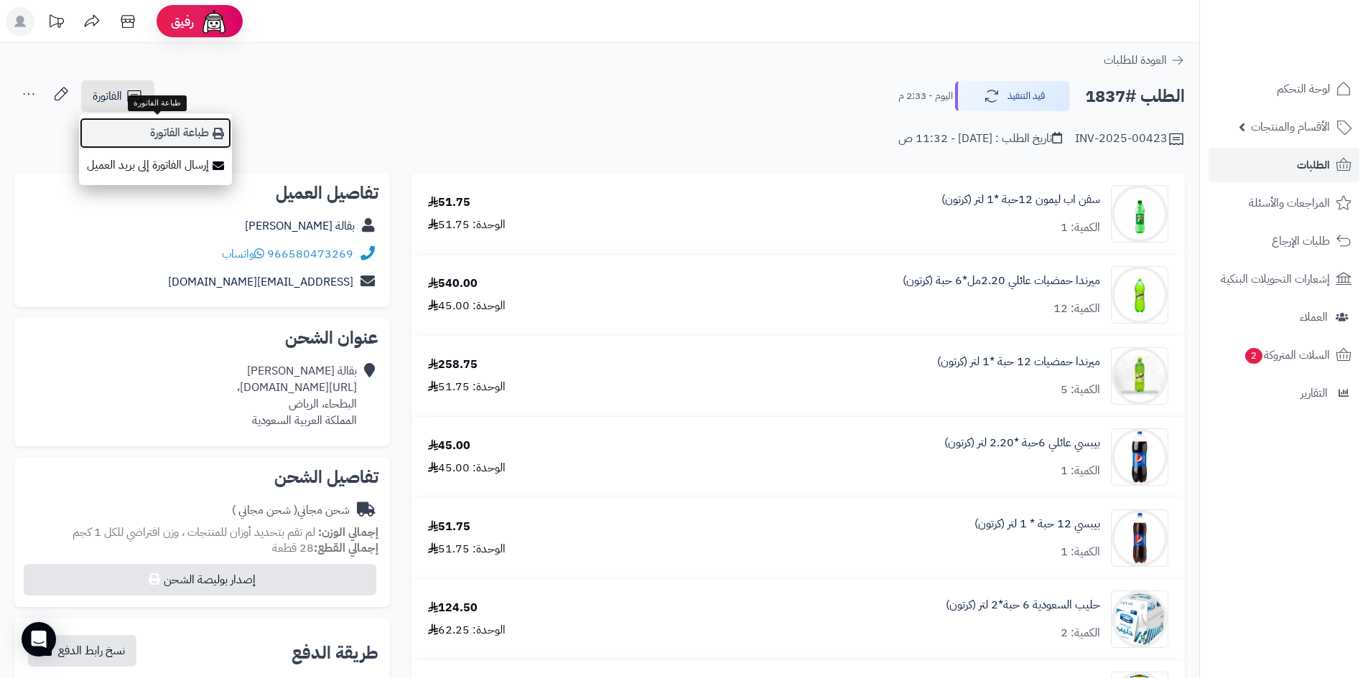
click at [146, 134] on link "طباعة الفاتورة" at bounding box center [155, 133] width 153 height 32
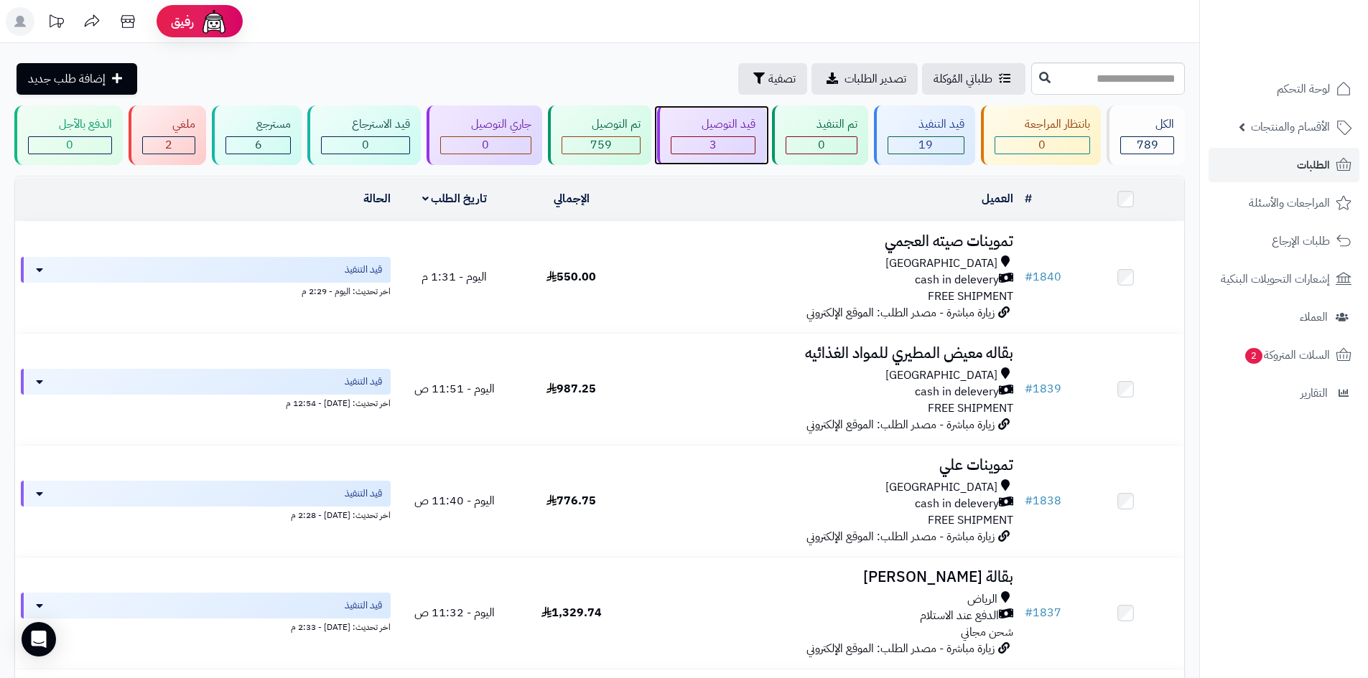
click at [722, 147] on div "3" at bounding box center [712, 145] width 83 height 17
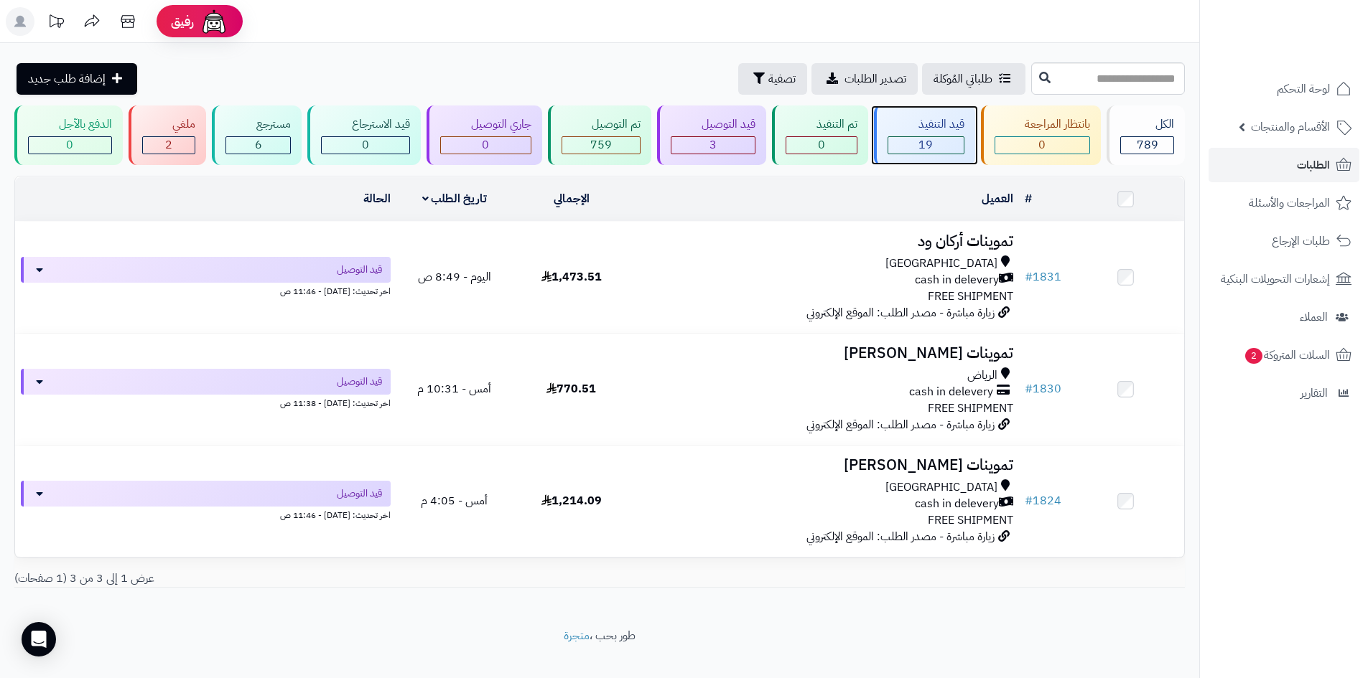
click at [945, 148] on div "19" at bounding box center [925, 145] width 75 height 17
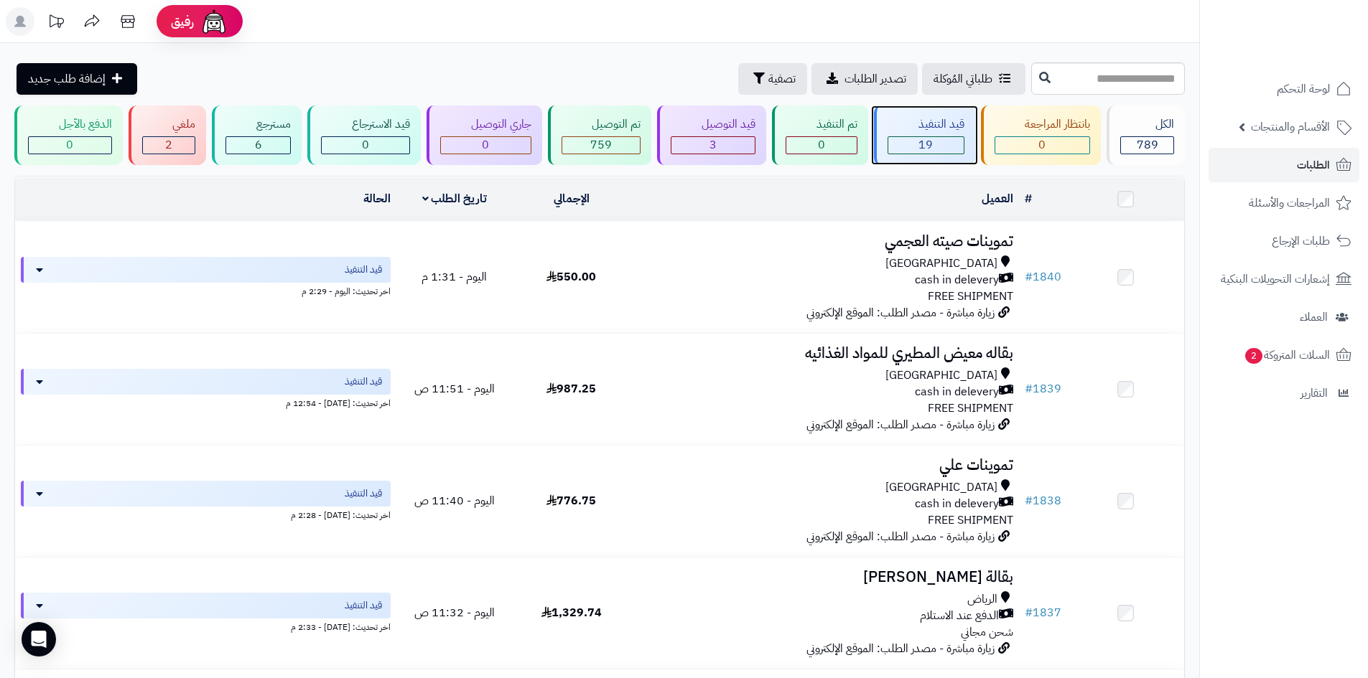
click at [947, 132] on div "قيد التنفيذ" at bounding box center [925, 124] width 77 height 17
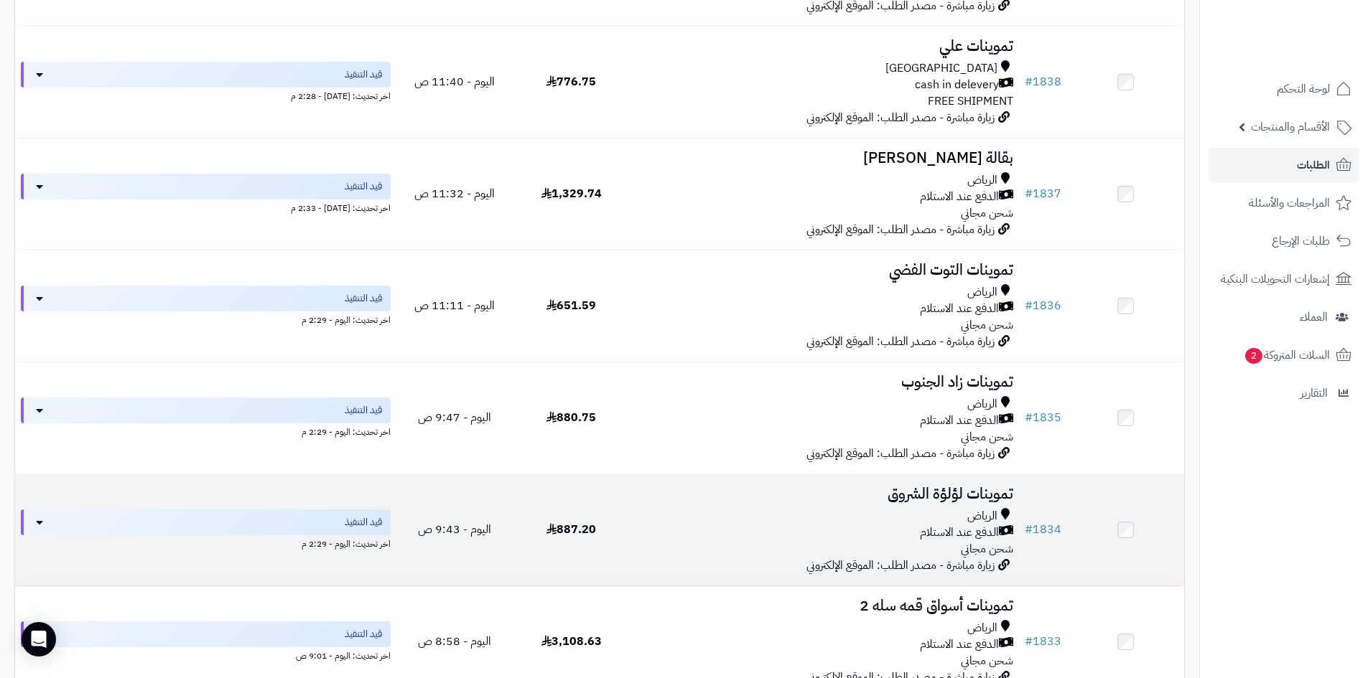
scroll to position [503, 0]
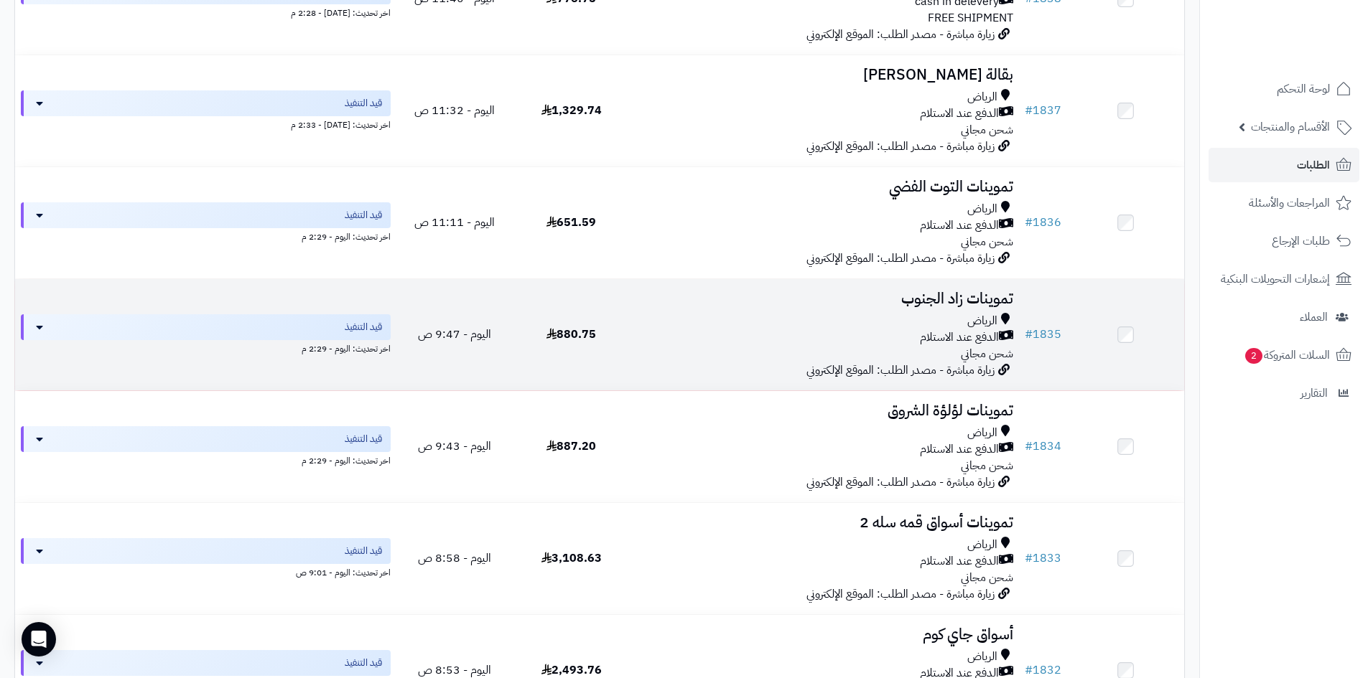
click at [874, 350] on div "الرياض الدفع عند الاستلام شحن مجاني" at bounding box center [824, 338] width 378 height 50
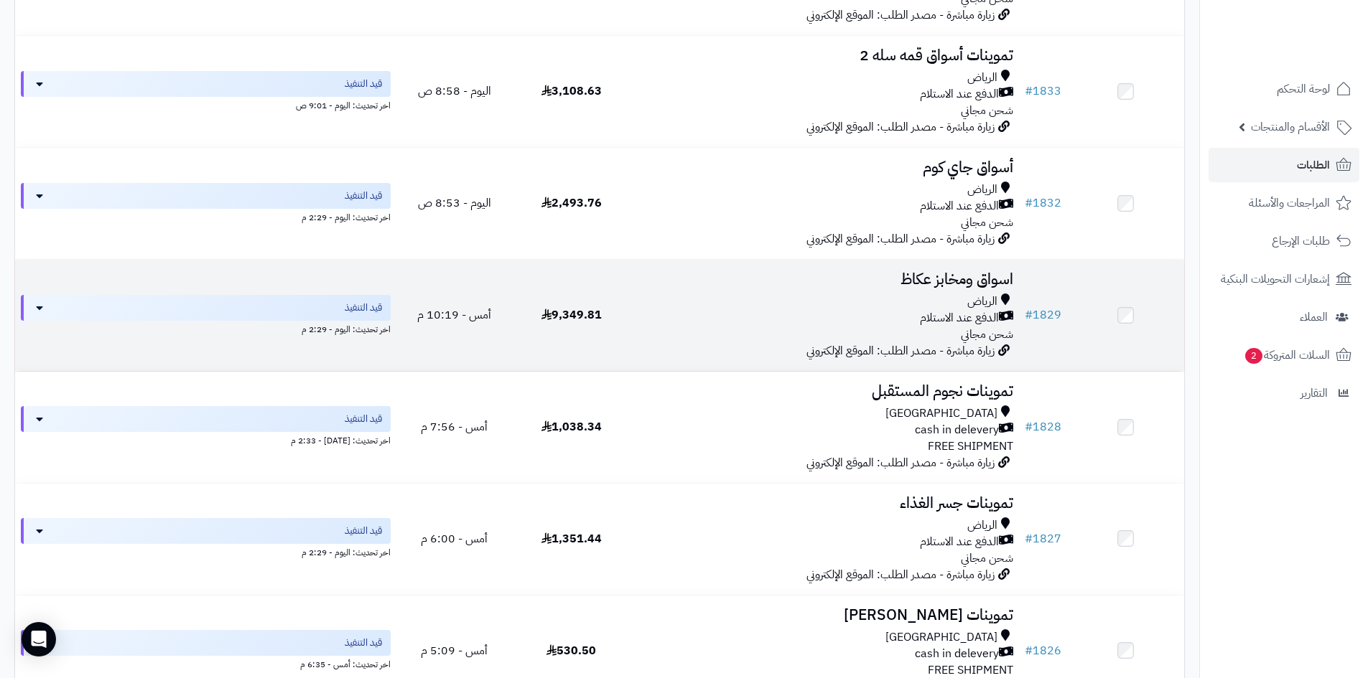
scroll to position [1005, 0]
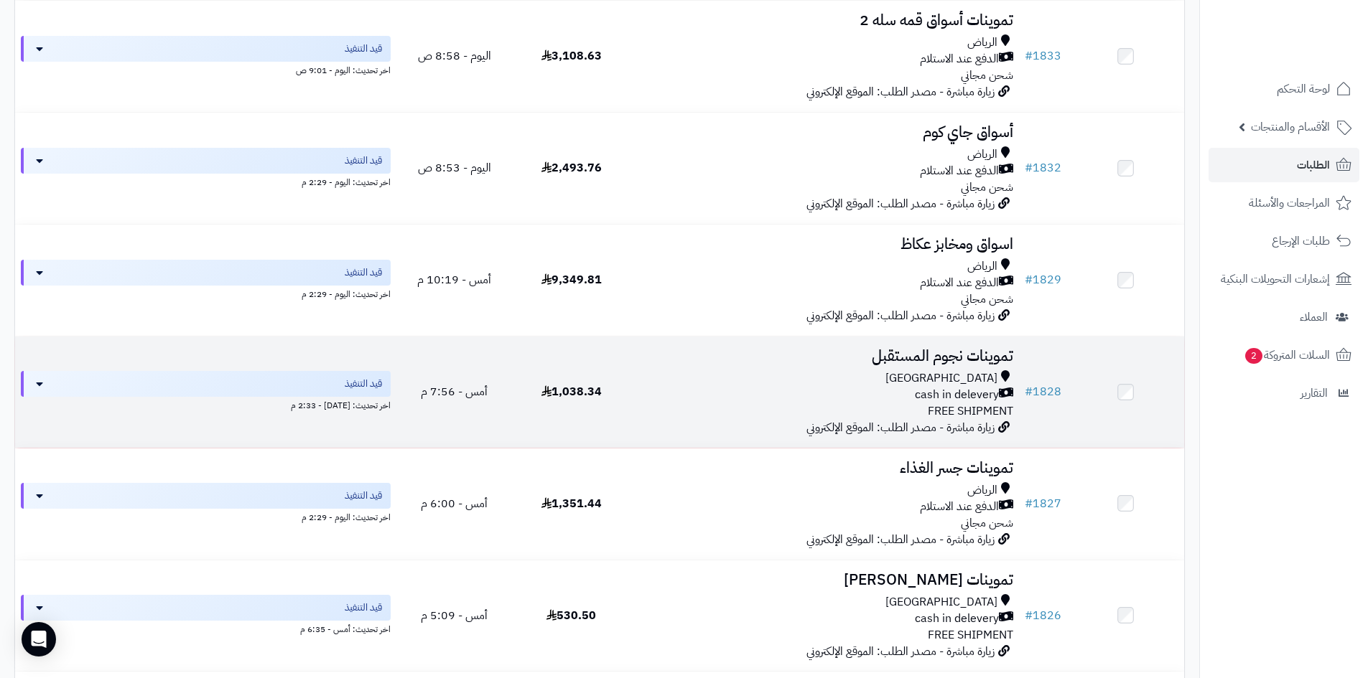
click at [925, 373] on div "[GEOGRAPHIC_DATA]" at bounding box center [824, 378] width 378 height 17
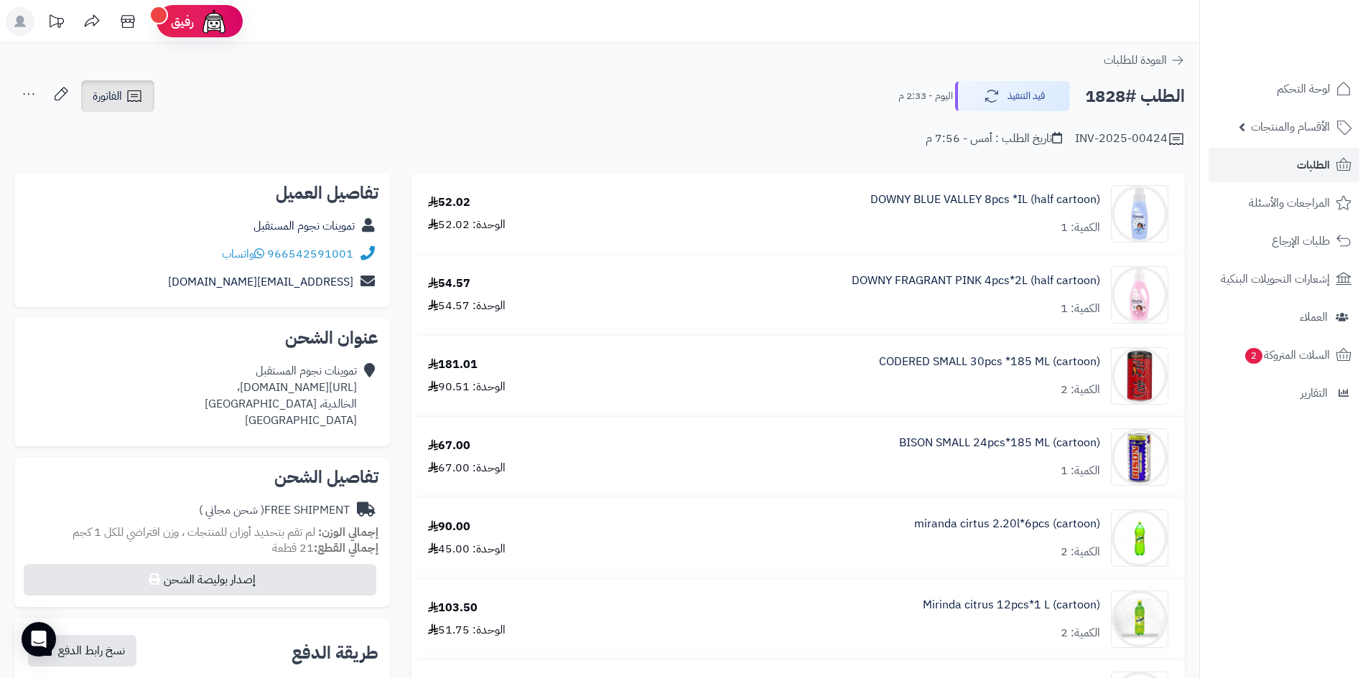
drag, startPoint x: 138, startPoint y: 91, endPoint x: 141, endPoint y: 103, distance: 12.7
click at [138, 91] on icon at bounding box center [134, 95] width 14 height 11
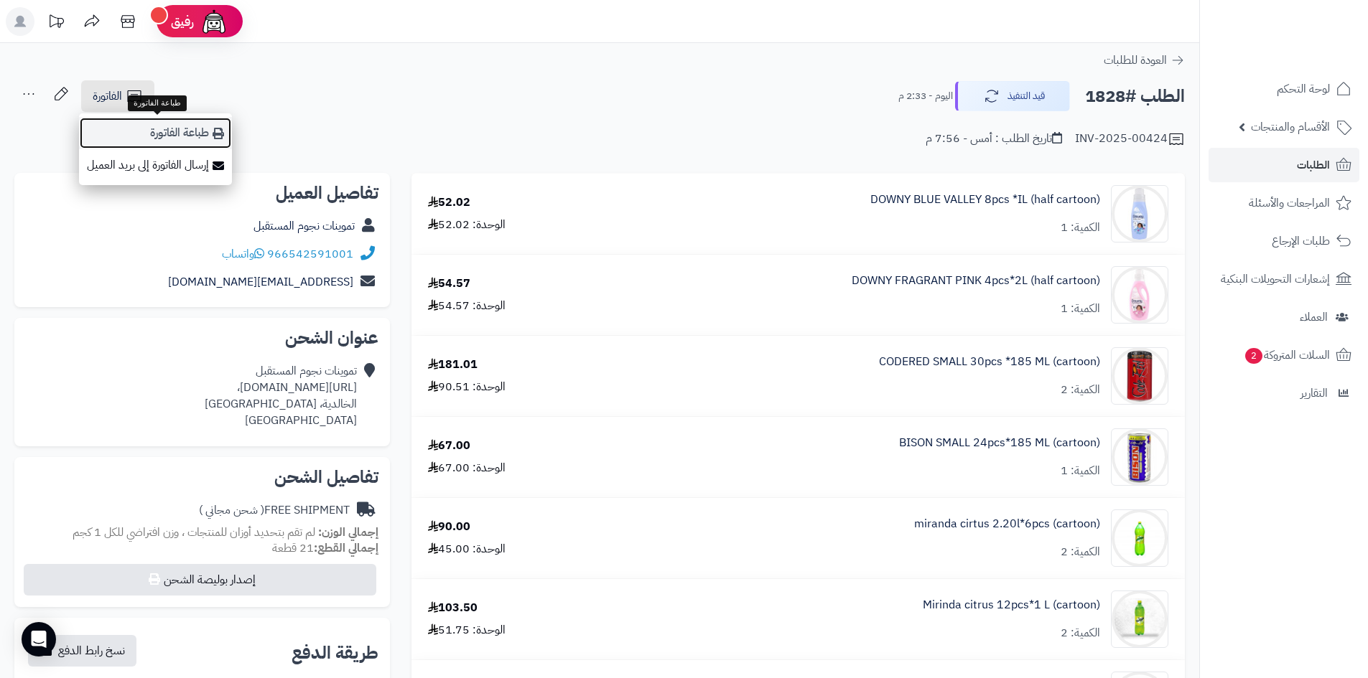
click at [158, 127] on link "طباعة الفاتورة" at bounding box center [155, 133] width 153 height 32
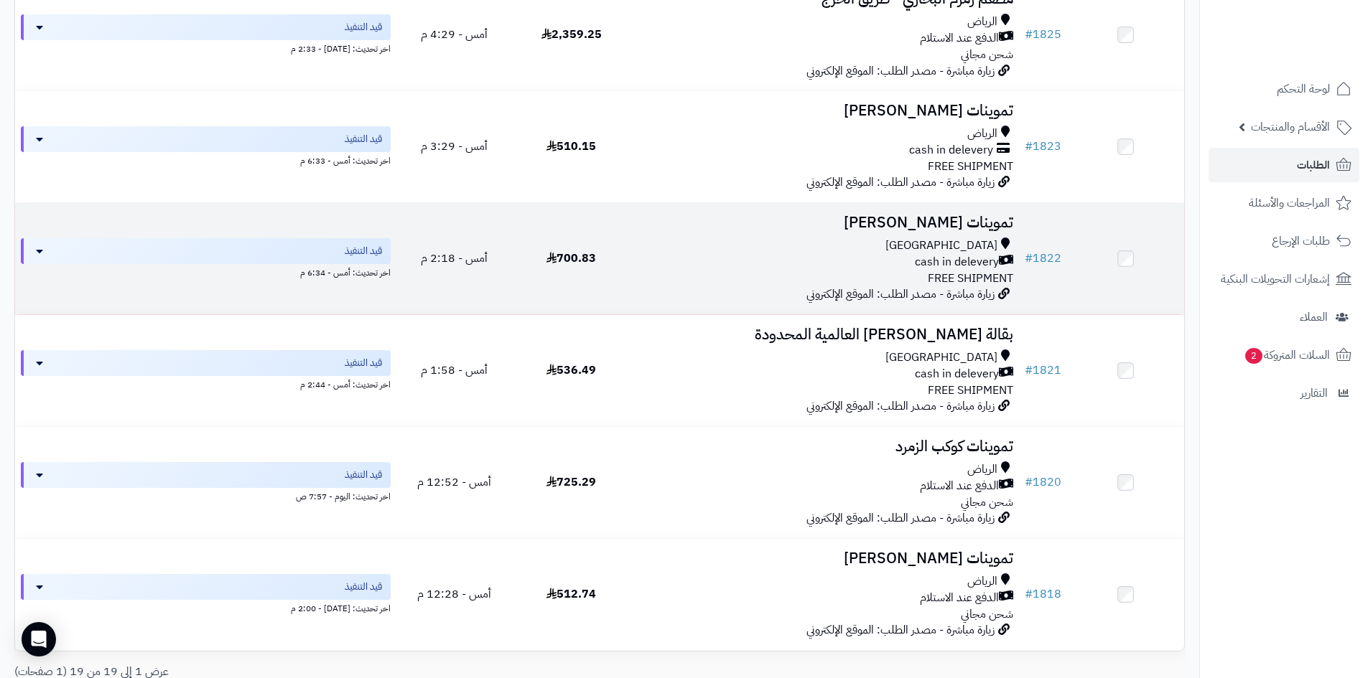
scroll to position [1723, 0]
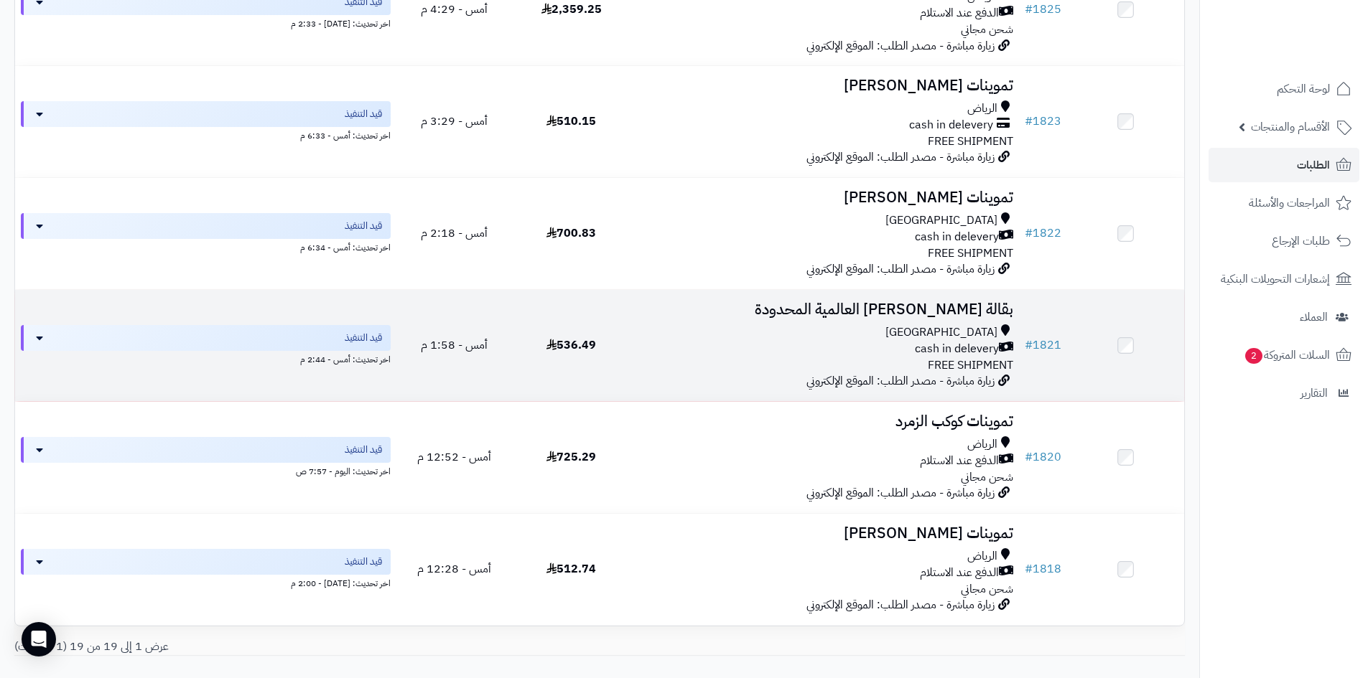
click at [894, 312] on h3 "بقالة [PERSON_NAME] العالمية المحدودة" at bounding box center [824, 310] width 378 height 17
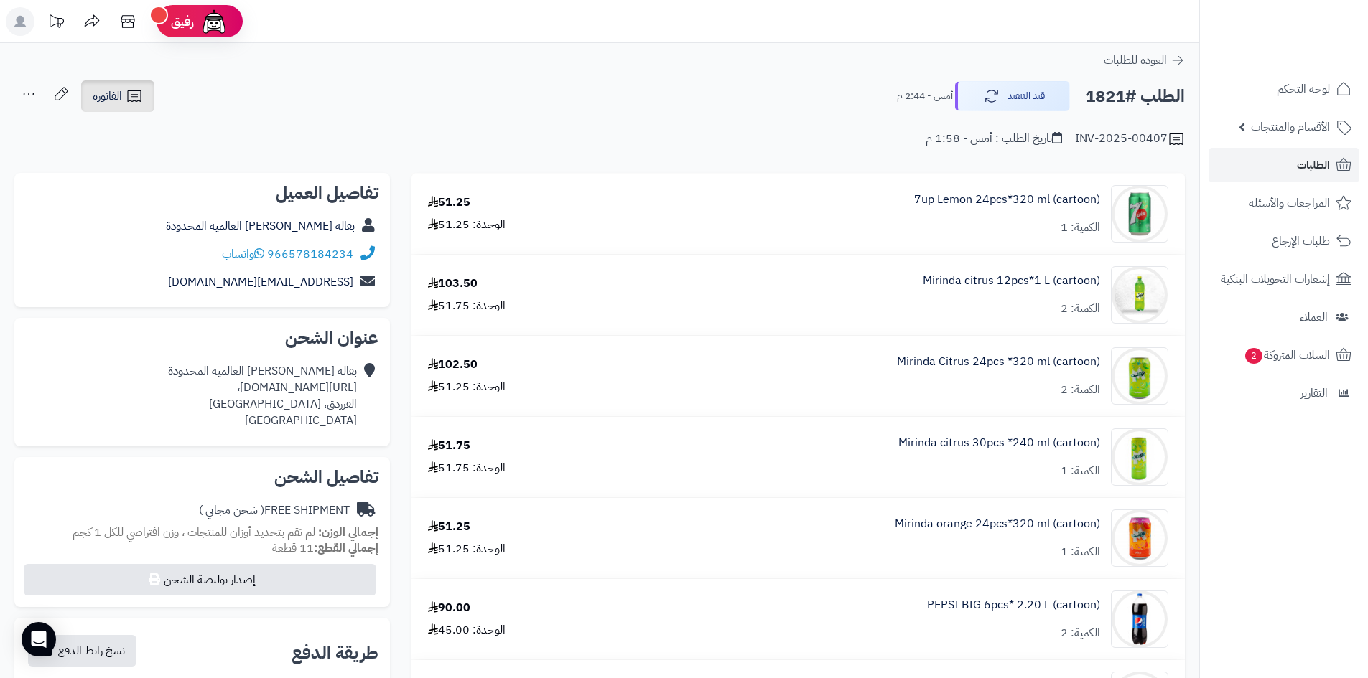
click at [134, 102] on icon at bounding box center [134, 95] width 14 height 11
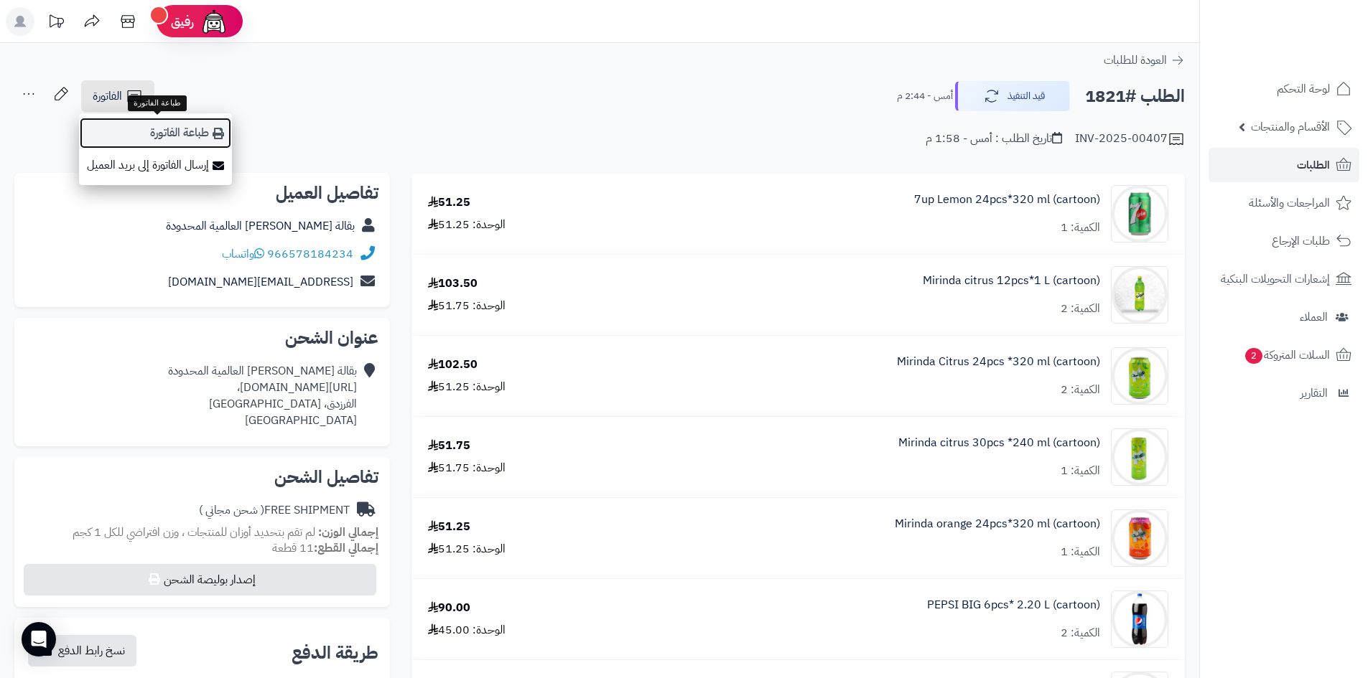
click at [174, 133] on link "طباعة الفاتورة" at bounding box center [155, 133] width 153 height 32
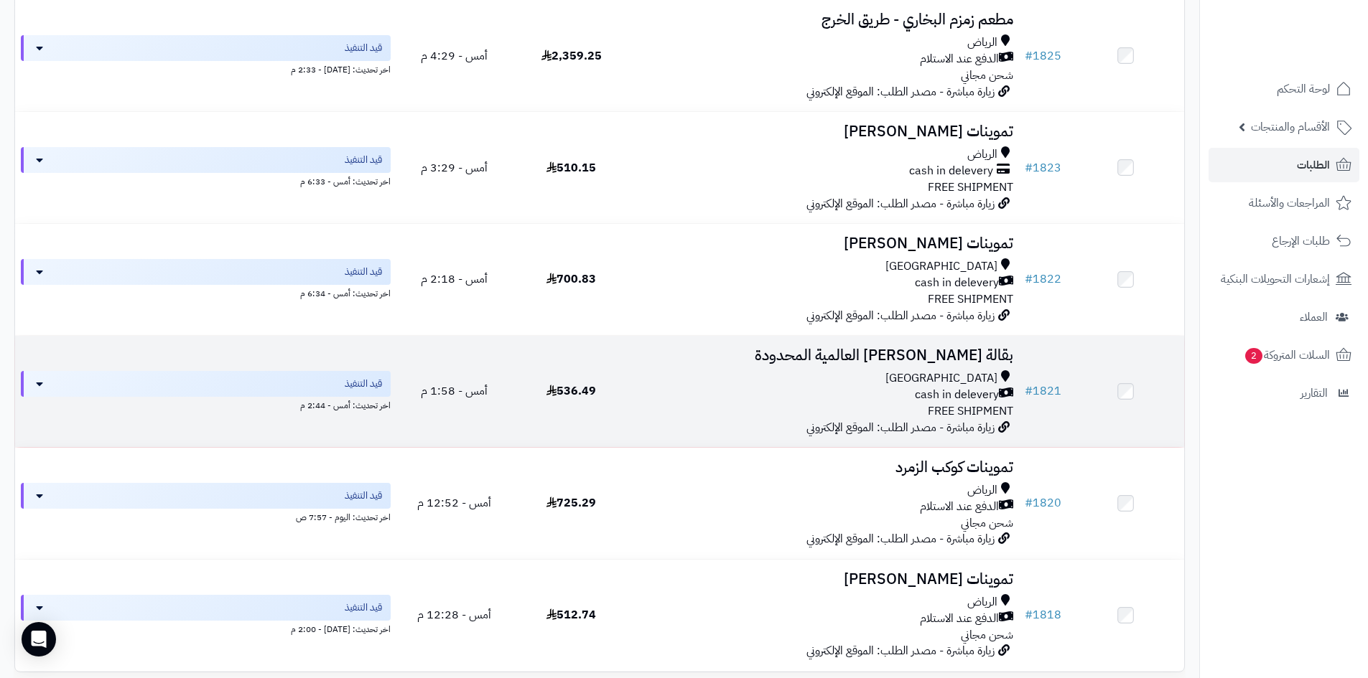
scroll to position [1651, 0]
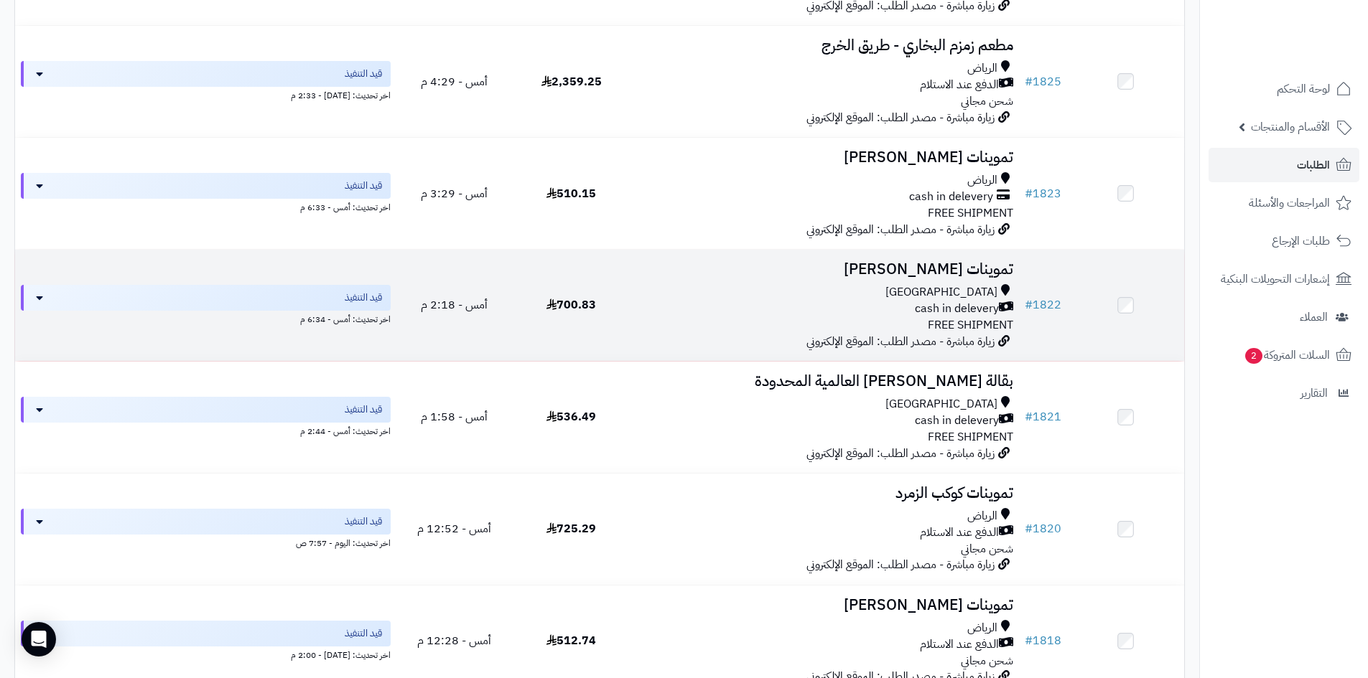
click at [907, 301] on div "cash in delevery" at bounding box center [824, 309] width 378 height 17
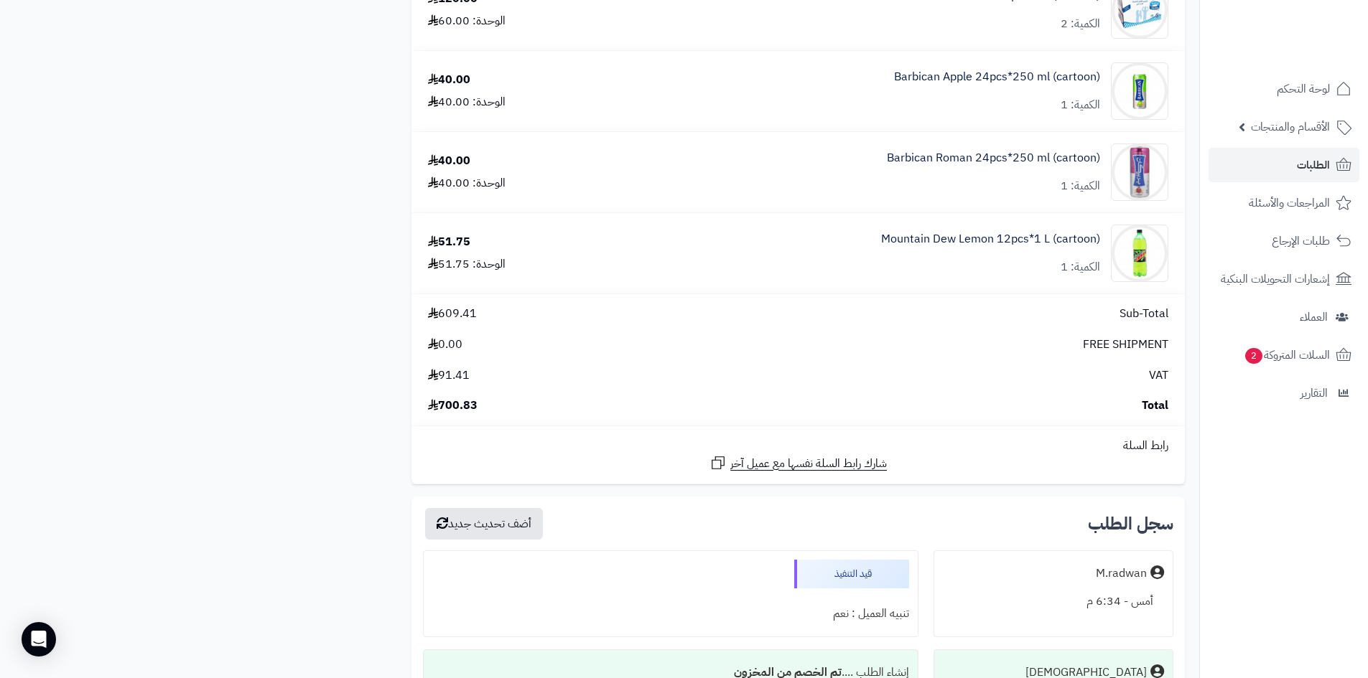
scroll to position [574, 0]
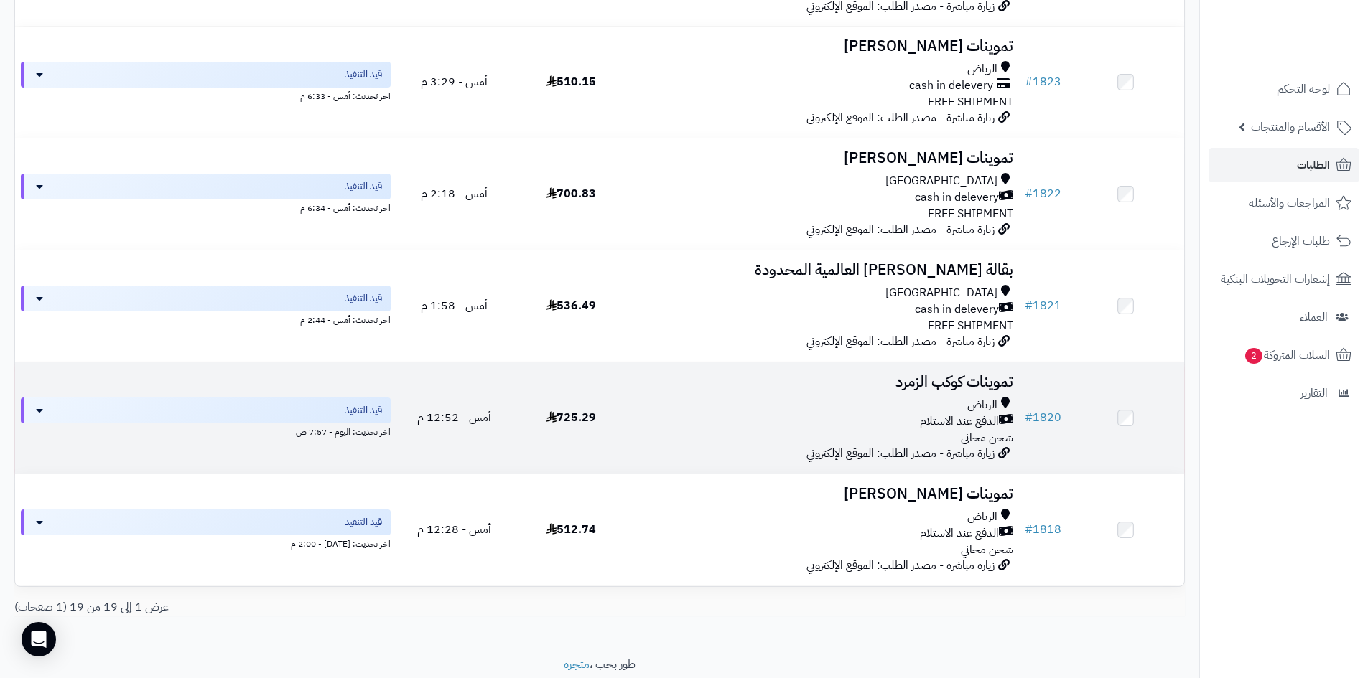
scroll to position [1811, 0]
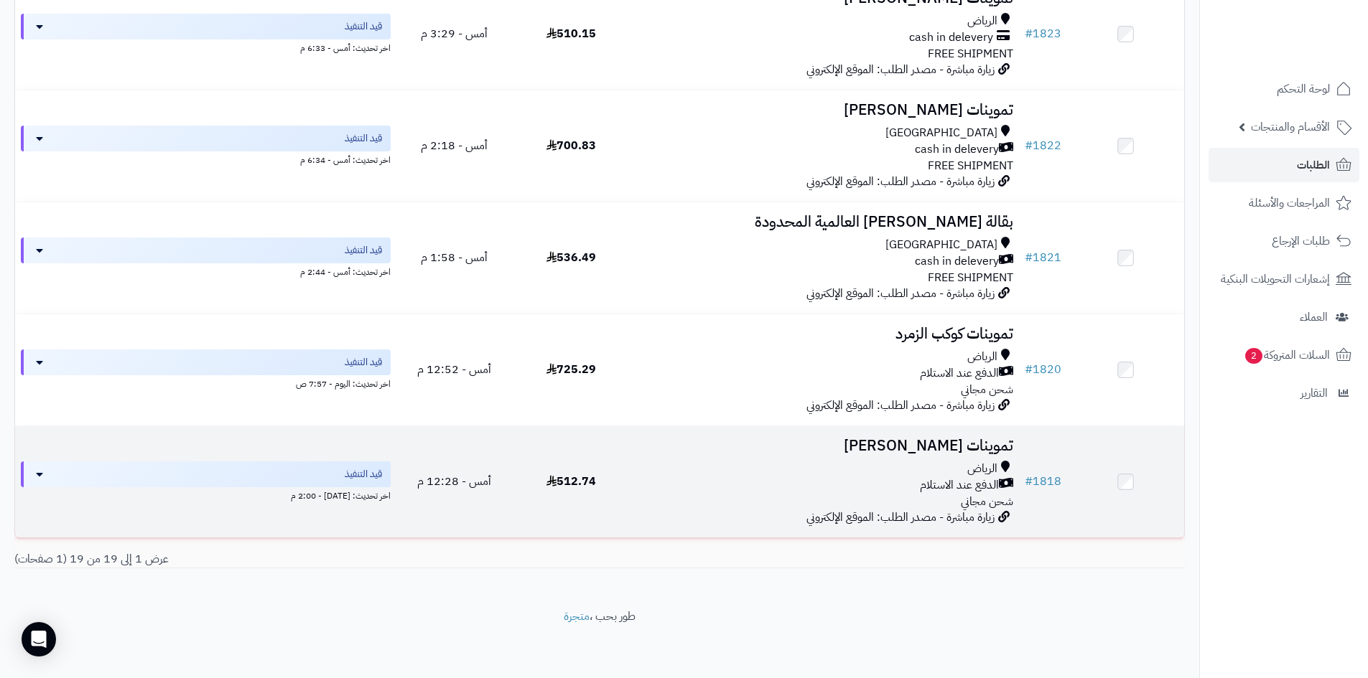
click at [917, 511] on span "زيارة مباشرة - مصدر الطلب: الموقع الإلكتروني" at bounding box center [900, 517] width 188 height 17
click at [917, 449] on h3 "تموينات زياد الرويلي" at bounding box center [824, 446] width 378 height 17
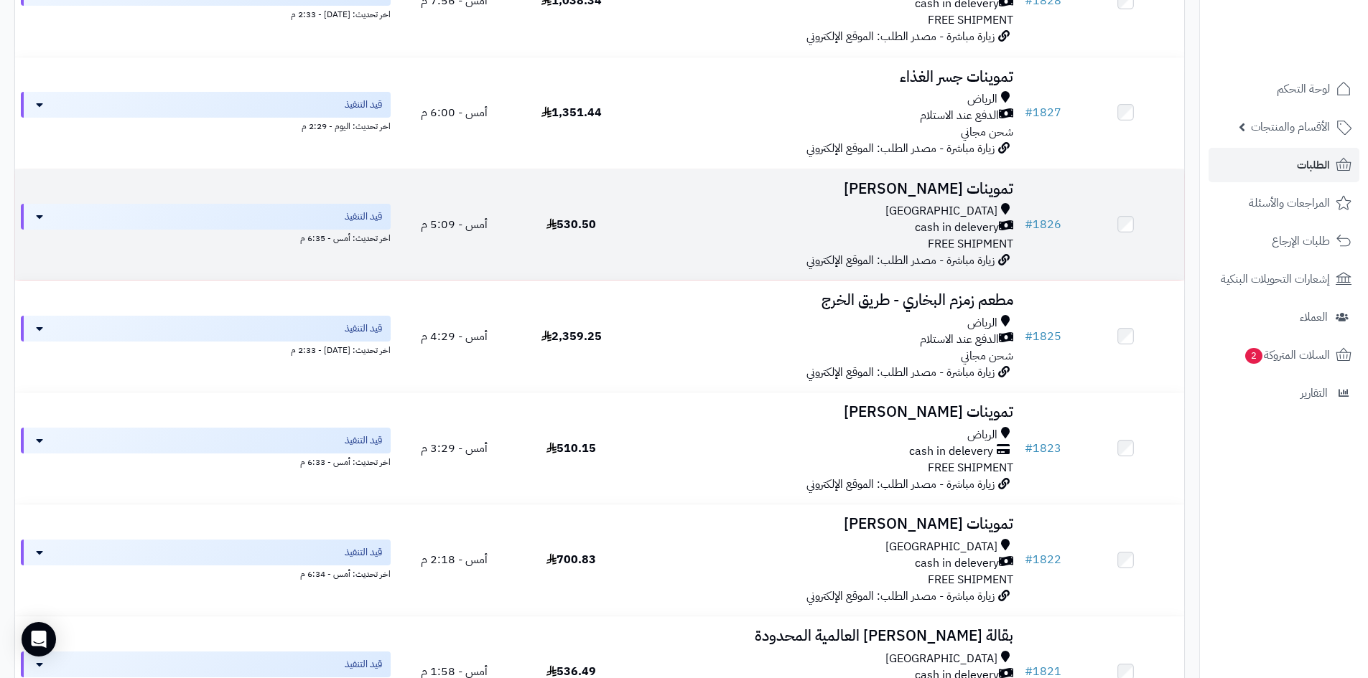
scroll to position [1394, 0]
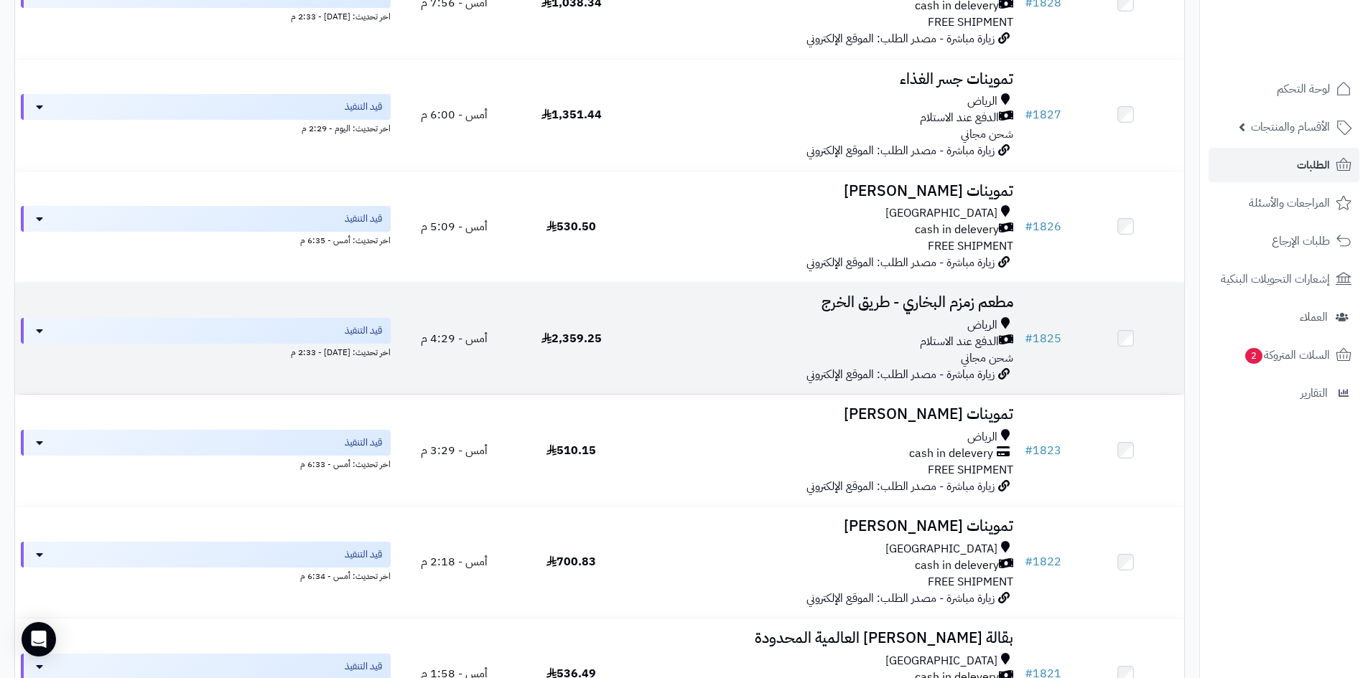
click at [904, 318] on div "الرياض" at bounding box center [824, 325] width 378 height 17
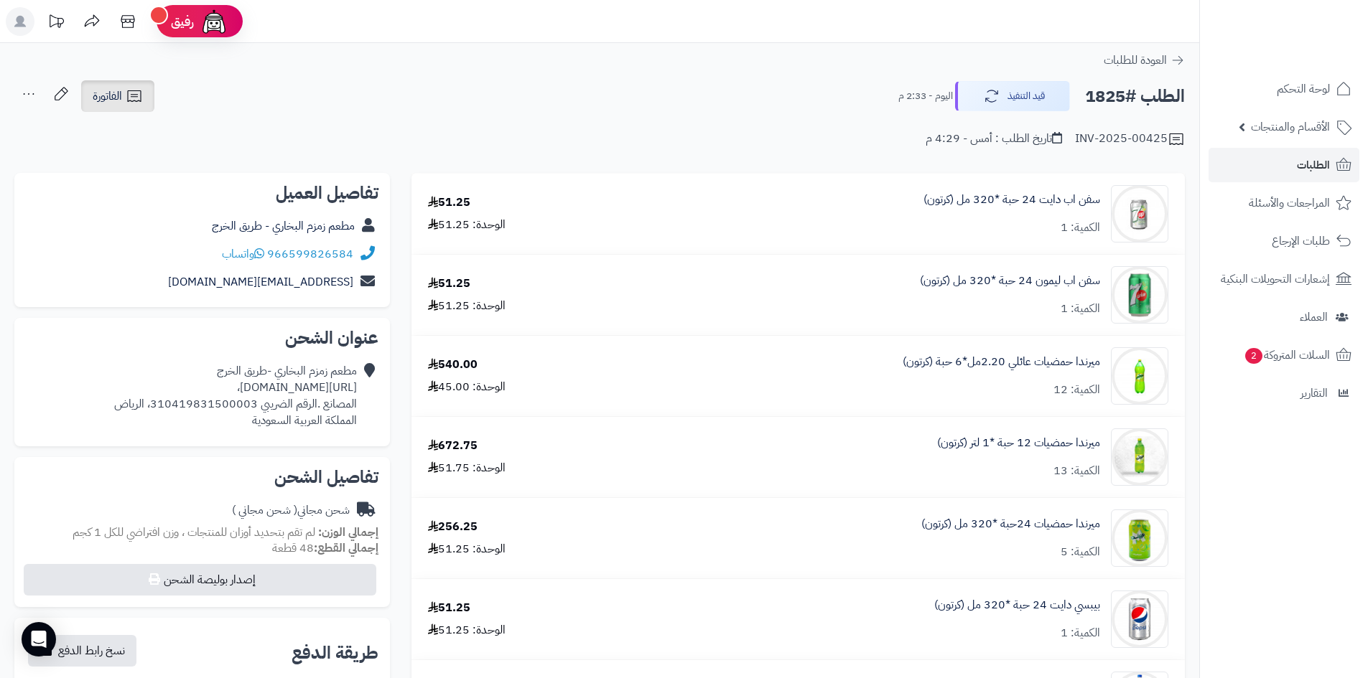
click at [149, 103] on link "الفاتورة" at bounding box center [117, 96] width 73 height 32
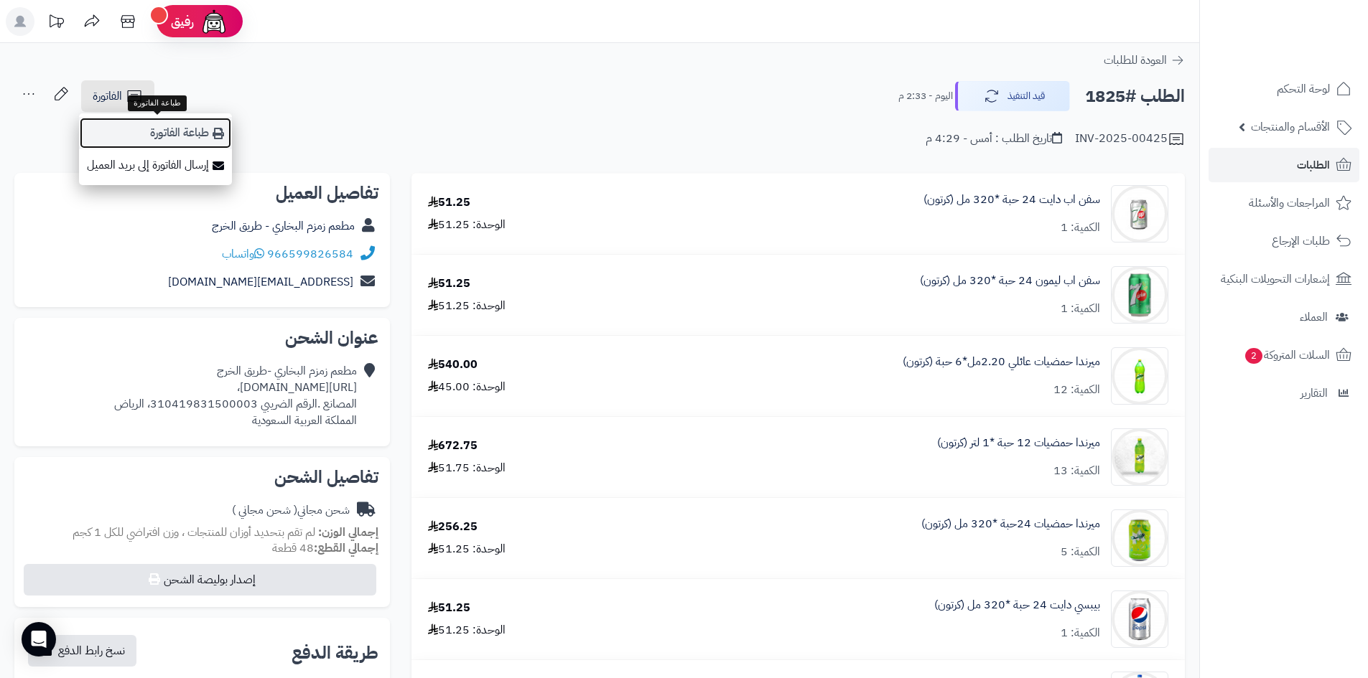
click at [179, 126] on link "طباعة الفاتورة" at bounding box center [155, 133] width 153 height 32
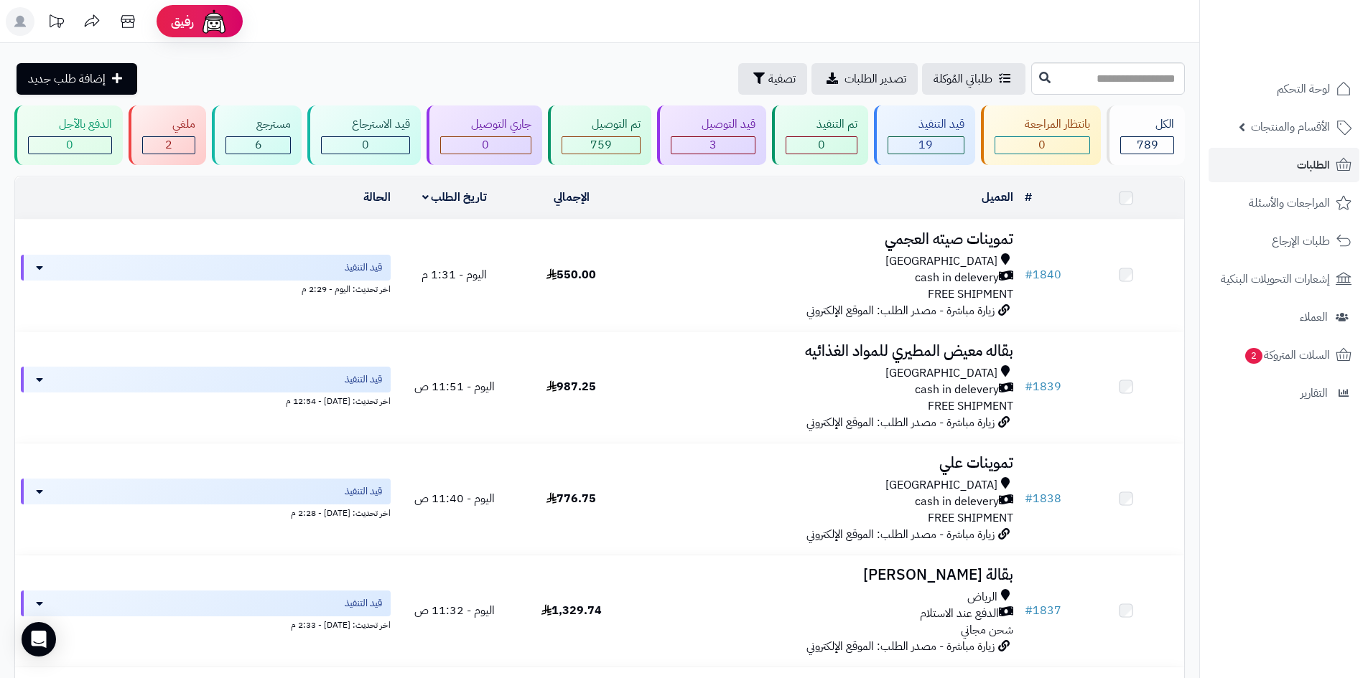
scroll to position [1394, 0]
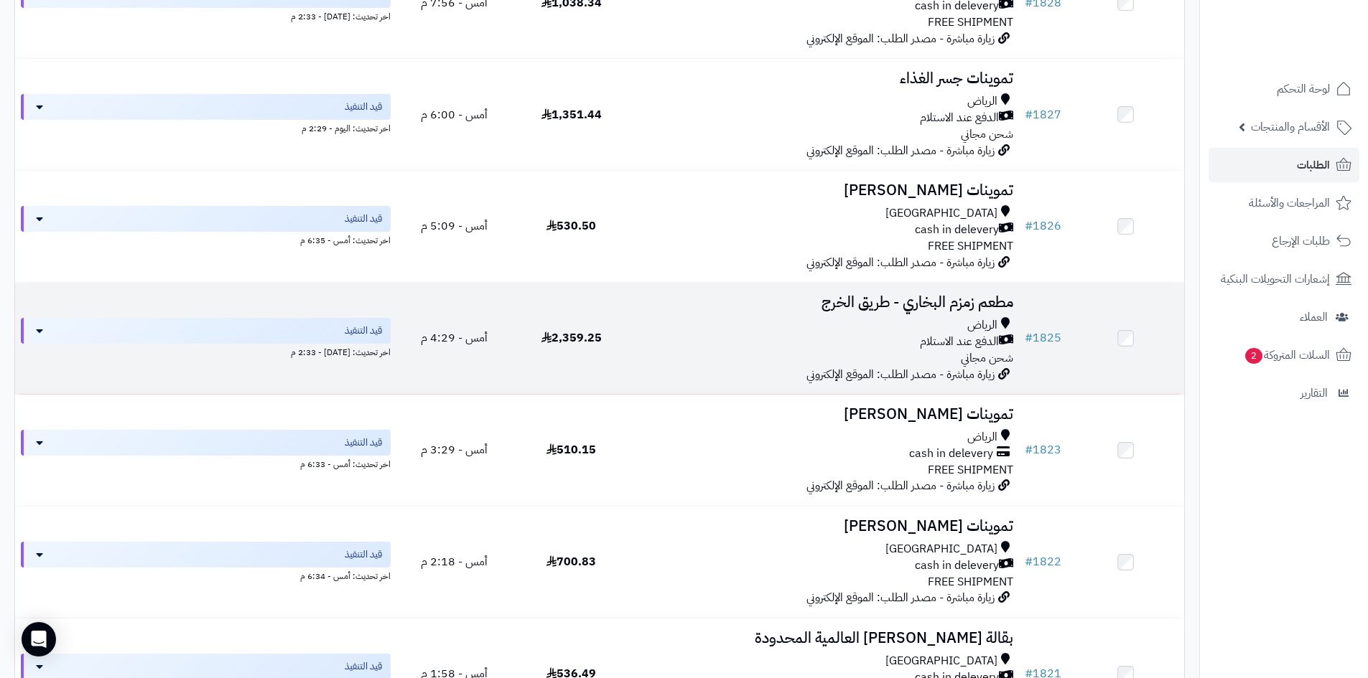
click at [902, 340] on div "الدفع عند الاستلام" at bounding box center [824, 342] width 378 height 17
